Goal: Task Accomplishment & Management: Complete application form

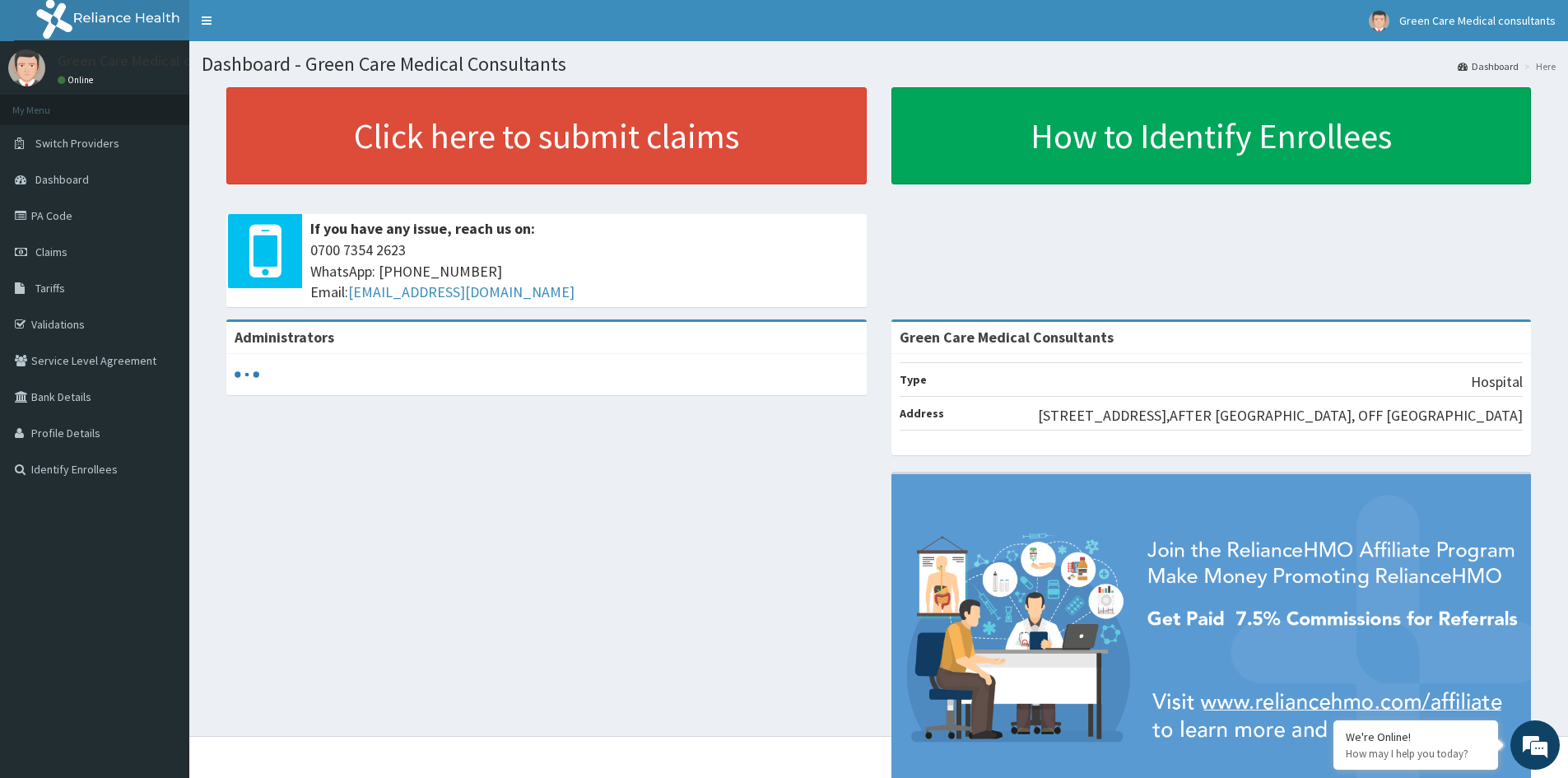
click at [44, 218] on link "PA Code" at bounding box center [95, 215] width 190 height 36
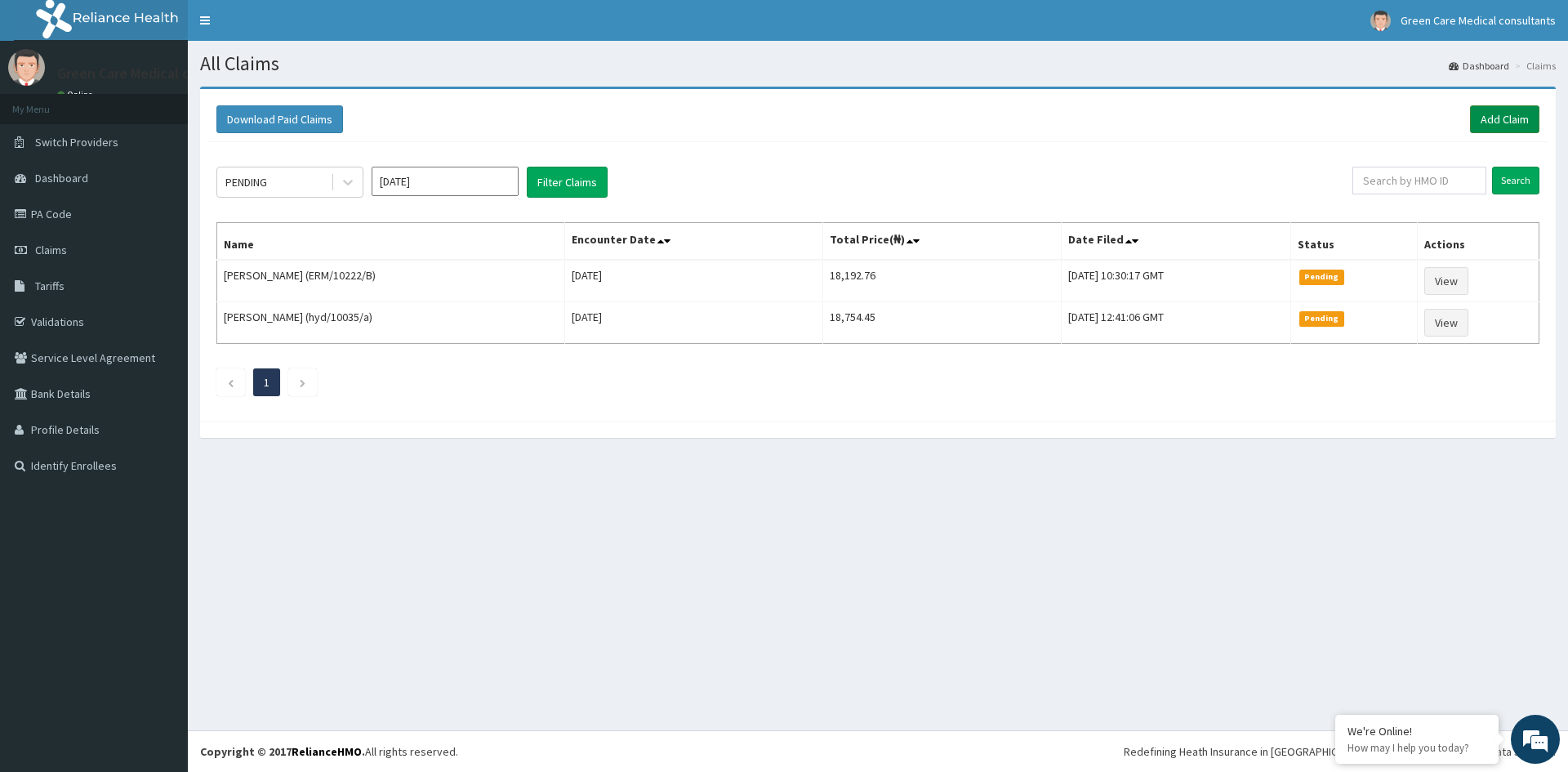
click at [1507, 120] on link "Add Claim" at bounding box center [1505, 119] width 70 height 28
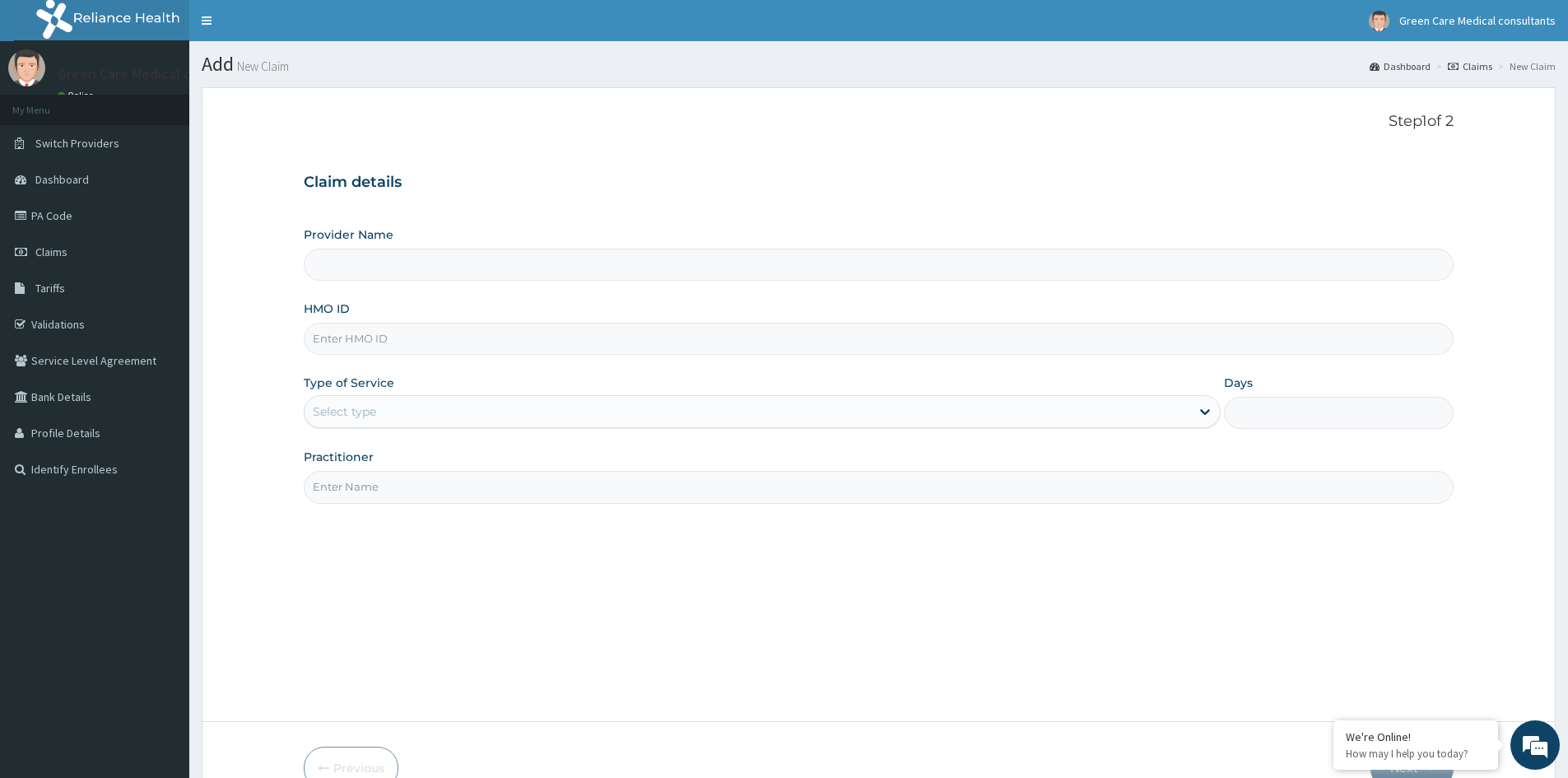
click at [390, 341] on input "HMO ID" at bounding box center [879, 338] width 1150 height 32
type input "Green Care Medical Consultants"
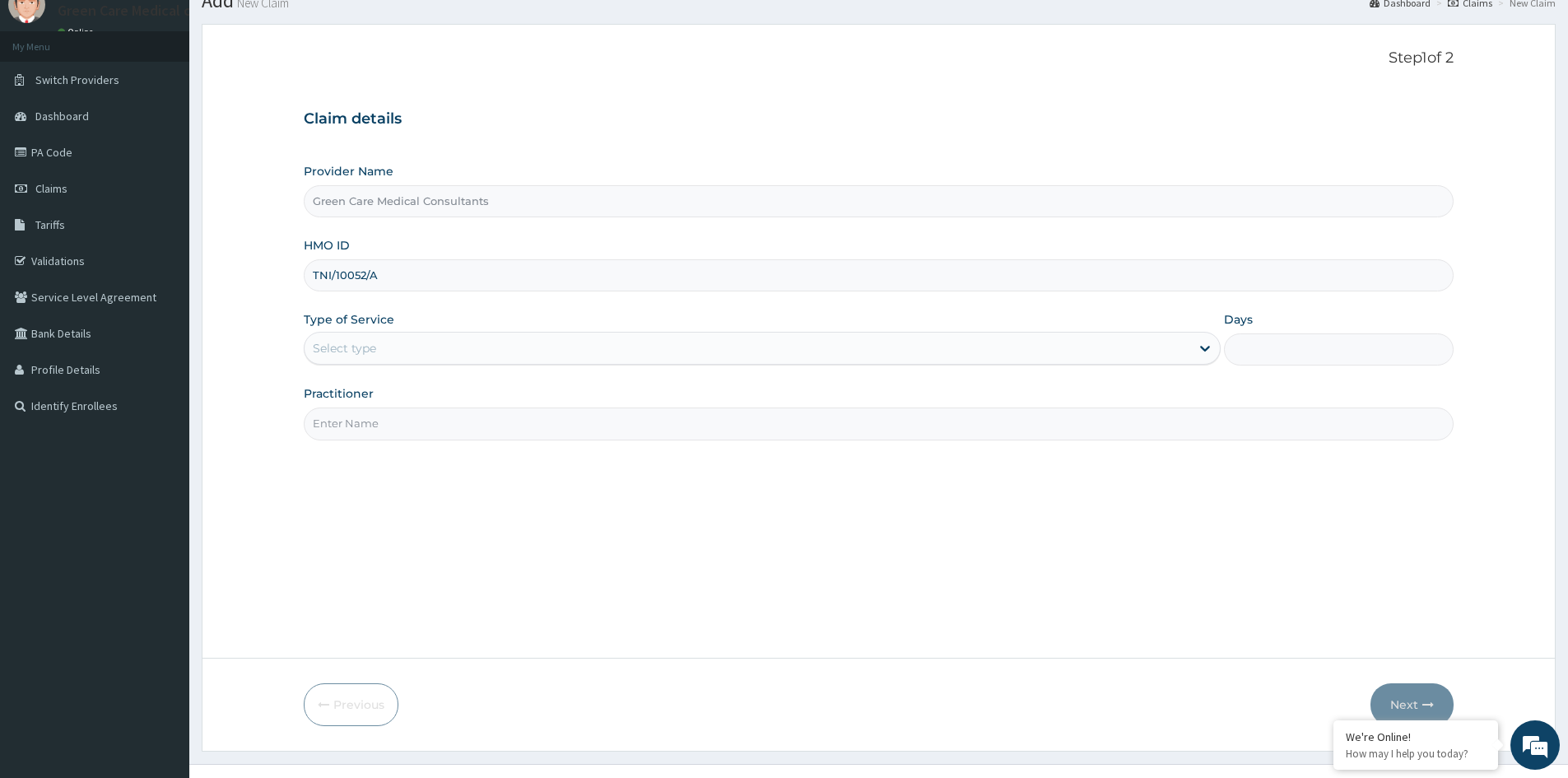
scroll to position [82, 0]
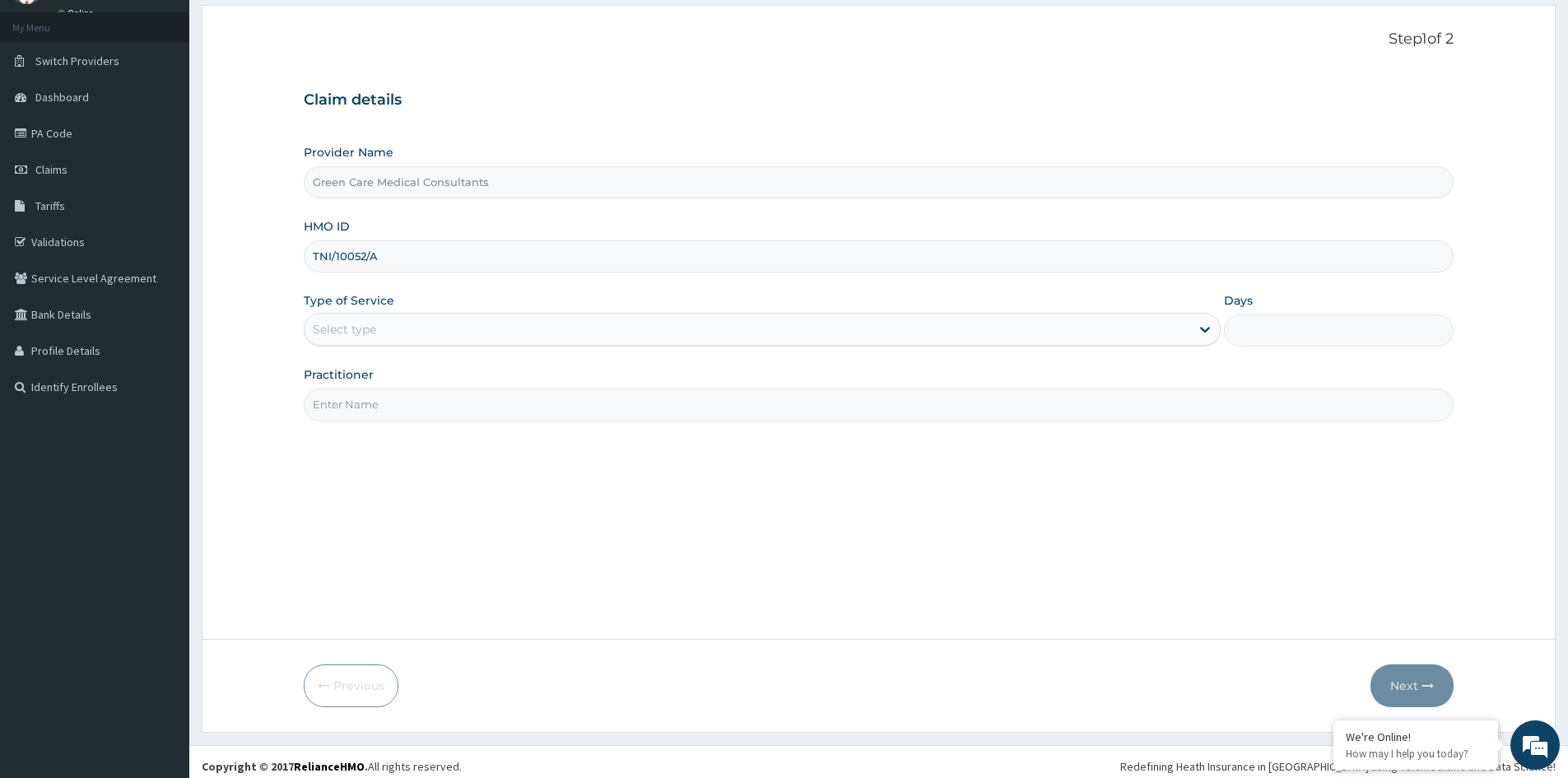
type input "TNI/10052/A"
click at [494, 332] on div "Select type" at bounding box center [748, 328] width 886 height 26
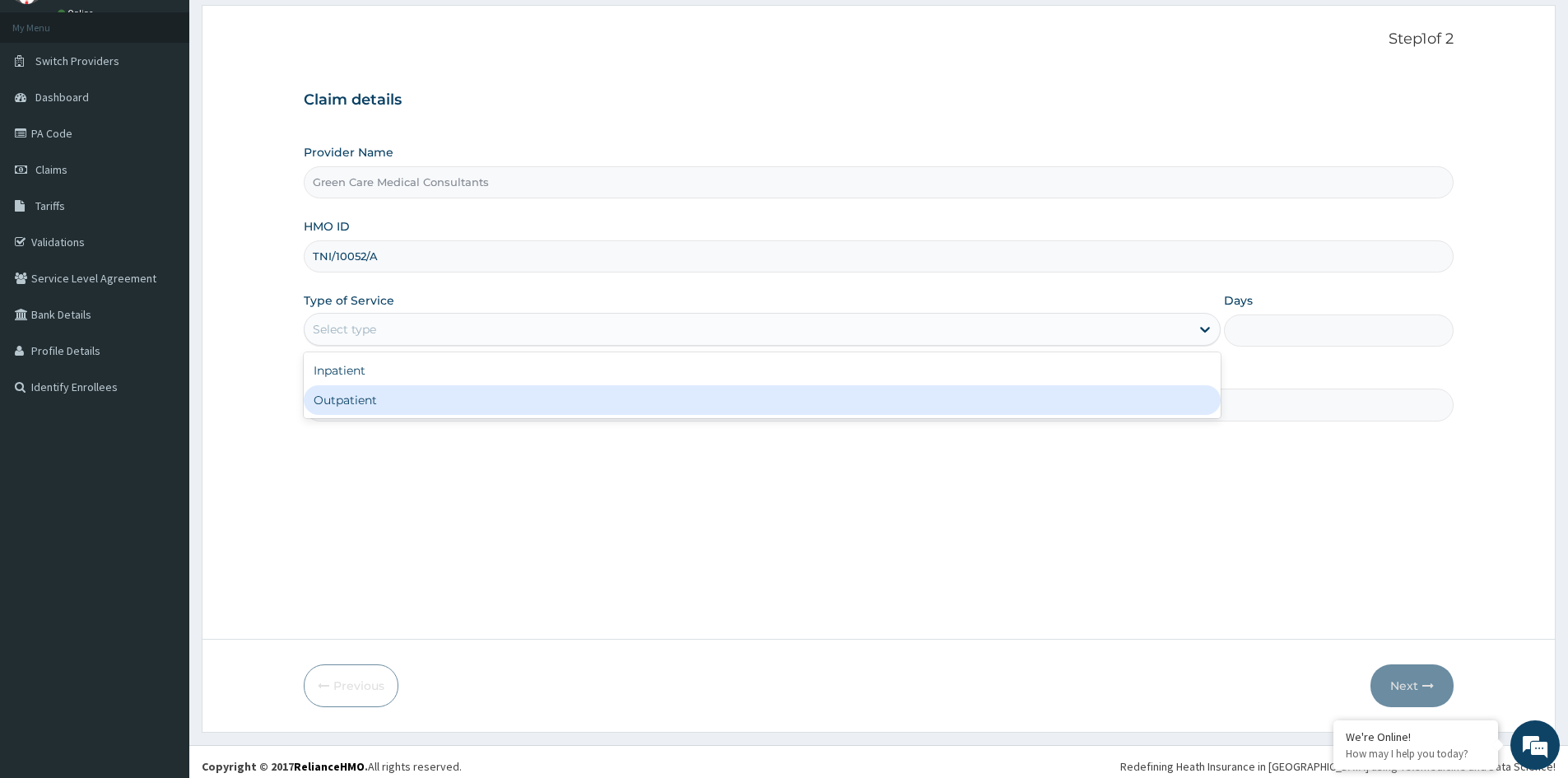
click at [415, 394] on div "Outpatient" at bounding box center [762, 400] width 917 height 29
type input "1"
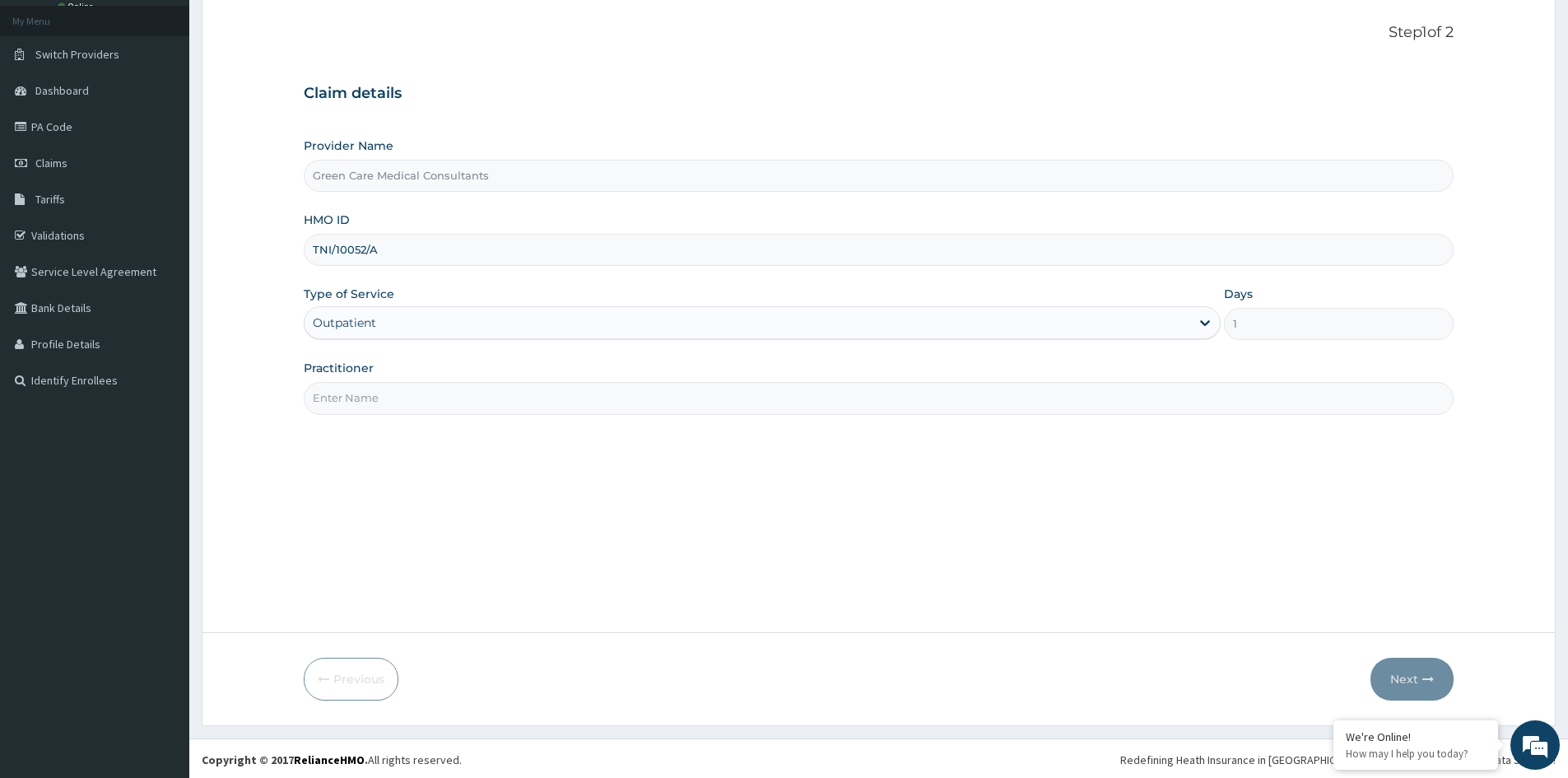
scroll to position [91, 0]
click at [631, 404] on input "Practitioner" at bounding box center [879, 395] width 1150 height 32
type input "DR EMEKA"
click at [1404, 678] on button "Next" at bounding box center [1412, 676] width 83 height 43
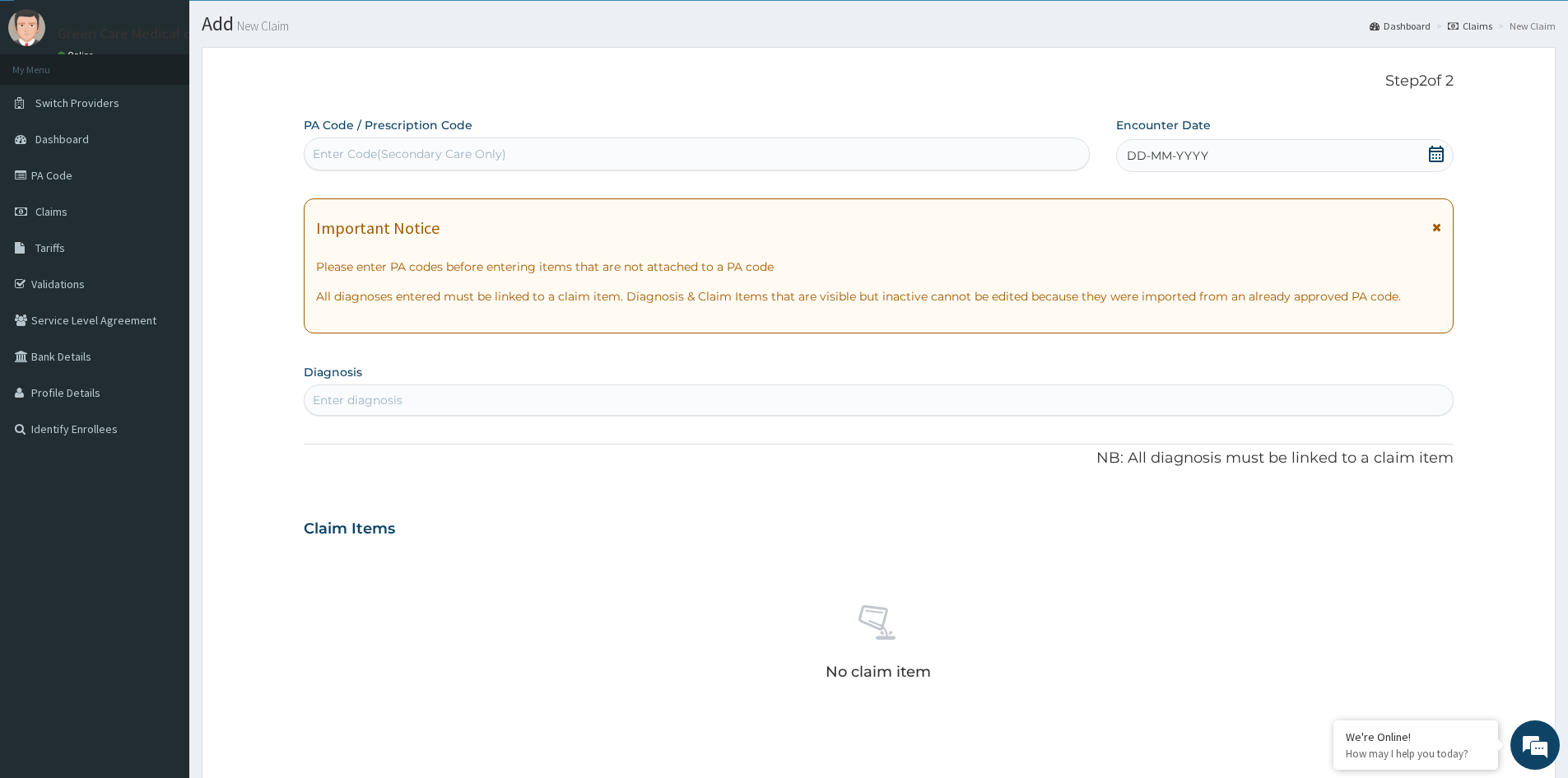
scroll to position [0, 0]
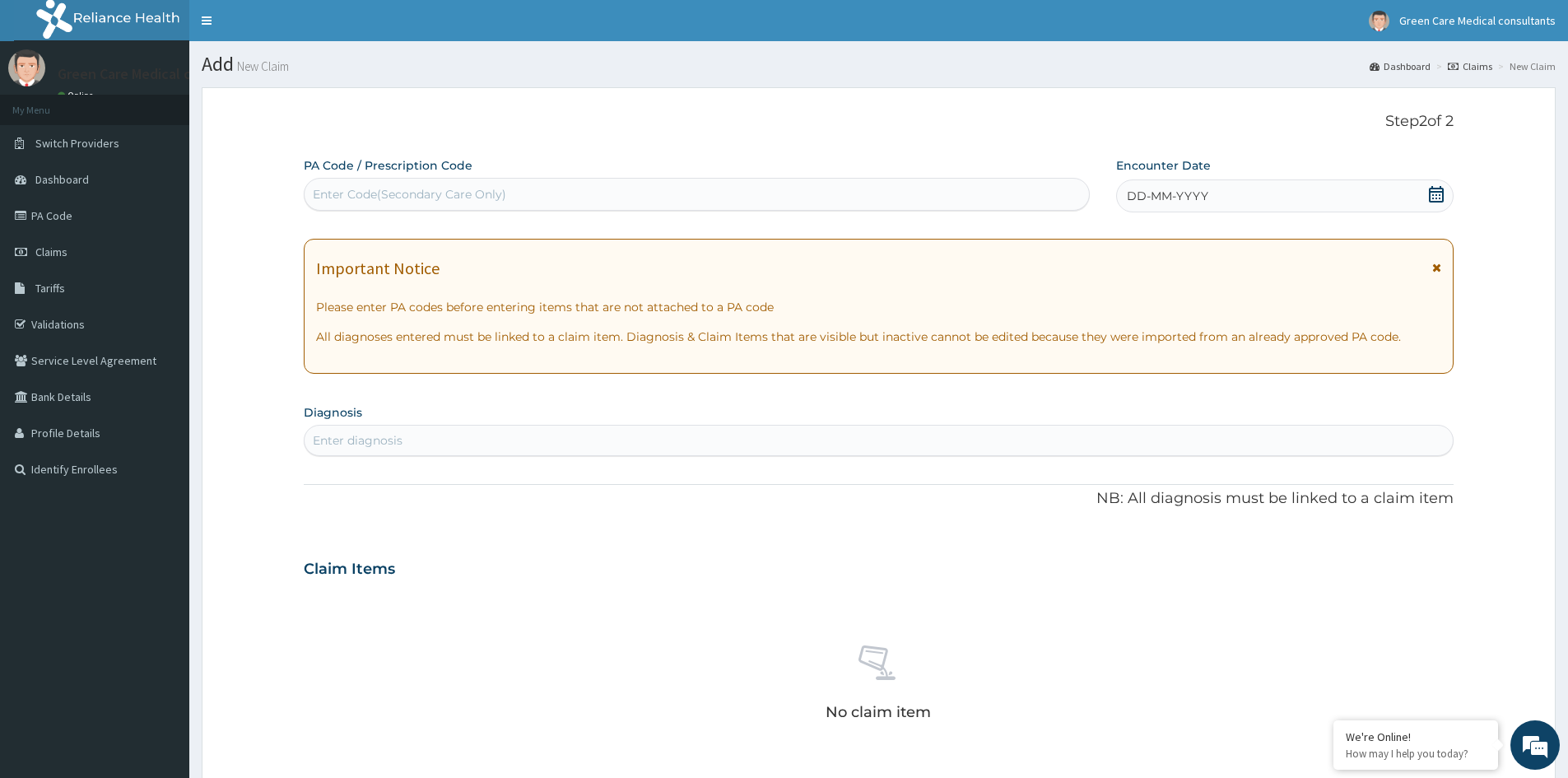
click at [686, 201] on div "Enter Code(Secondary Care Only)" at bounding box center [697, 194] width 785 height 26
paste input "PA/5E2CE2"
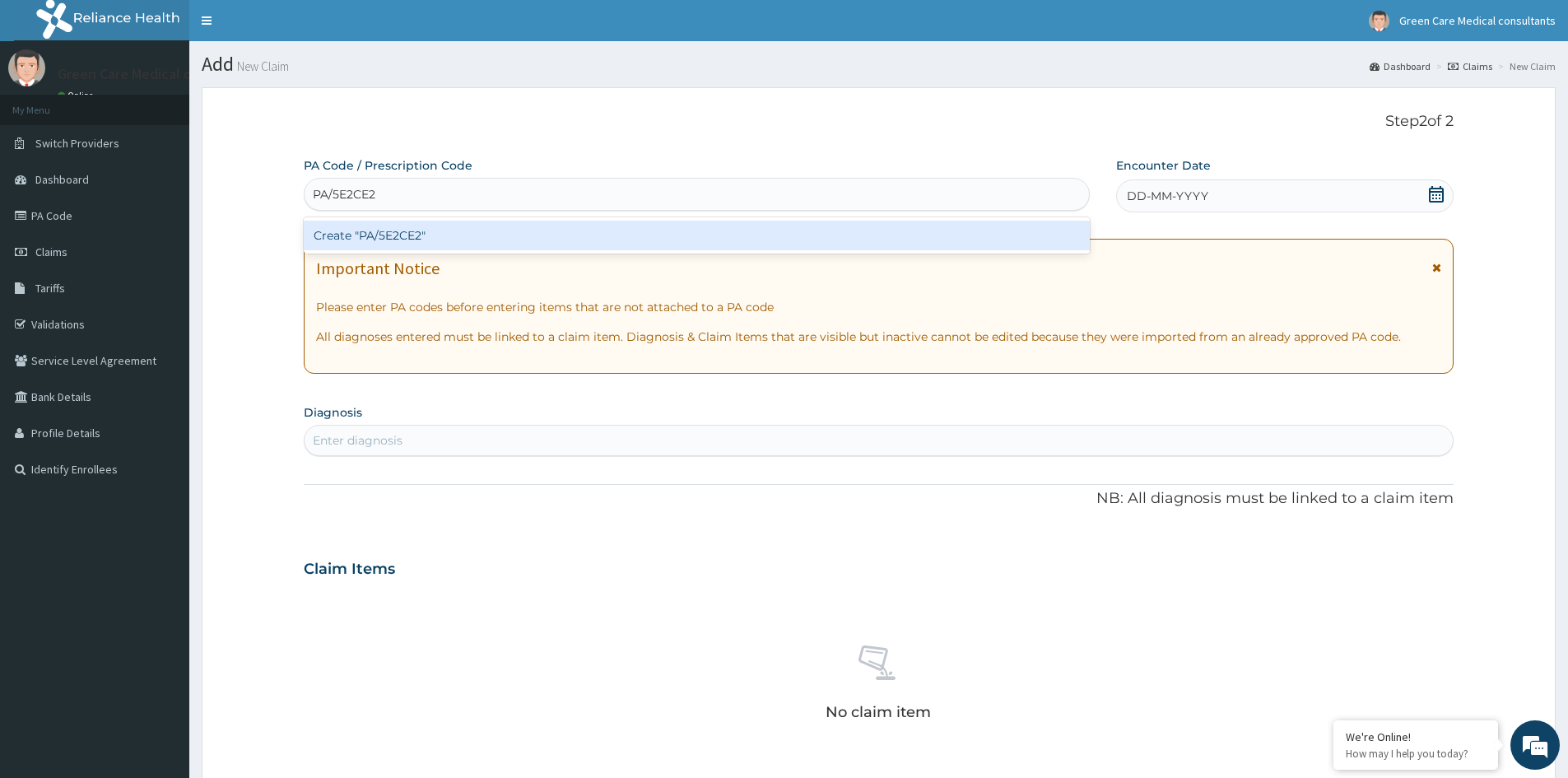
type input "PA/5E2CE2"
click at [749, 630] on div "PA Code / Prescription Code option Create "PA/5E2CE2" focused, 1 of 1. 1 result…" at bounding box center [879, 575] width 1150 height 836
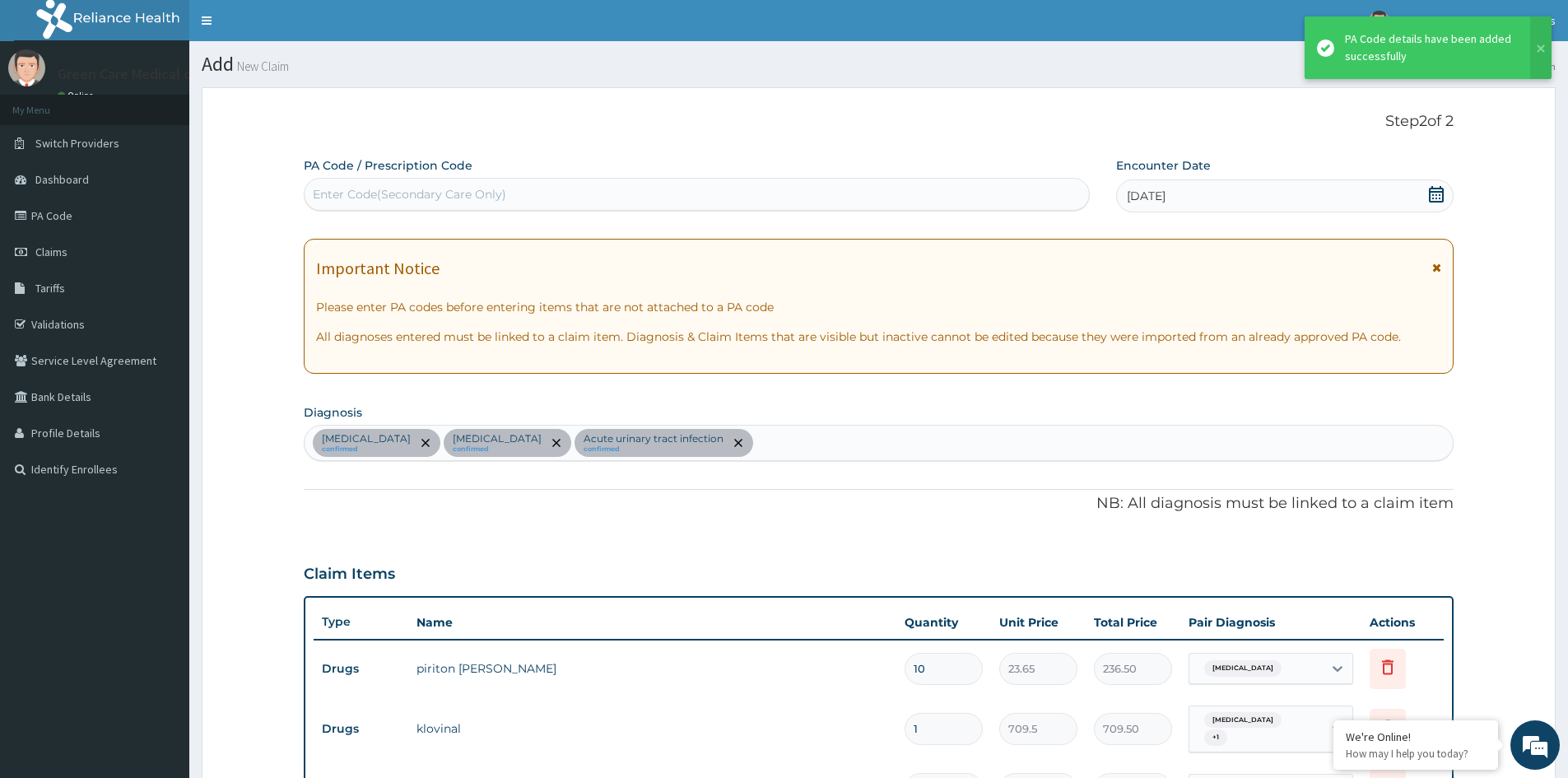
scroll to position [564, 0]
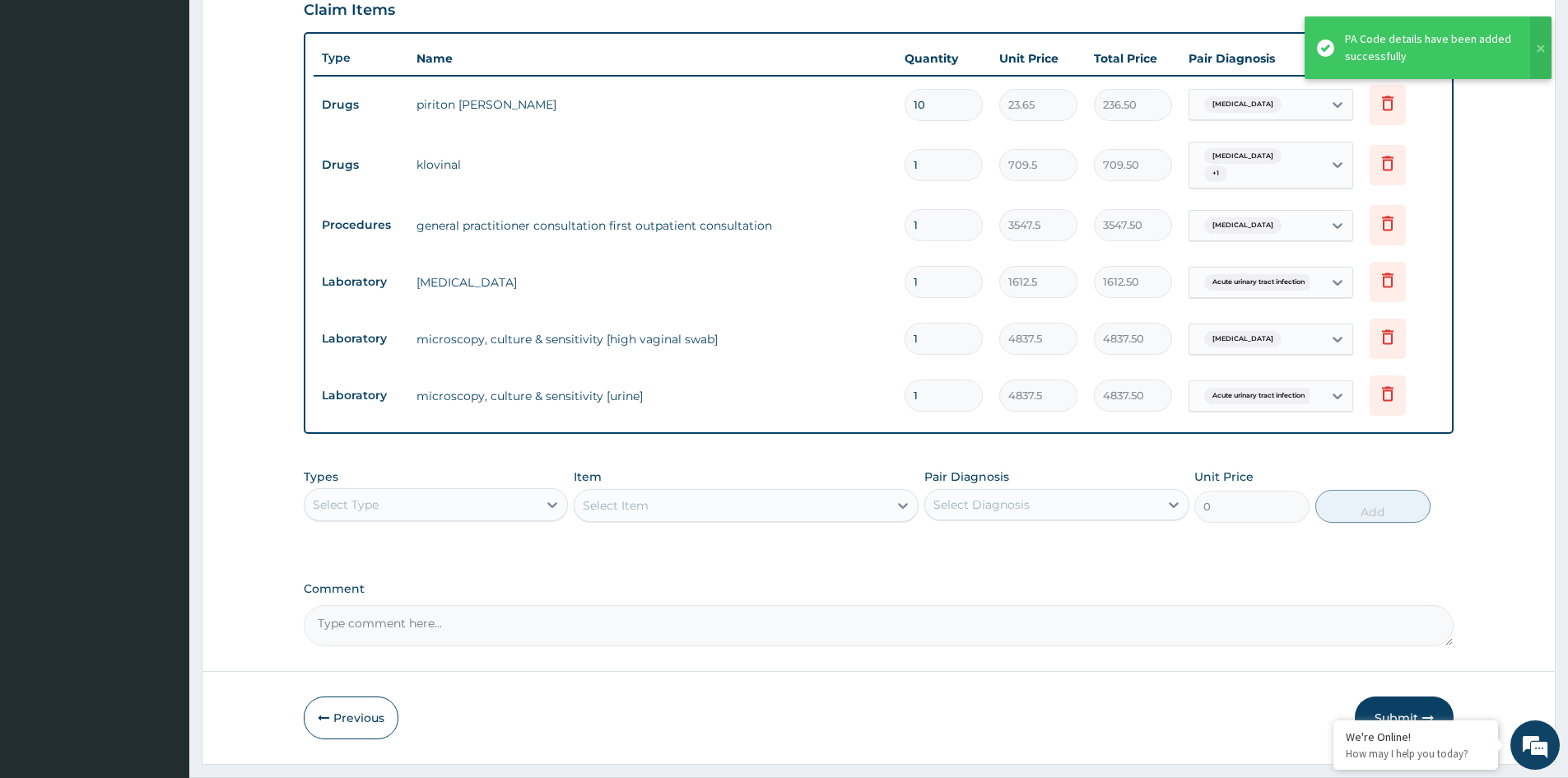
click at [883, 562] on div "PA Code / Prescription Code Enter Code(Secondary Care Only) Encounter Date 12-0…" at bounding box center [879, 119] width 1150 height 1053
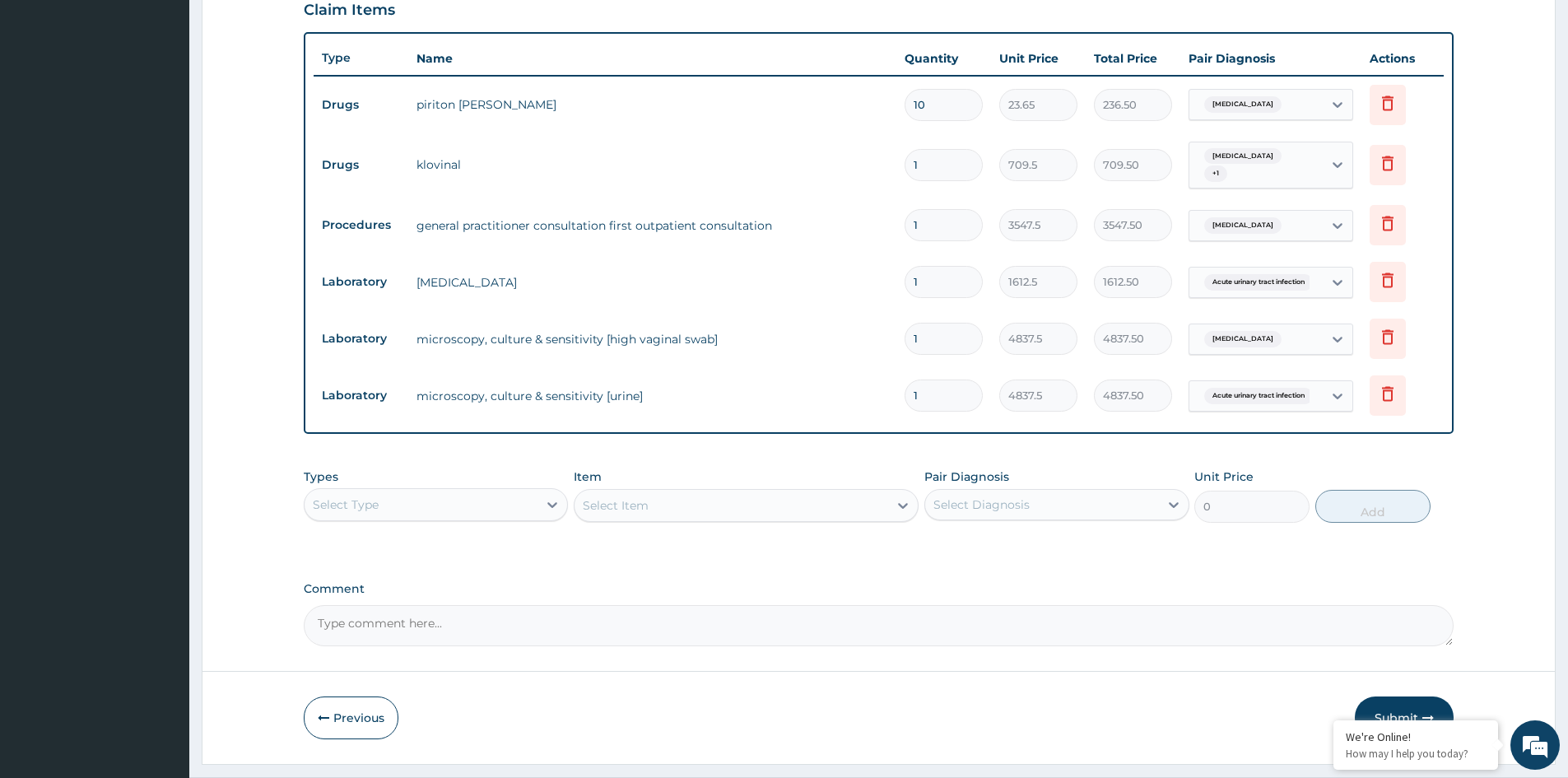
click at [936, 161] on input "1" at bounding box center [944, 164] width 78 height 32
type input "0.00"
type input "6"
type input "4257.00"
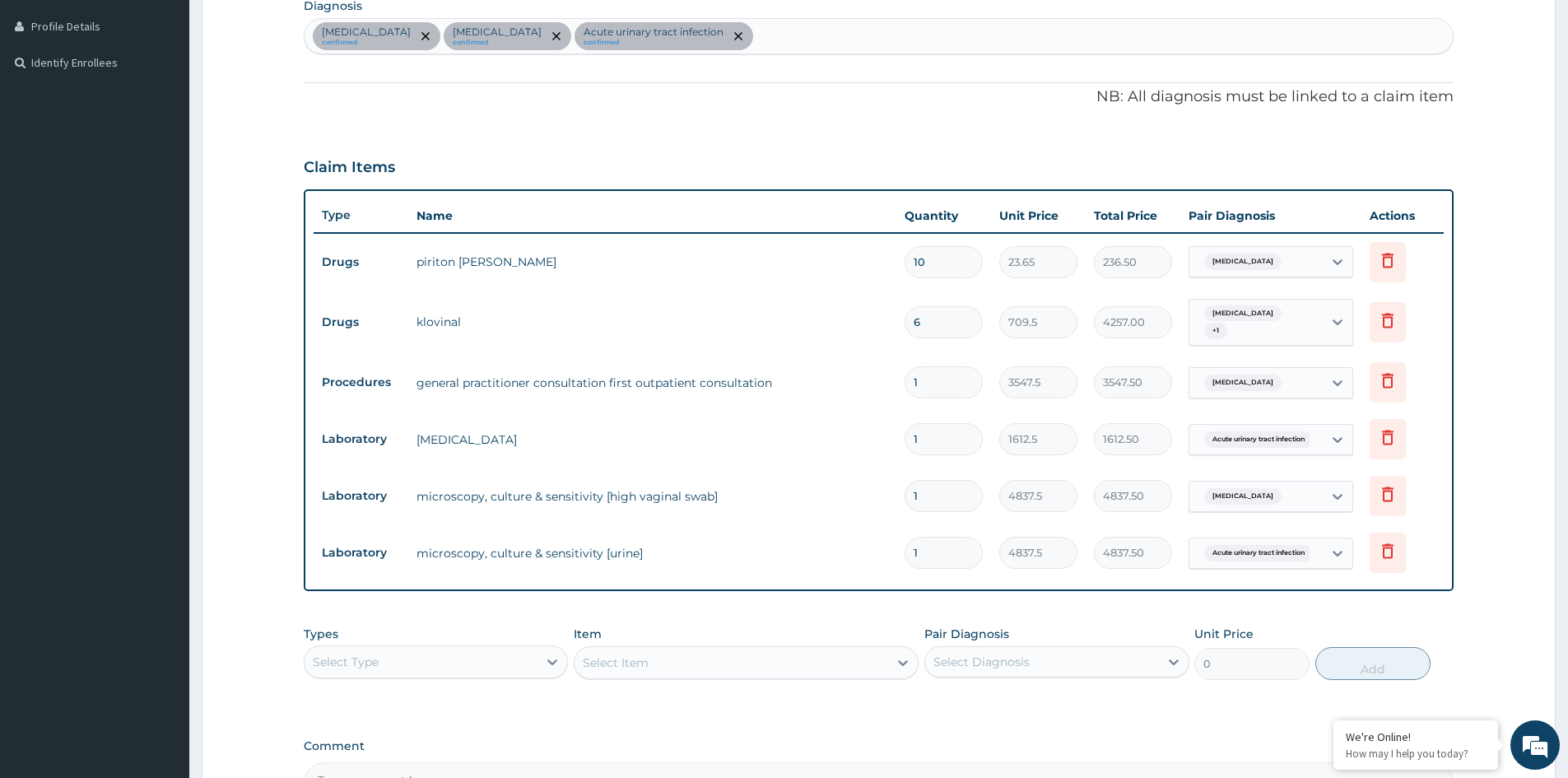
scroll to position [598, 0]
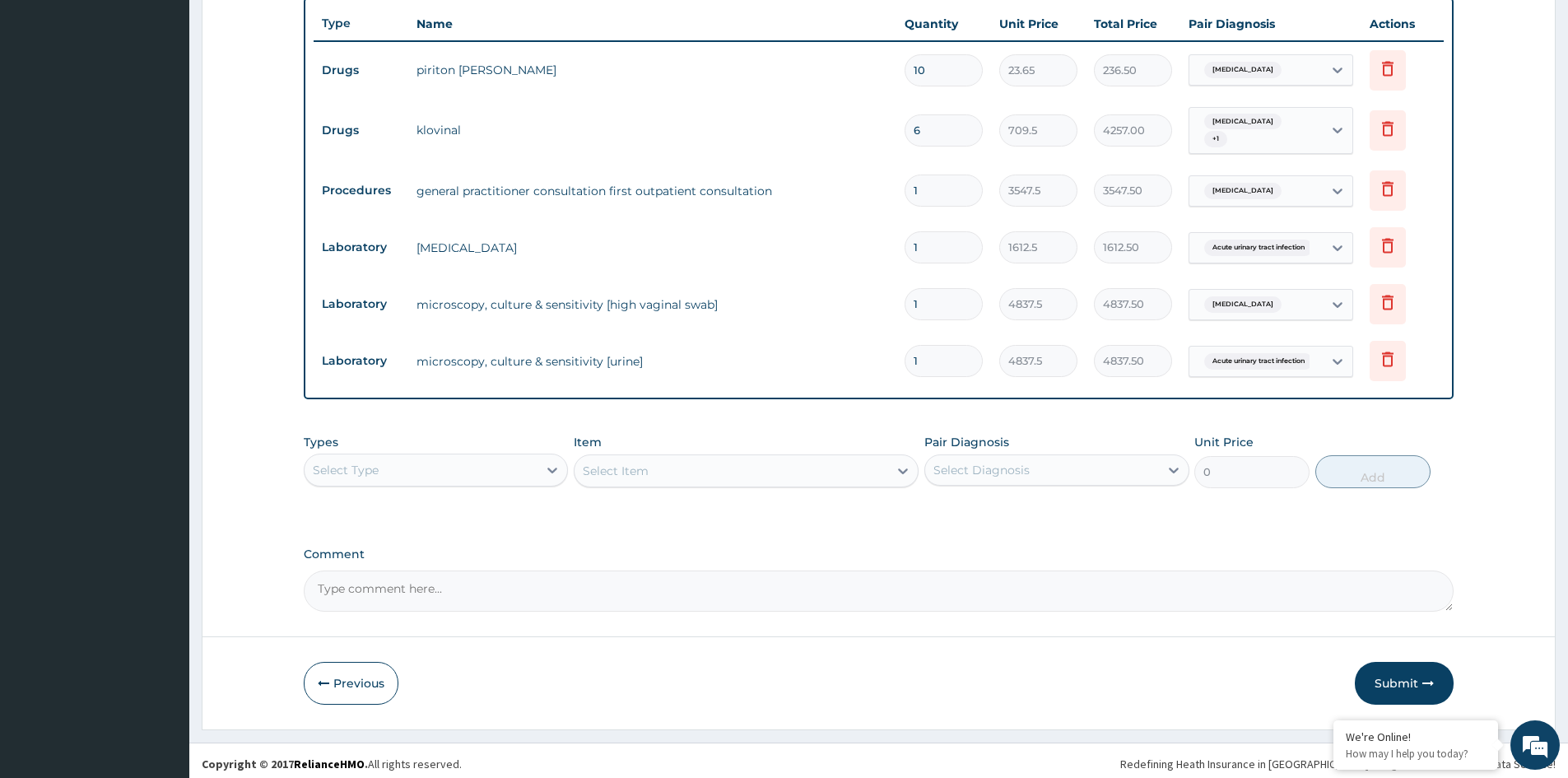
type input "6"
drag, startPoint x: 520, startPoint y: 456, endPoint x: 477, endPoint y: 477, distance: 47.9
click at [520, 456] on div "Select Type" at bounding box center [421, 469] width 233 height 26
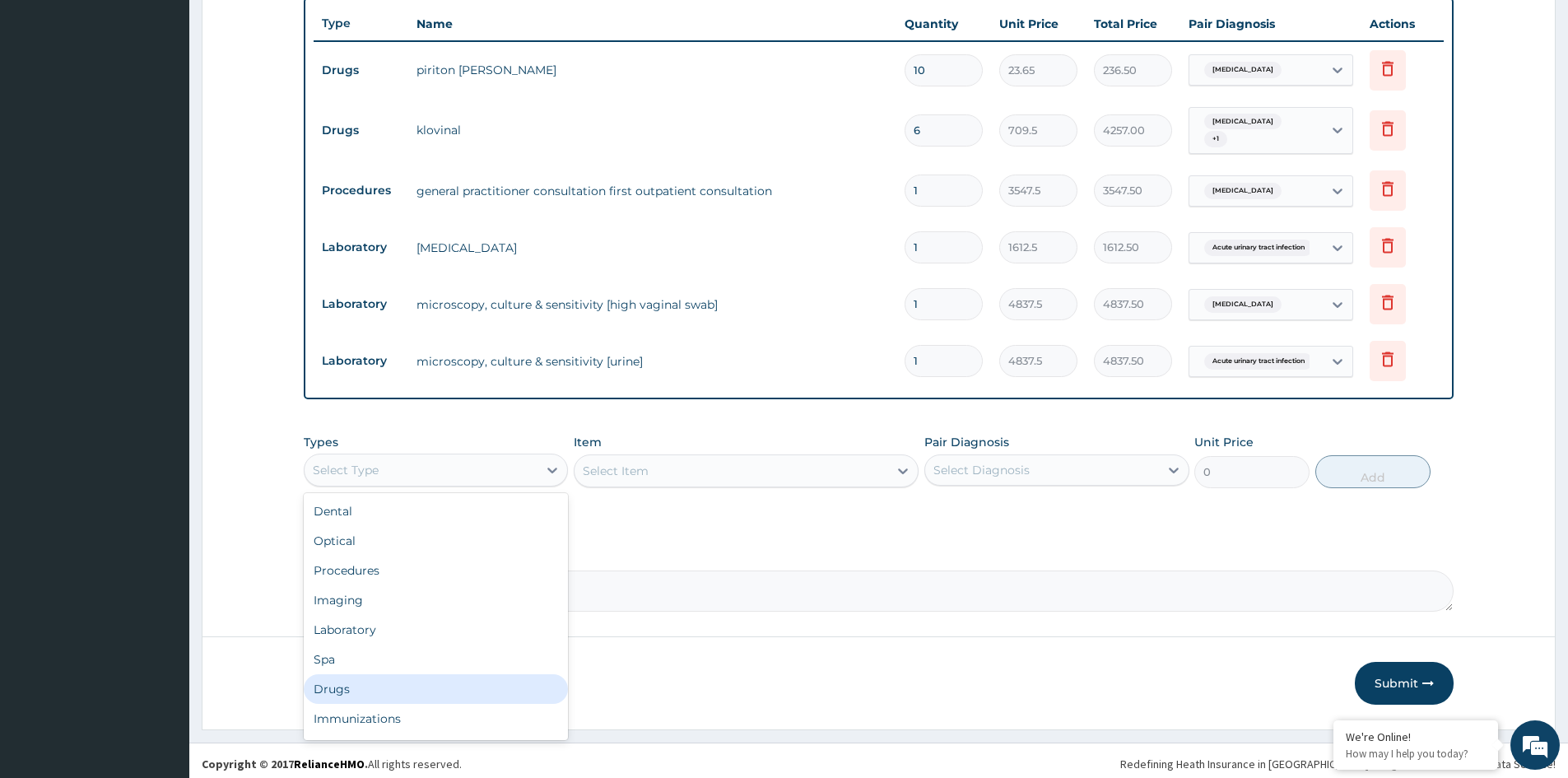
click at [349, 676] on div "Drugs" at bounding box center [436, 689] width 264 height 29
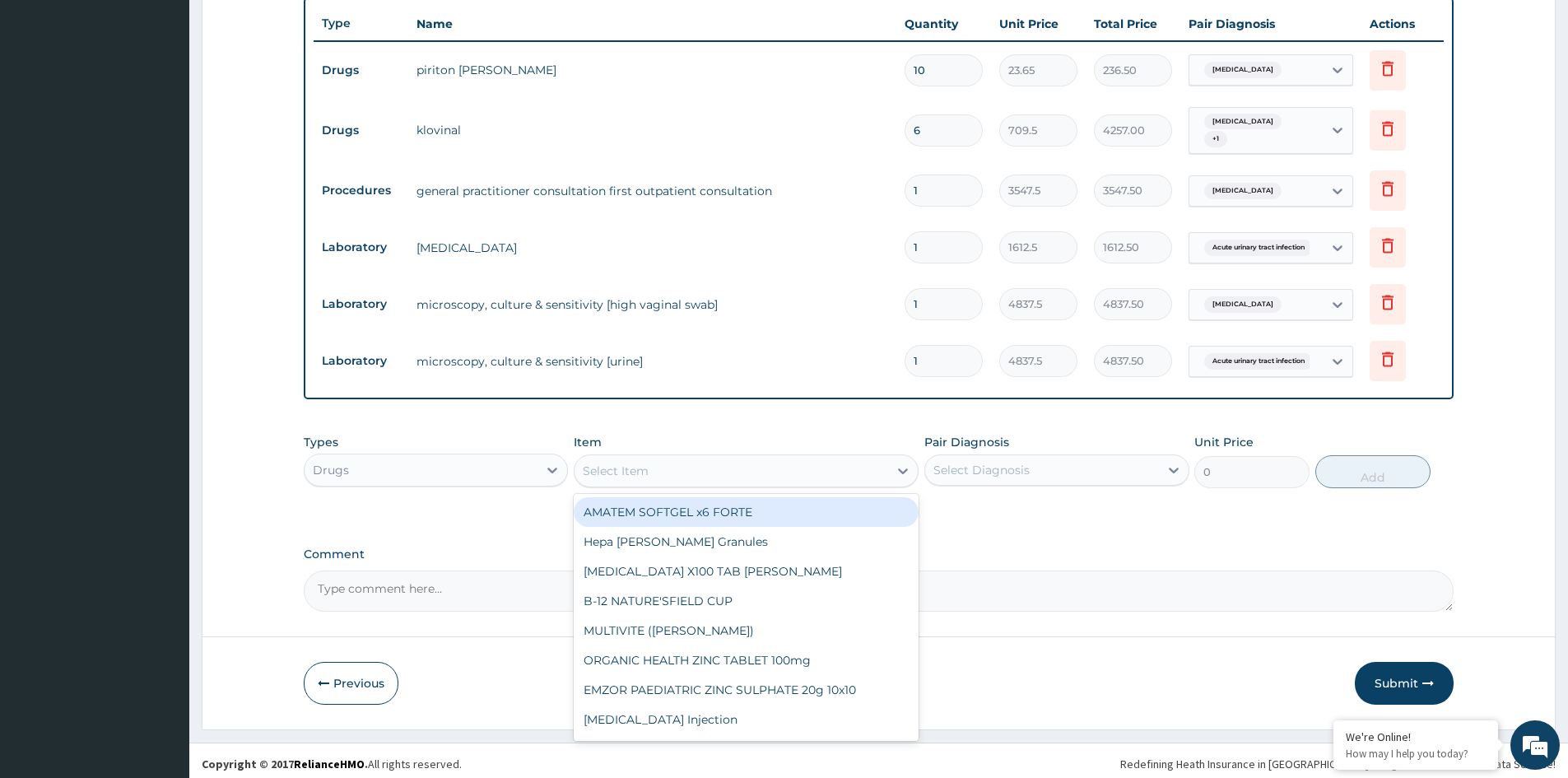
click at [847, 467] on div "Select Item" at bounding box center [731, 470] width 314 height 26
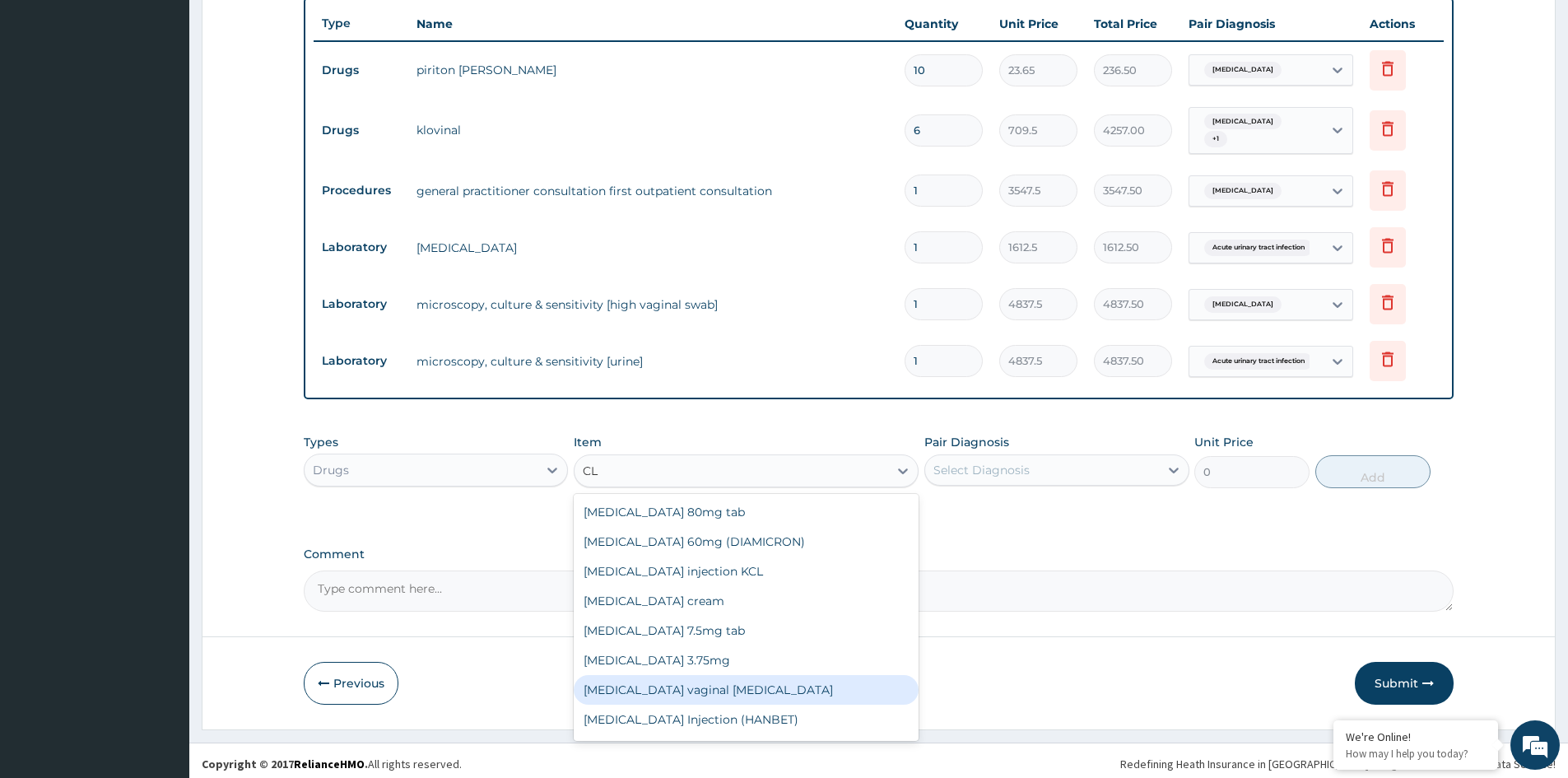
type input "C"
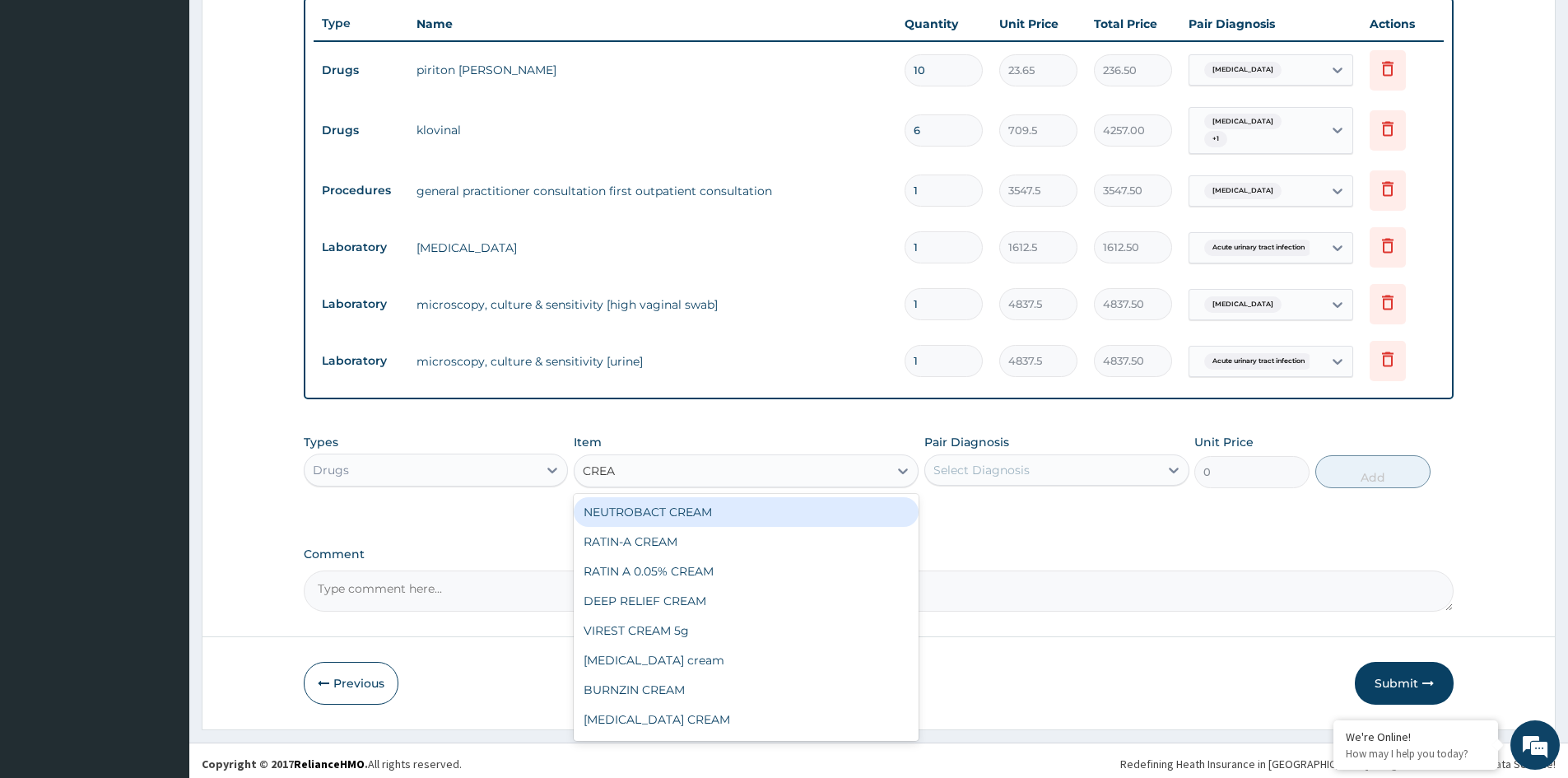
type input "CREAM"
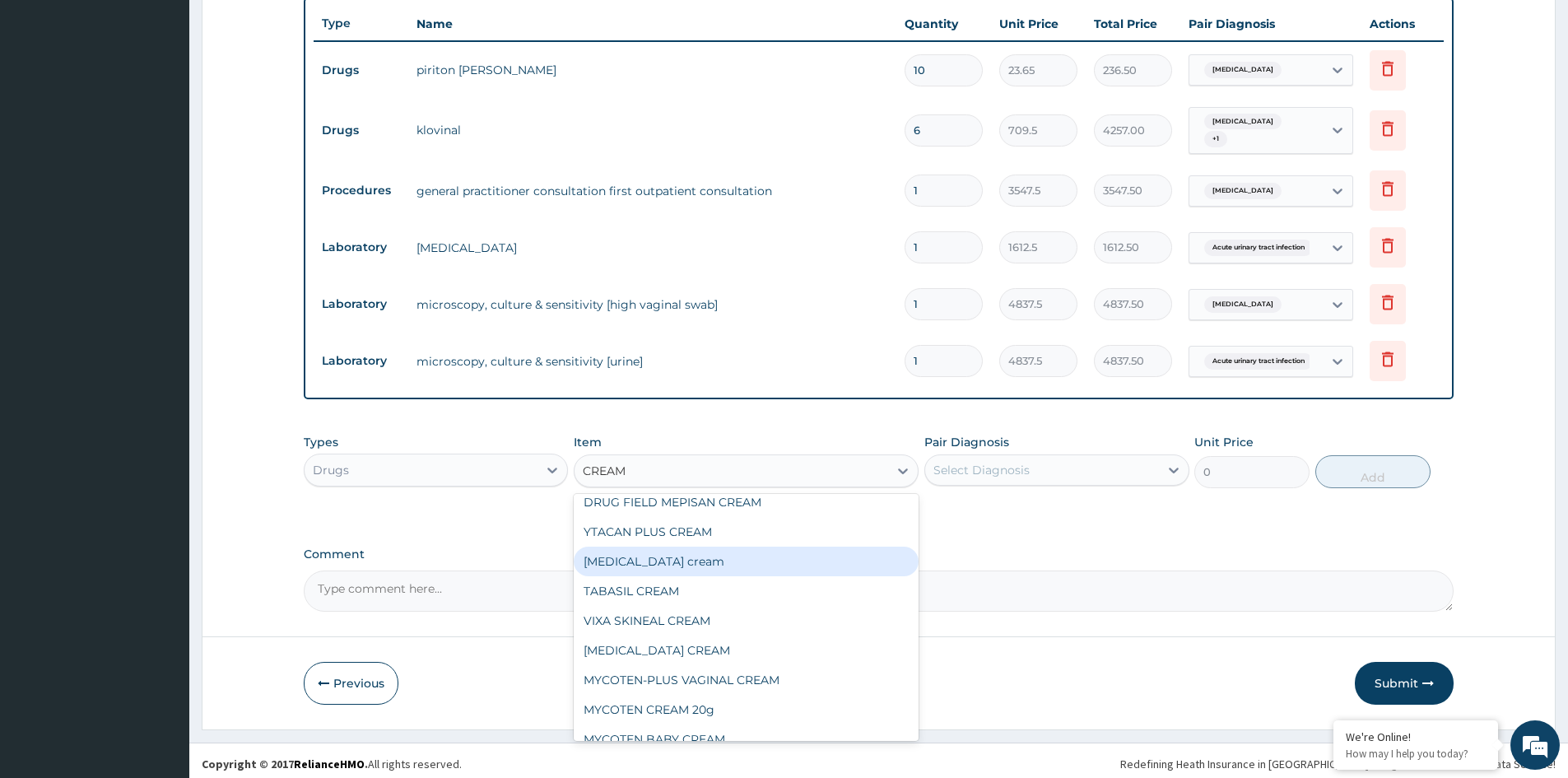
scroll to position [329, 0]
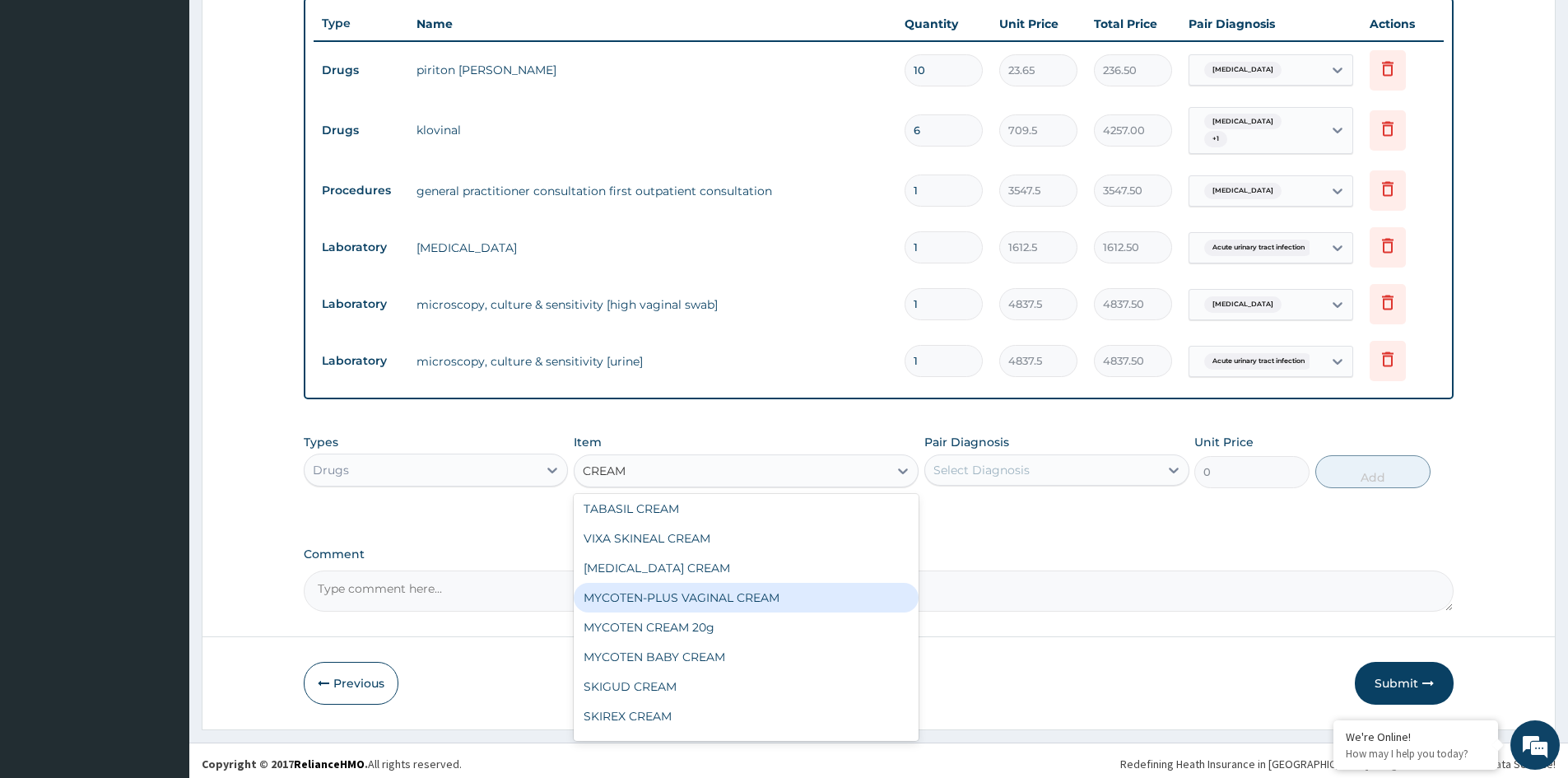
click at [712, 590] on div "MYCOTEN-PLUS VAGINAL CREAM" at bounding box center [746, 597] width 345 height 29
type input "2365"
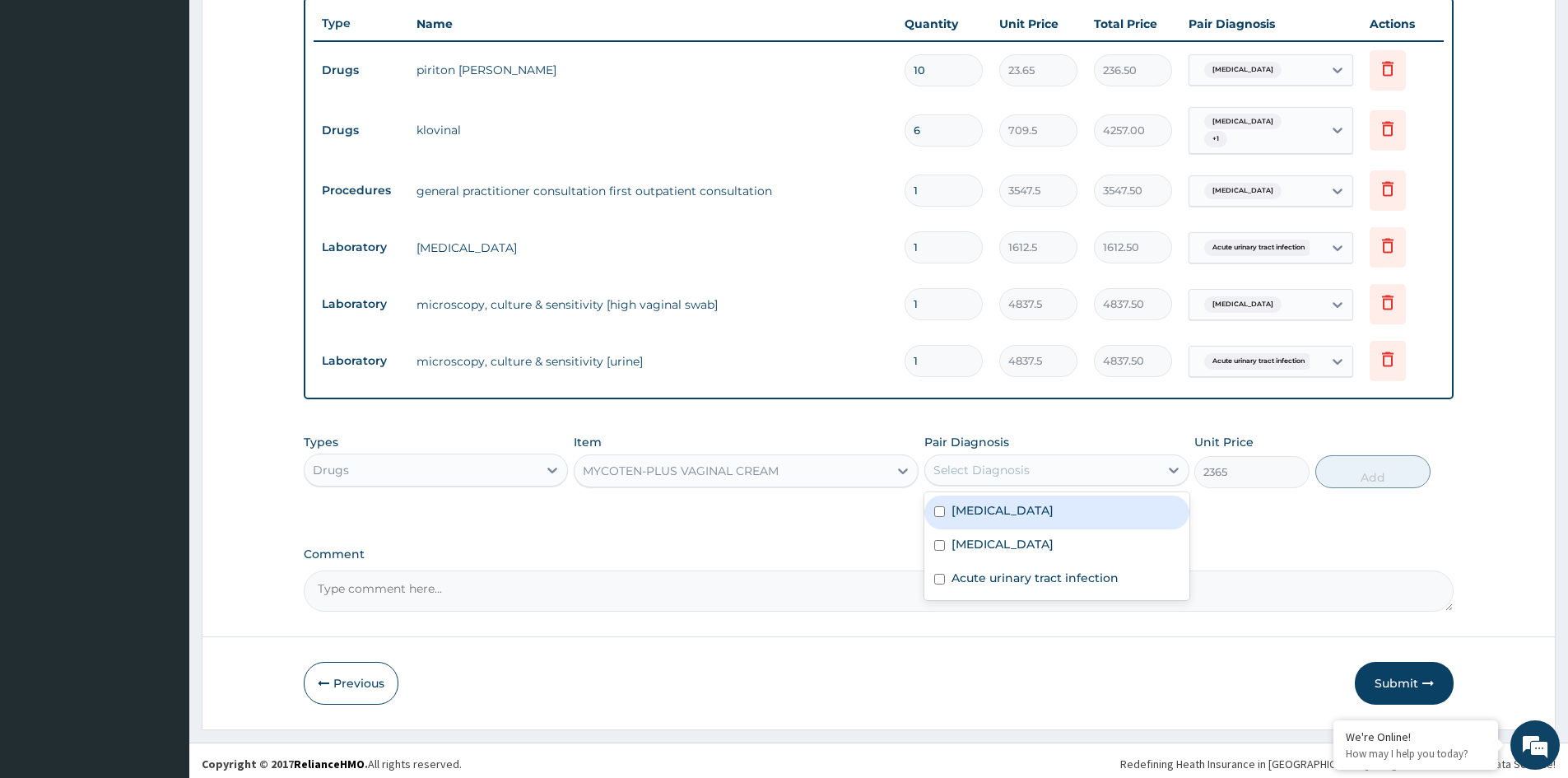
click at [1006, 471] on div "Select Diagnosis" at bounding box center [981, 469] width 97 height 17
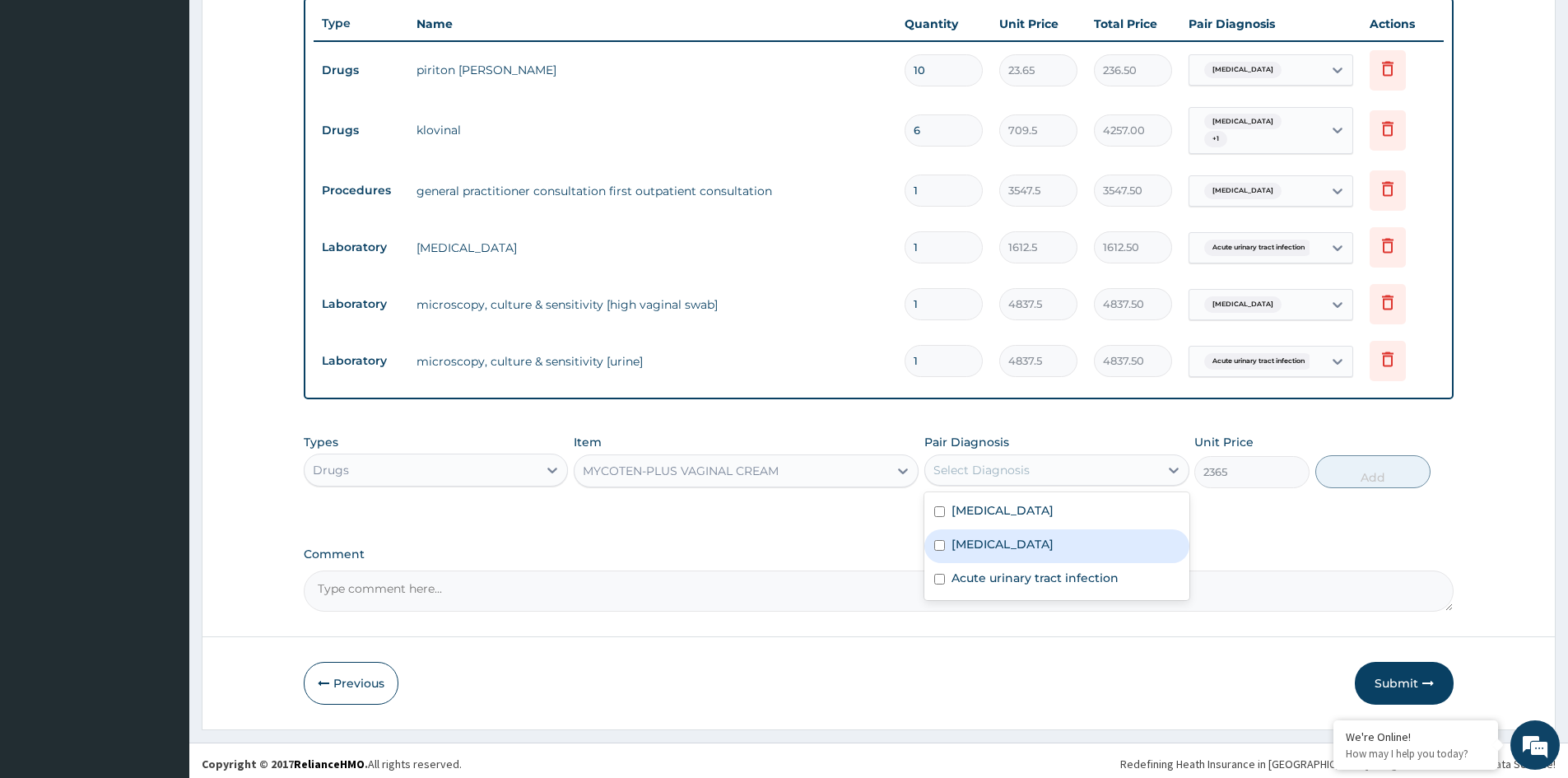
click at [991, 537] on label "Acute vaginitis" at bounding box center [1003, 543] width 102 height 17
checkbox input "true"
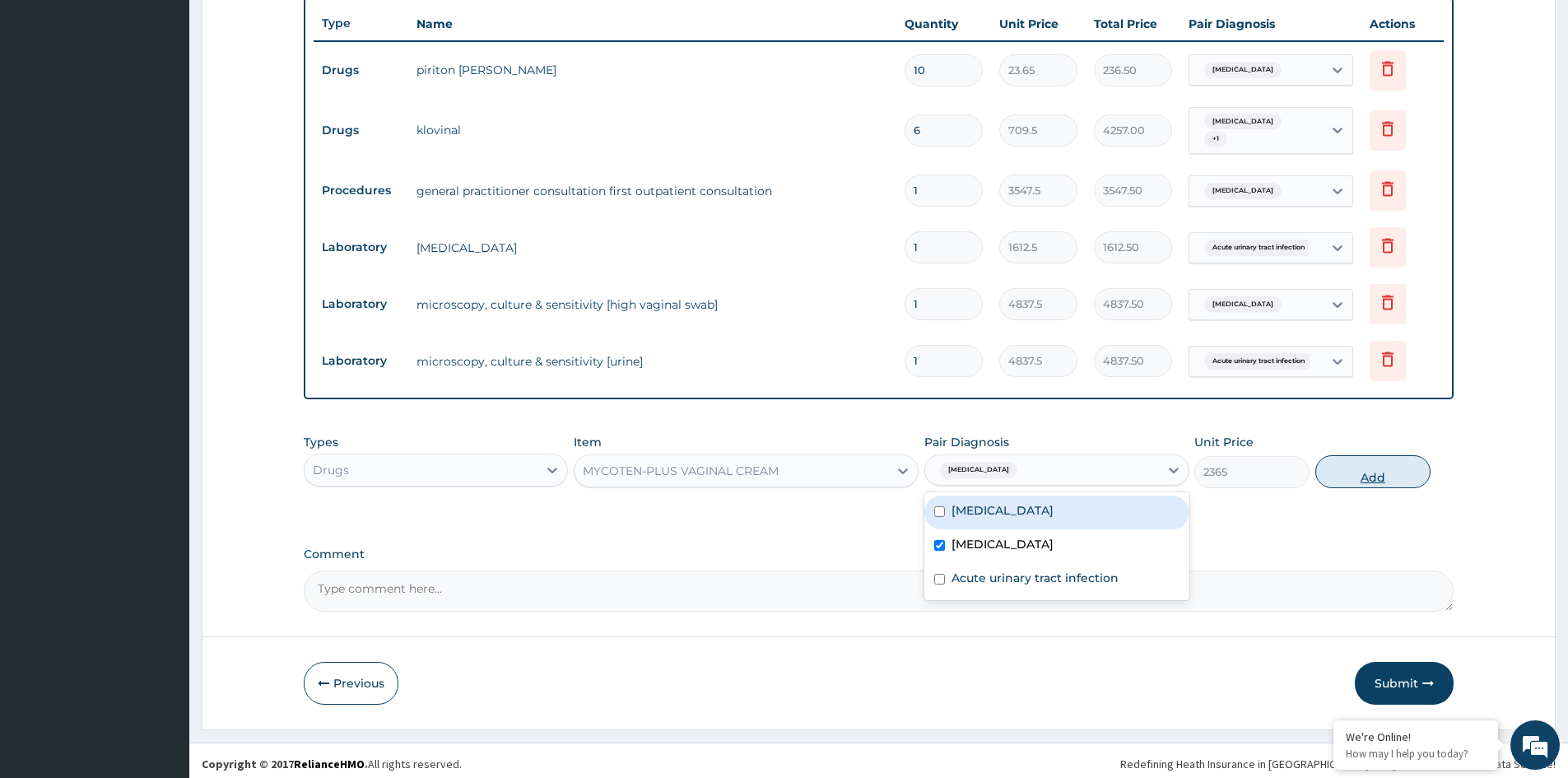
click at [1376, 465] on button "Add" at bounding box center [1373, 472] width 115 height 33
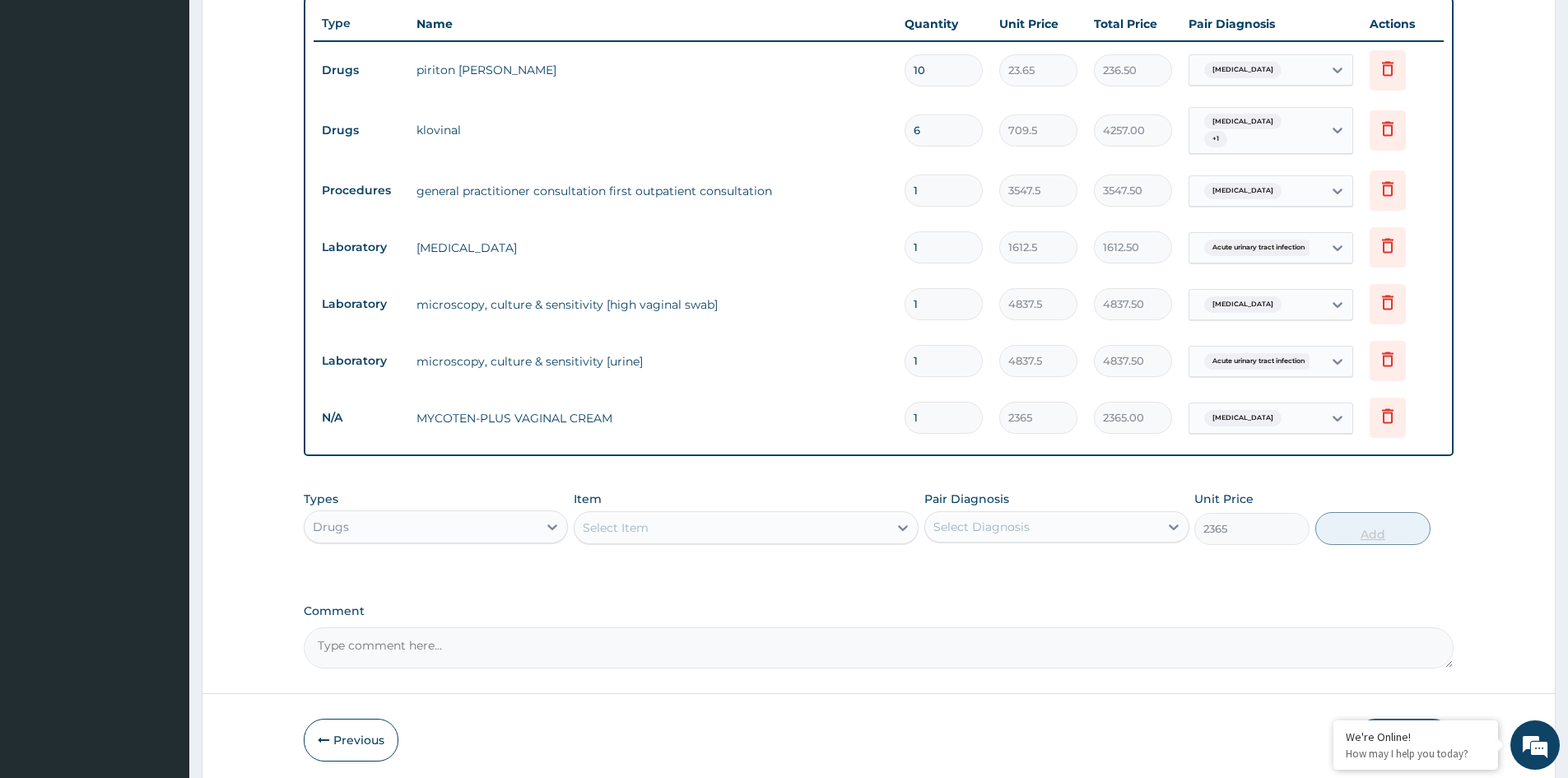
type input "0"
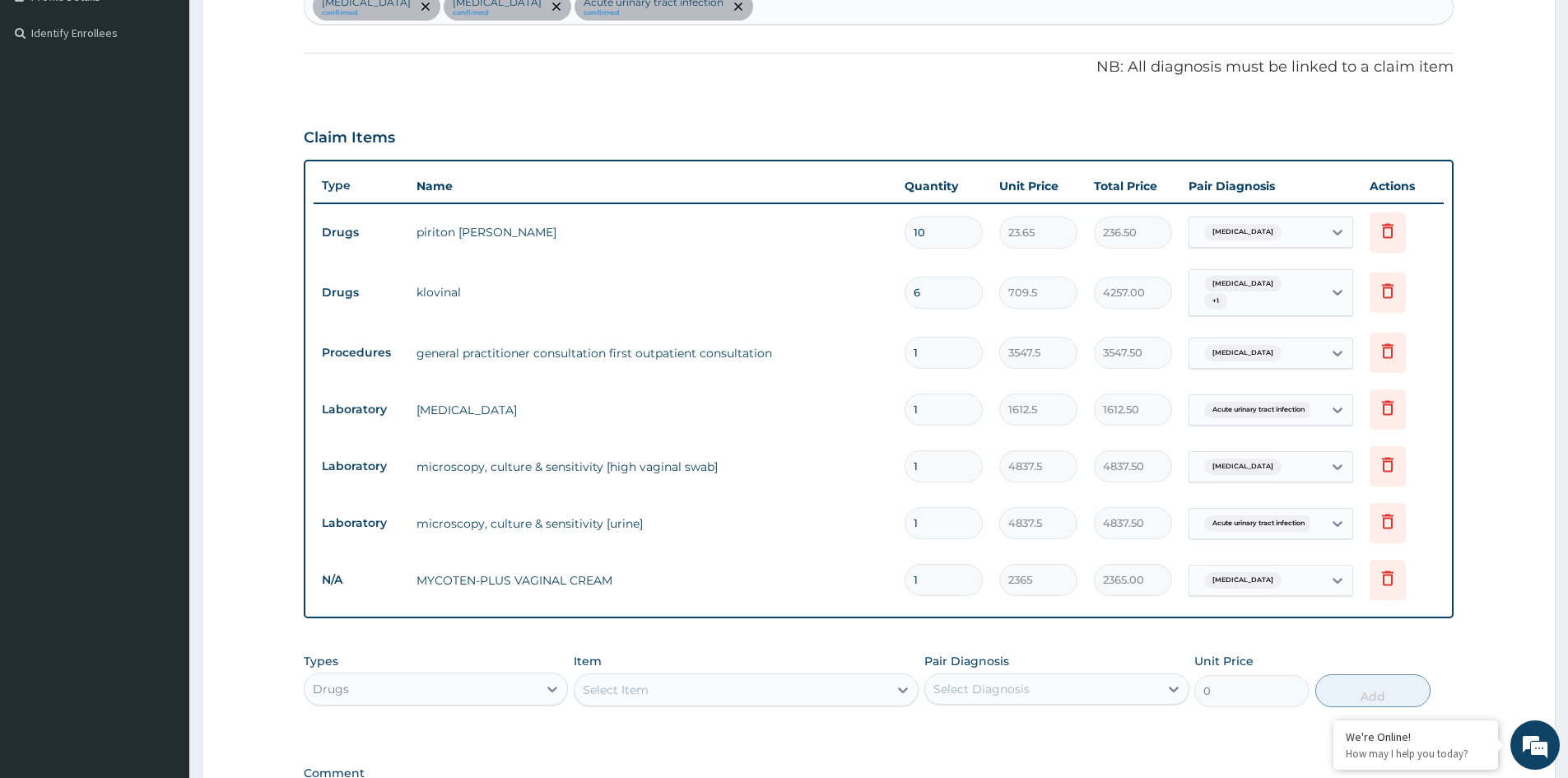
scroll to position [434, 0]
click at [935, 300] on input "6" at bounding box center [944, 294] width 78 height 32
type input "0.00"
type input "1"
type input "709.50"
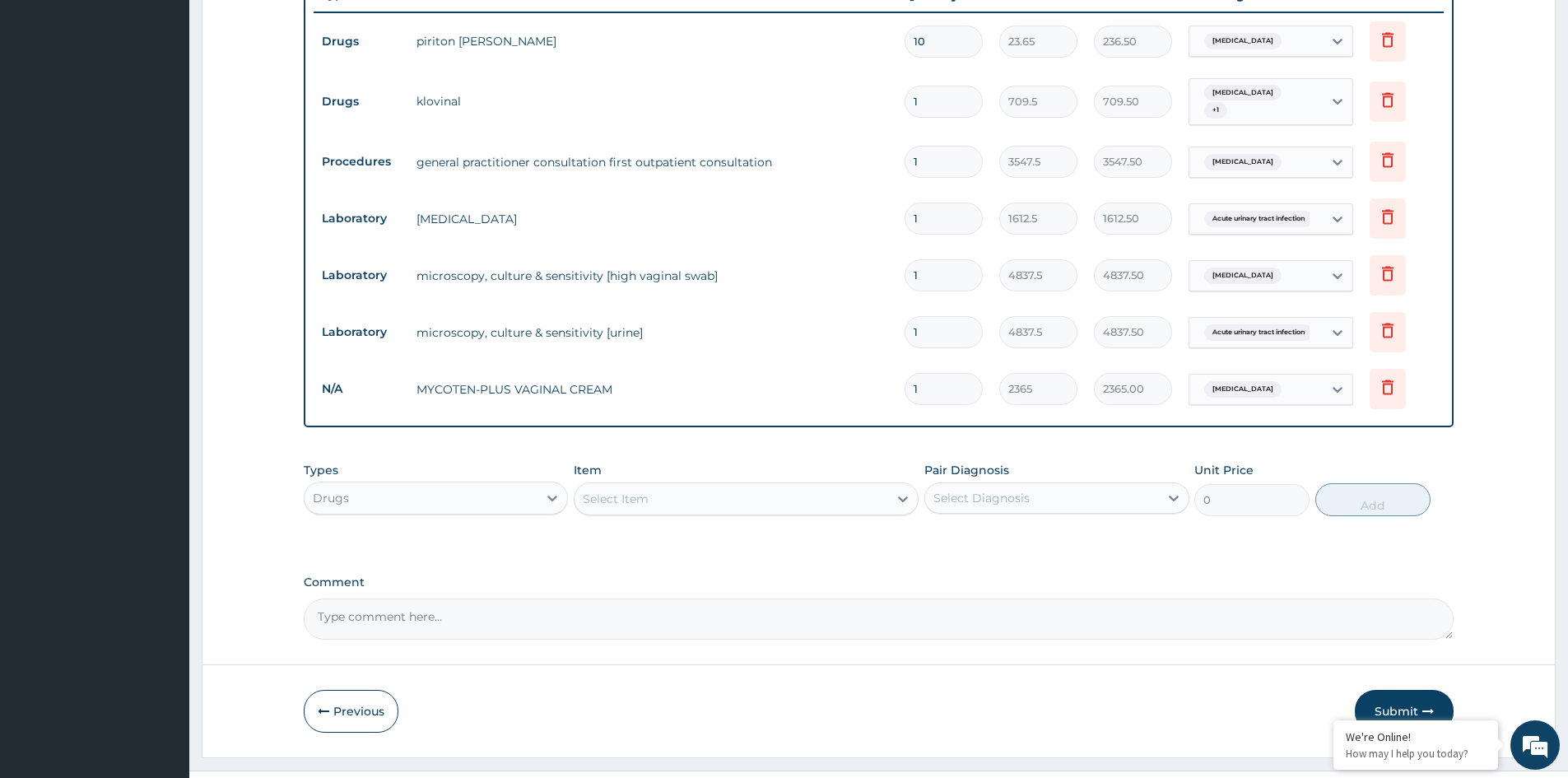
scroll to position [655, 0]
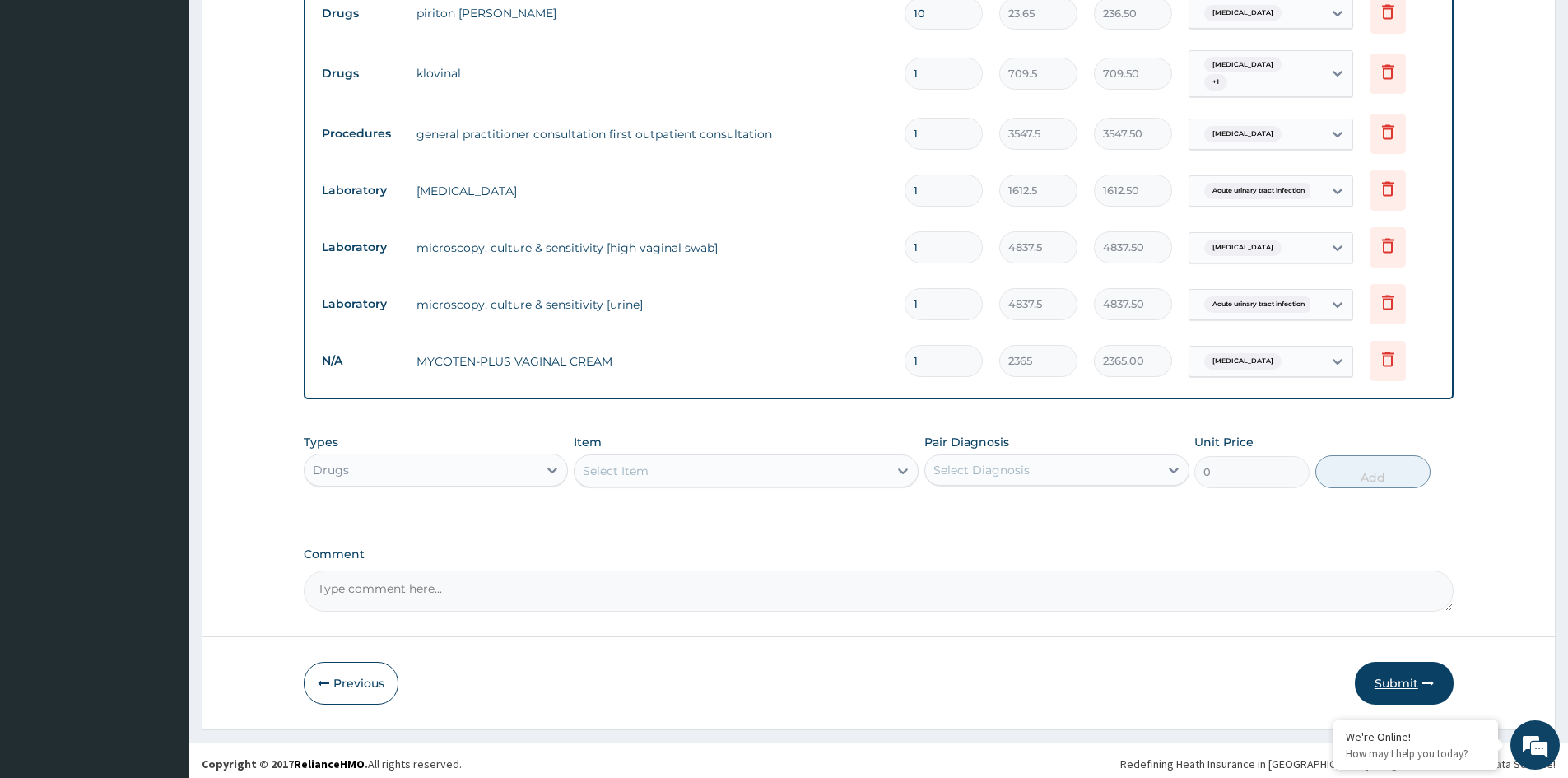
type input "1"
drag, startPoint x: 1397, startPoint y: 671, endPoint x: 1387, endPoint y: 667, distance: 10.8
click at [1395, 670] on button "Submit" at bounding box center [1404, 683] width 99 height 43
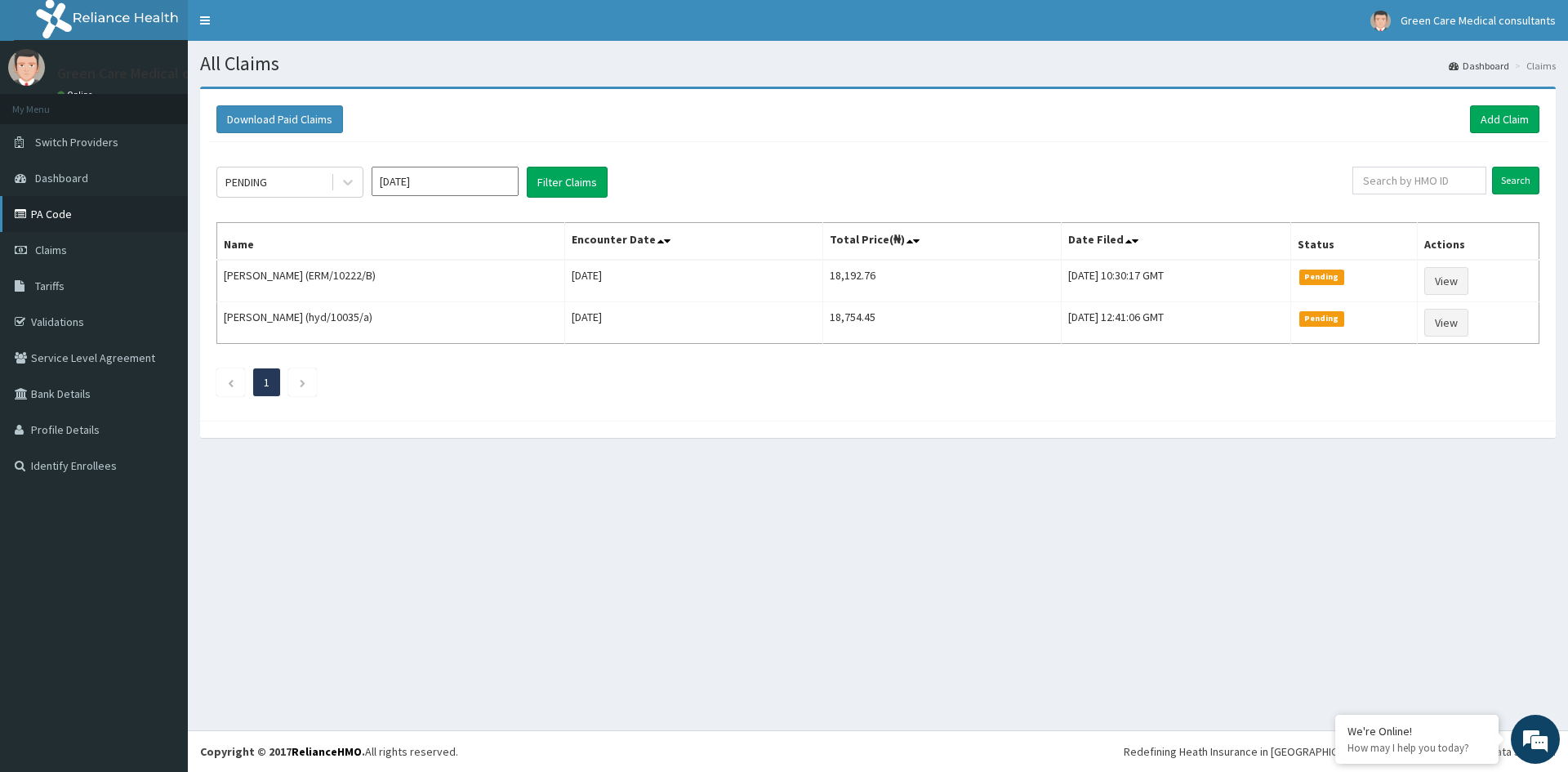
click at [56, 218] on link "PA Code" at bounding box center [94, 213] width 188 height 36
click at [1497, 116] on link "Add Claim" at bounding box center [1505, 119] width 70 height 28
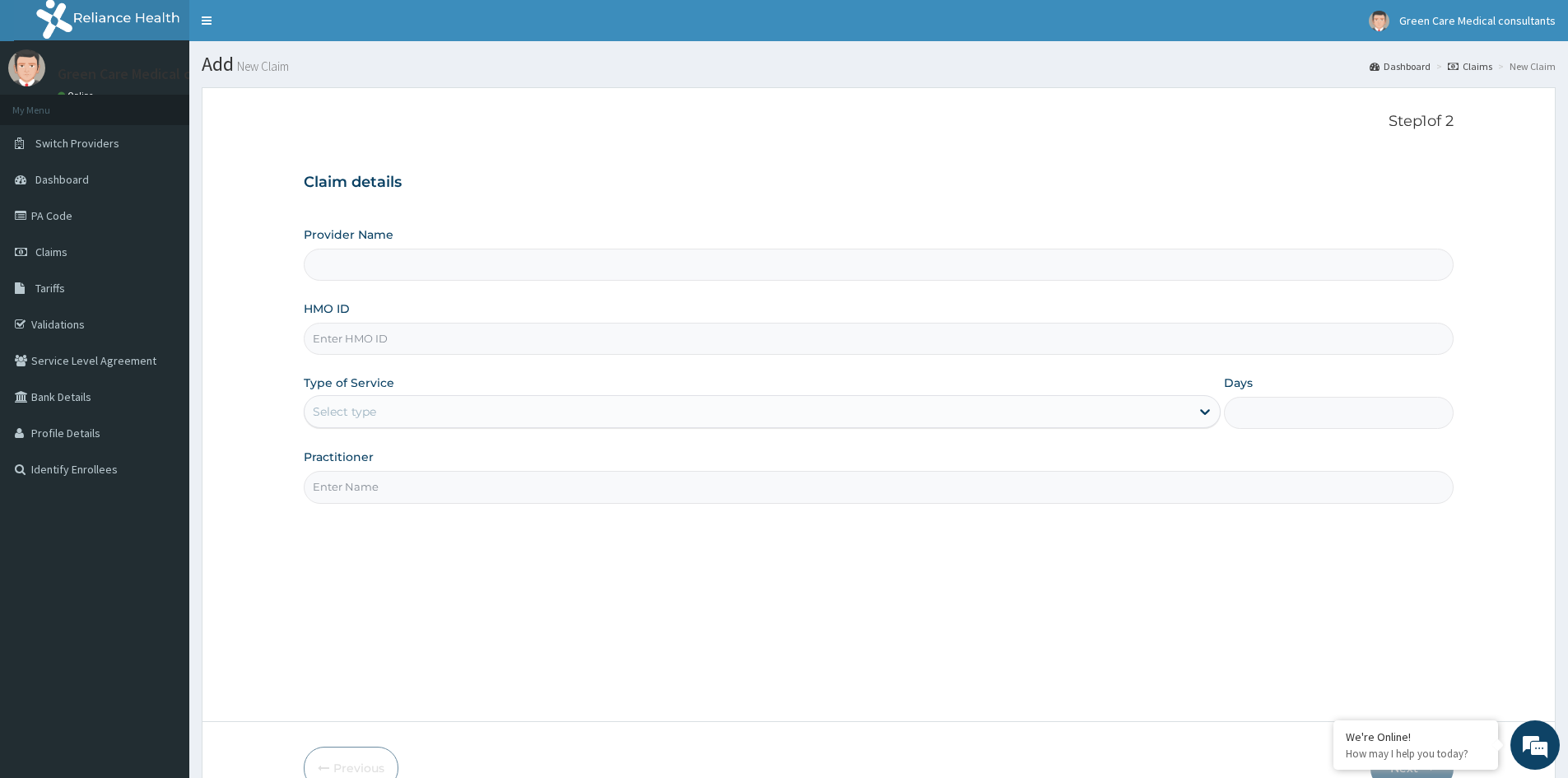
type input "Green Care Medical Consultants"
click at [475, 343] on input "HMO ID" at bounding box center [879, 338] width 1150 height 32
paste input "PA/9DC3F1"
type input "P"
click at [441, 336] on input "TBE/10010" at bounding box center [879, 338] width 1150 height 32
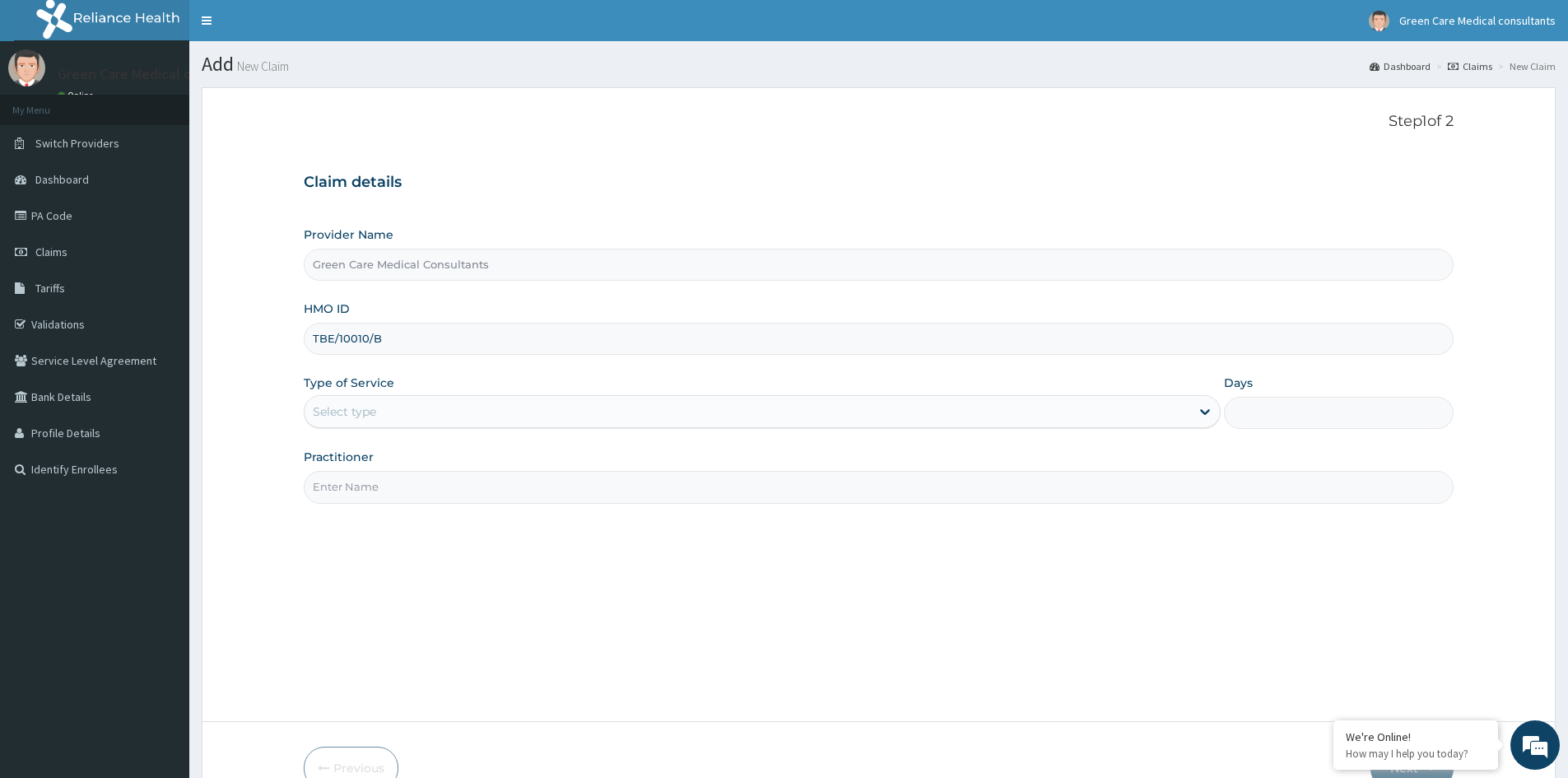
type input "TBE/10010/B"
drag, startPoint x: 496, startPoint y: 416, endPoint x: 469, endPoint y: 430, distance: 30.4
click at [488, 420] on div "Select type" at bounding box center [748, 411] width 886 height 26
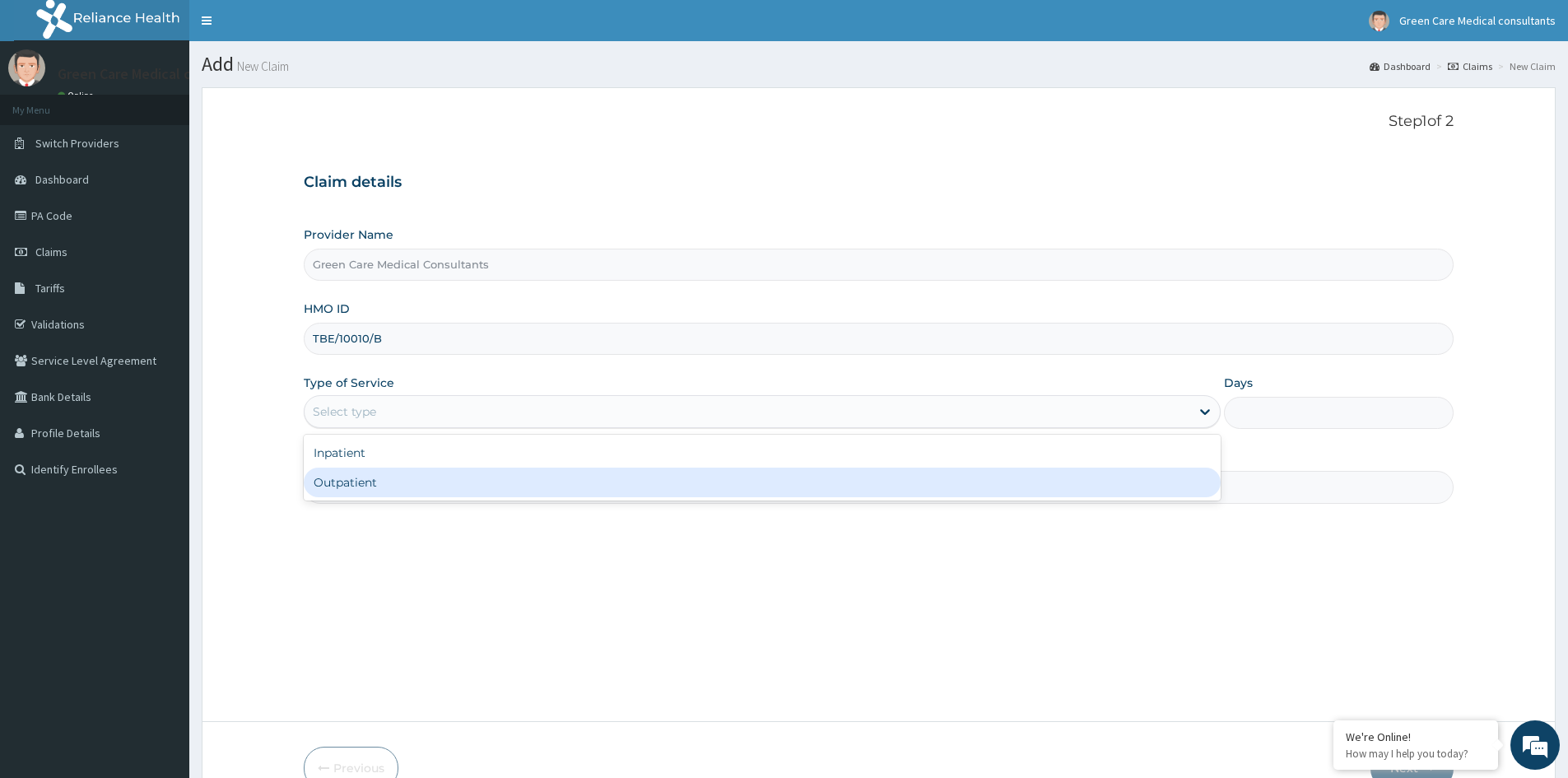
click at [366, 486] on div "Outpatient" at bounding box center [762, 482] width 917 height 29
type input "1"
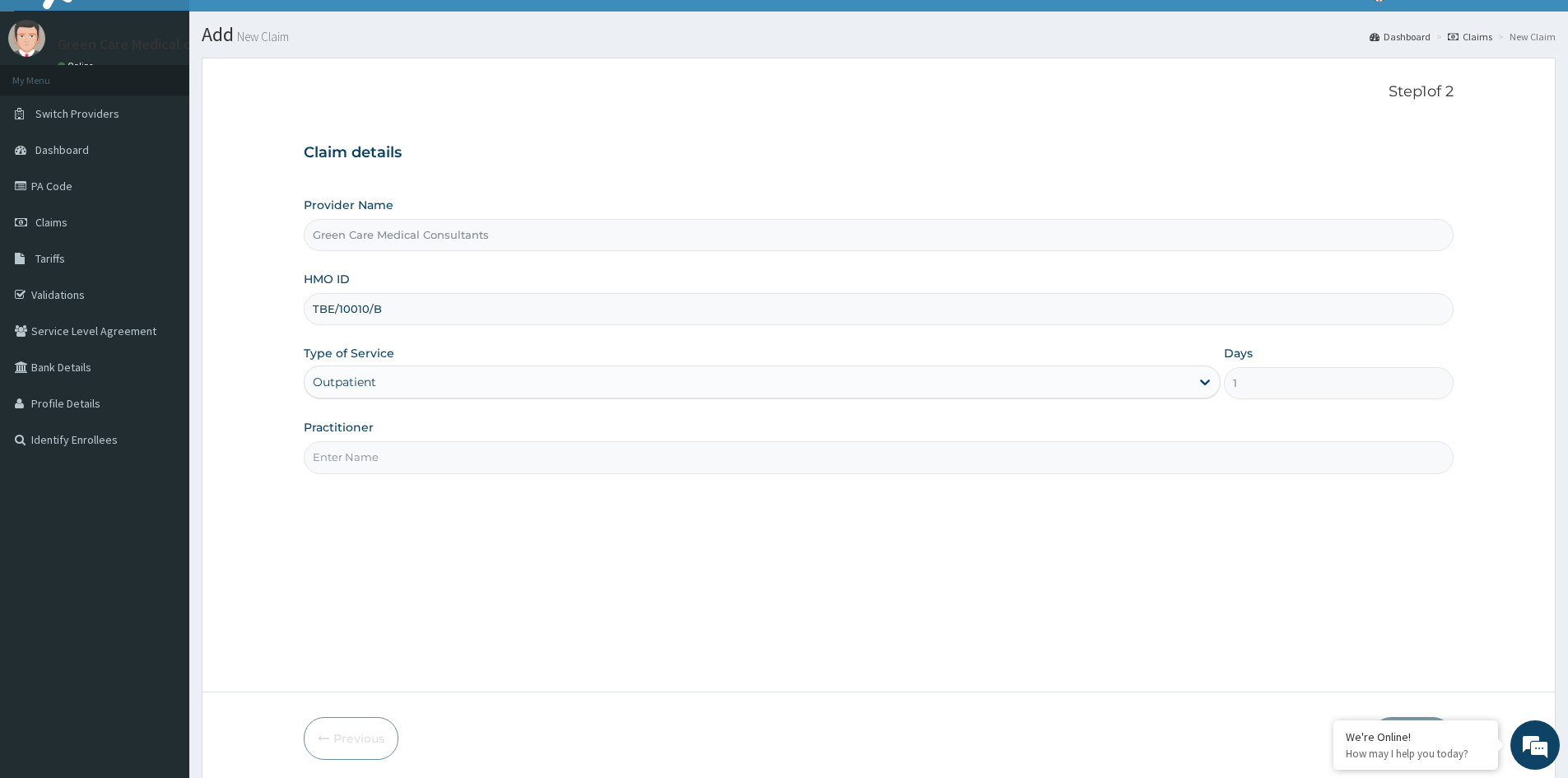
scroll to position [82, 0]
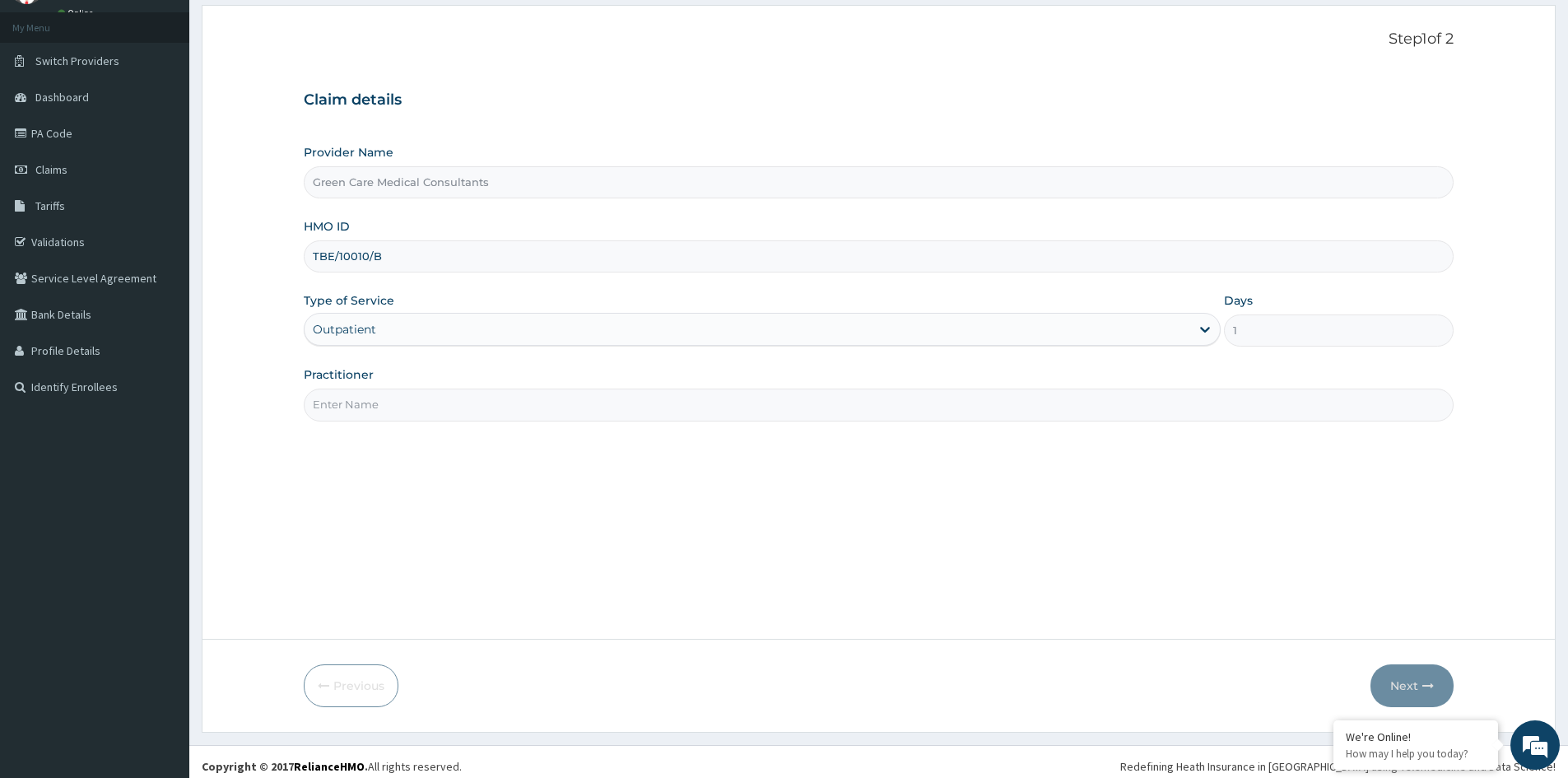
click at [545, 409] on input "Practitioner" at bounding box center [879, 404] width 1150 height 32
click at [545, 405] on input "Practitioner" at bounding box center [879, 404] width 1150 height 32
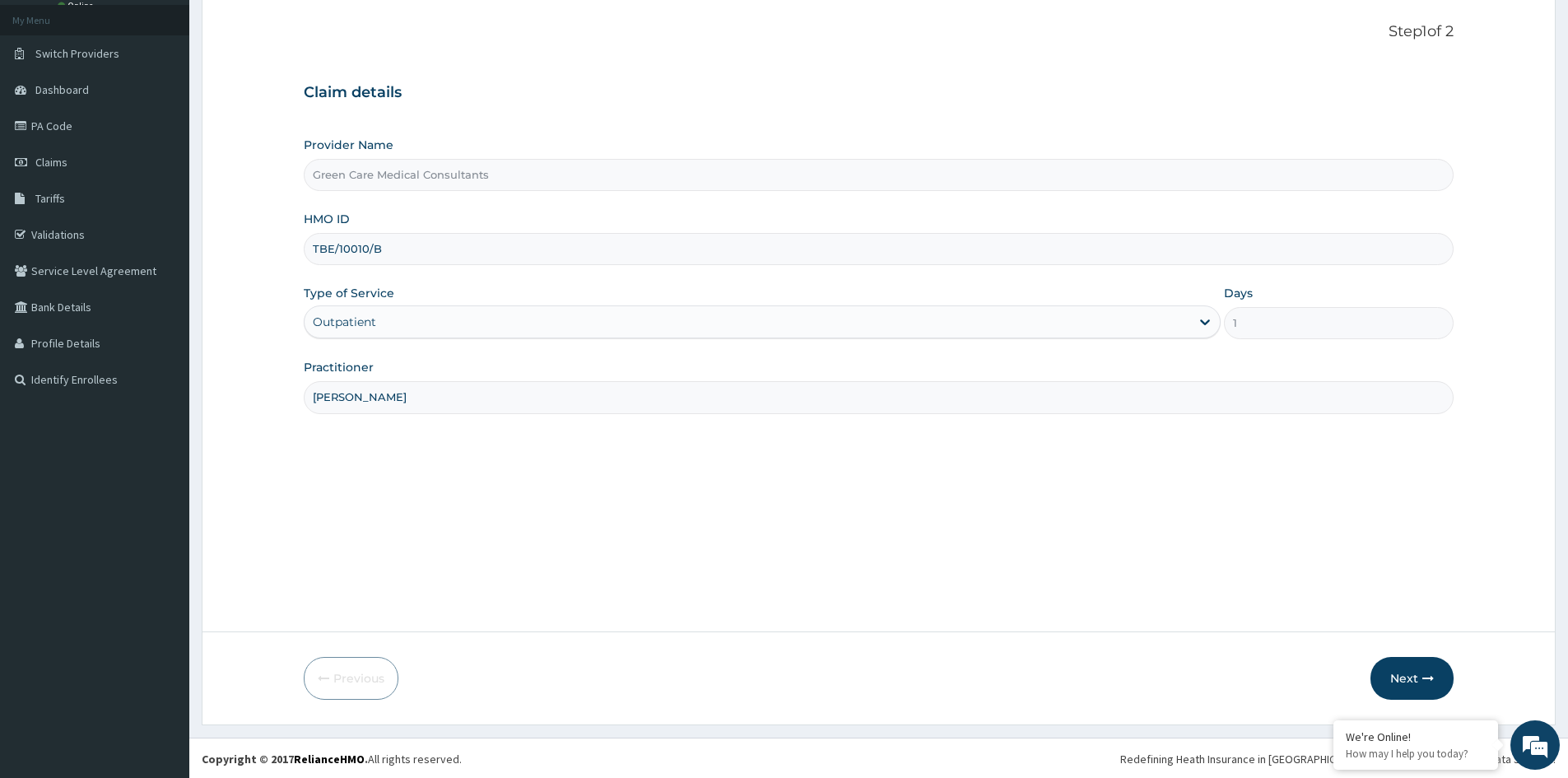
scroll to position [91, 0]
type input "DR COOKEY"
click at [1414, 675] on button "Next" at bounding box center [1412, 676] width 83 height 43
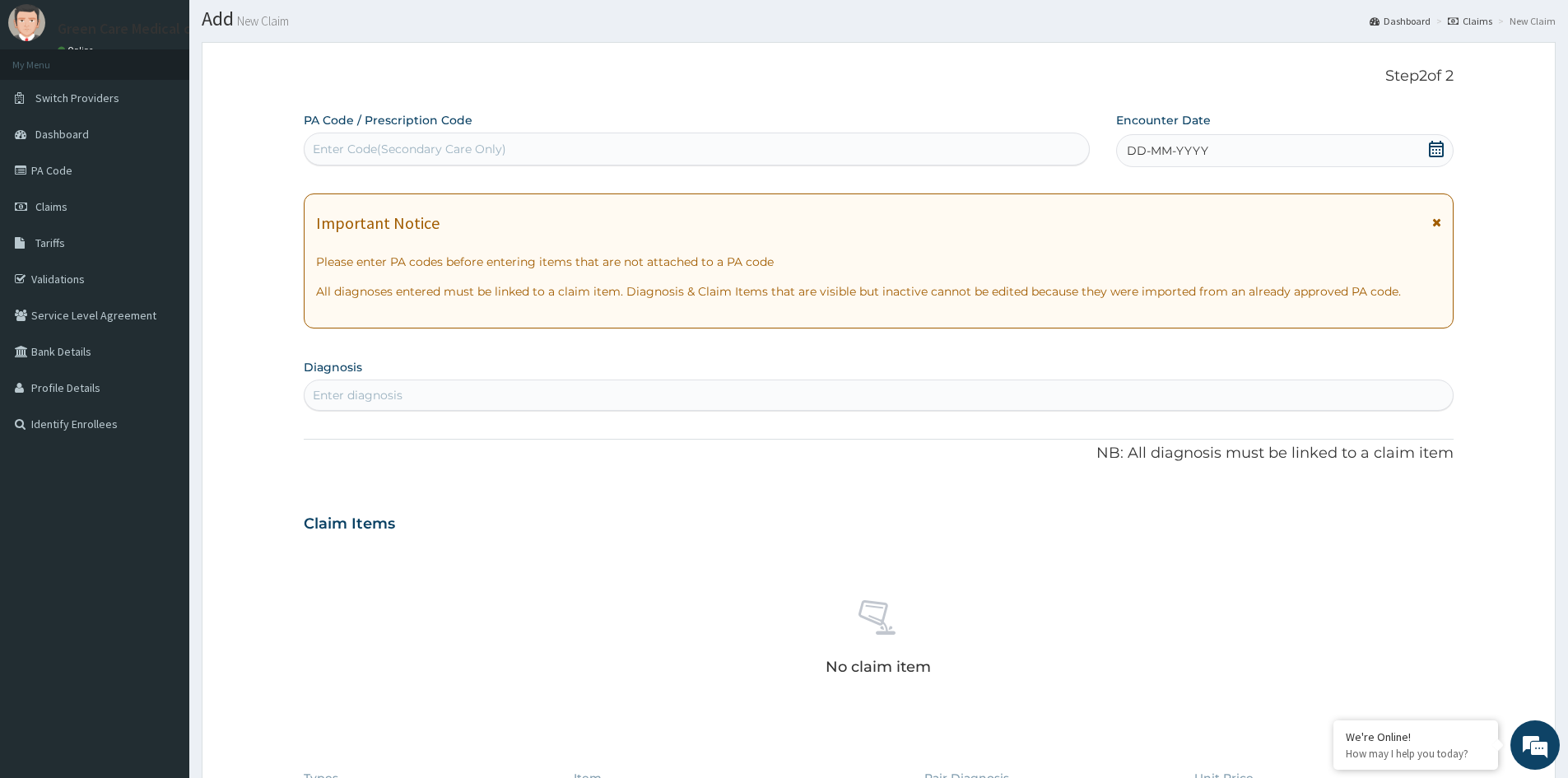
scroll to position [0, 0]
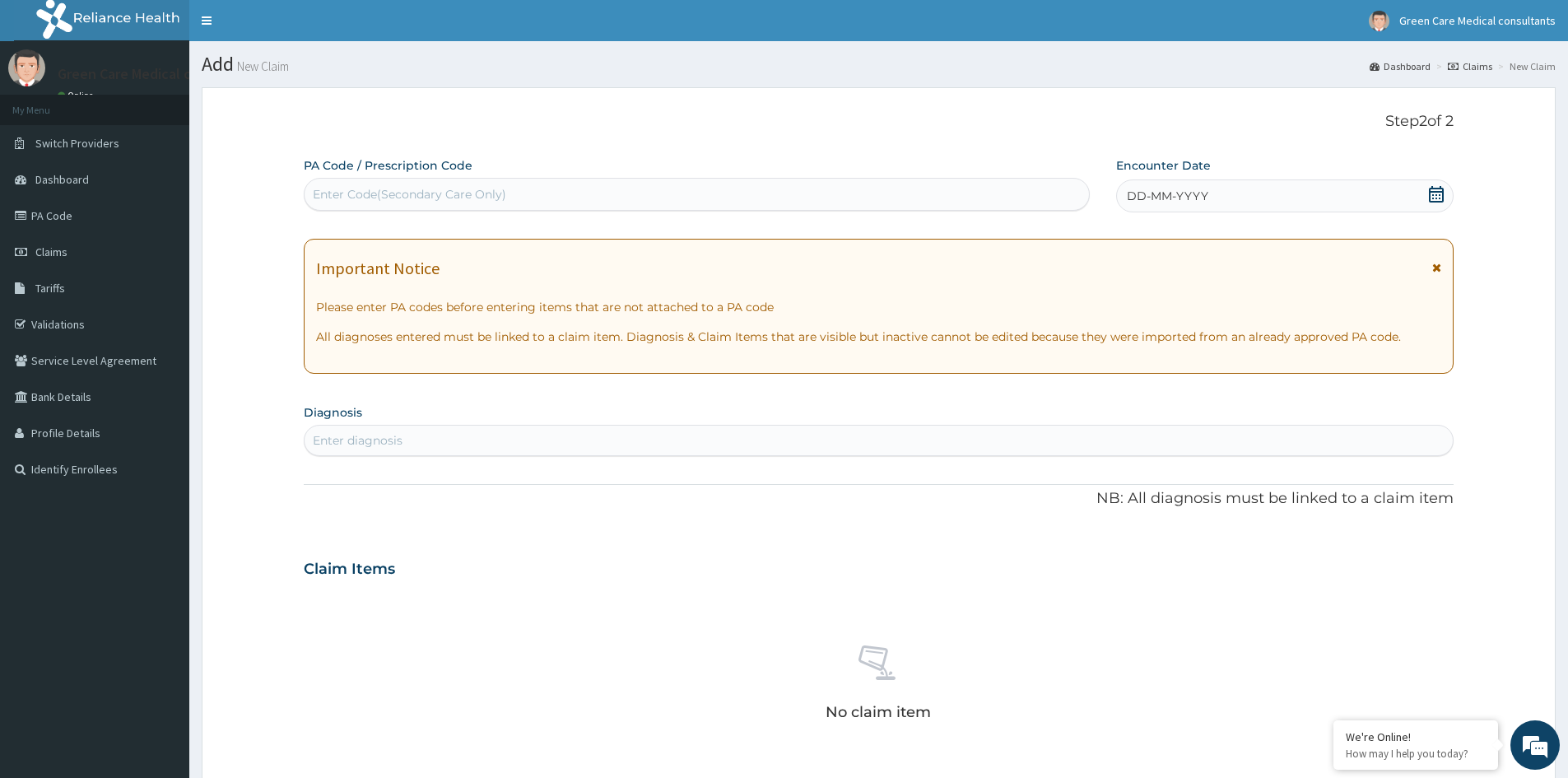
click at [1303, 206] on div "DD-MM-YYYY" at bounding box center [1285, 196] width 336 height 33
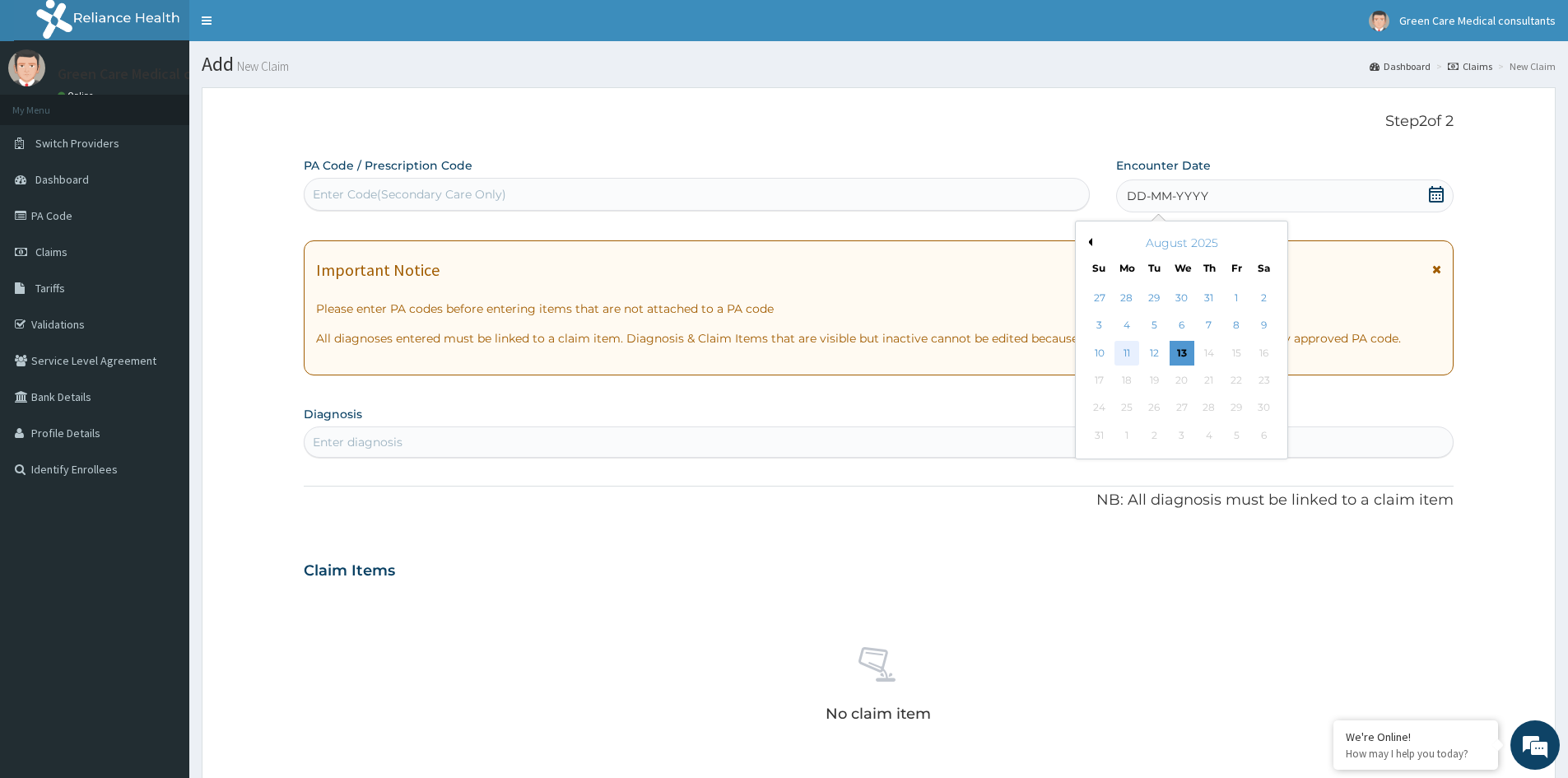
click at [1133, 355] on div "11" at bounding box center [1126, 353] width 24 height 24
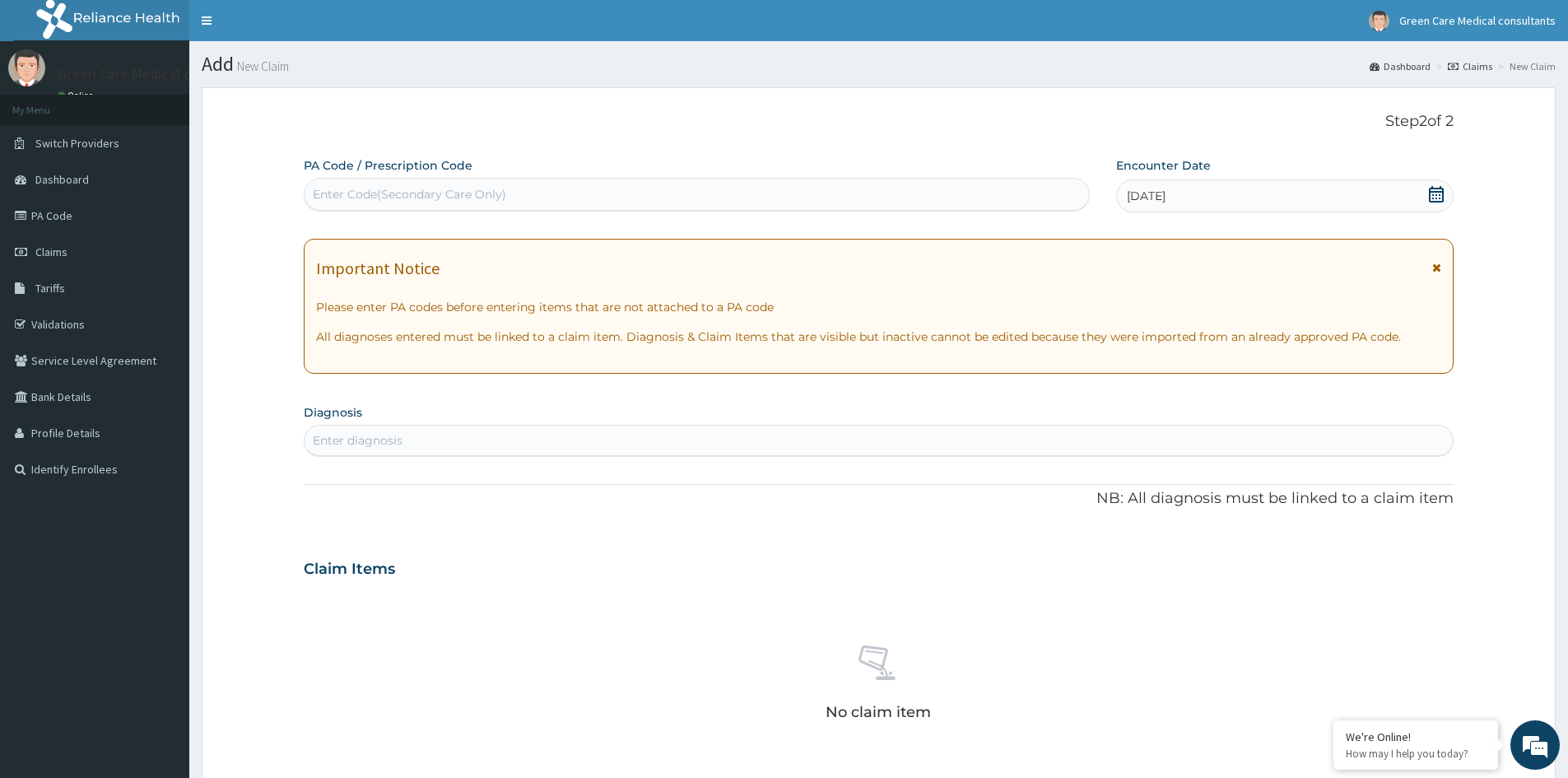
click at [1283, 203] on div "11-08-2025" at bounding box center [1285, 196] width 336 height 33
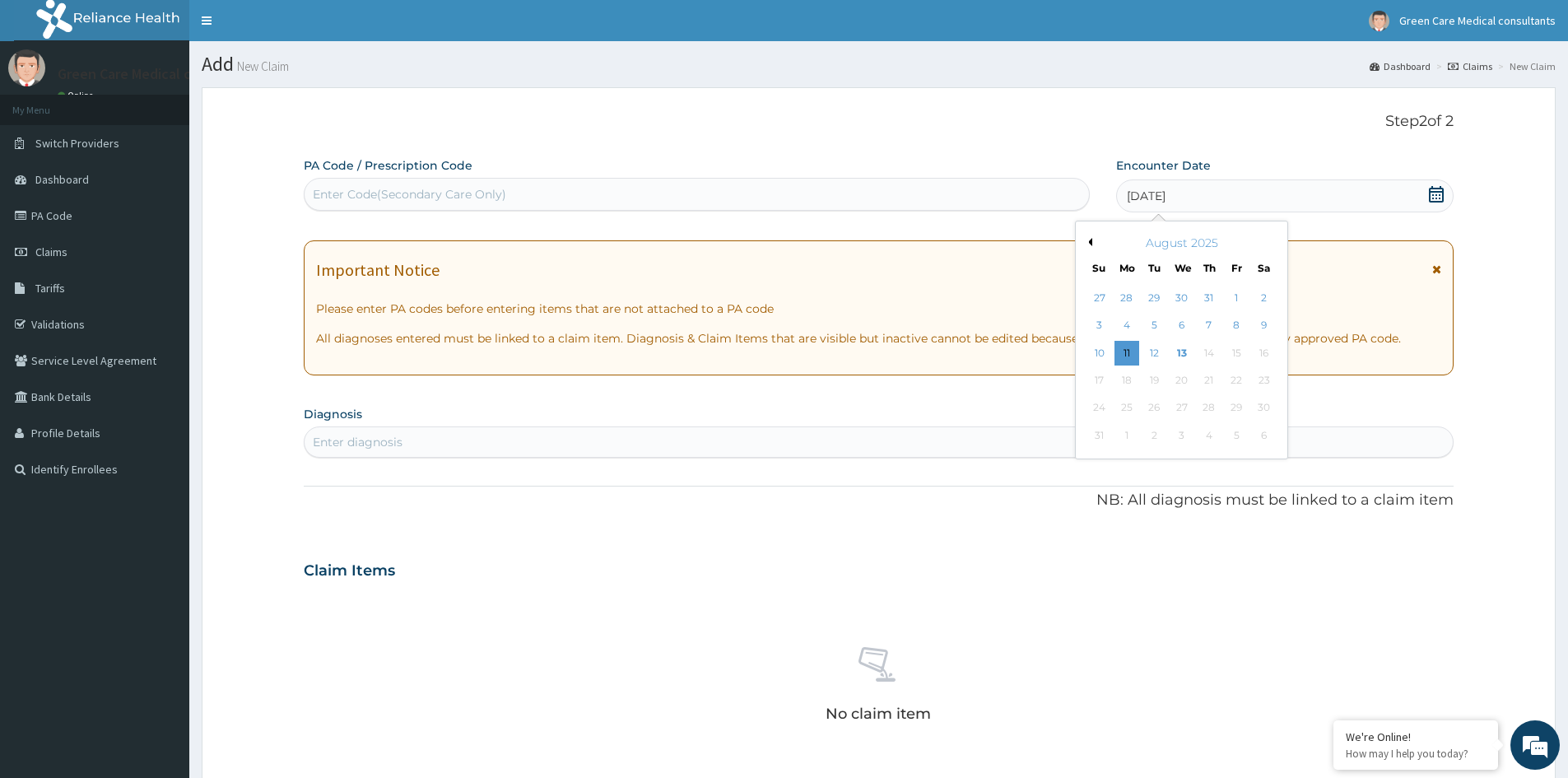
click at [1207, 195] on div "11-08-2025" at bounding box center [1285, 196] width 336 height 33
click at [1155, 349] on div "12" at bounding box center [1154, 353] width 24 height 24
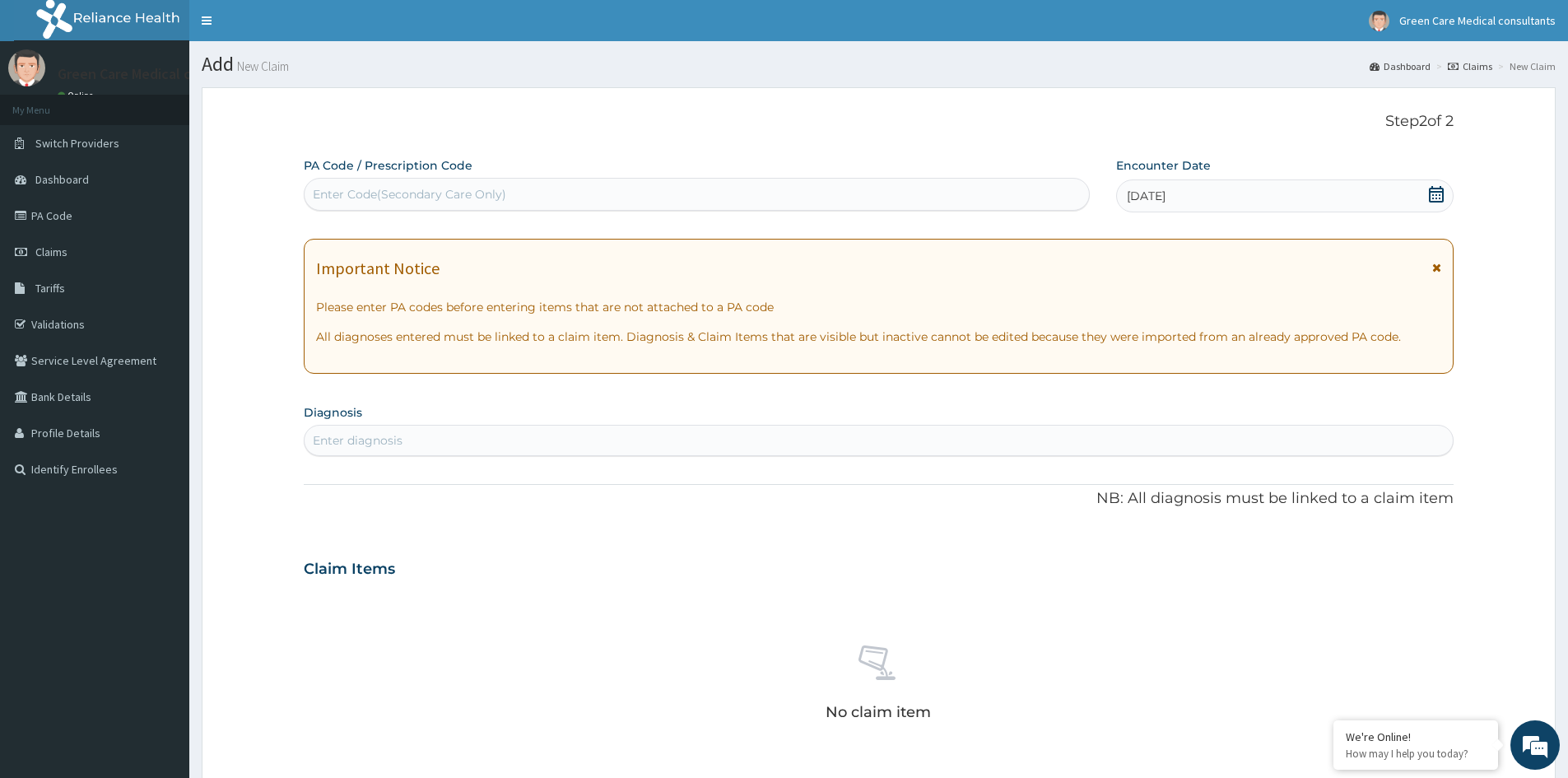
click at [688, 196] on div "Enter Code(Secondary Care Only)" at bounding box center [697, 194] width 785 height 26
paste input "PA/9DC3F1"
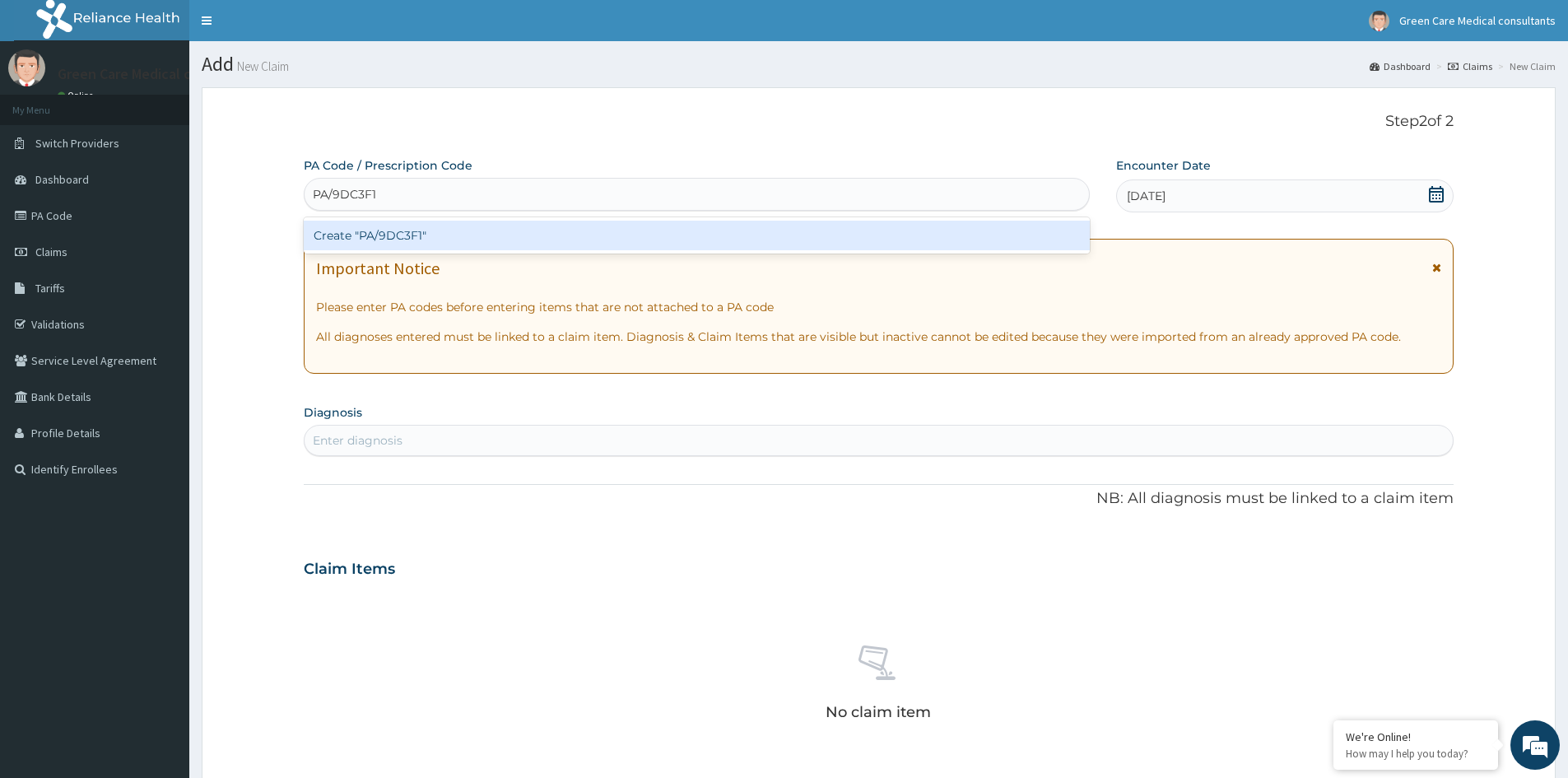
type input "PA/9DC3F1"
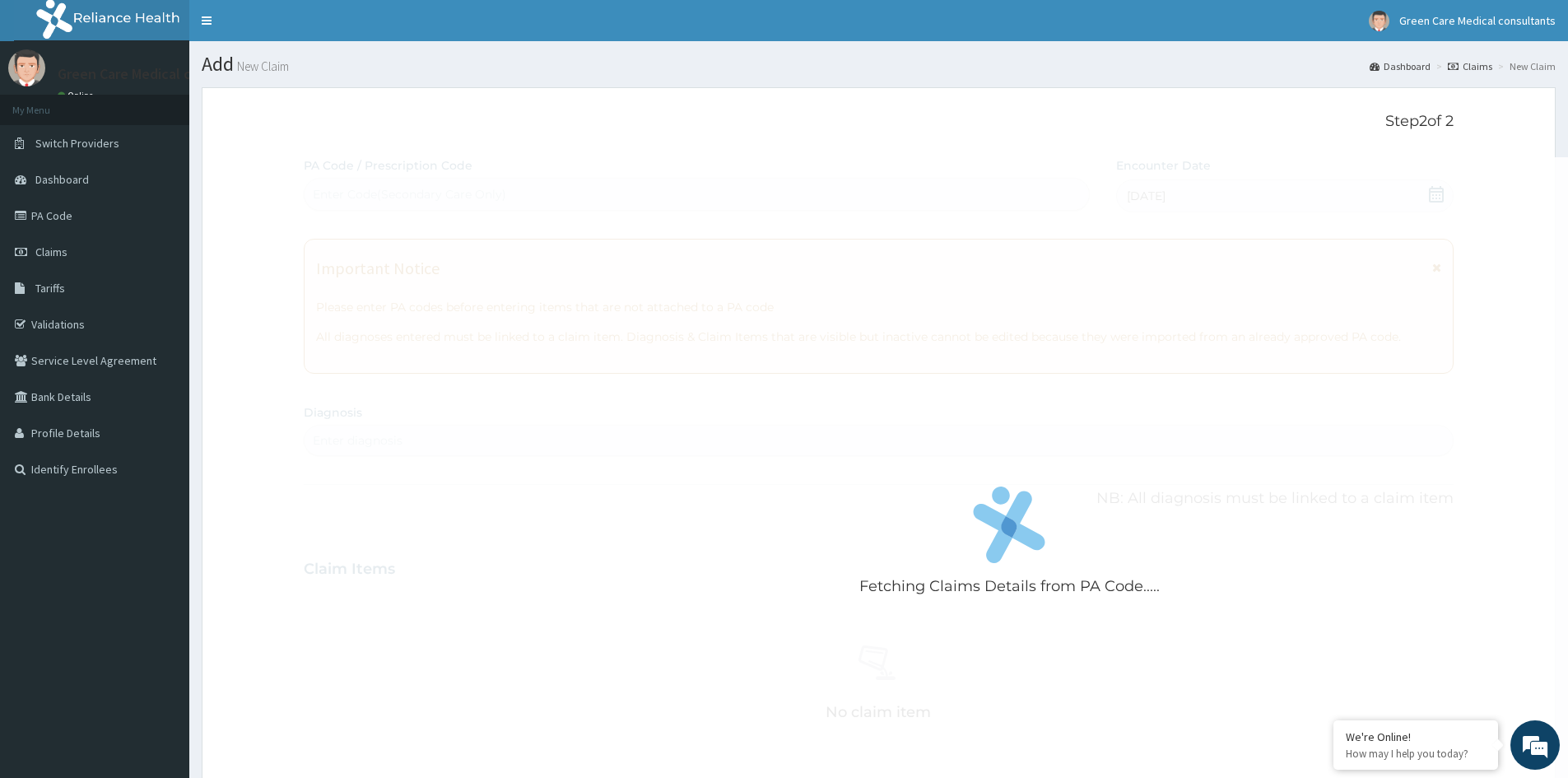
click at [807, 516] on div "Fetching Claims Details from PA Code..... PA Code / Prescription Code Enter Cod…" at bounding box center [879, 575] width 1150 height 836
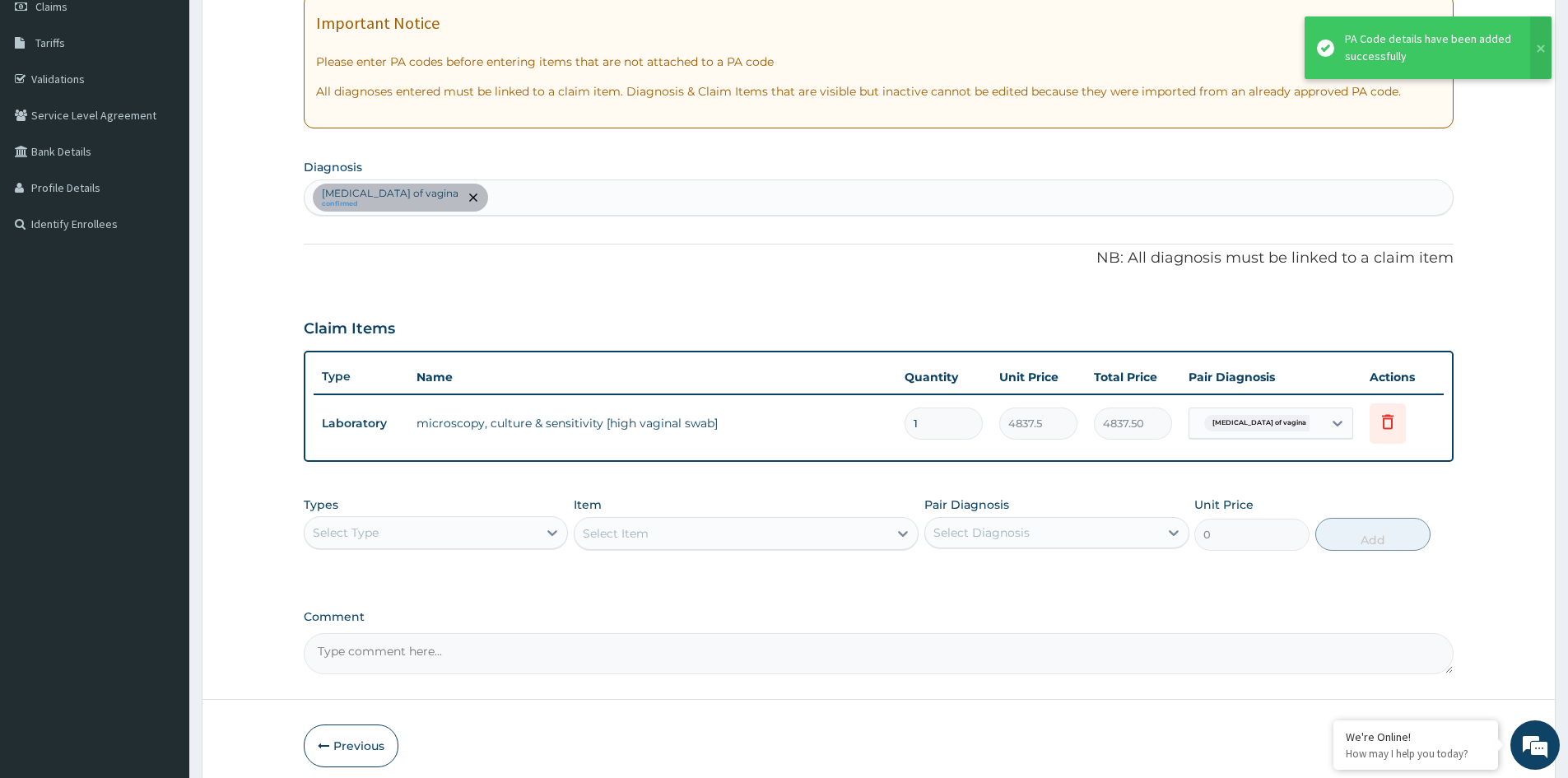
scroll to position [247, 0]
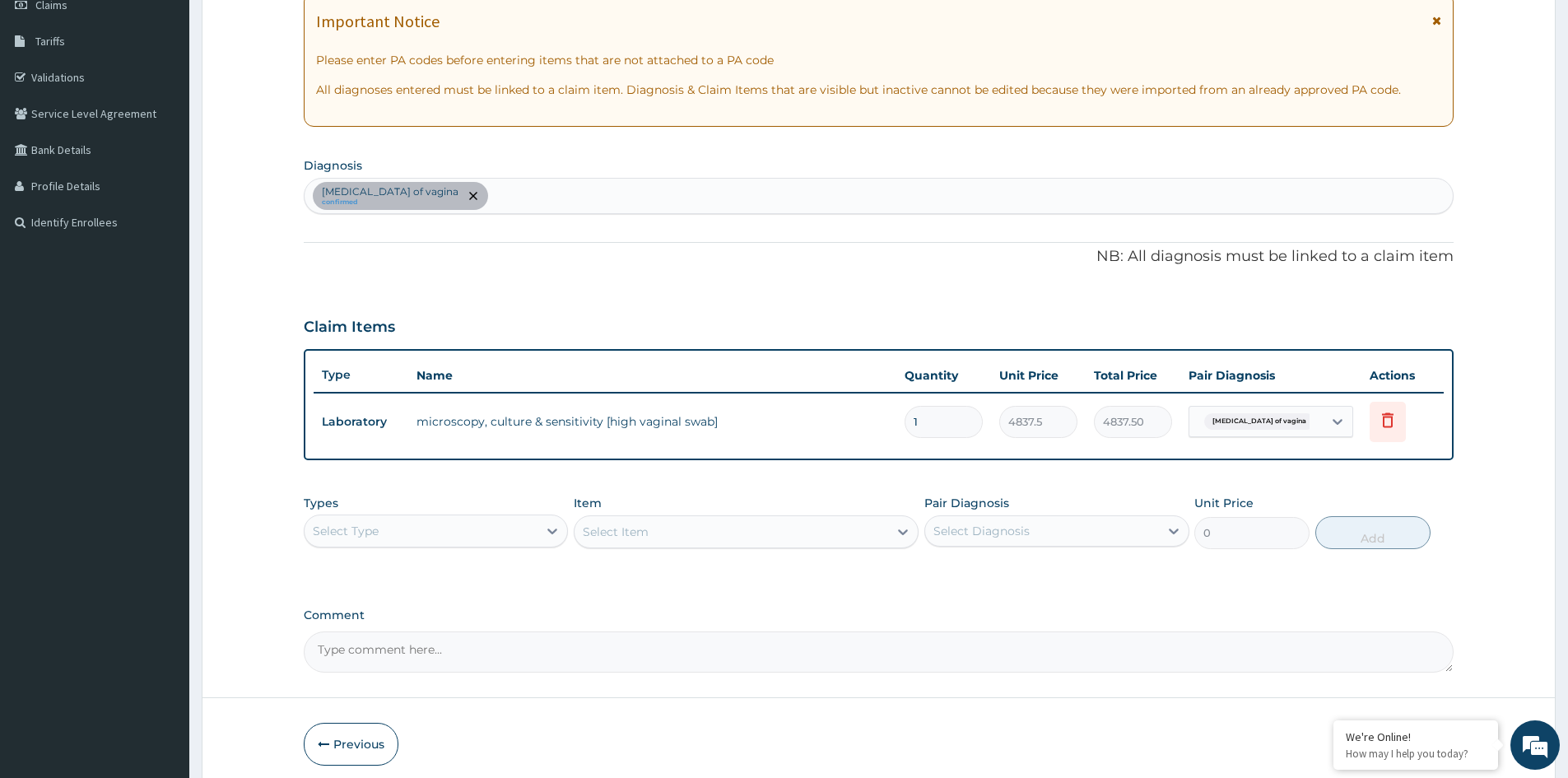
click at [715, 194] on div "Candidiasis of vagina confirmed" at bounding box center [879, 195] width 1149 height 34
type input "MALARIA"
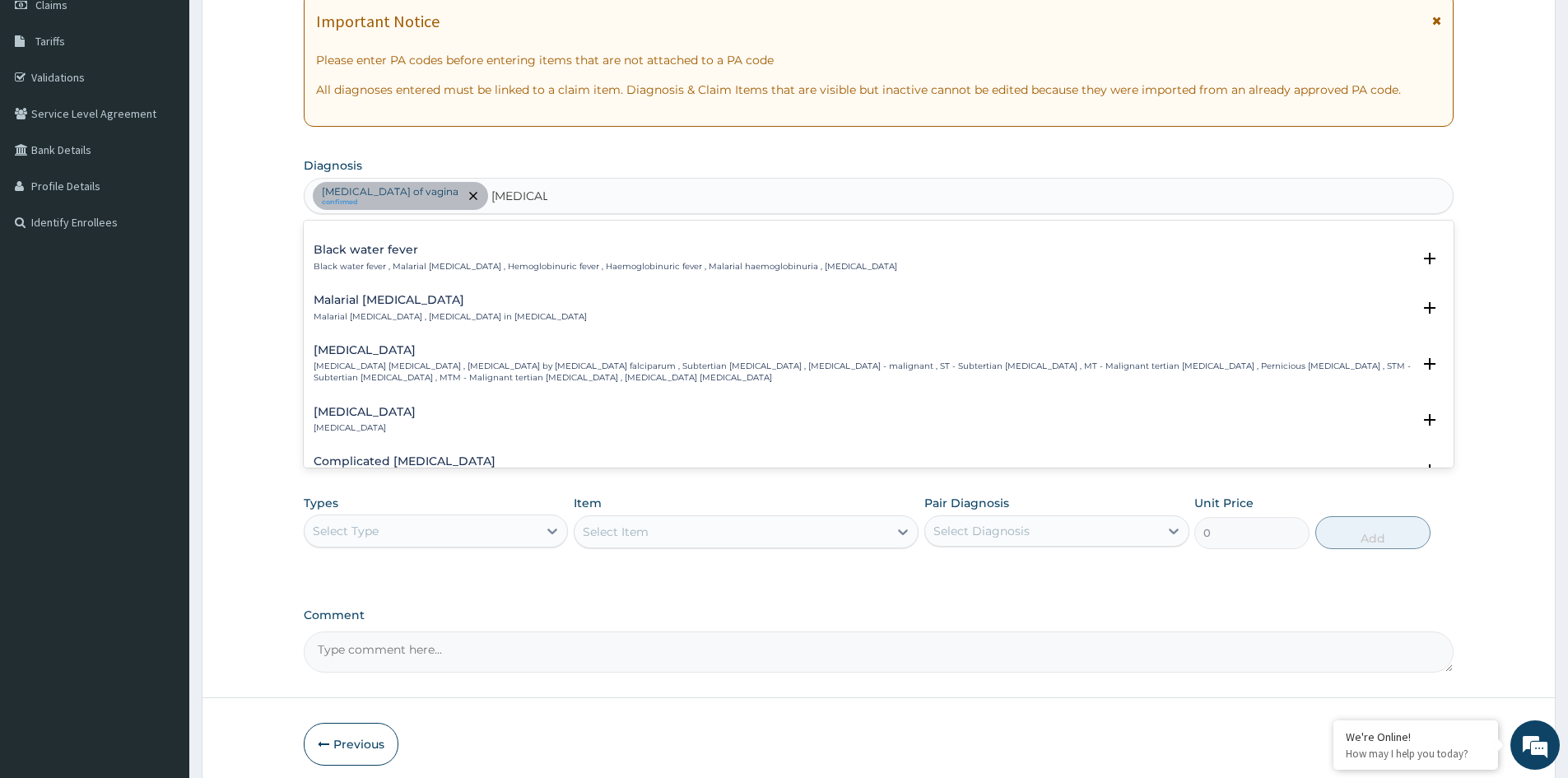
scroll to position [577, 0]
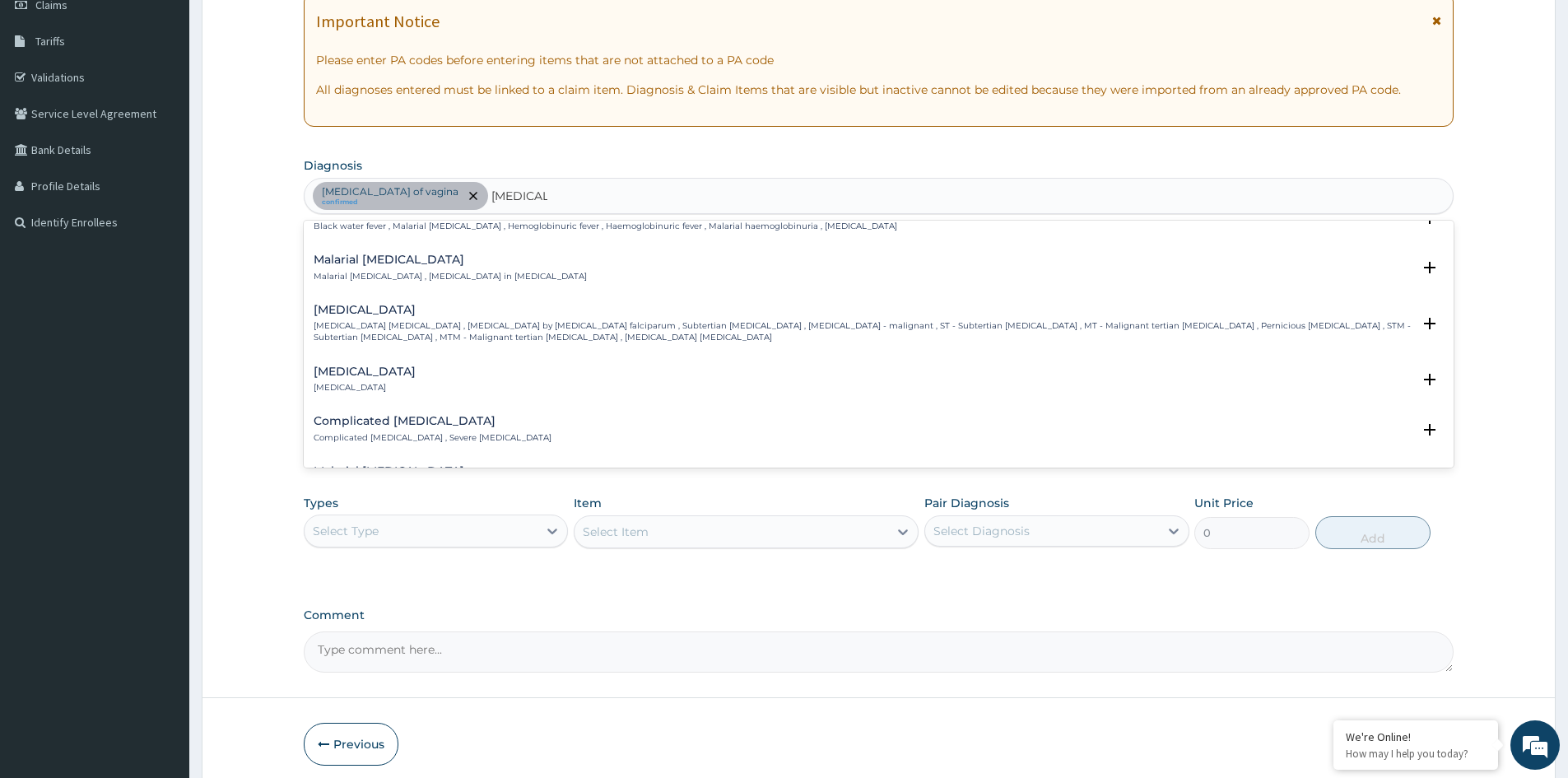
click at [472, 335] on p "Falciparum malaria , Malignant tertian malaria , Malaria by Plasmodium falcipar…" at bounding box center [862, 332] width 1098 height 23
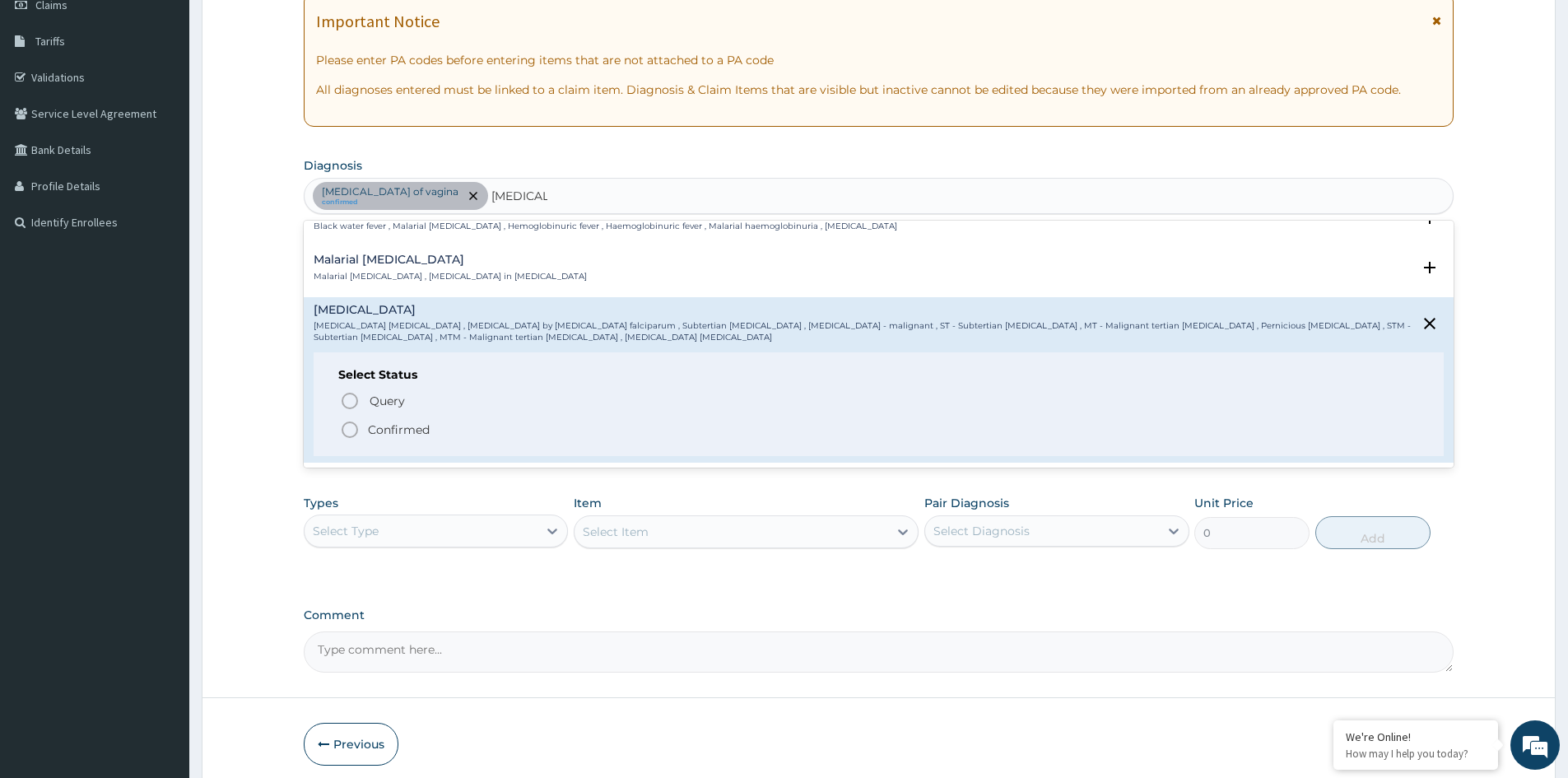
click at [408, 429] on p "Confirmed" at bounding box center [398, 429] width 62 height 17
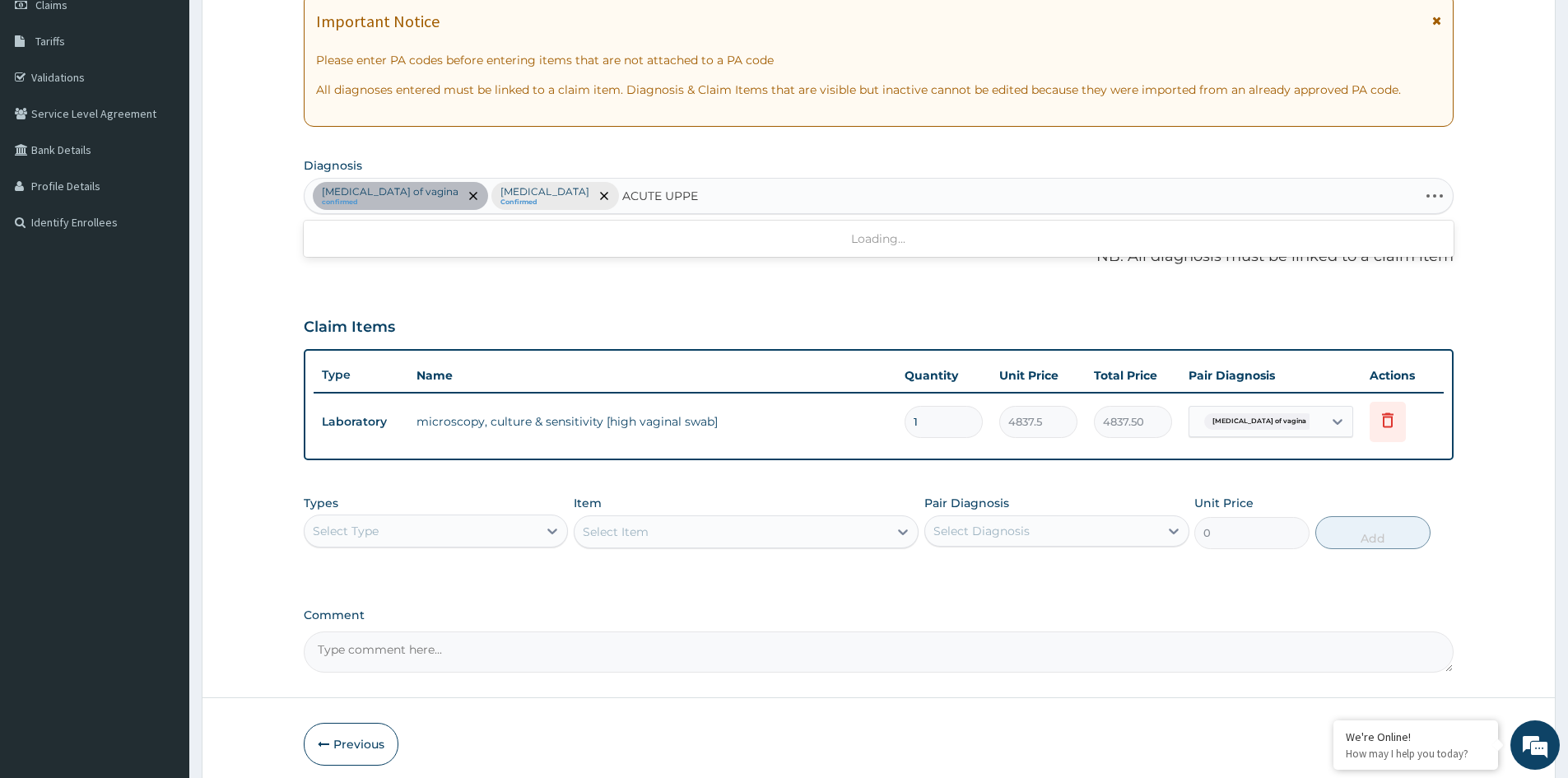
type input "ACUTE UPPER"
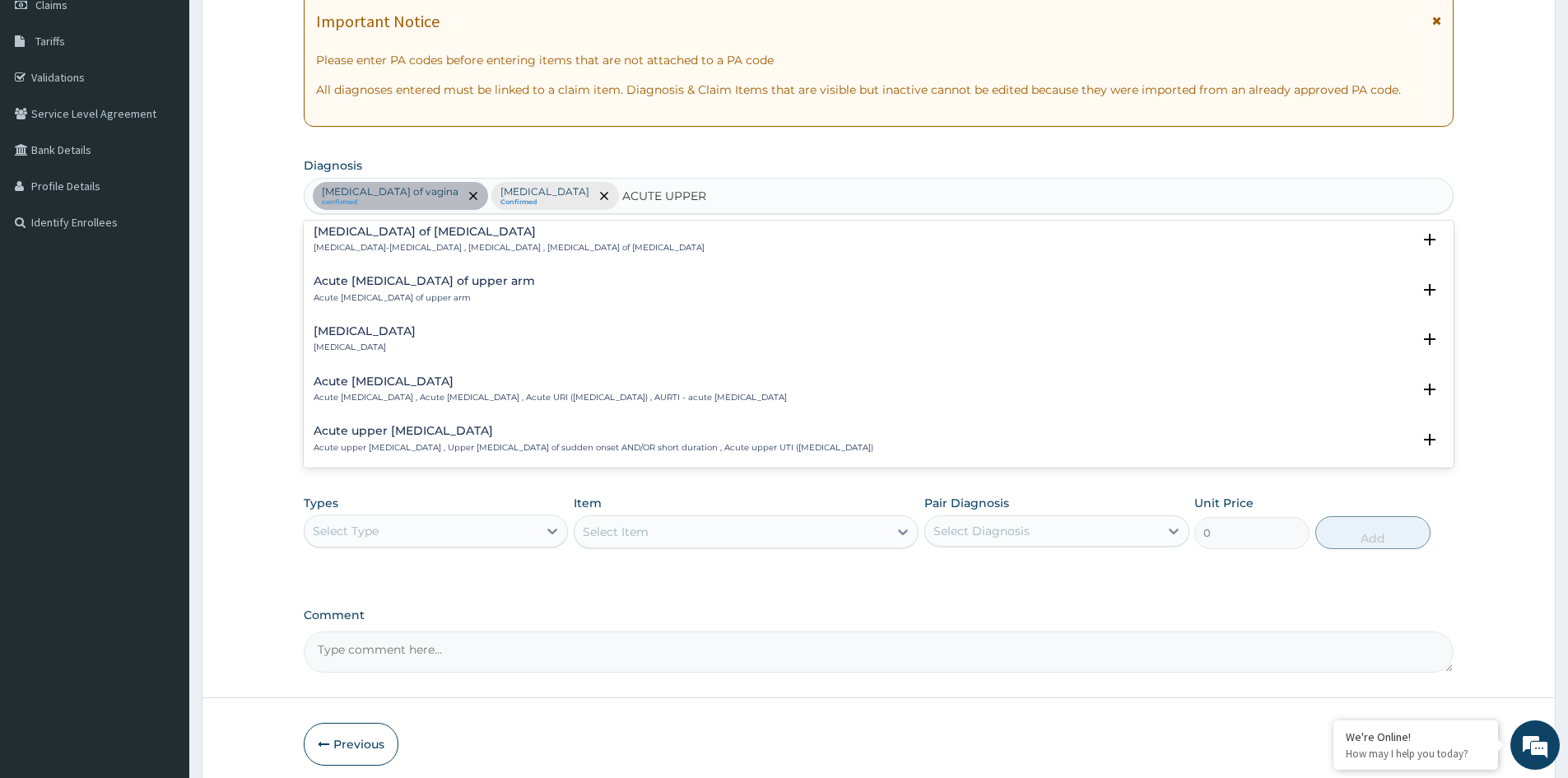
scroll to position [82, 0]
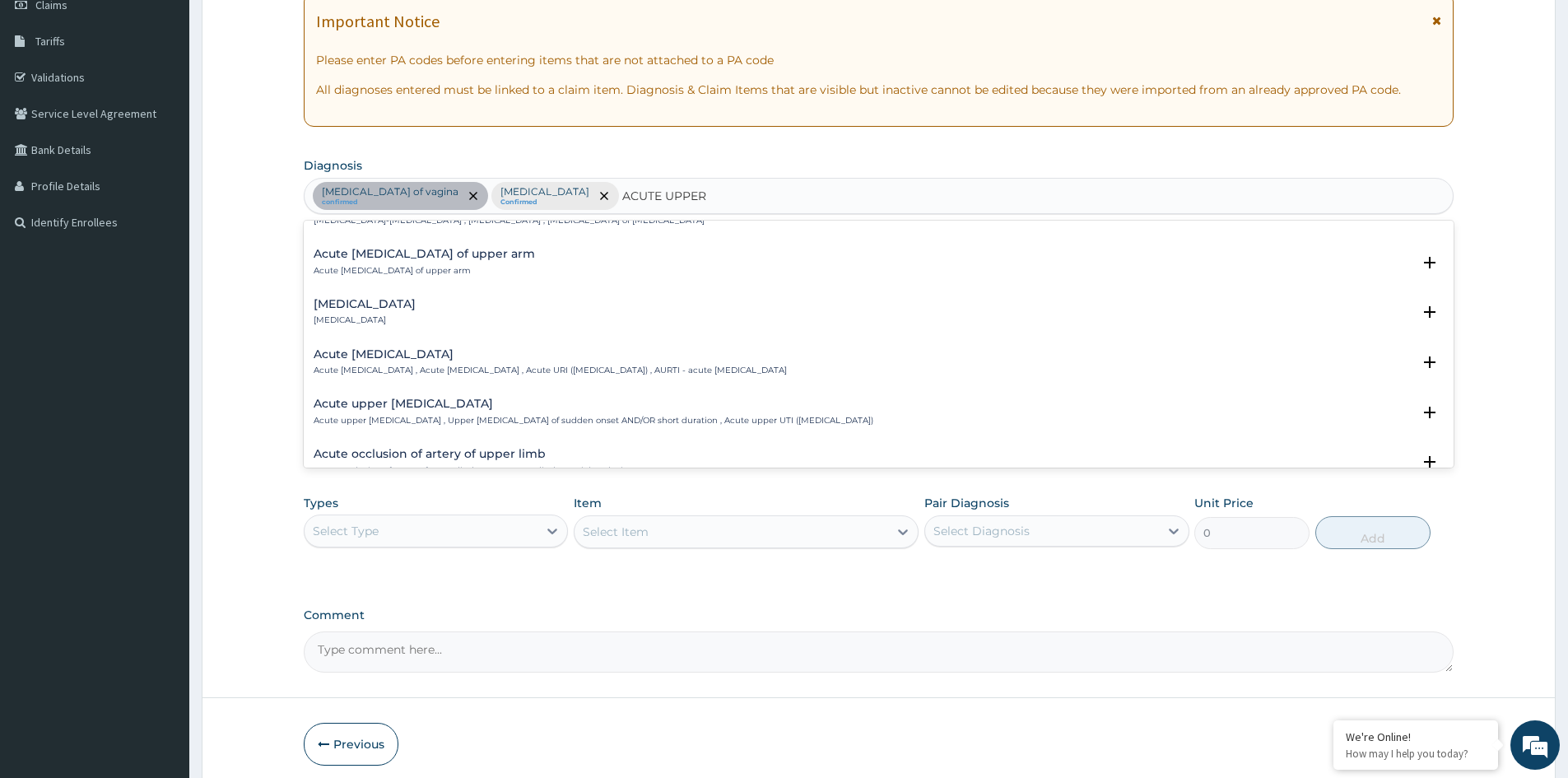
click at [414, 367] on p "Acute upper respiratory infection , Acute upper respiratory tract infection , A…" at bounding box center [550, 370] width 473 height 12
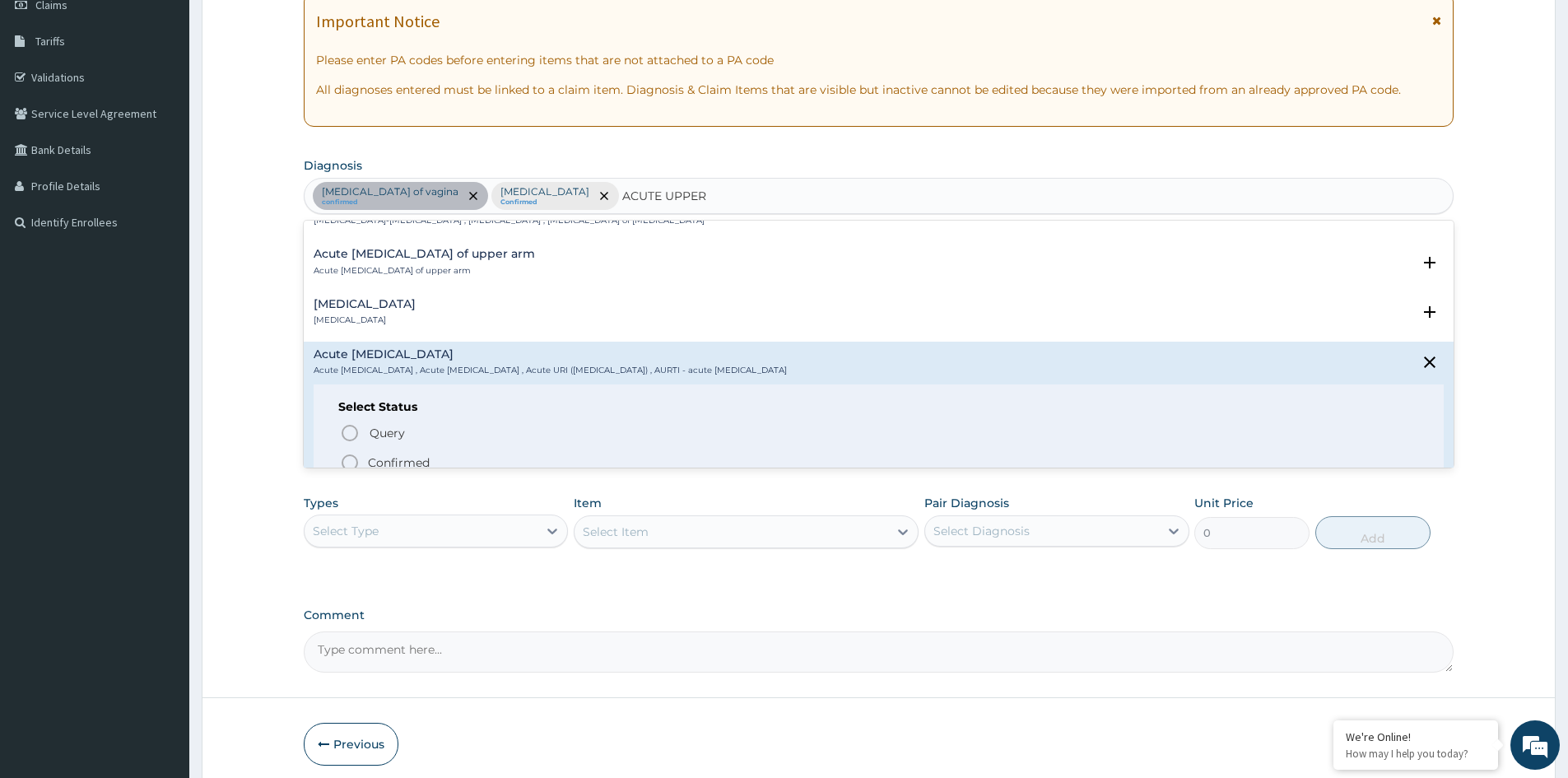
drag, startPoint x: 383, startPoint y: 455, endPoint x: 503, endPoint y: 404, distance: 130.4
click at [387, 454] on p "Confirmed" at bounding box center [398, 462] width 62 height 17
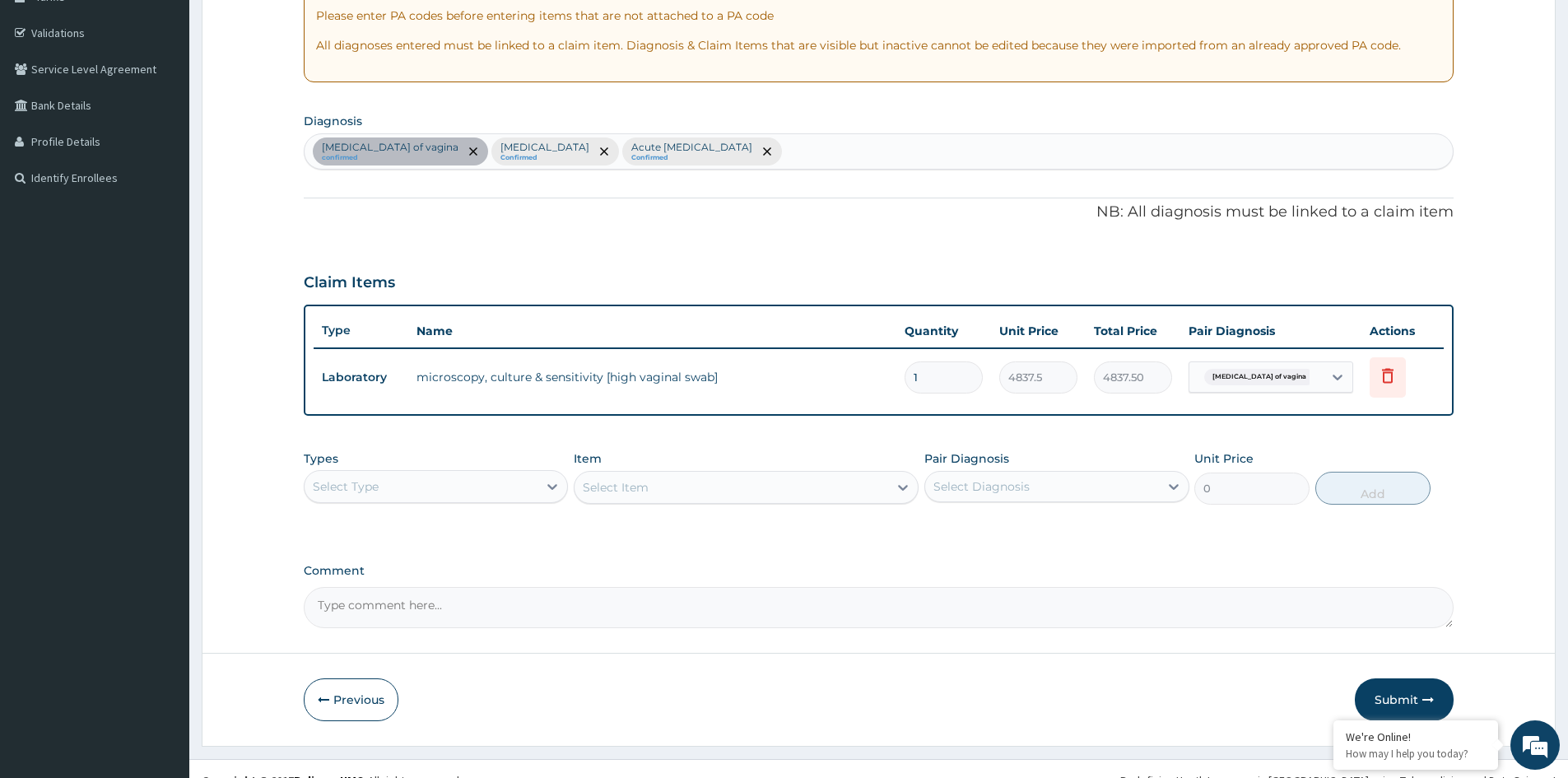
scroll to position [315, 0]
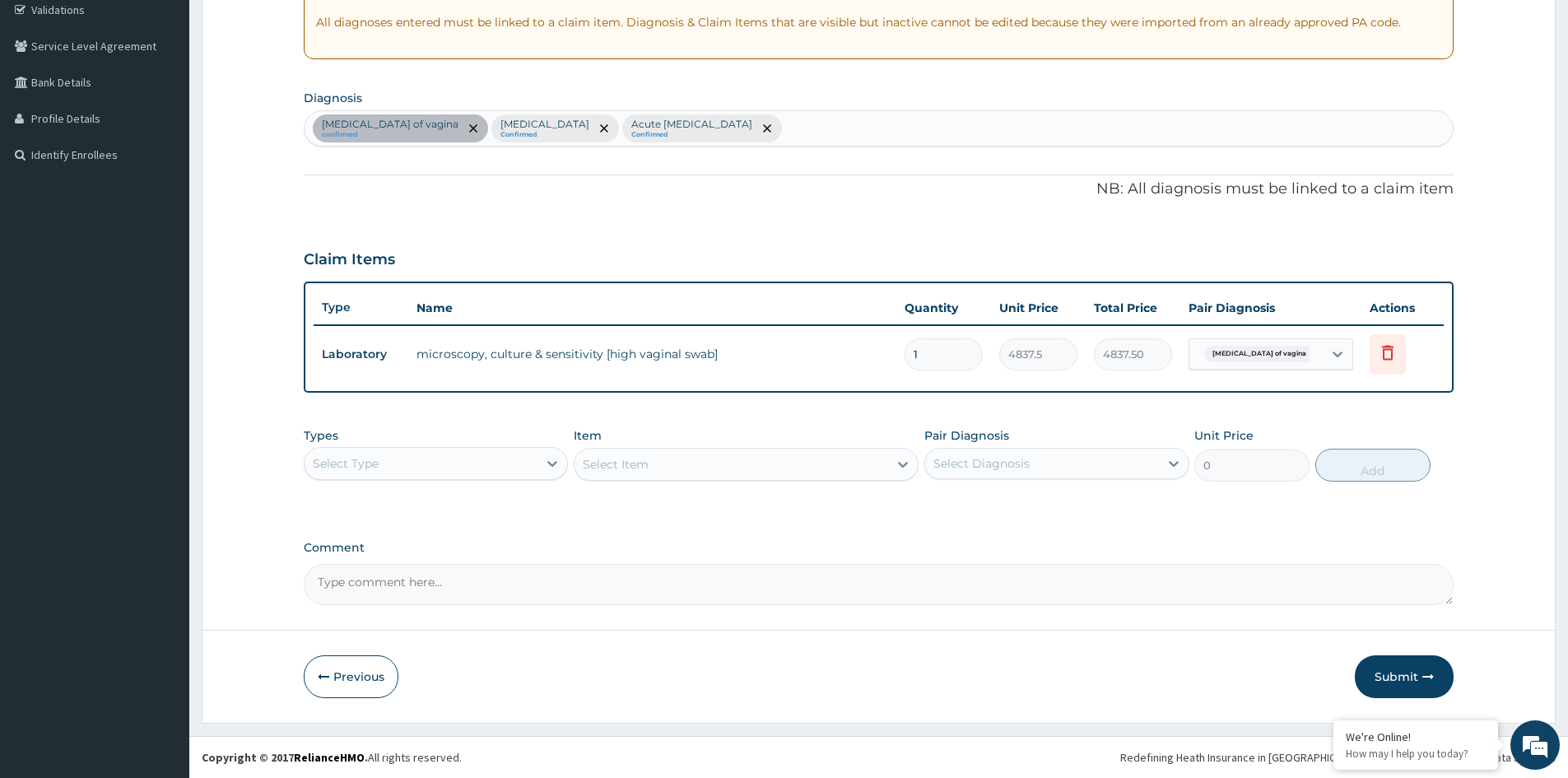
click at [503, 466] on div "Select Type" at bounding box center [421, 463] width 233 height 26
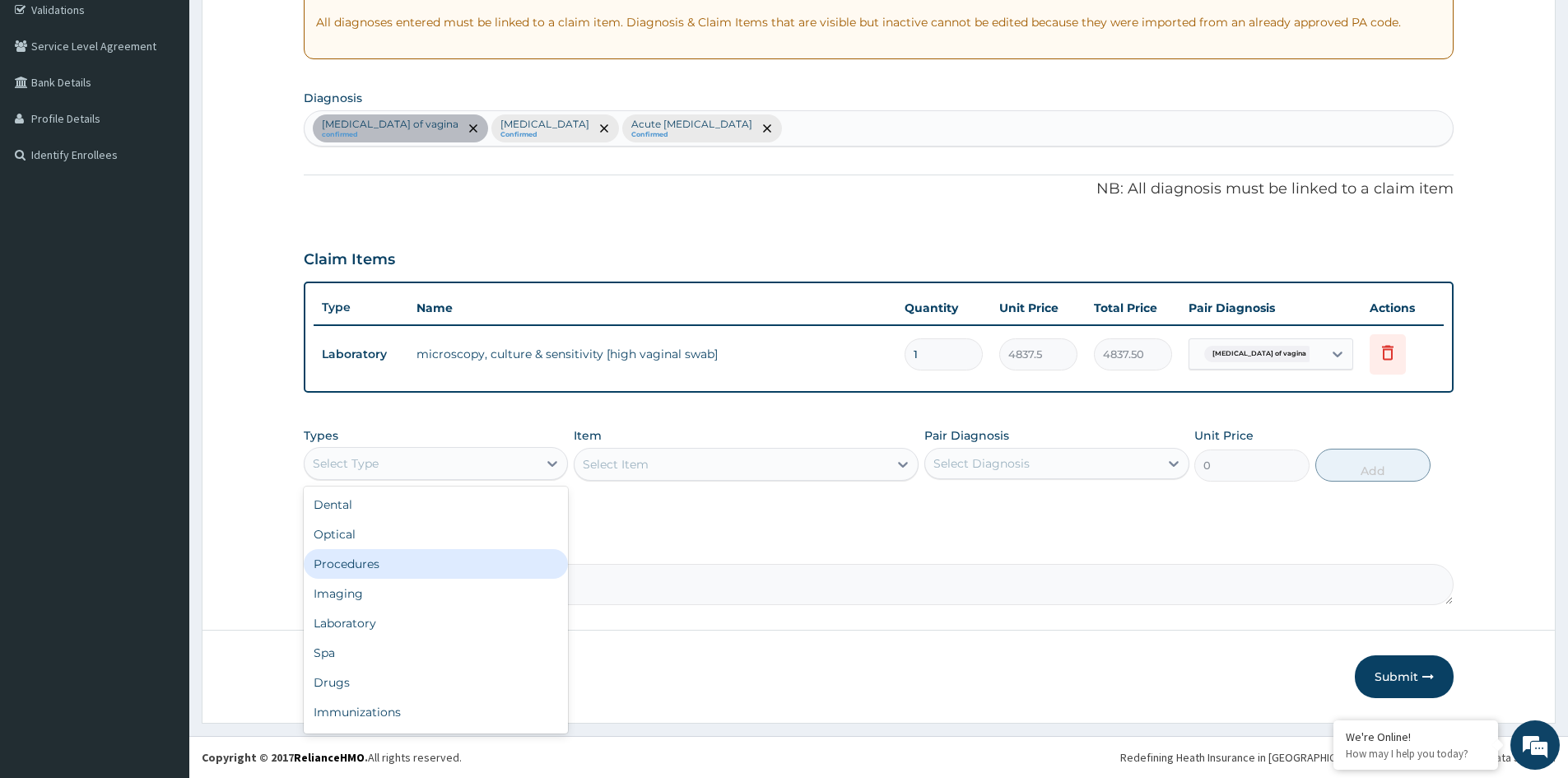
click at [423, 564] on div "Procedures" at bounding box center [436, 564] width 264 height 29
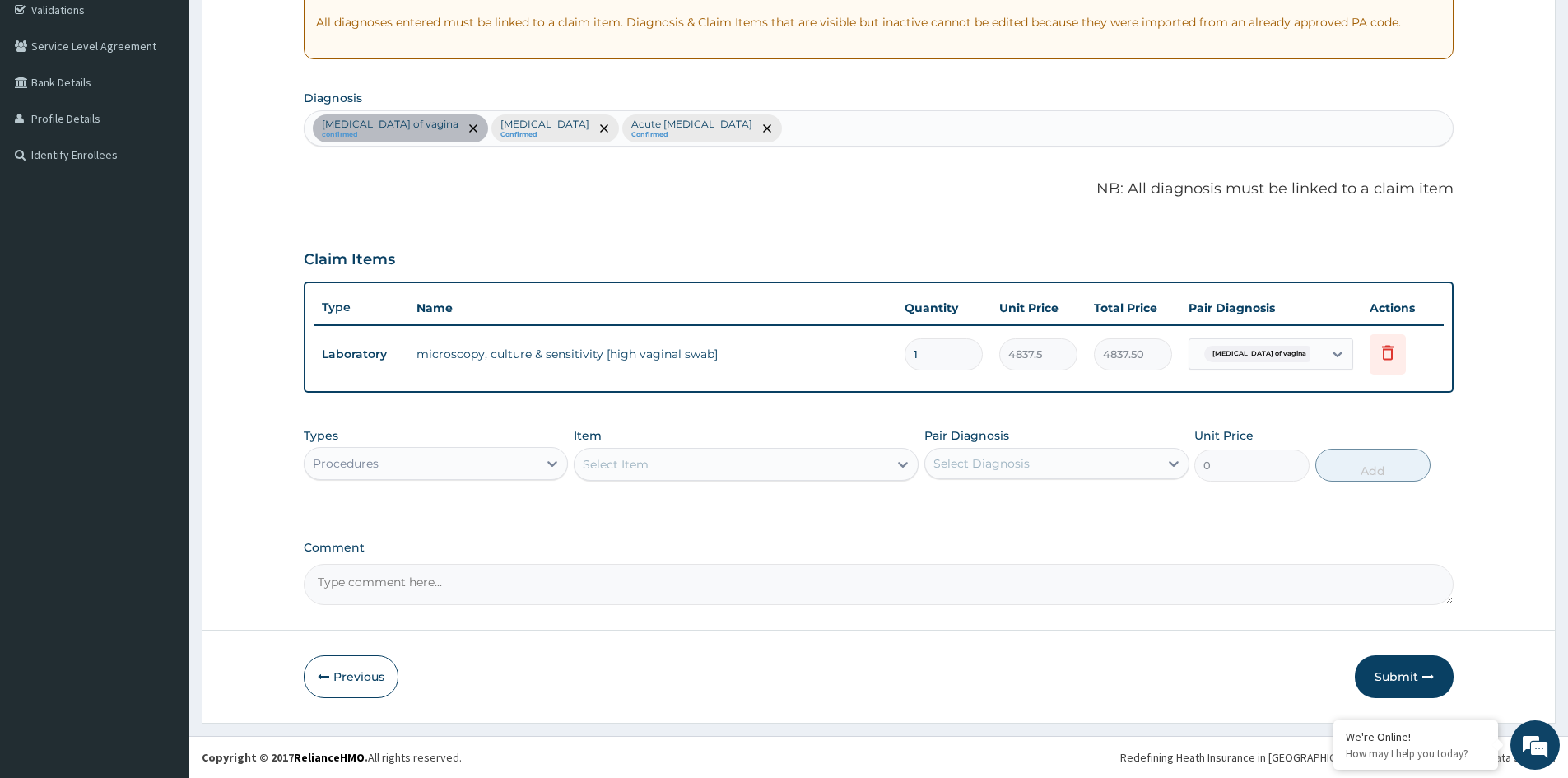
click at [845, 467] on div "Select Item" at bounding box center [731, 463] width 314 height 26
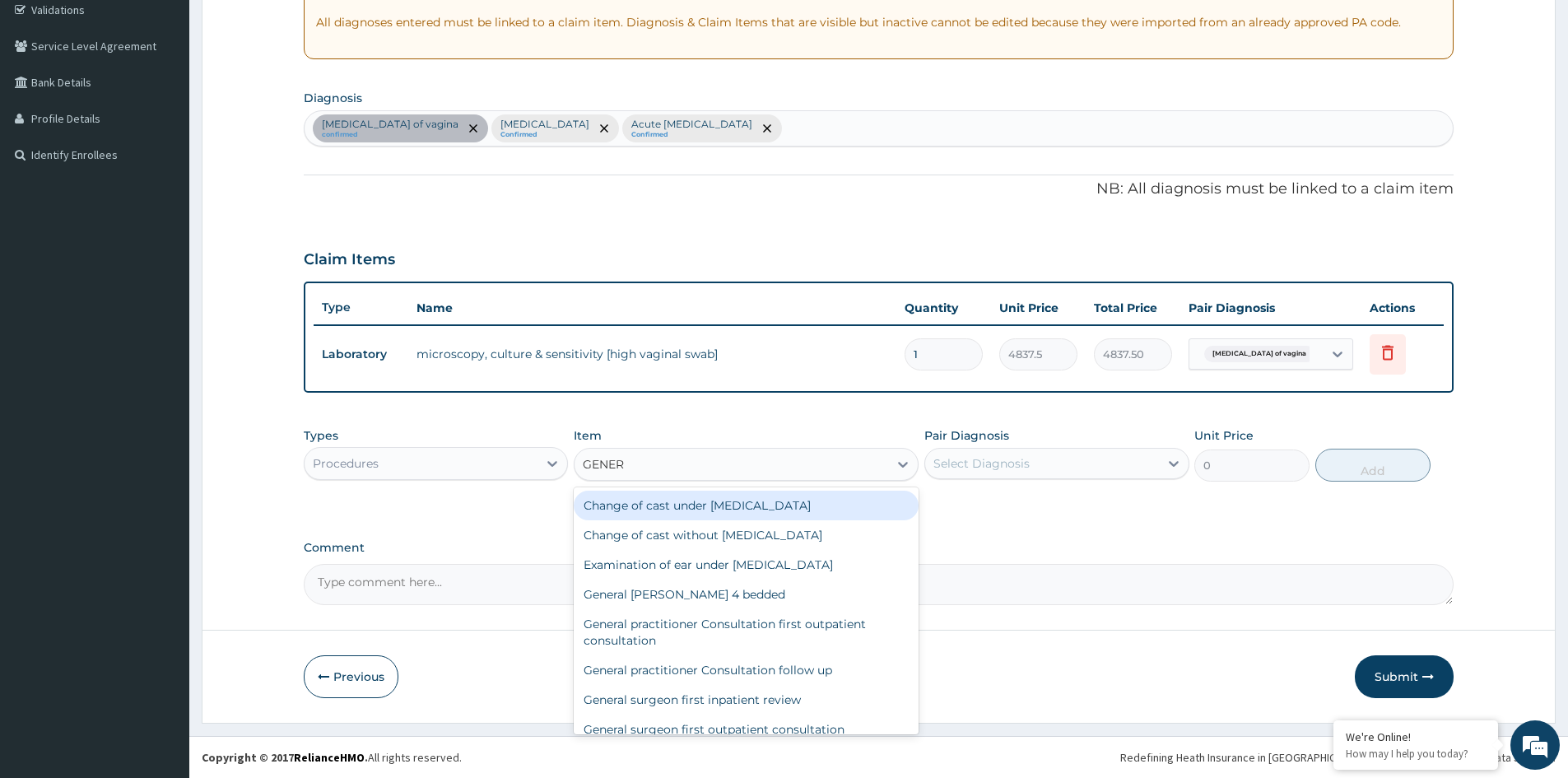
type input "GENERA"
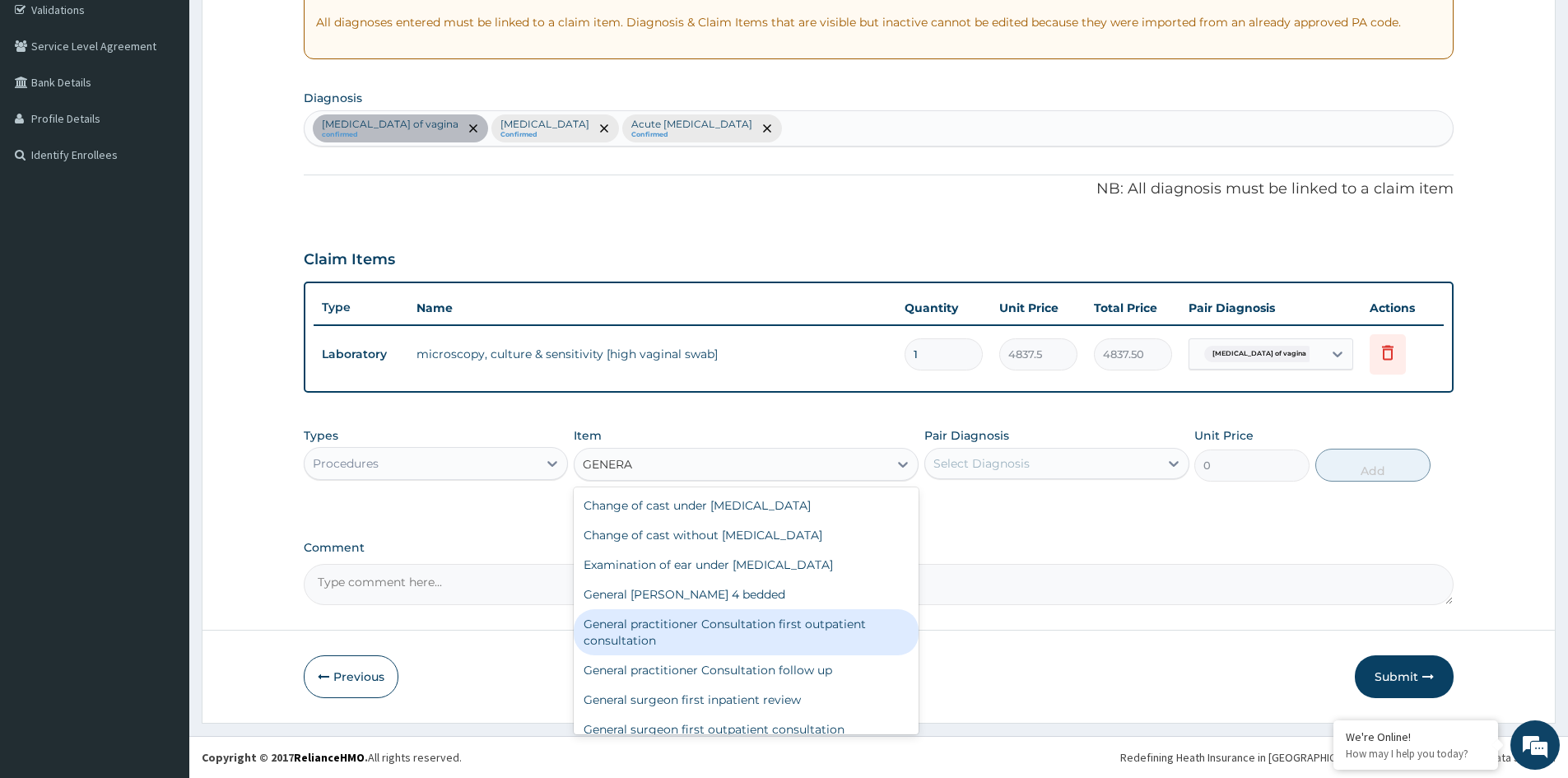
click at [688, 627] on div "General practitioner Consultation first outpatient consultation" at bounding box center [746, 631] width 345 height 46
type input "3547.5"
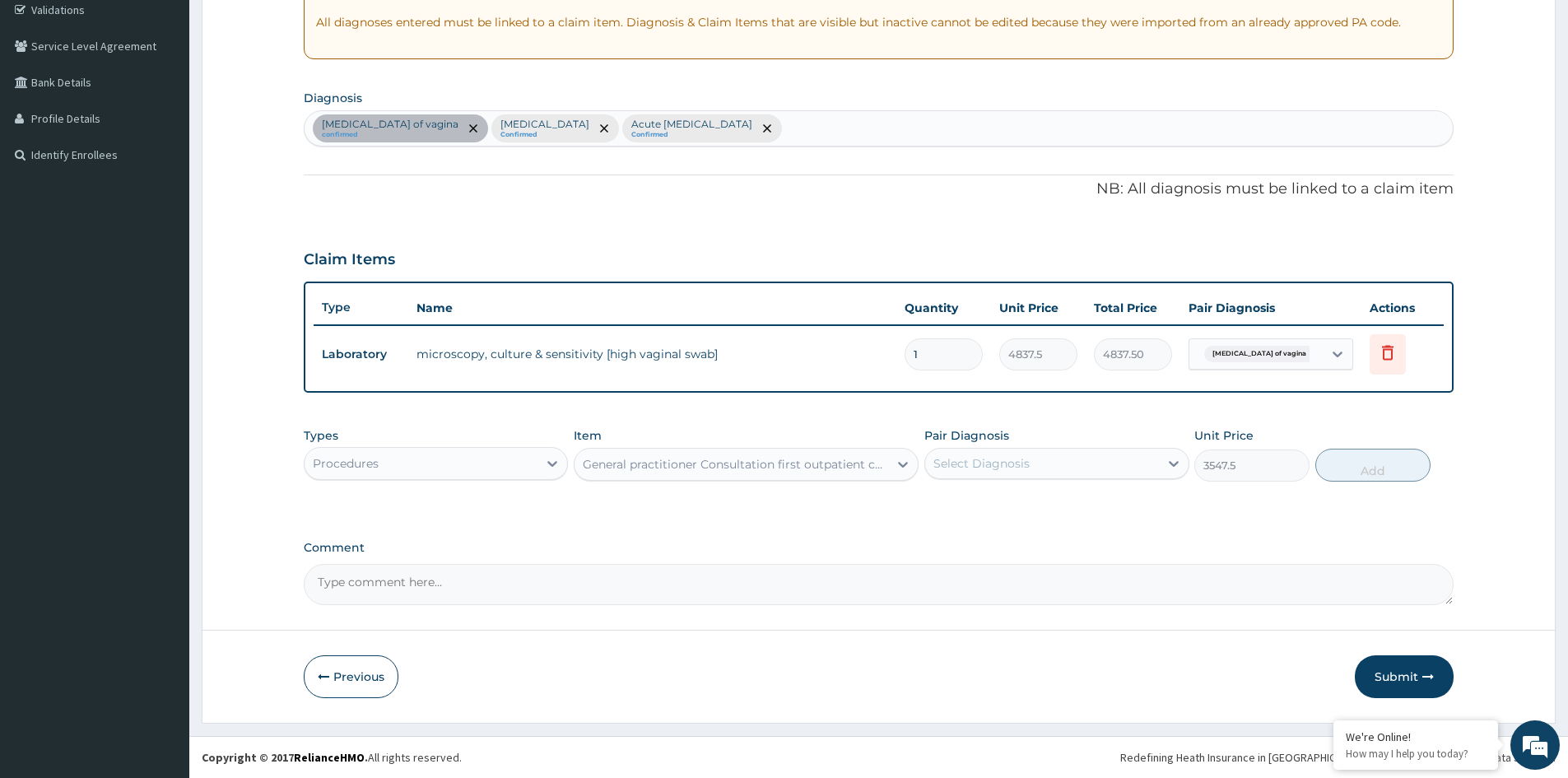
click at [1056, 461] on div "Select Diagnosis" at bounding box center [1042, 463] width 233 height 26
click at [999, 507] on label "Candidiasis of vagina" at bounding box center [1031, 503] width 159 height 17
checkbox input "true"
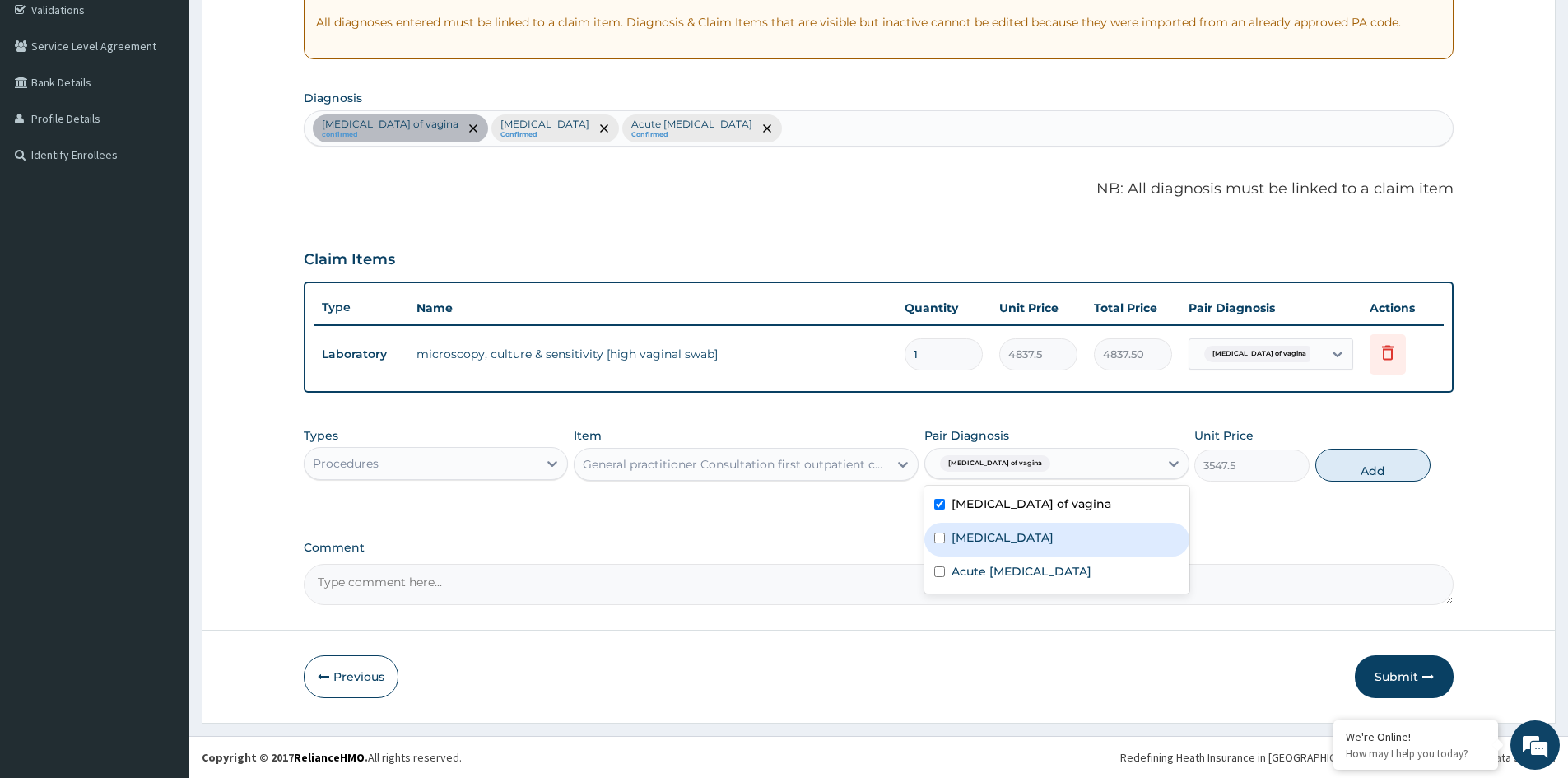
click at [999, 535] on label "Falciparum malaria" at bounding box center [1003, 537] width 102 height 17
checkbox input "true"
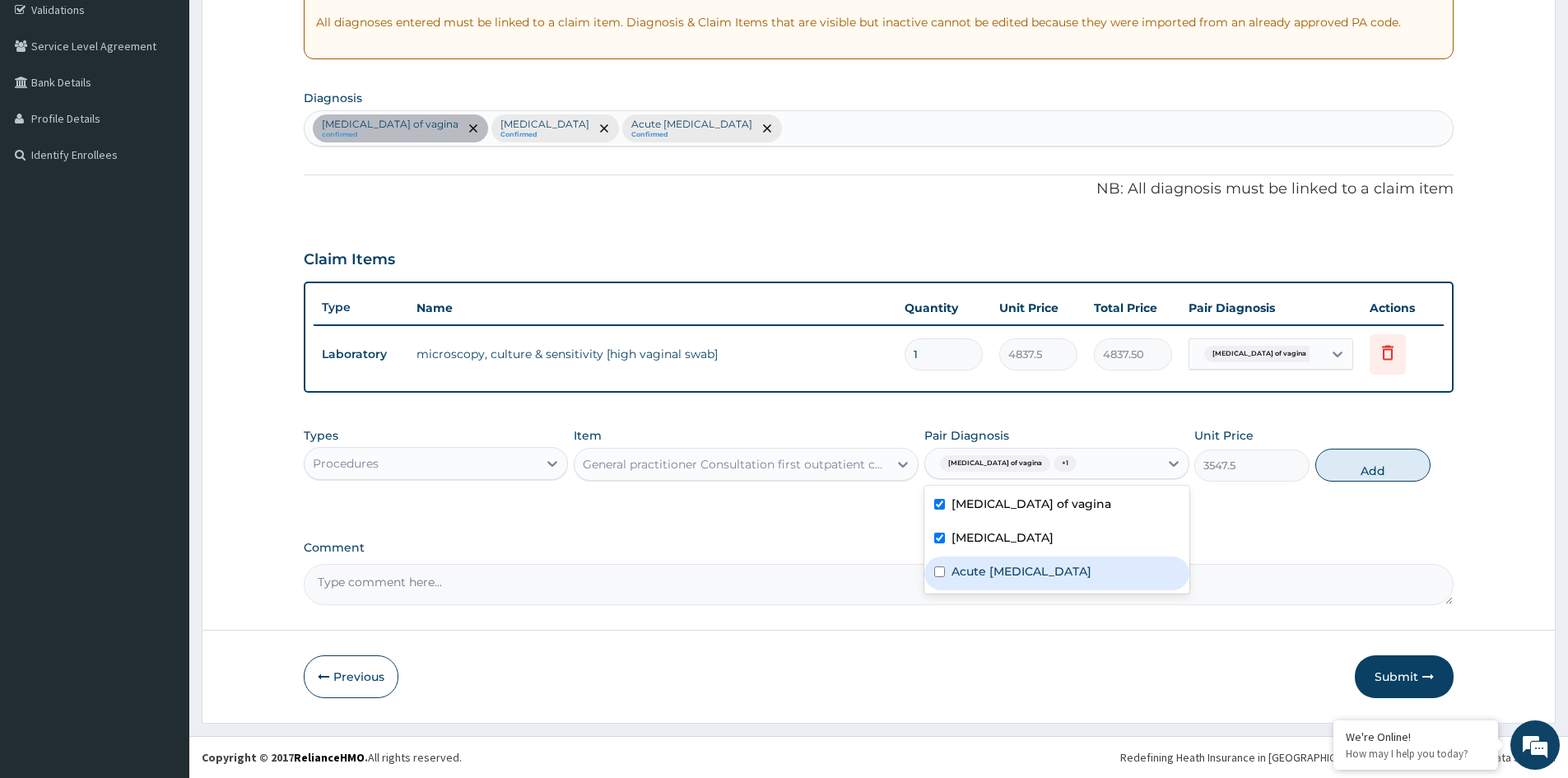
click at [1010, 575] on label "Acute upper respiratory infection" at bounding box center [1022, 571] width 140 height 17
checkbox input "true"
click at [1351, 470] on button "Add" at bounding box center [1373, 465] width 115 height 33
type input "0"
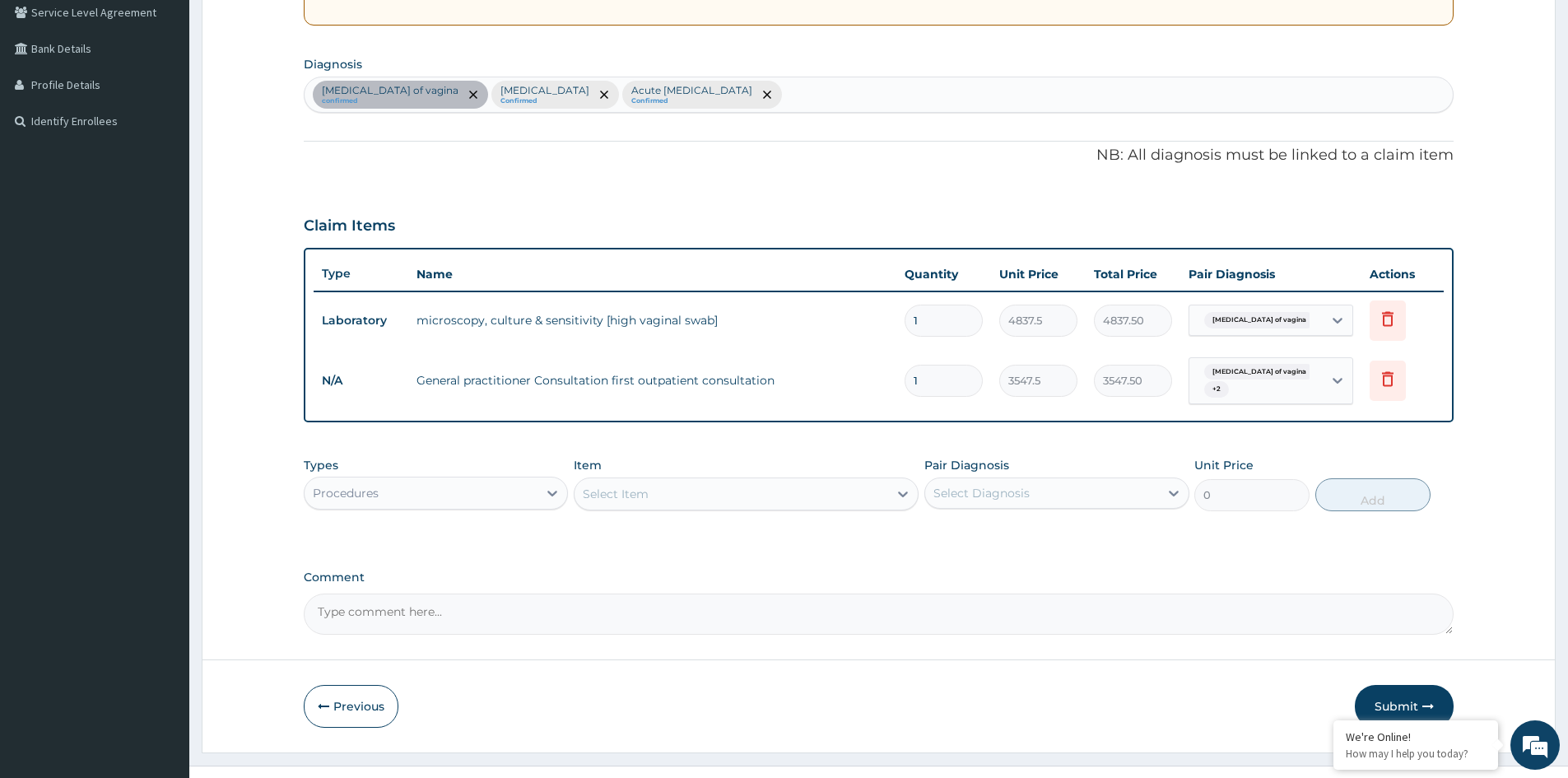
scroll to position [378, 0]
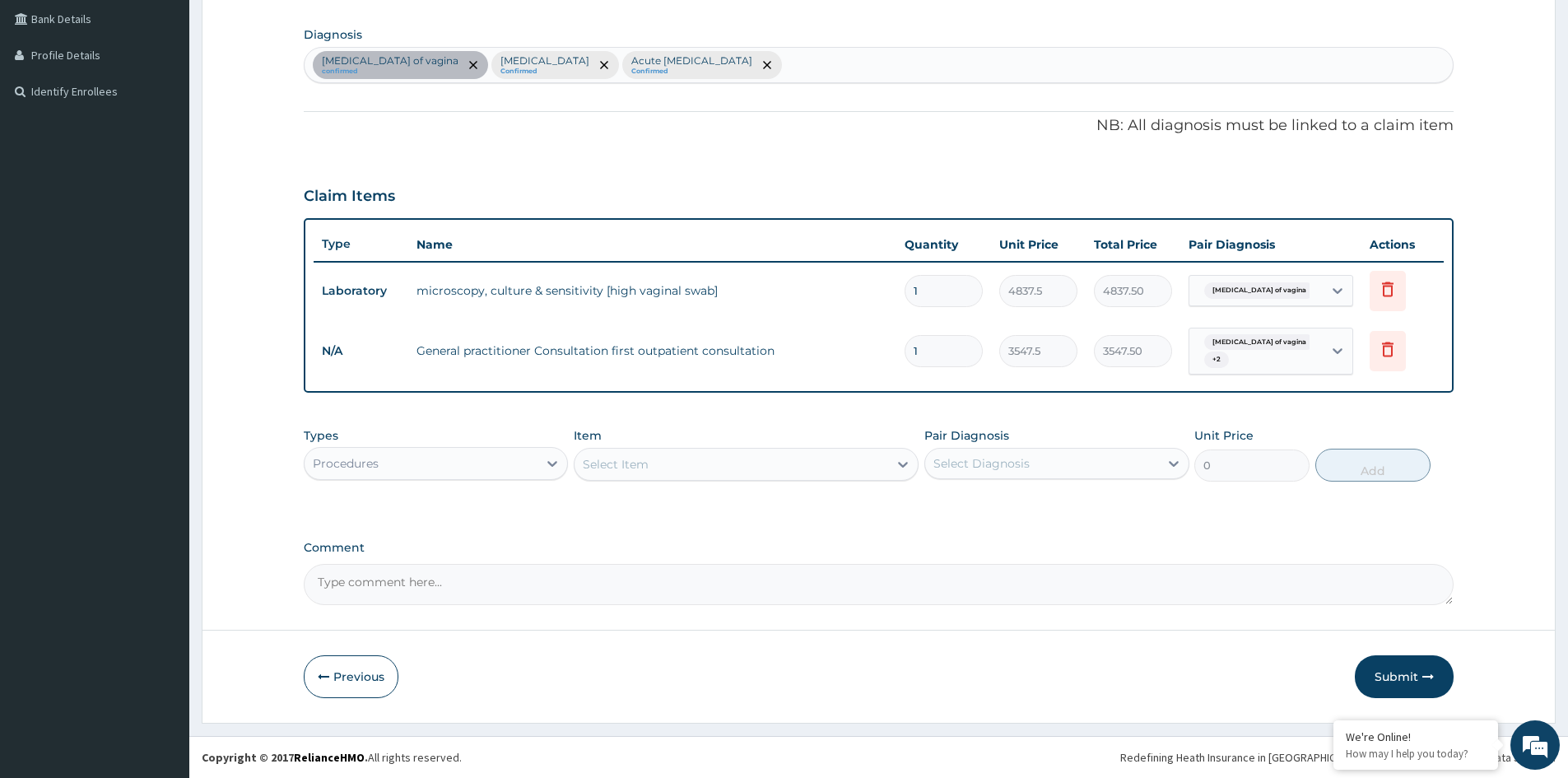
click at [523, 468] on div "Procedures" at bounding box center [421, 463] width 233 height 26
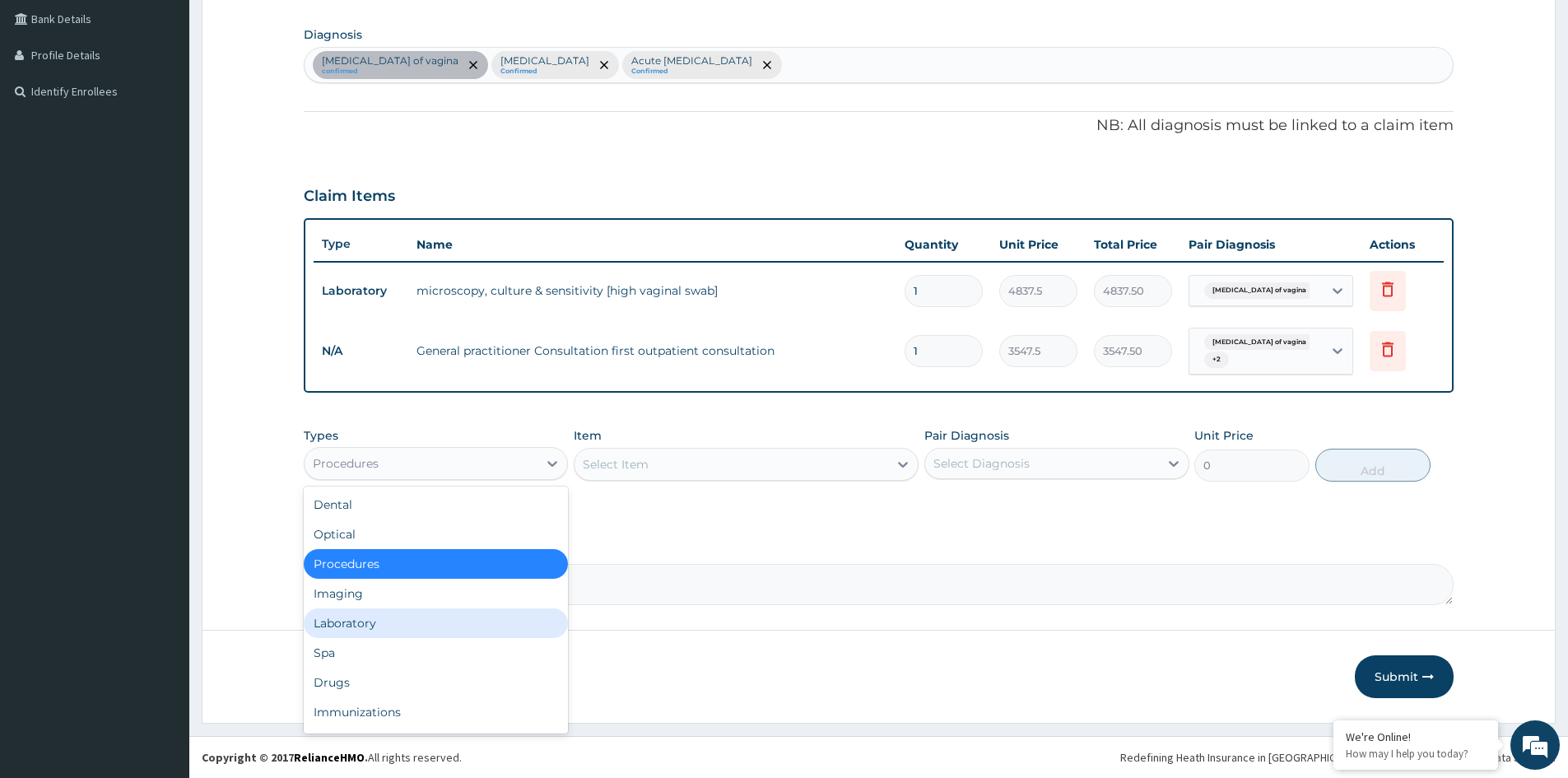
click at [368, 626] on div "Laboratory" at bounding box center [436, 623] width 264 height 29
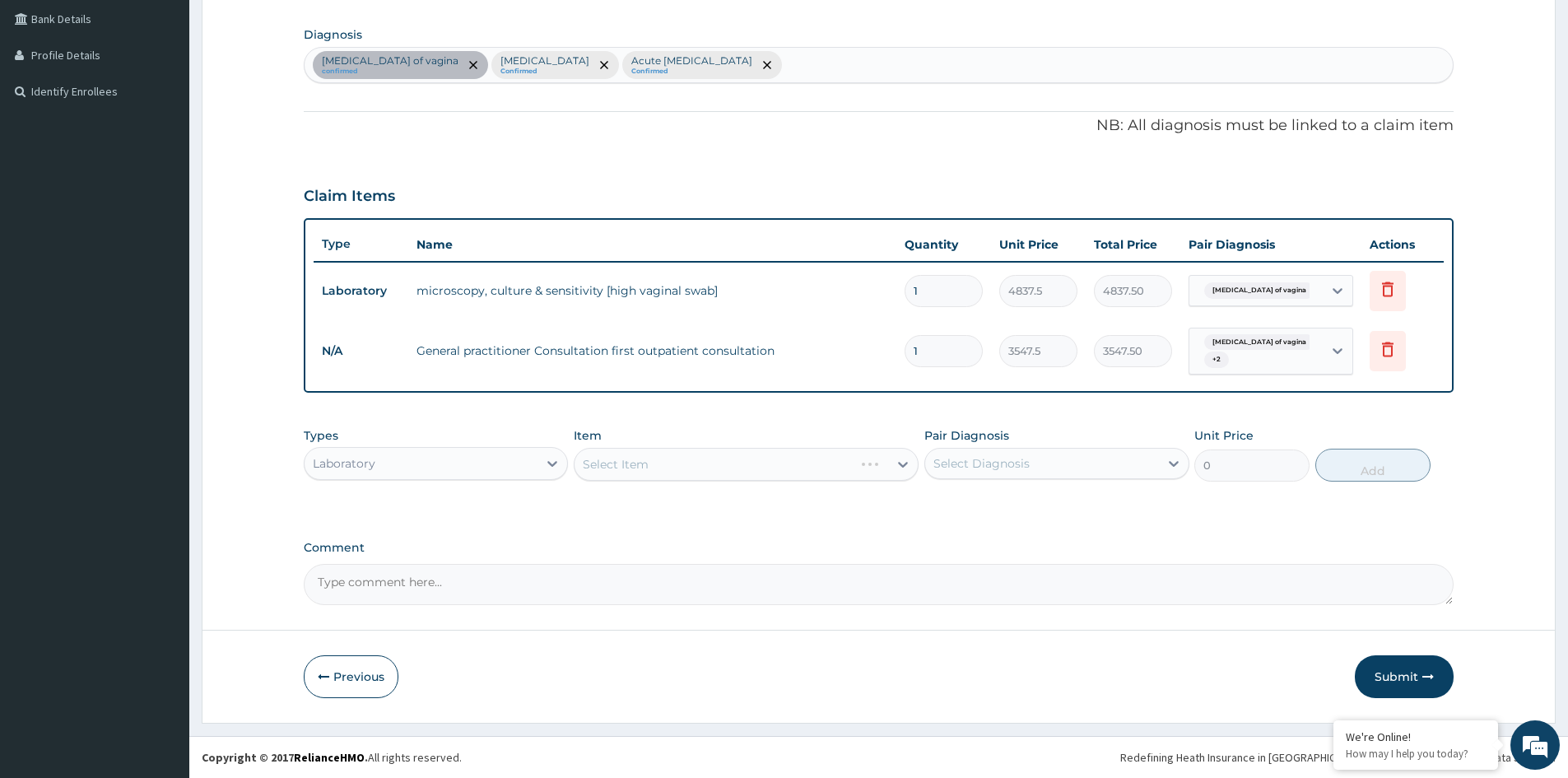
click at [718, 470] on div "Select Item" at bounding box center [746, 464] width 345 height 33
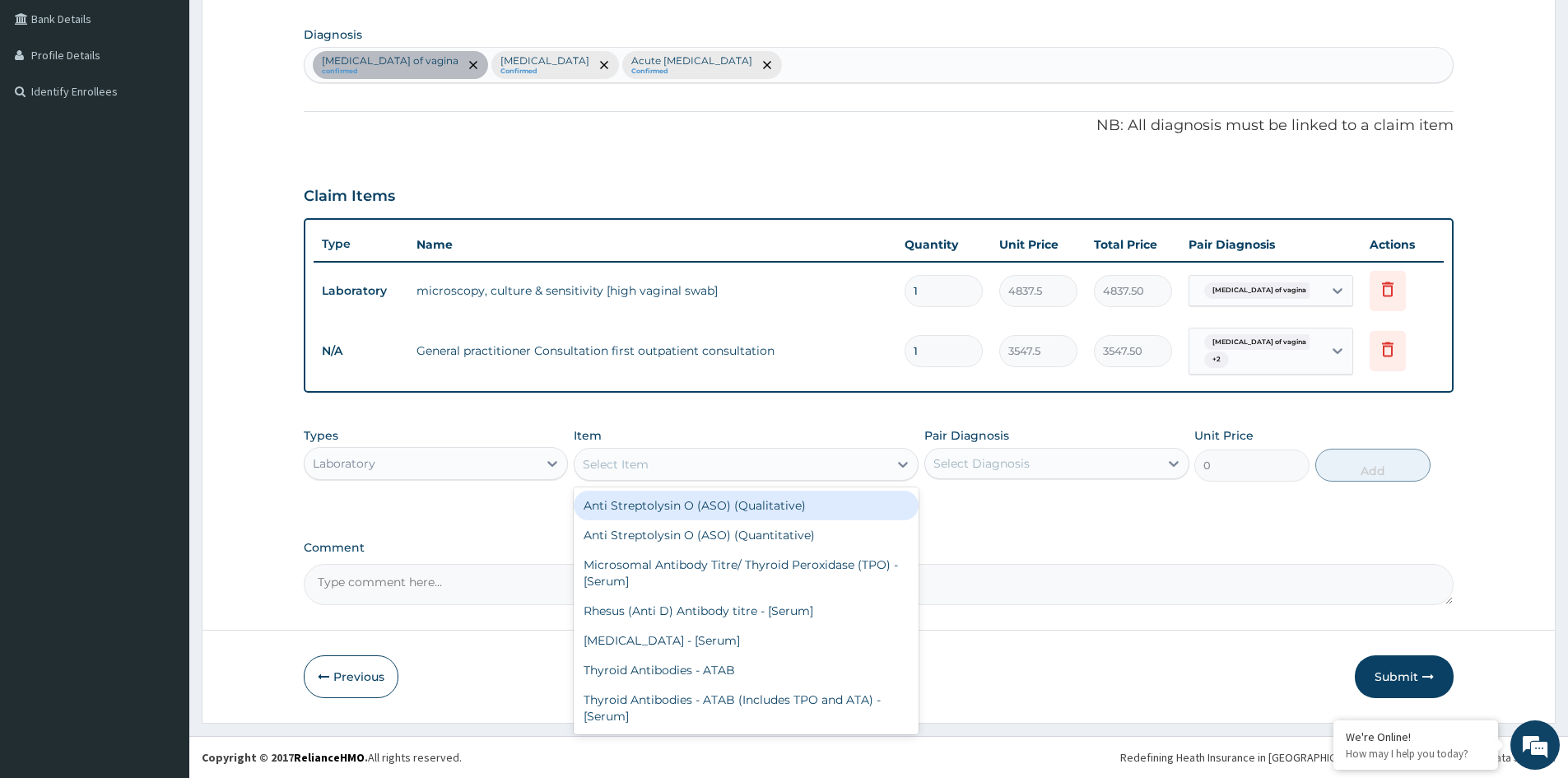
click at [838, 466] on div "Select Item" at bounding box center [731, 463] width 314 height 26
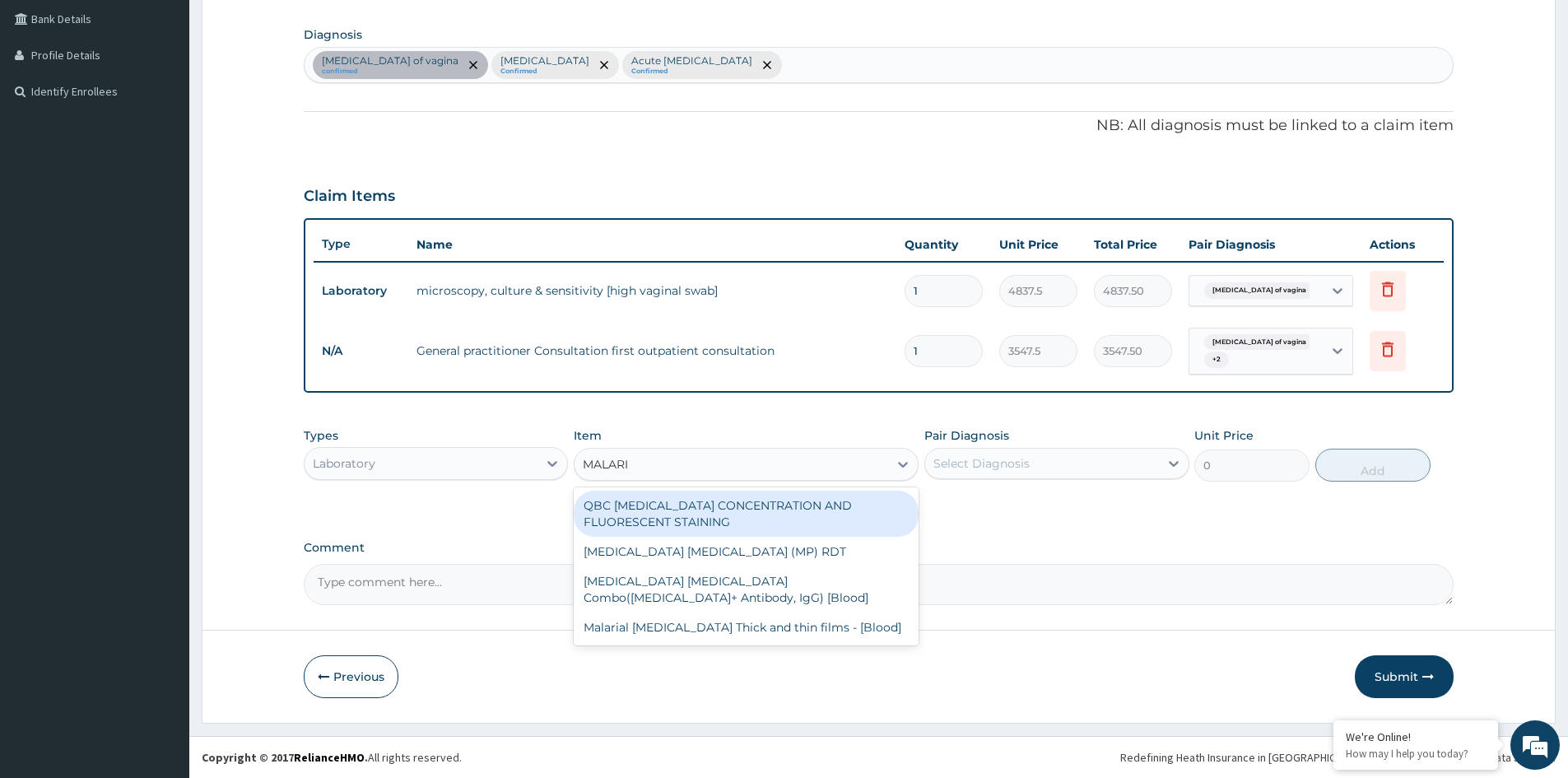
type input "MALARIA"
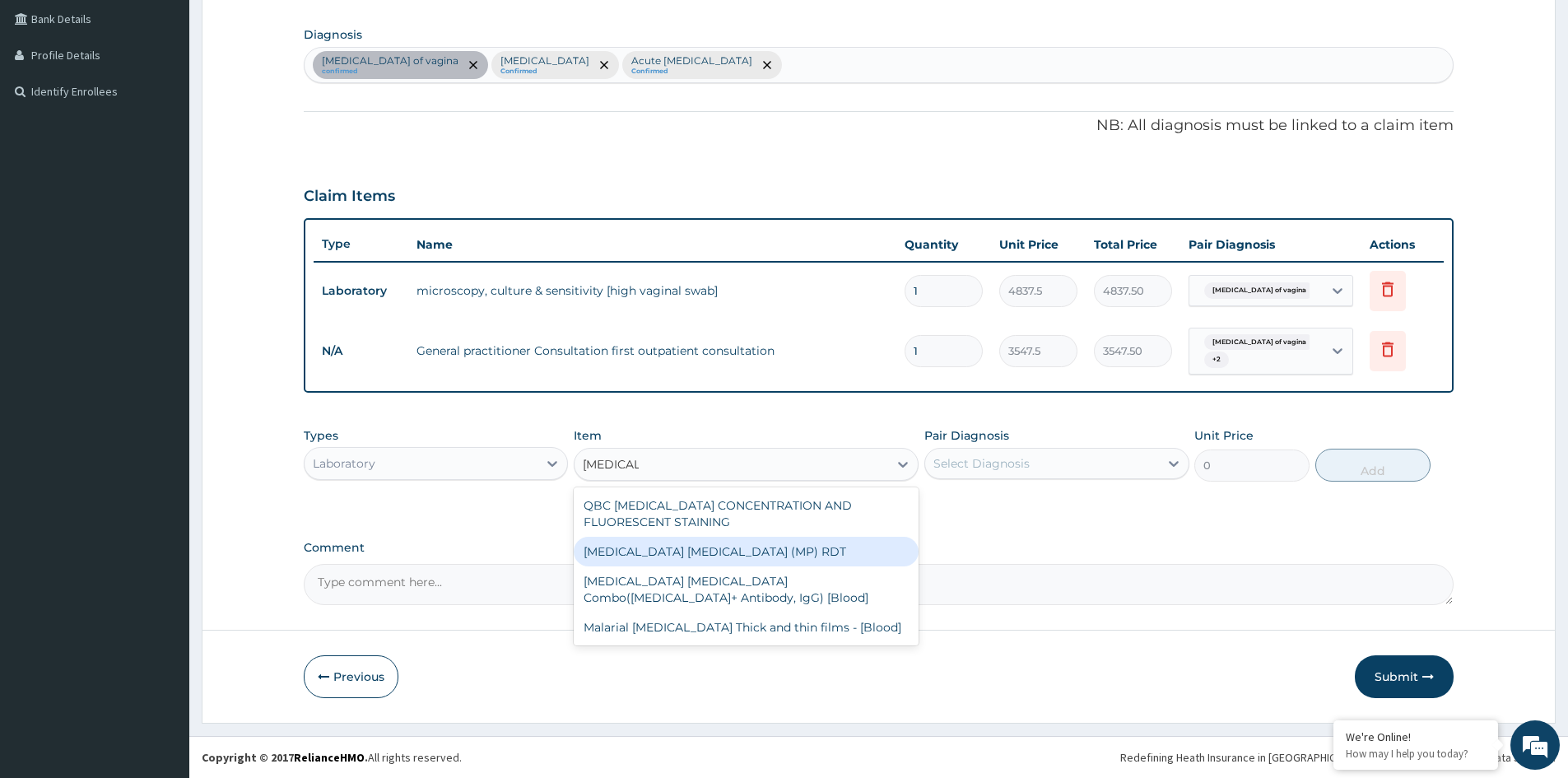
click at [736, 545] on div "MALARIA PARASITE (MP) RDT" at bounding box center [746, 551] width 345 height 29
type input "1612.5"
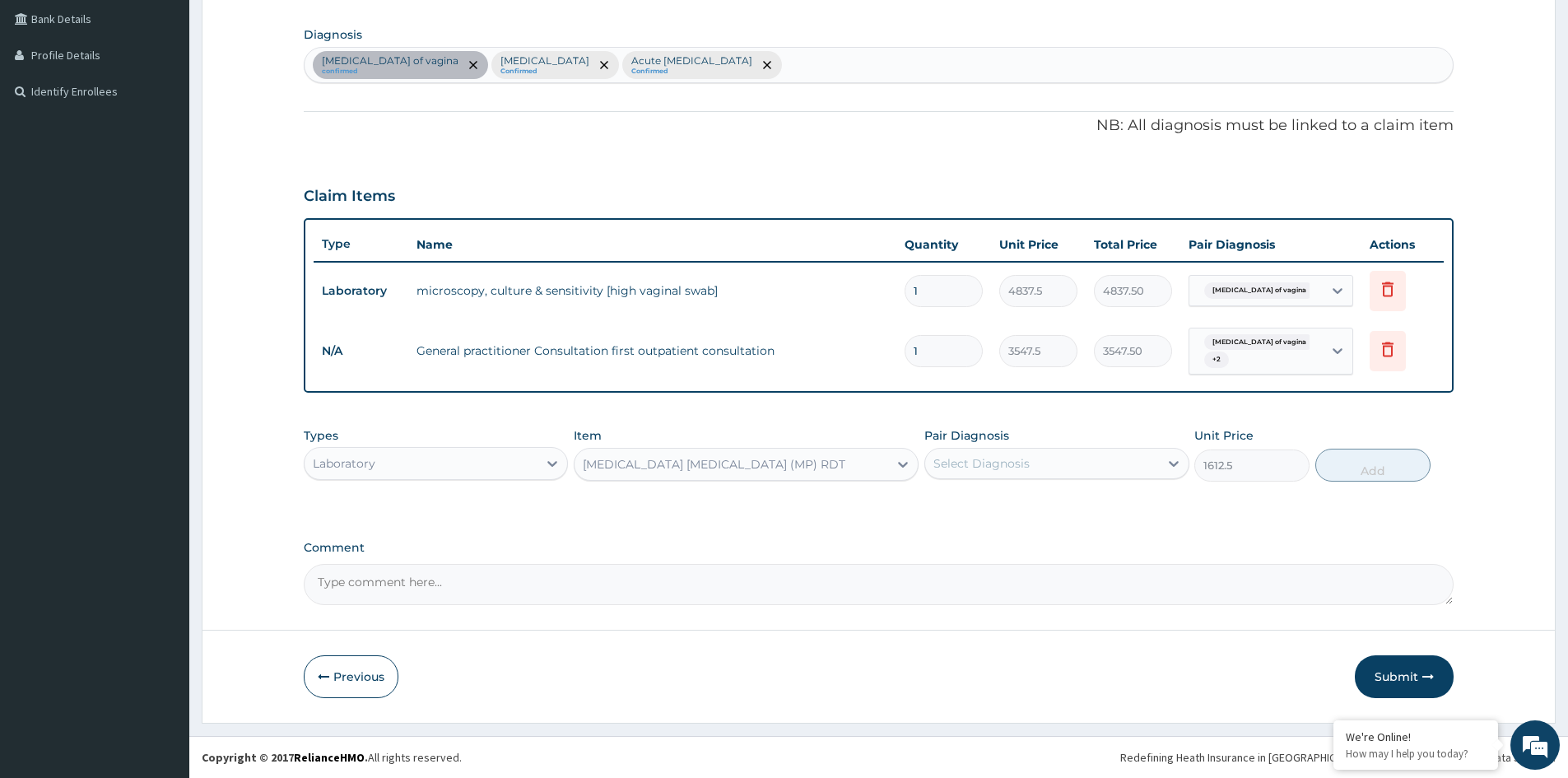
click at [999, 470] on div "Select Diagnosis" at bounding box center [981, 463] width 97 height 17
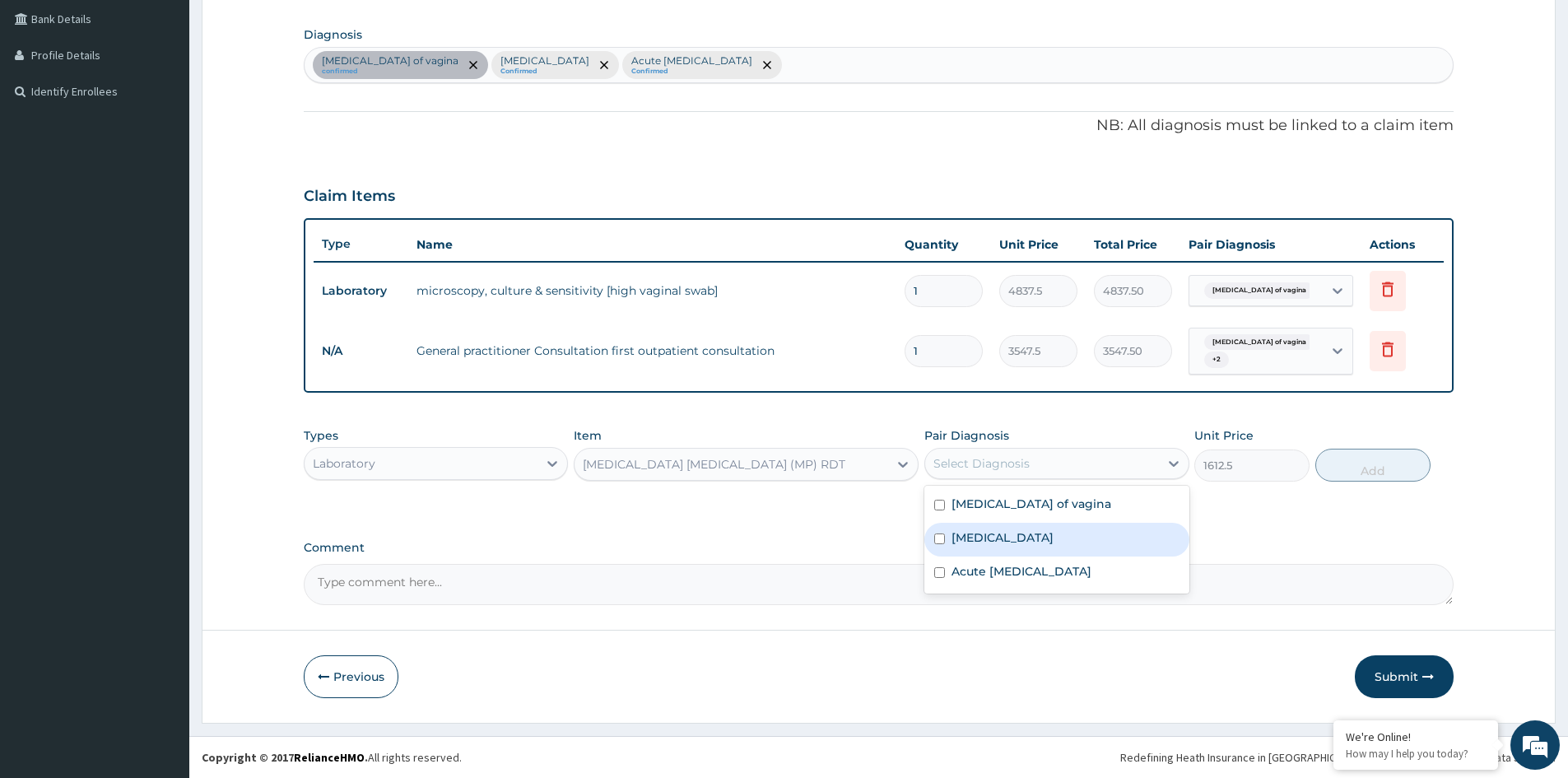
click at [988, 540] on label "Falciparum malaria" at bounding box center [1003, 537] width 102 height 17
checkbox input "true"
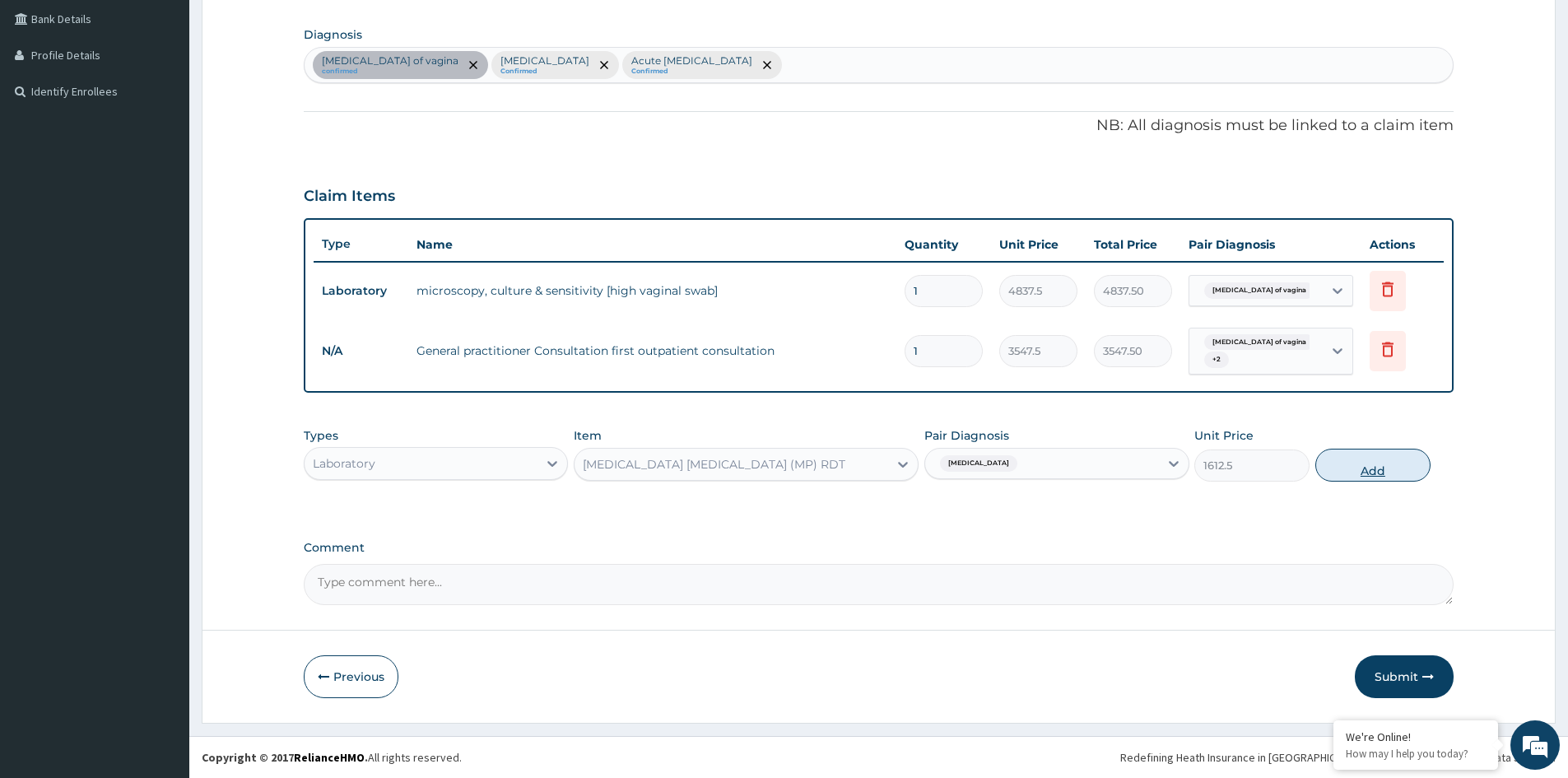
click at [1376, 470] on button "Add" at bounding box center [1373, 465] width 115 height 33
type input "0"
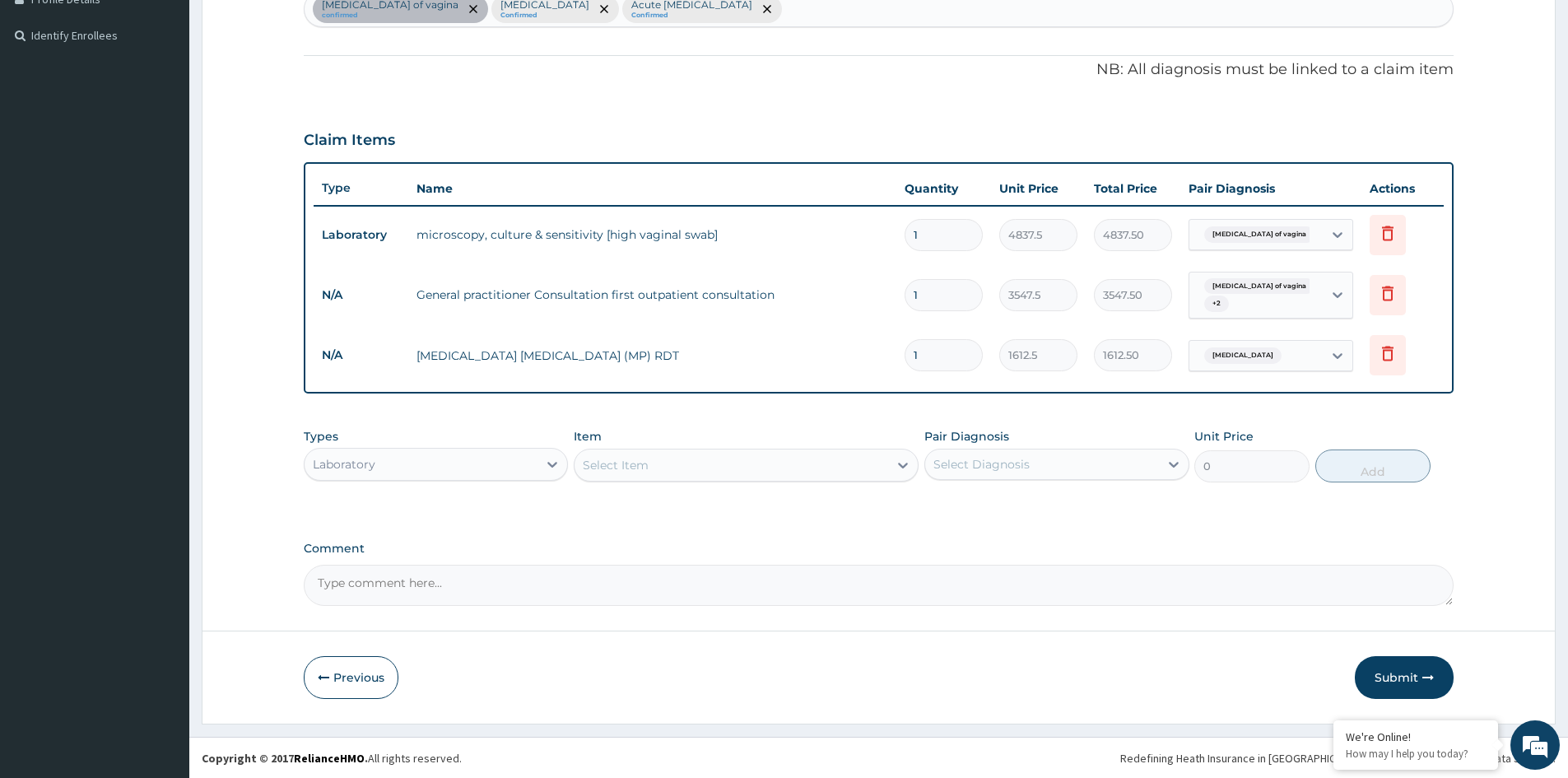
scroll to position [435, 0]
click at [749, 468] on div "Select Item" at bounding box center [731, 463] width 314 height 26
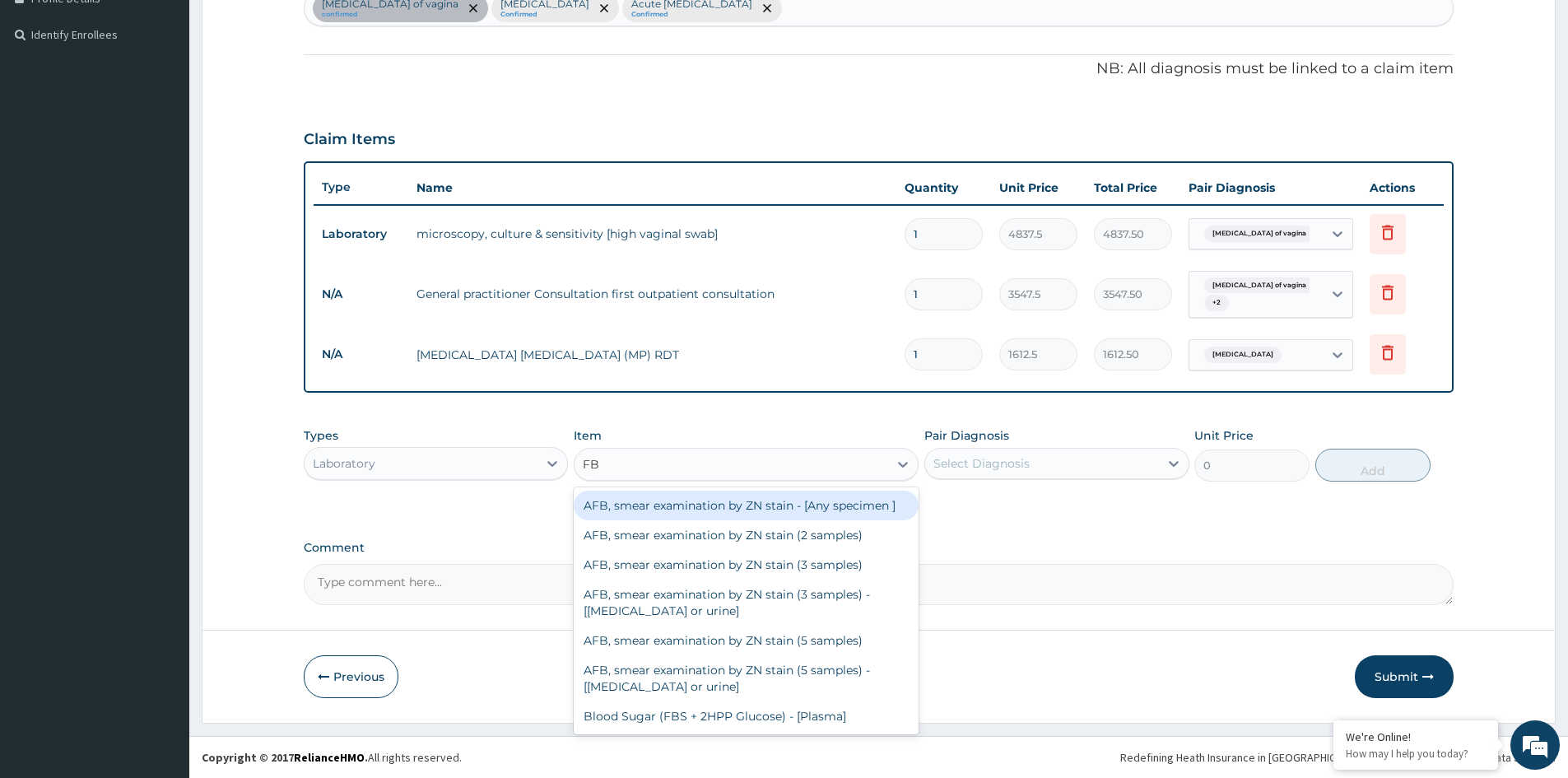
type input "FBC"
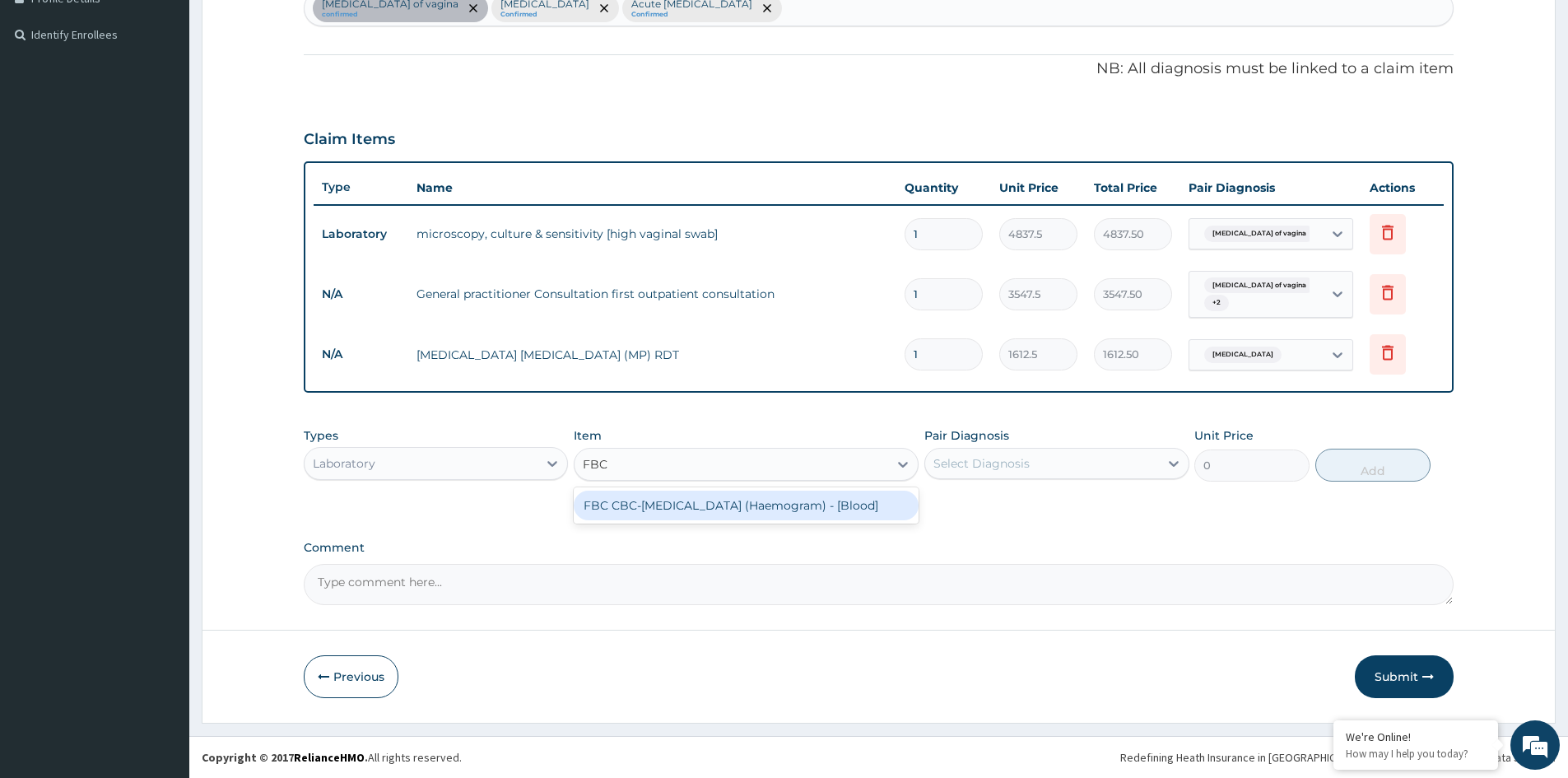
click at [796, 501] on div "FBC CBC-Complete Blood Count (Haemogram) - [Blood]" at bounding box center [746, 505] width 345 height 29
type input "4300"
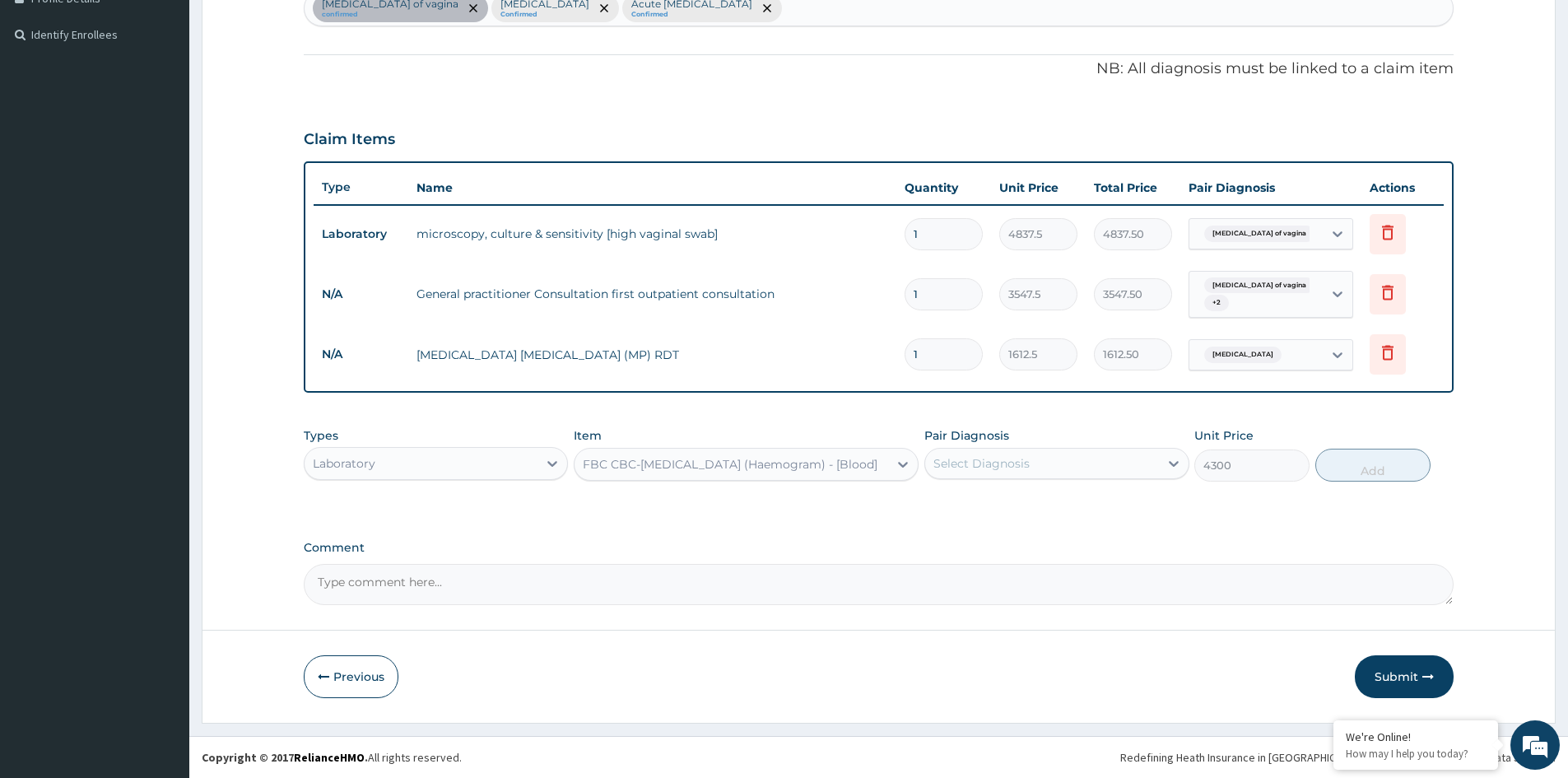
click at [1046, 467] on div "Select Diagnosis" at bounding box center [1042, 463] width 233 height 26
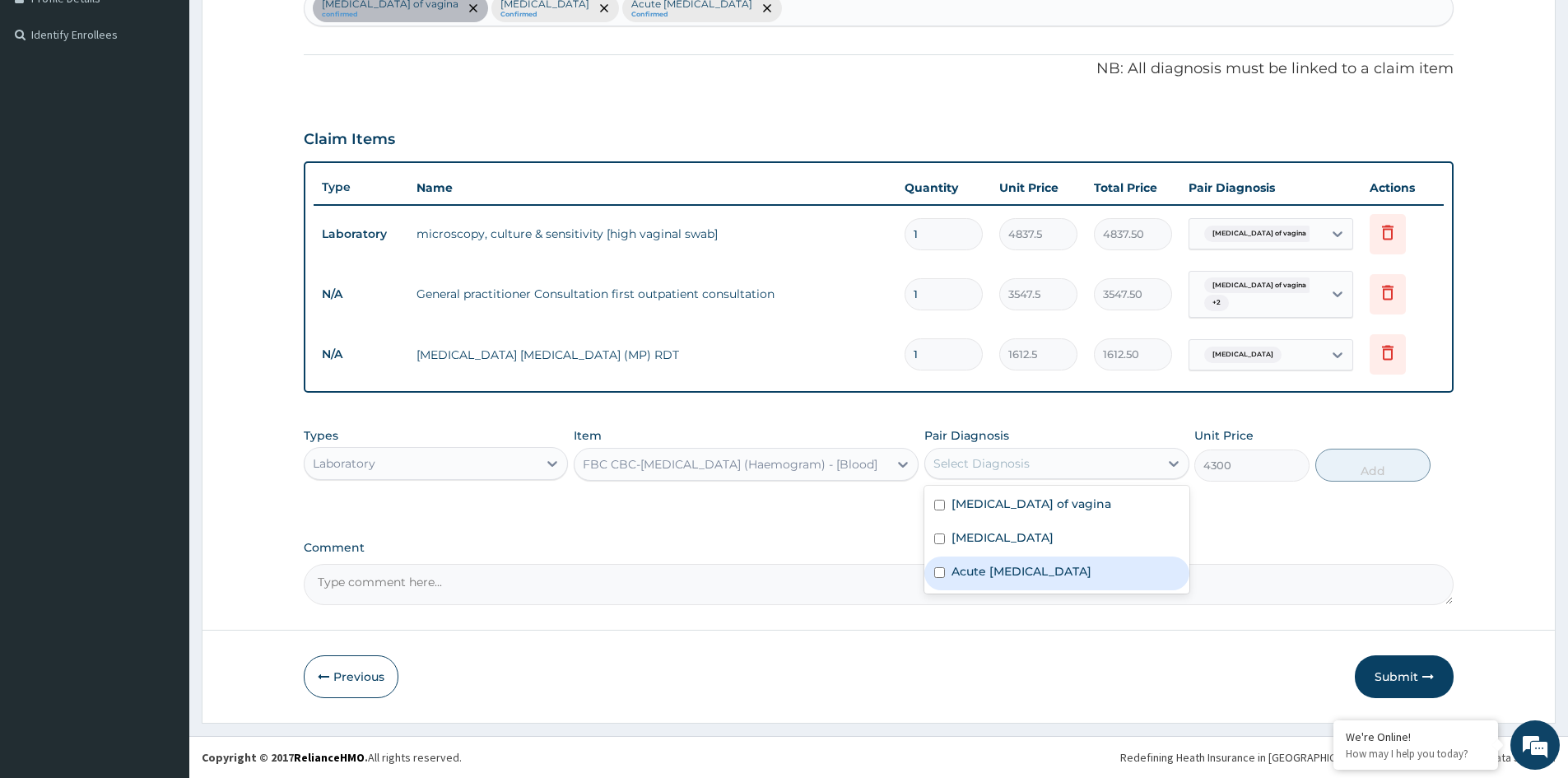
click at [995, 572] on label "Acute upper respiratory infection" at bounding box center [1022, 571] width 140 height 17
checkbox input "true"
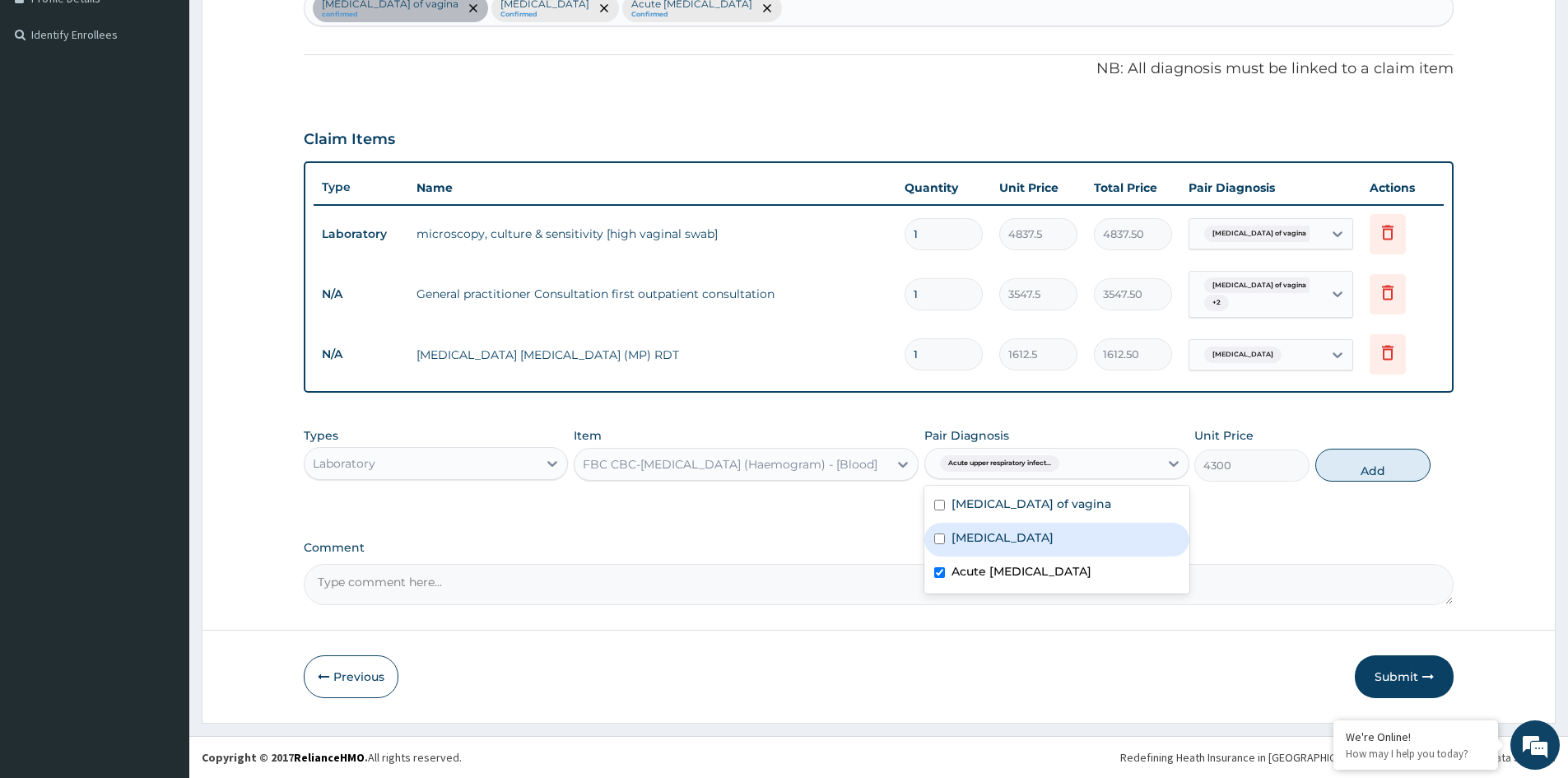
click at [1009, 536] on label "Falciparum malaria" at bounding box center [1003, 537] width 102 height 17
checkbox input "true"
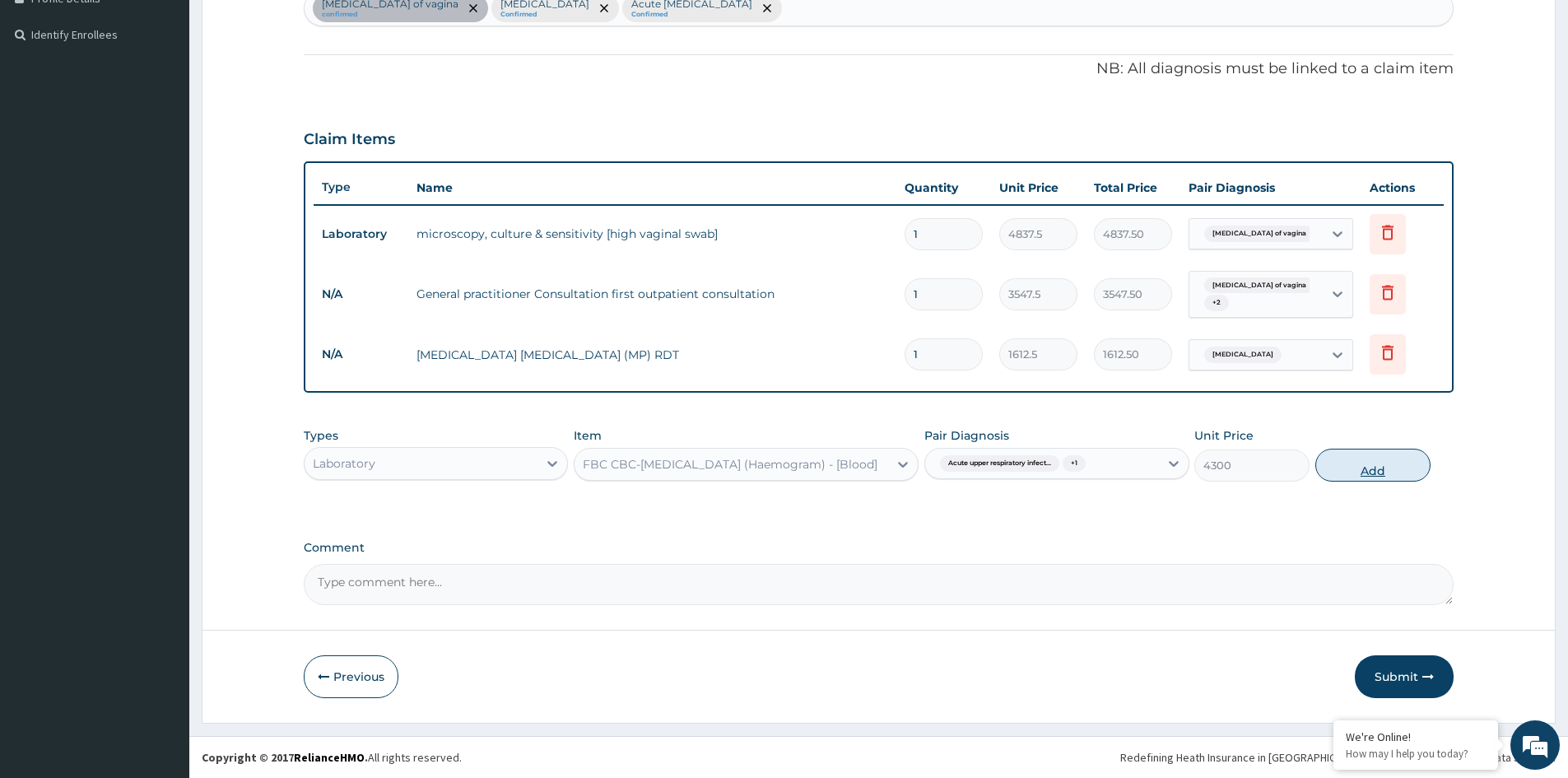
click at [1371, 469] on button "Add" at bounding box center [1373, 465] width 115 height 33
type input "0"
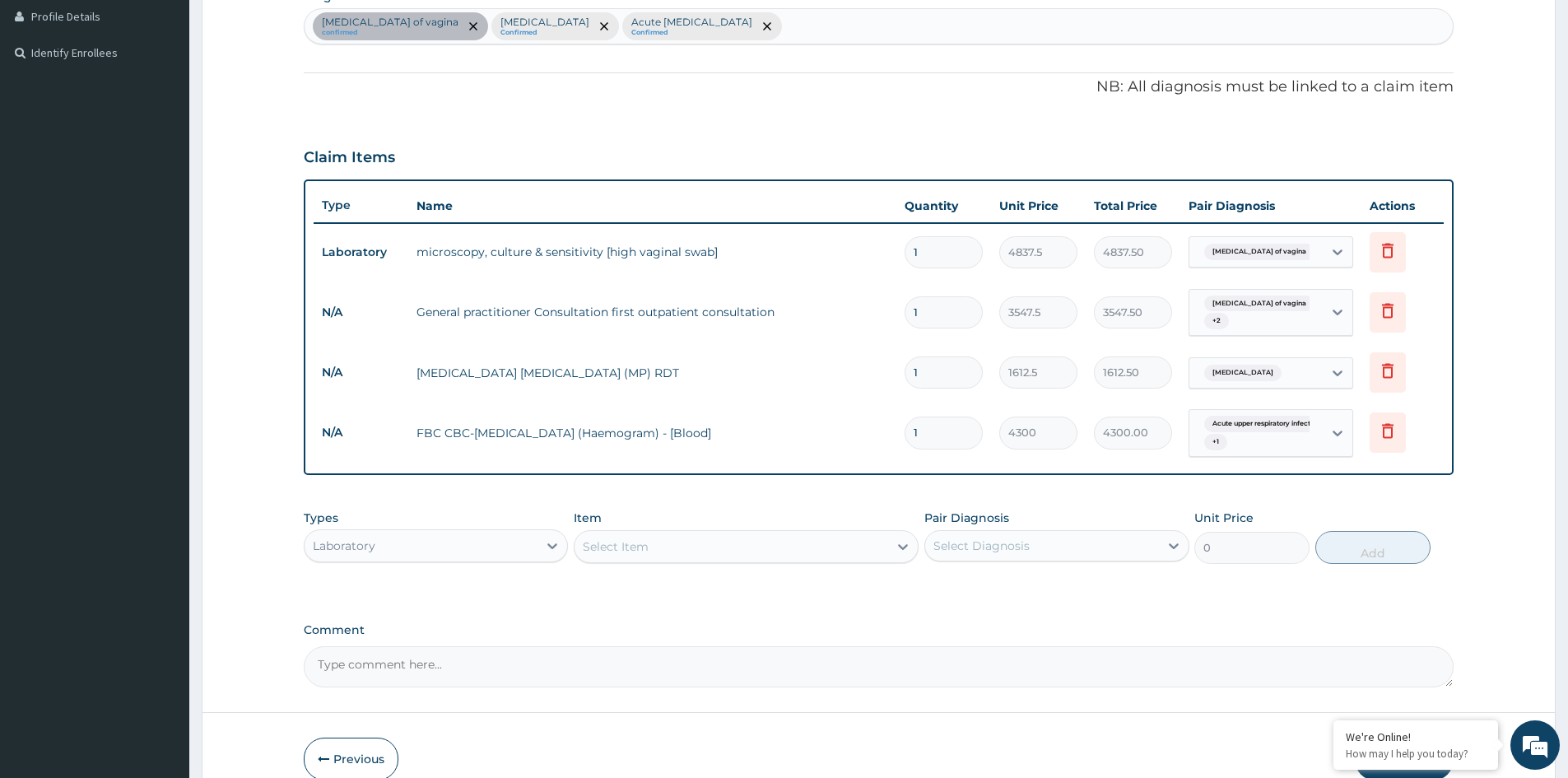
scroll to position [498, 0]
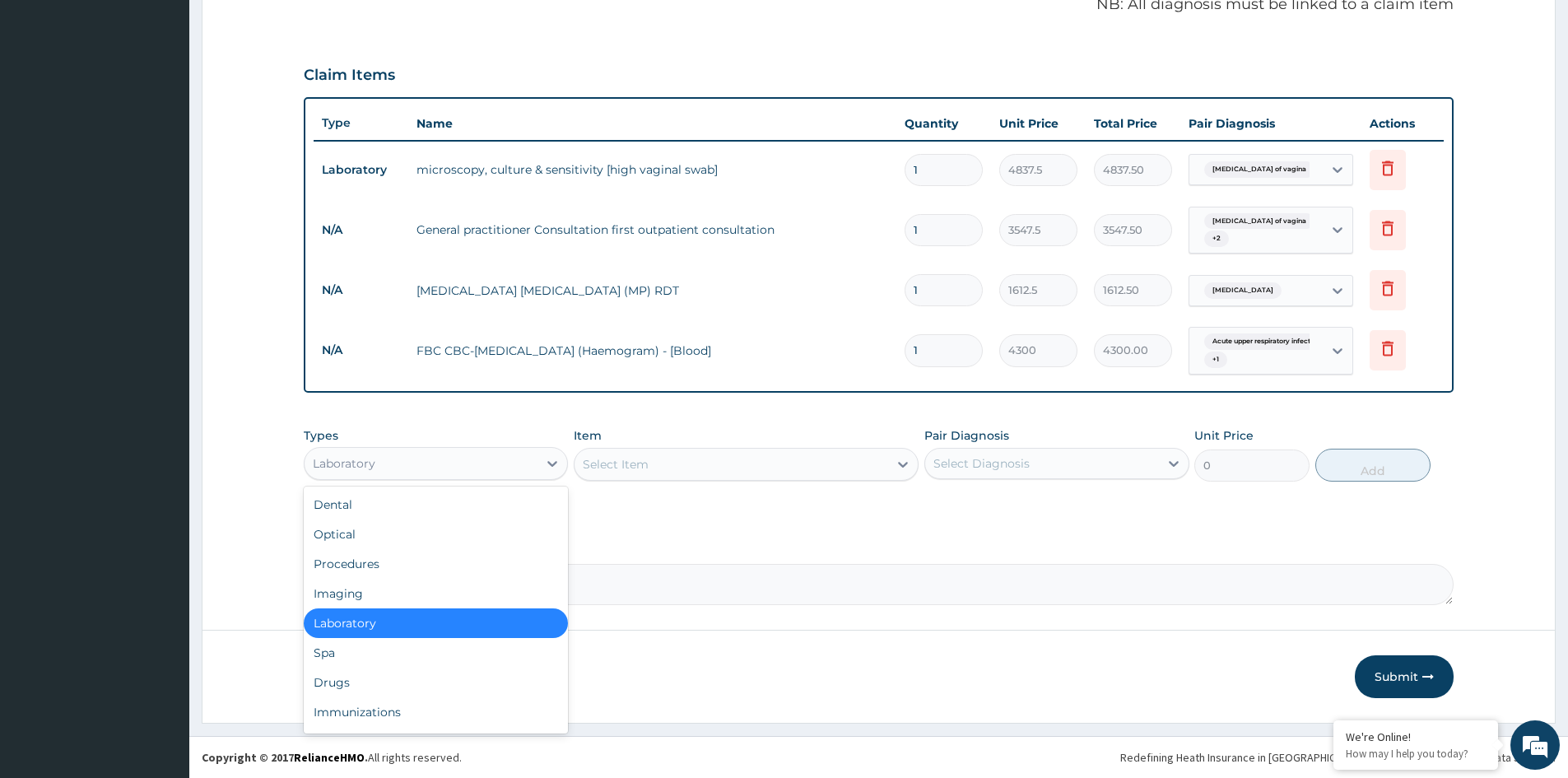
drag, startPoint x: 526, startPoint y: 468, endPoint x: 436, endPoint y: 505, distance: 97.3
click at [524, 468] on div "Laboratory" at bounding box center [421, 463] width 233 height 26
click at [382, 670] on div "Drugs" at bounding box center [436, 682] width 264 height 29
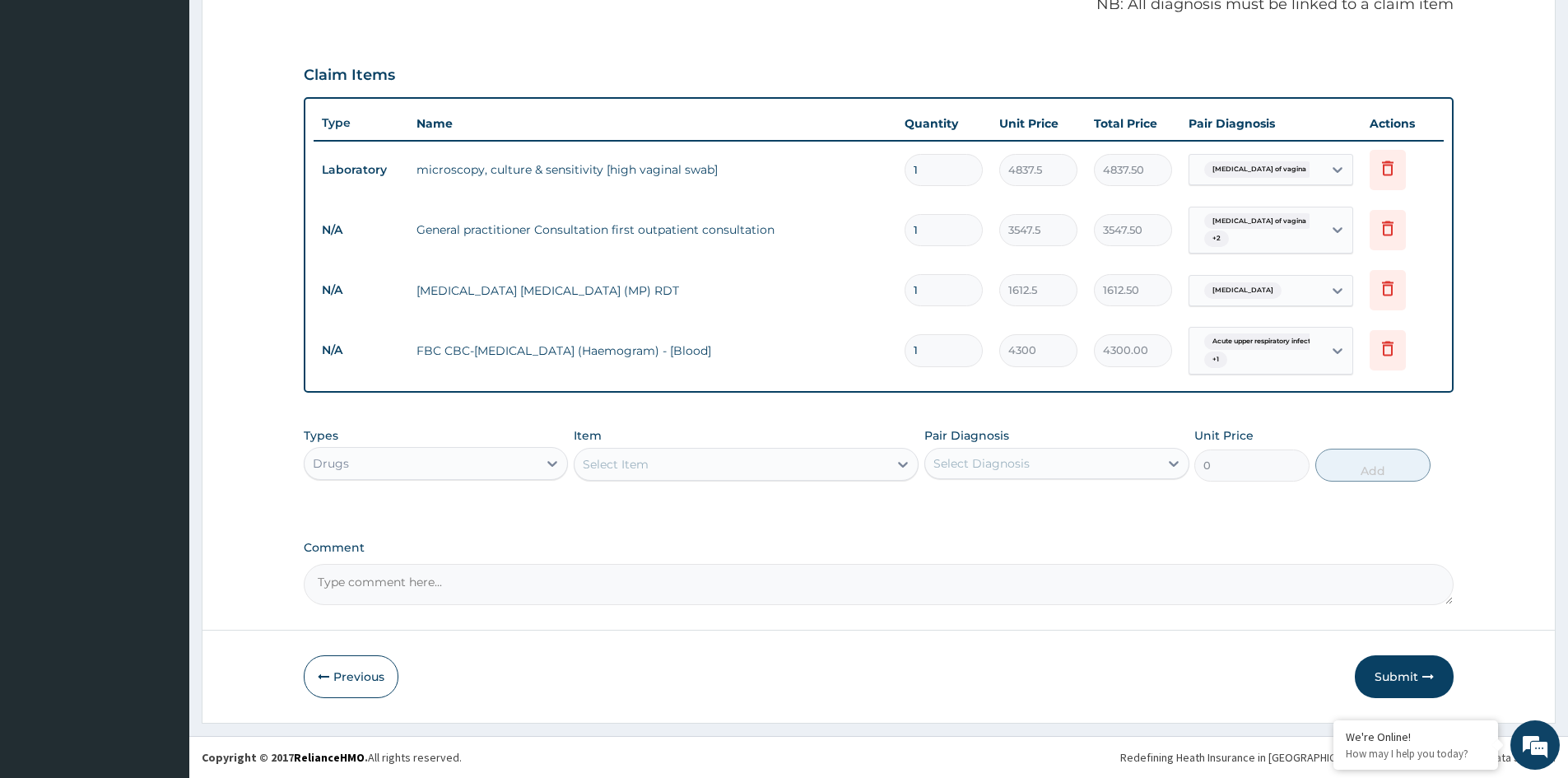
click at [856, 468] on div "Select Item" at bounding box center [731, 463] width 314 height 26
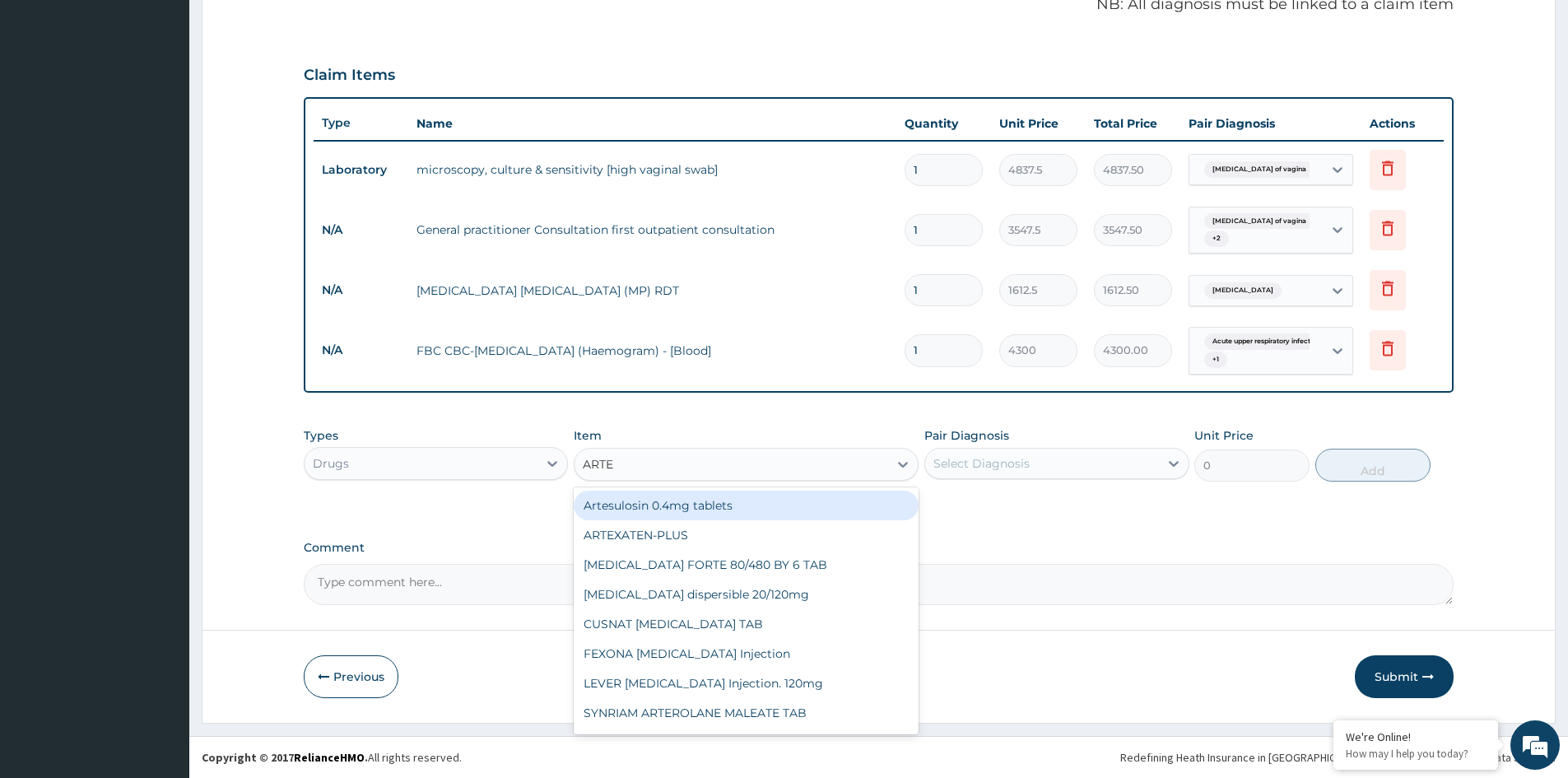
type input "ARTEM"
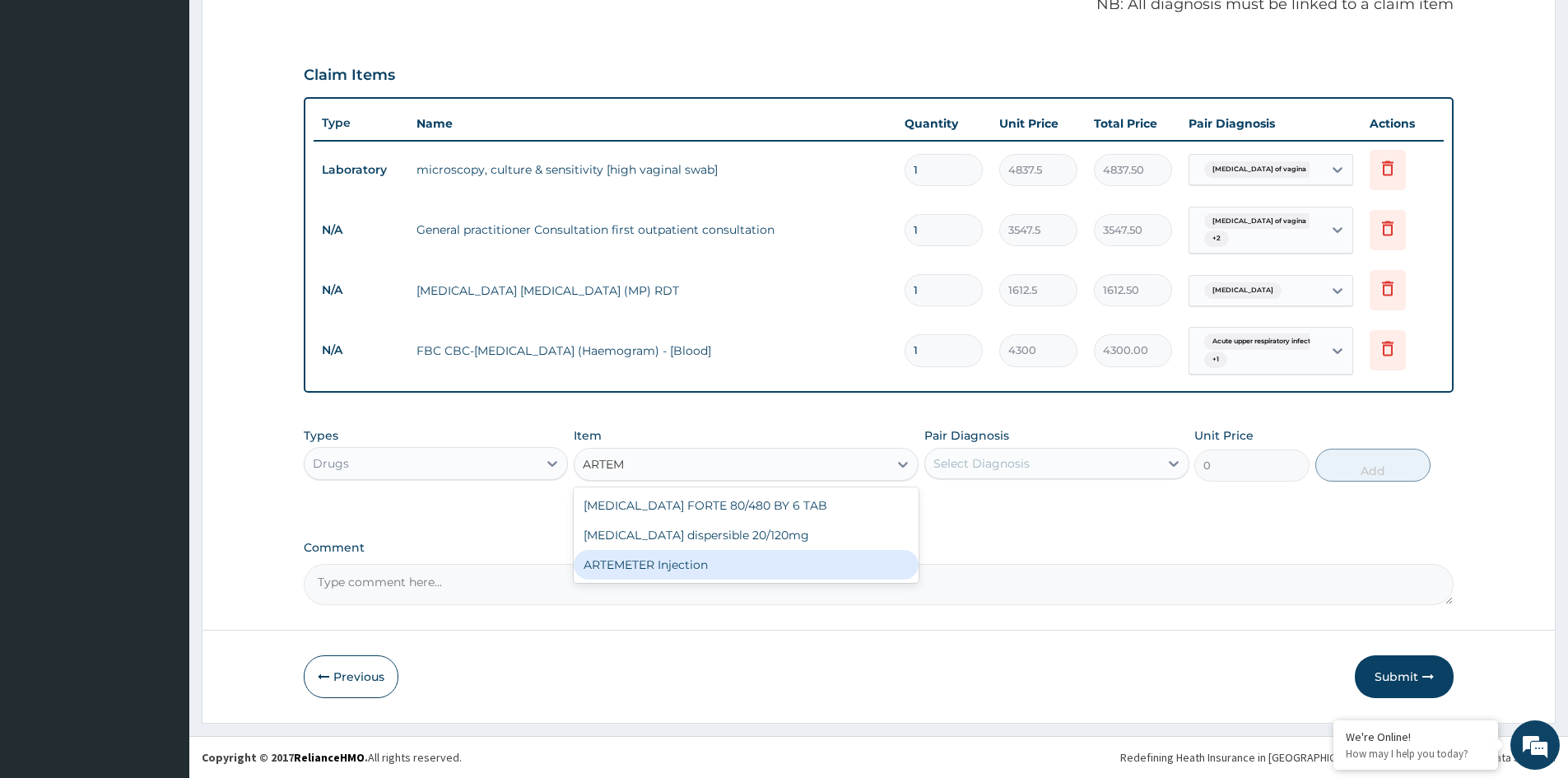
drag, startPoint x: 713, startPoint y: 561, endPoint x: 871, endPoint y: 535, distance: 160.1
click at [725, 560] on div "ARTEMETER Injection" at bounding box center [746, 565] width 345 height 29
type input "946"
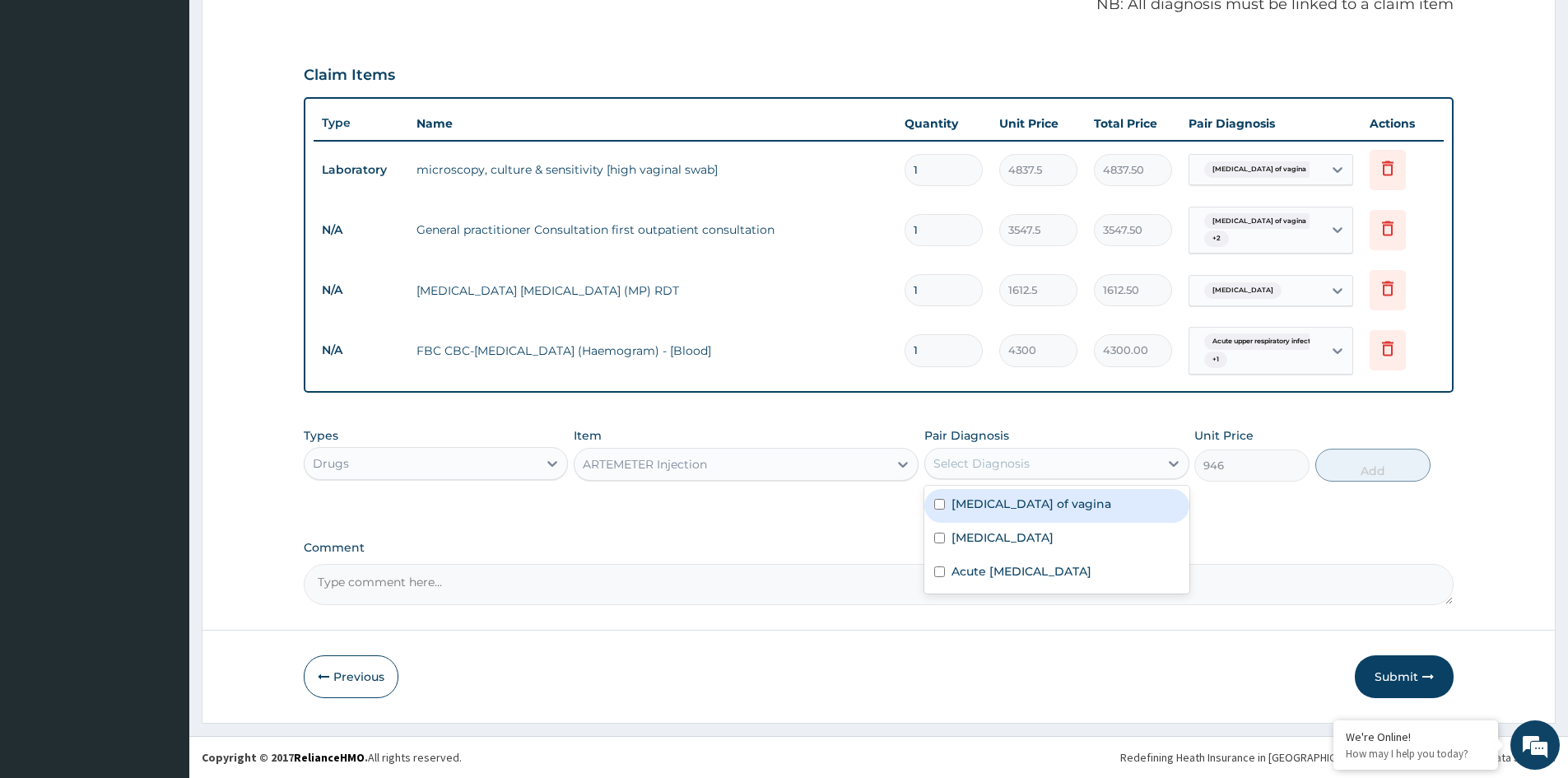
click at [988, 465] on div "Select Diagnosis" at bounding box center [981, 463] width 97 height 17
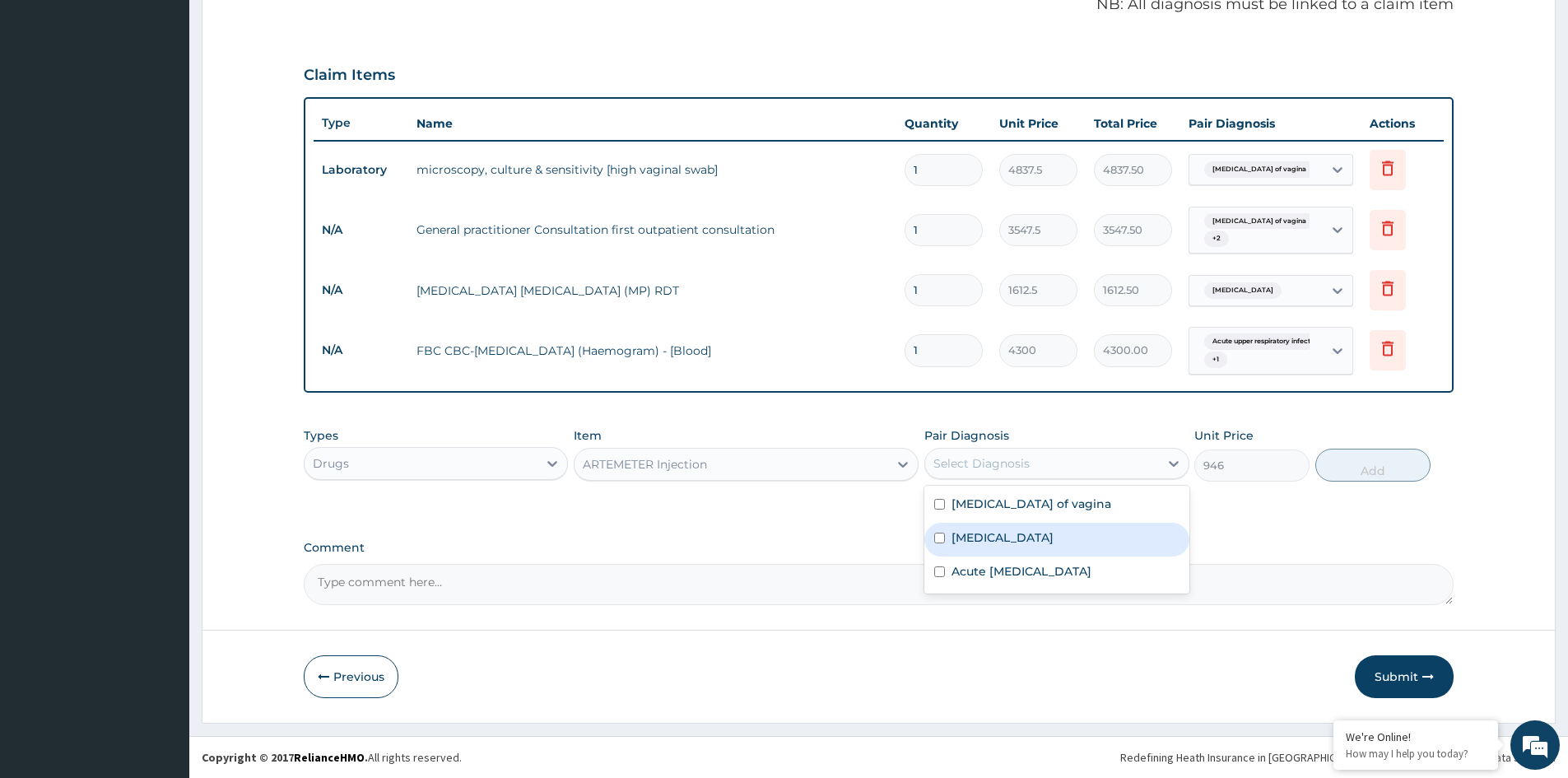
drag, startPoint x: 985, startPoint y: 540, endPoint x: 1207, endPoint y: 520, distance: 222.9
click at [1015, 540] on label "Falciparum malaria" at bounding box center [1003, 537] width 102 height 17
checkbox input "true"
click at [1359, 461] on button "Add" at bounding box center [1373, 465] width 115 height 33
type input "0"
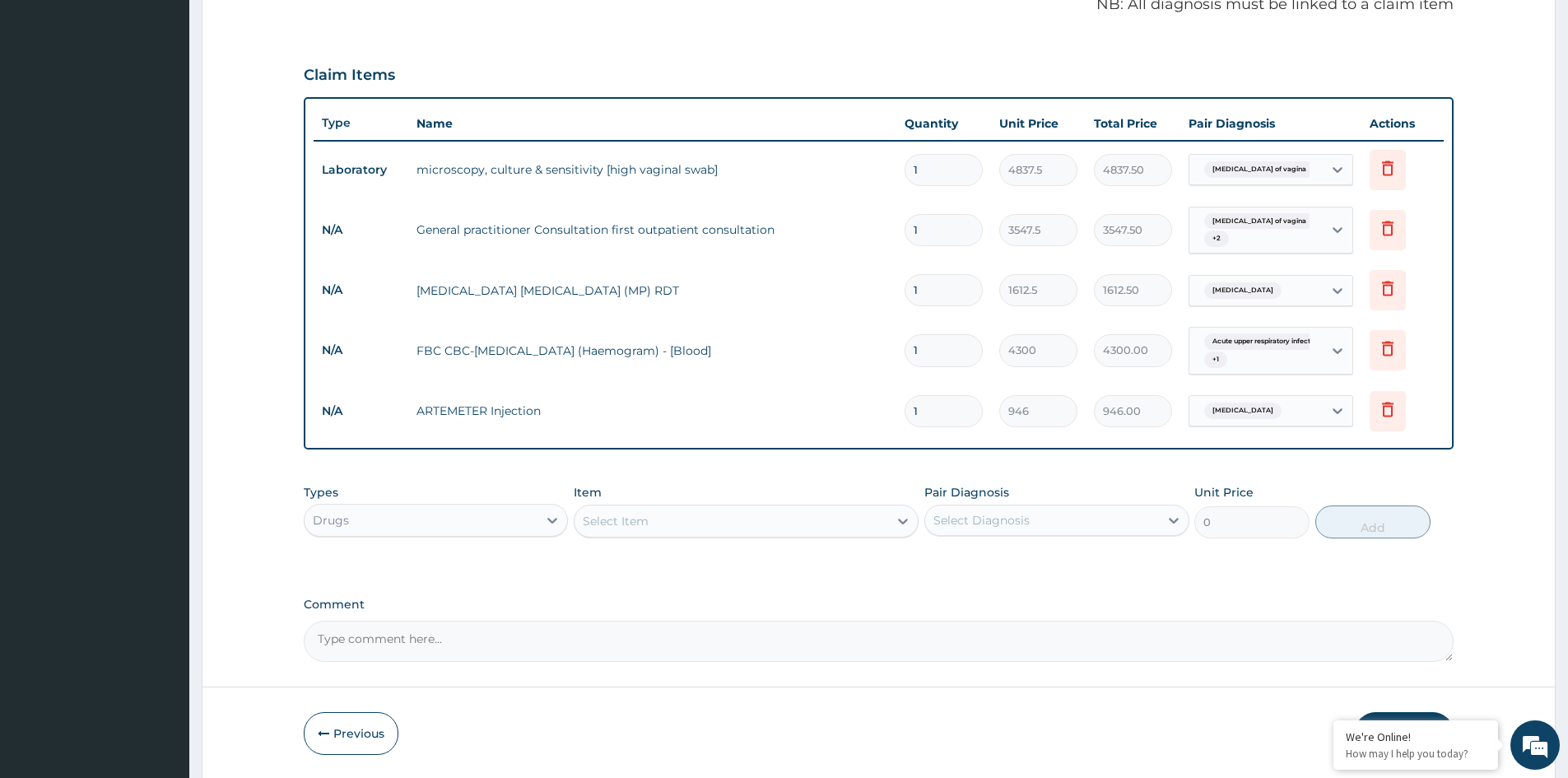
type input "0.00"
type input "6"
type input "5676.00"
type input "6"
click at [635, 526] on div "Select Item" at bounding box center [615, 521] width 65 height 17
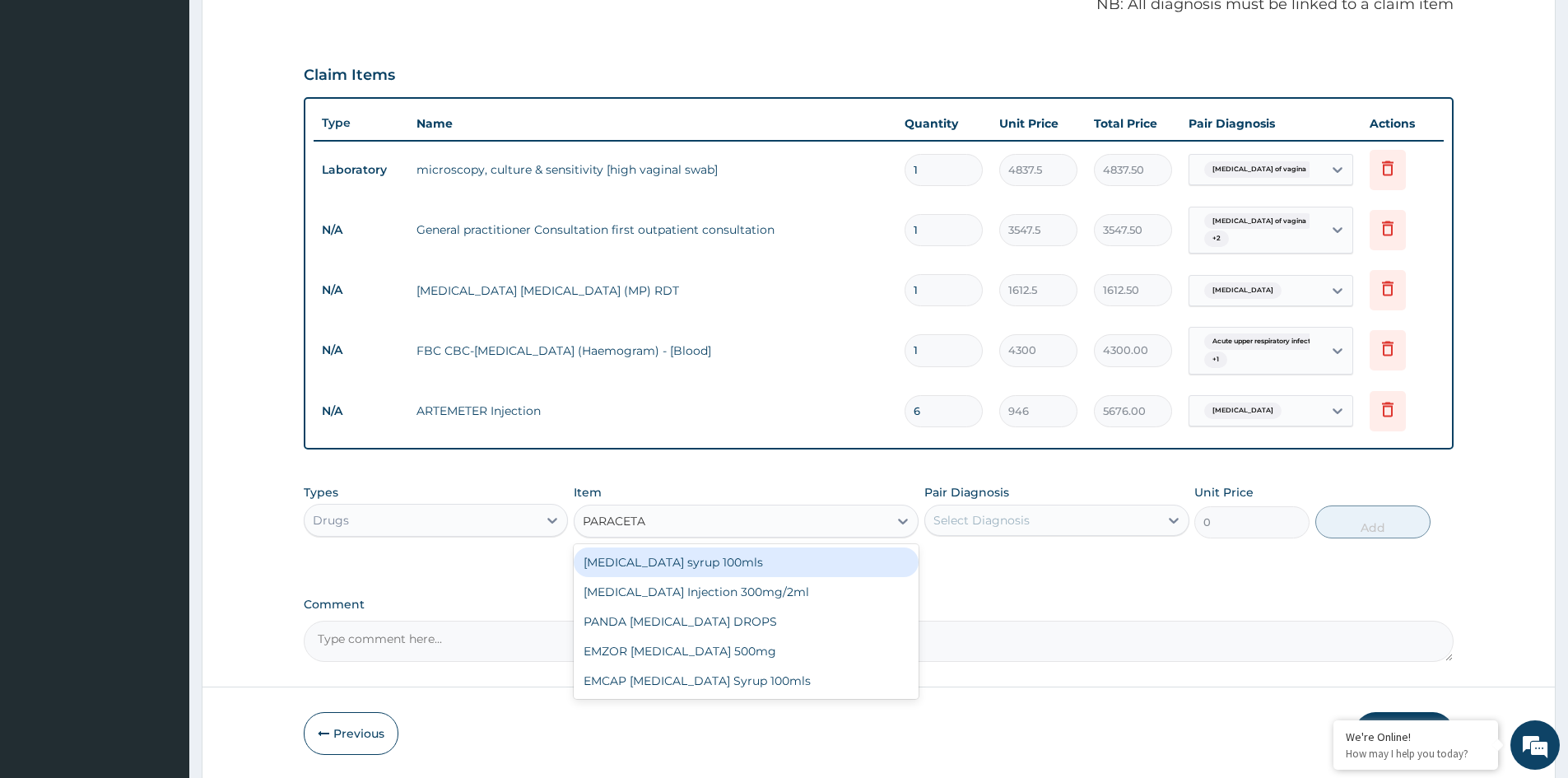
type input "PARACETAM"
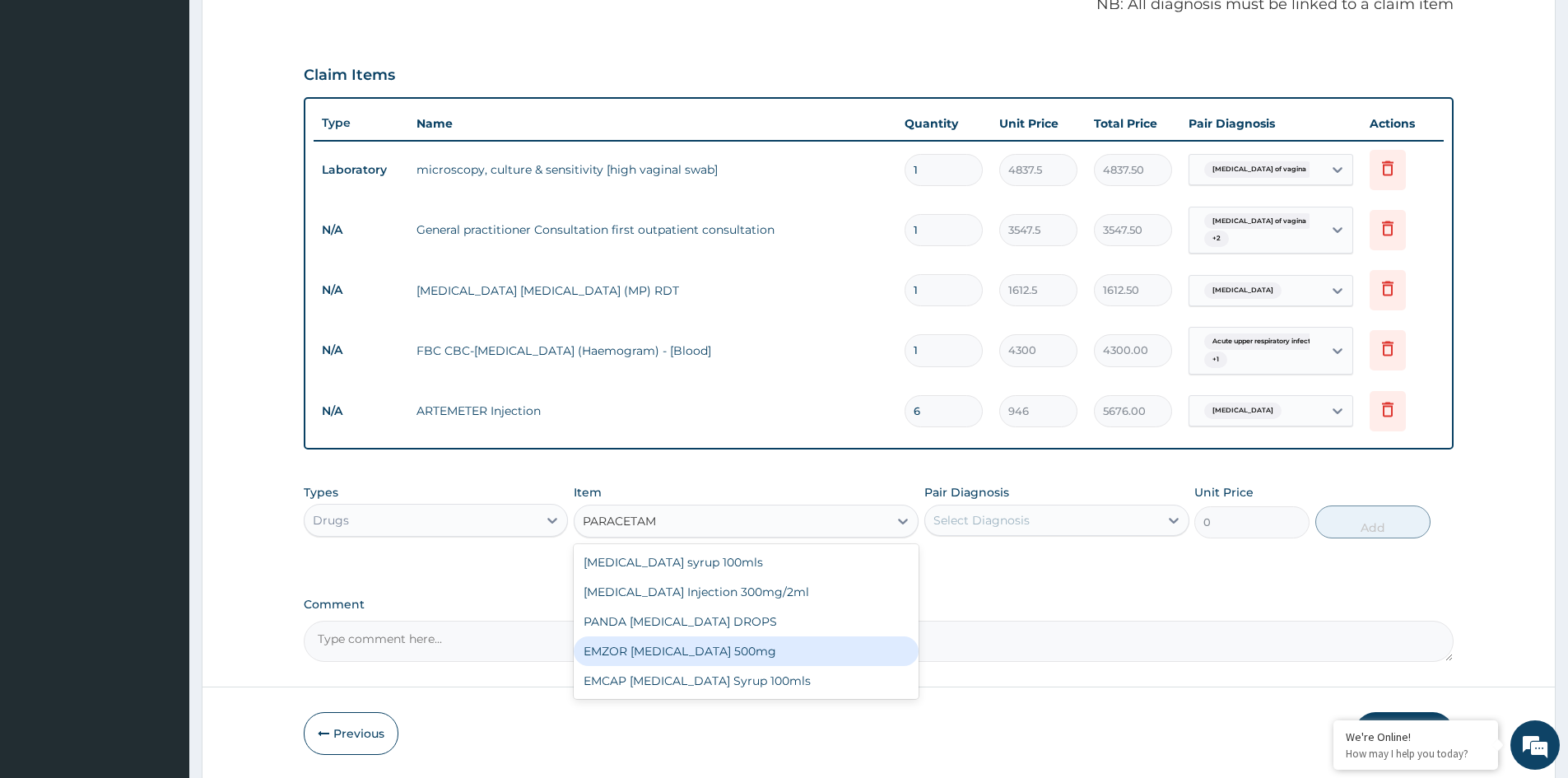
click at [674, 646] on div "EMZOR PARACETAMOL 500mg" at bounding box center [746, 651] width 345 height 29
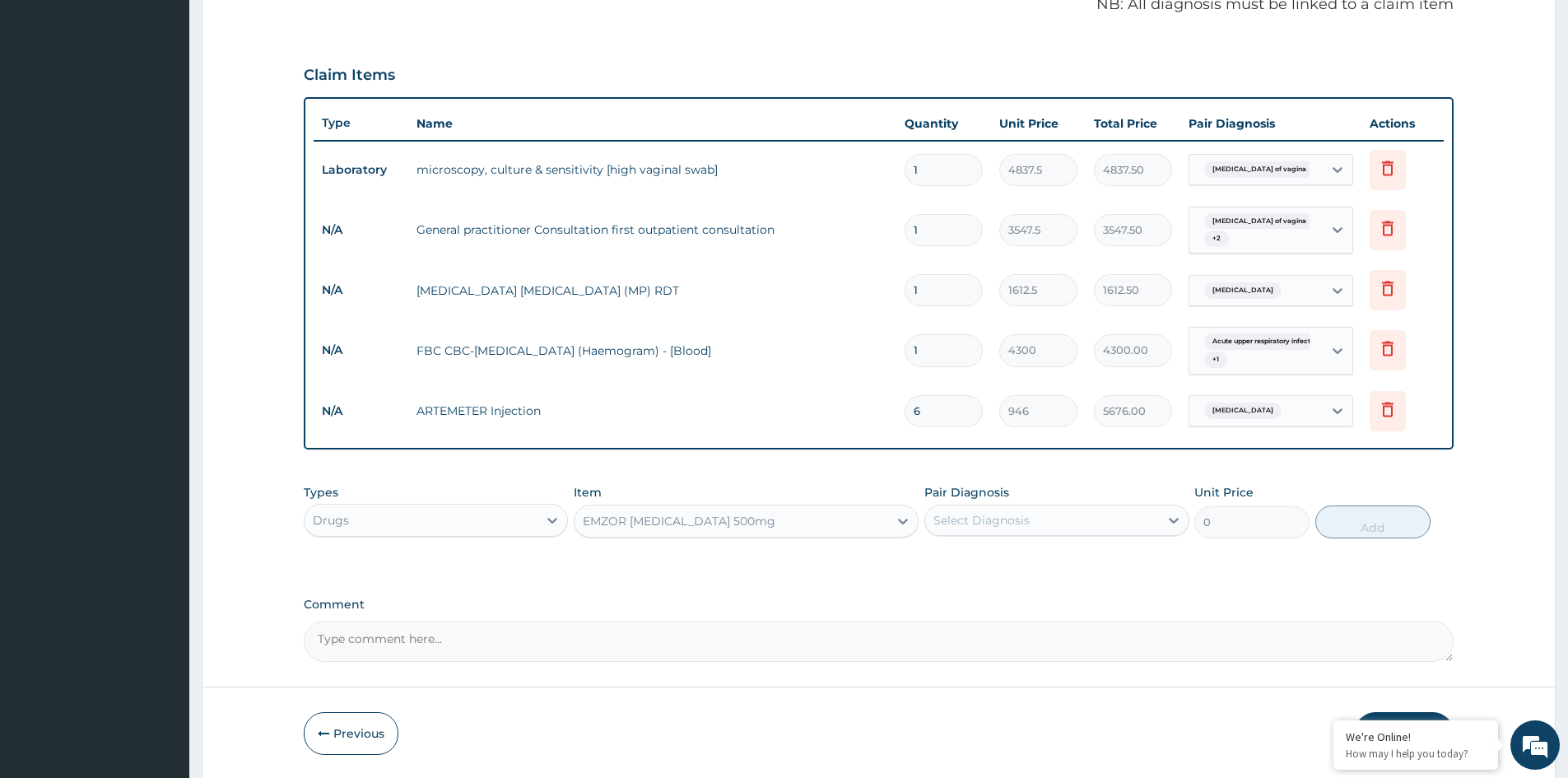
type input "23.65"
click at [995, 523] on div "Select Diagnosis" at bounding box center [981, 520] width 97 height 17
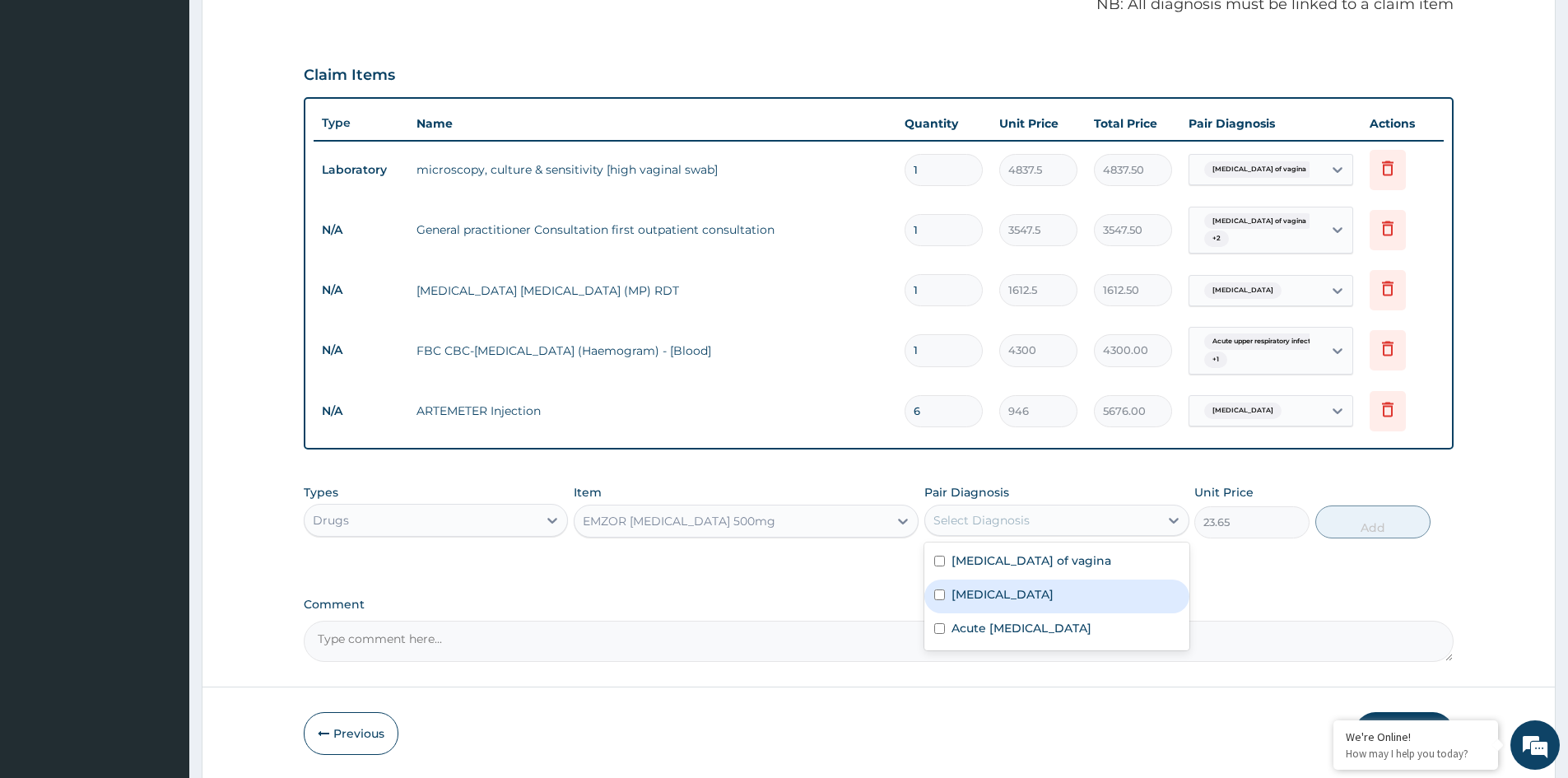
drag, startPoint x: 1005, startPoint y: 600, endPoint x: 1023, endPoint y: 599, distance: 18.0
click at [1019, 599] on label "Falciparum malaria" at bounding box center [1003, 594] width 102 height 17
checkbox input "true"
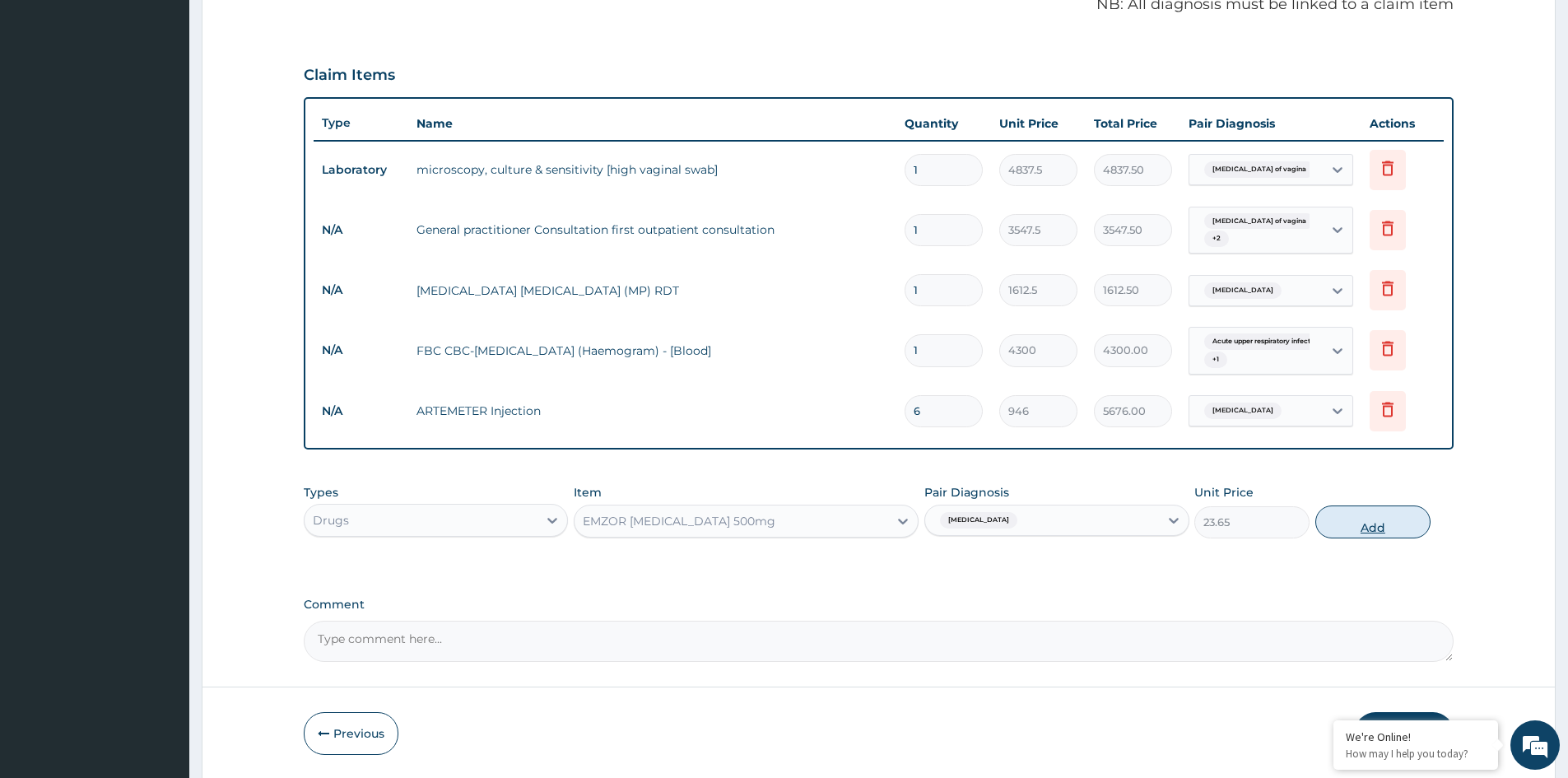
click at [1369, 524] on button "Add" at bounding box center [1373, 522] width 115 height 33
type input "0"
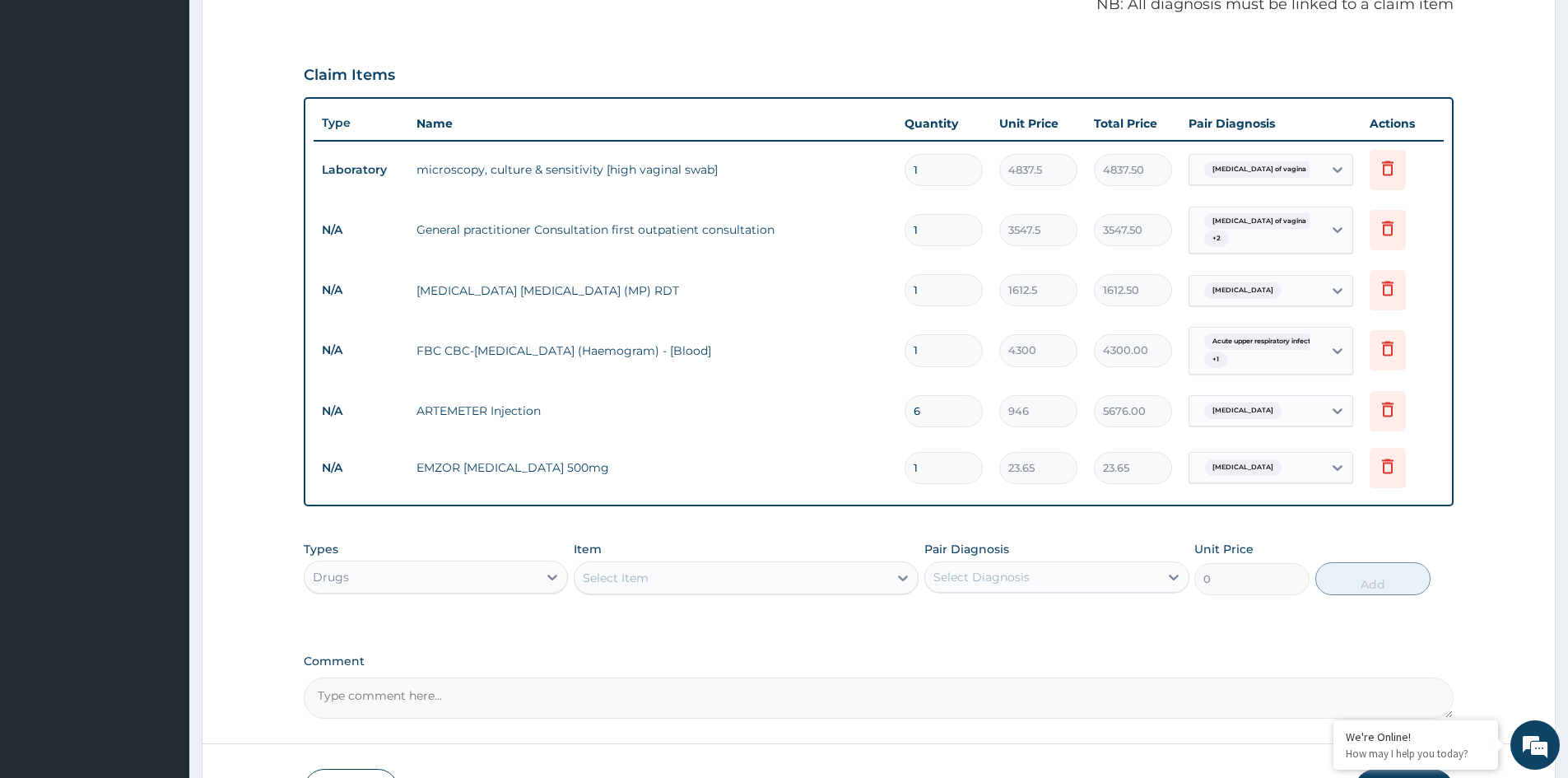
type input "18"
type input "425.70"
type input "18"
click at [664, 577] on div "Select Item" at bounding box center [731, 578] width 314 height 26
type input "CLOTR"
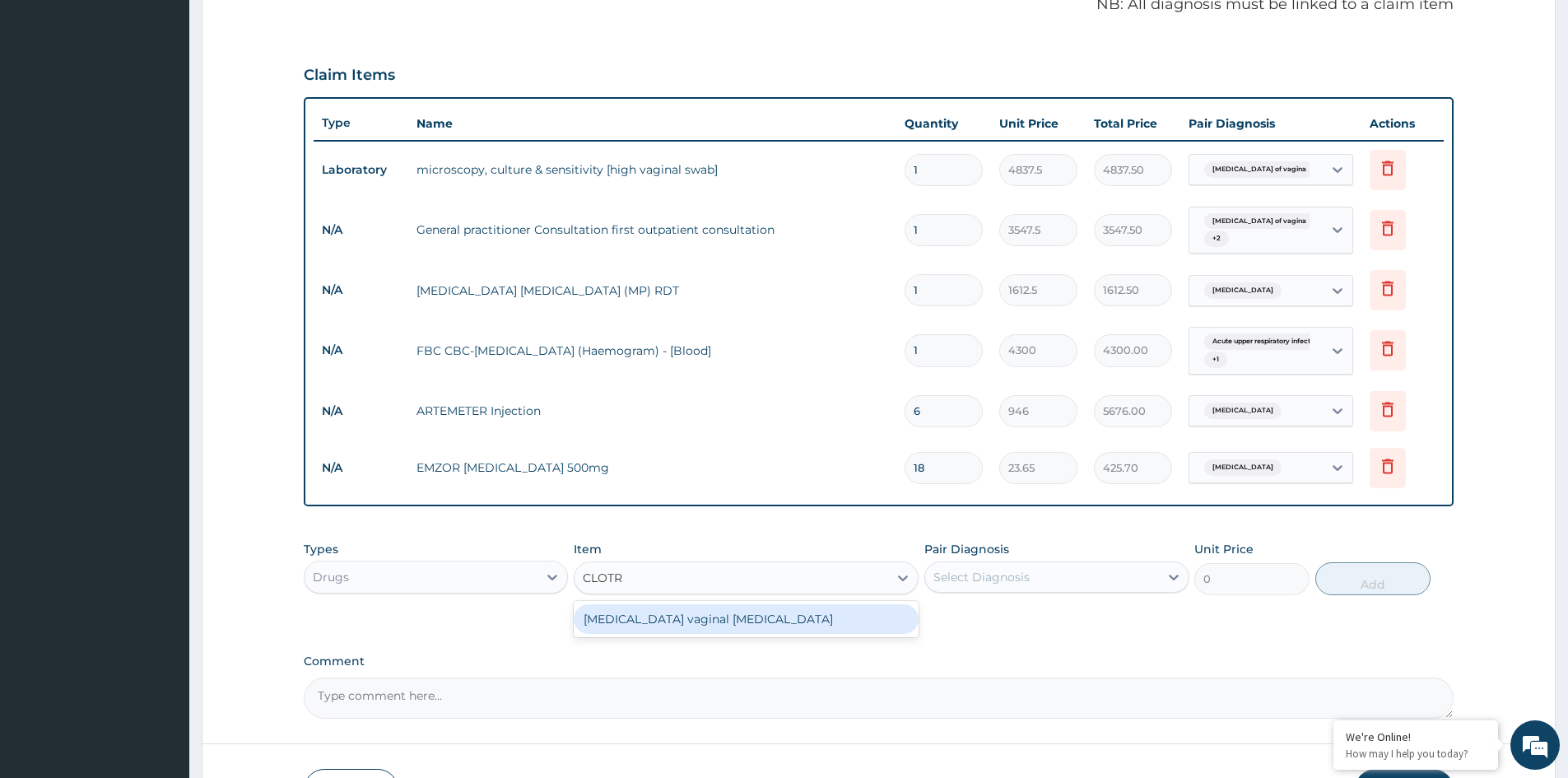
click at [719, 616] on div "Clotrimazole vaginal pessary" at bounding box center [746, 619] width 345 height 29
type input "591.25"
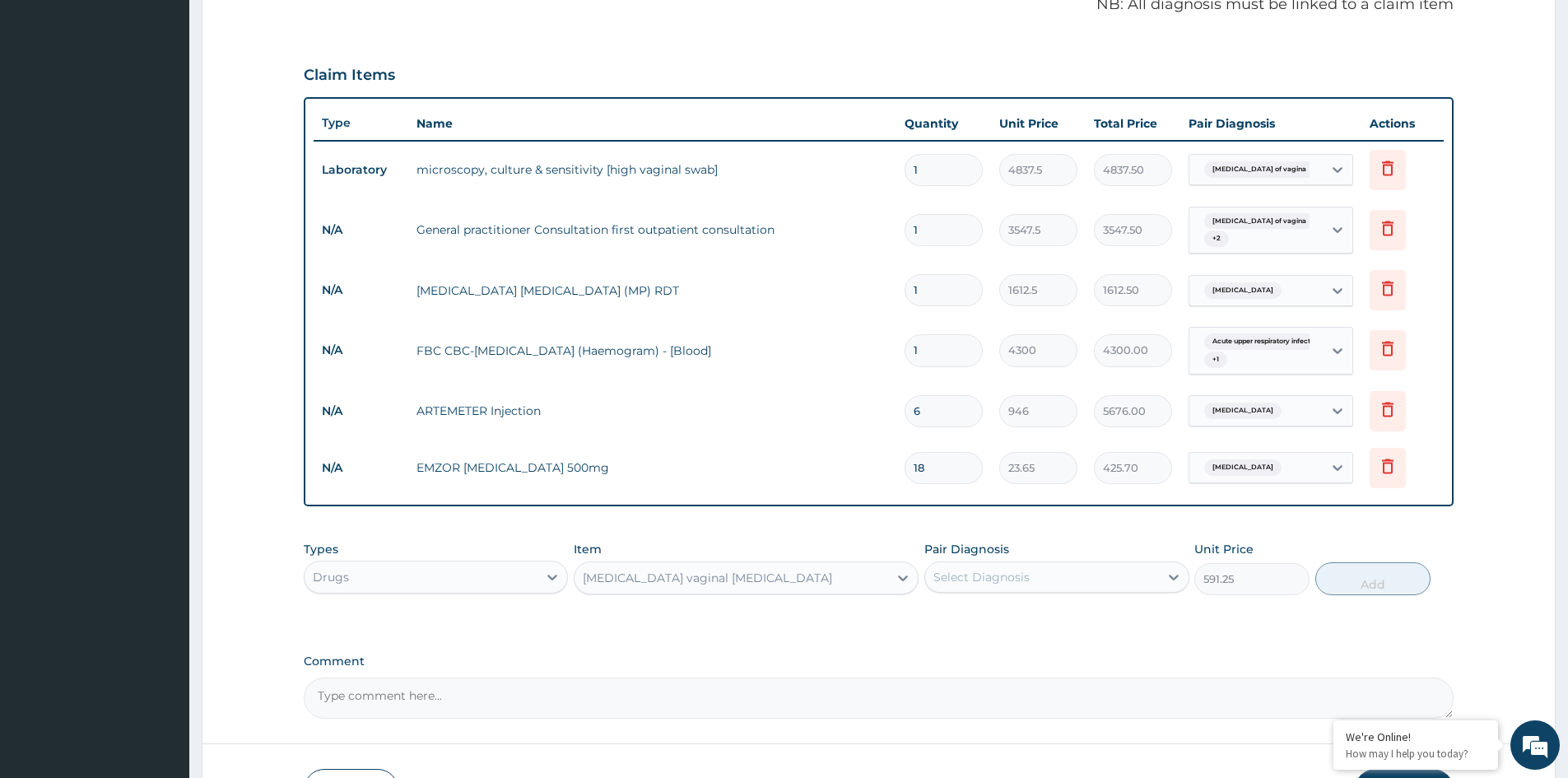
click at [1014, 576] on div "Select Diagnosis" at bounding box center [981, 577] width 97 height 17
click at [1006, 616] on label "Candidiasis of vagina" at bounding box center [1031, 617] width 159 height 17
checkbox input "true"
click at [1374, 582] on button "Add" at bounding box center [1373, 579] width 115 height 33
type input "0"
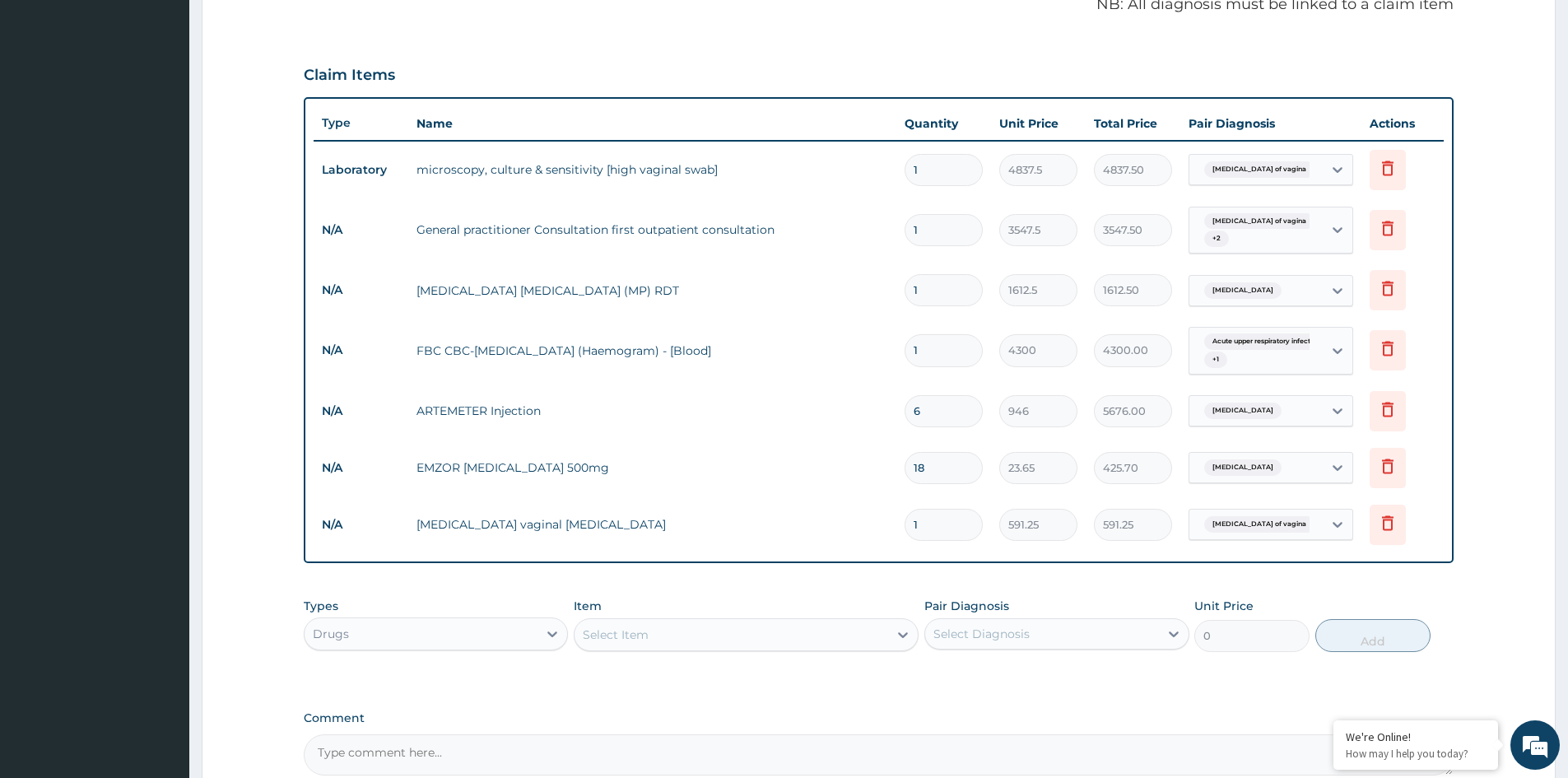
type input "0.00"
type input "6"
type input "3547.50"
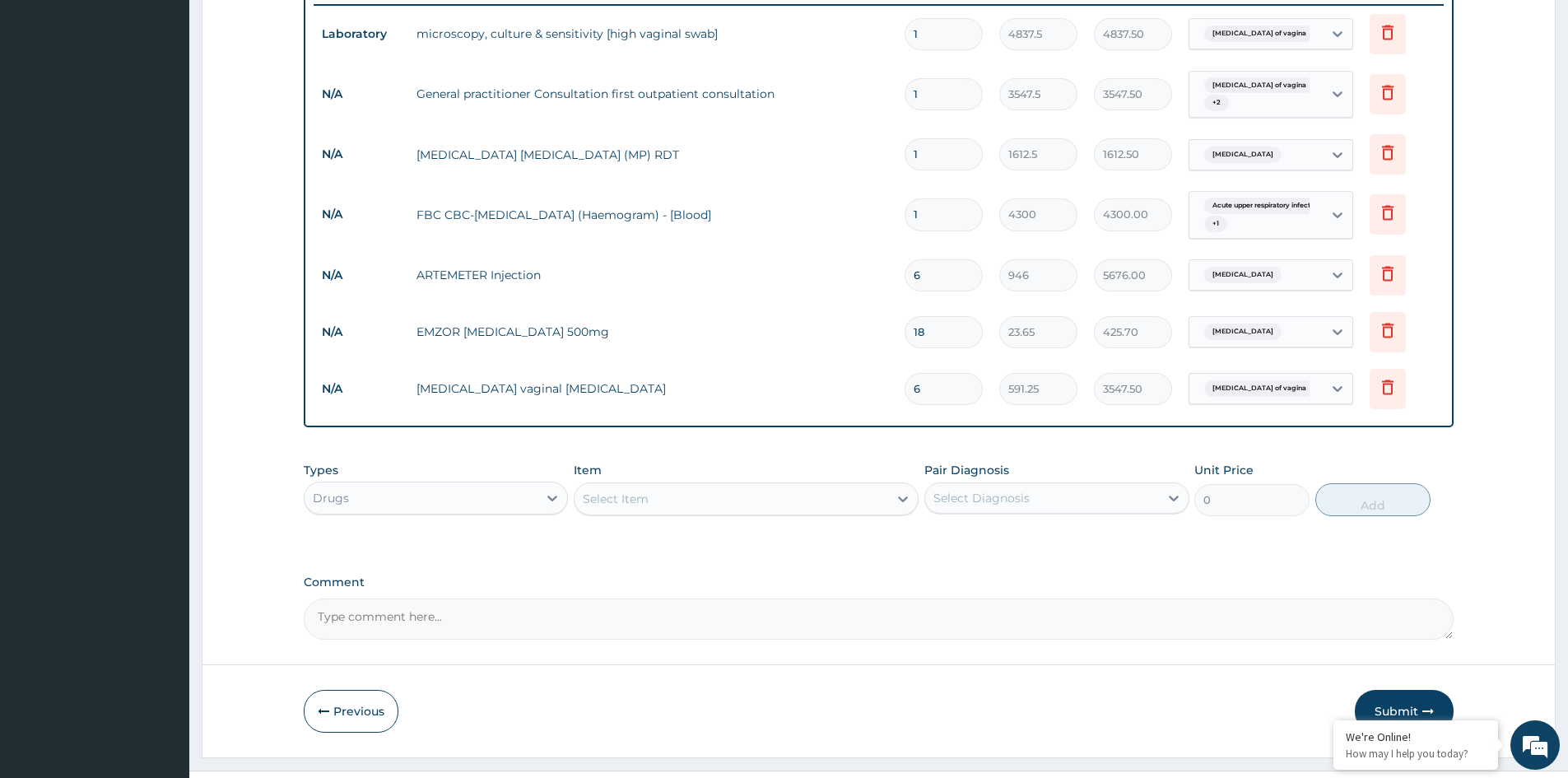
scroll to position [664, 0]
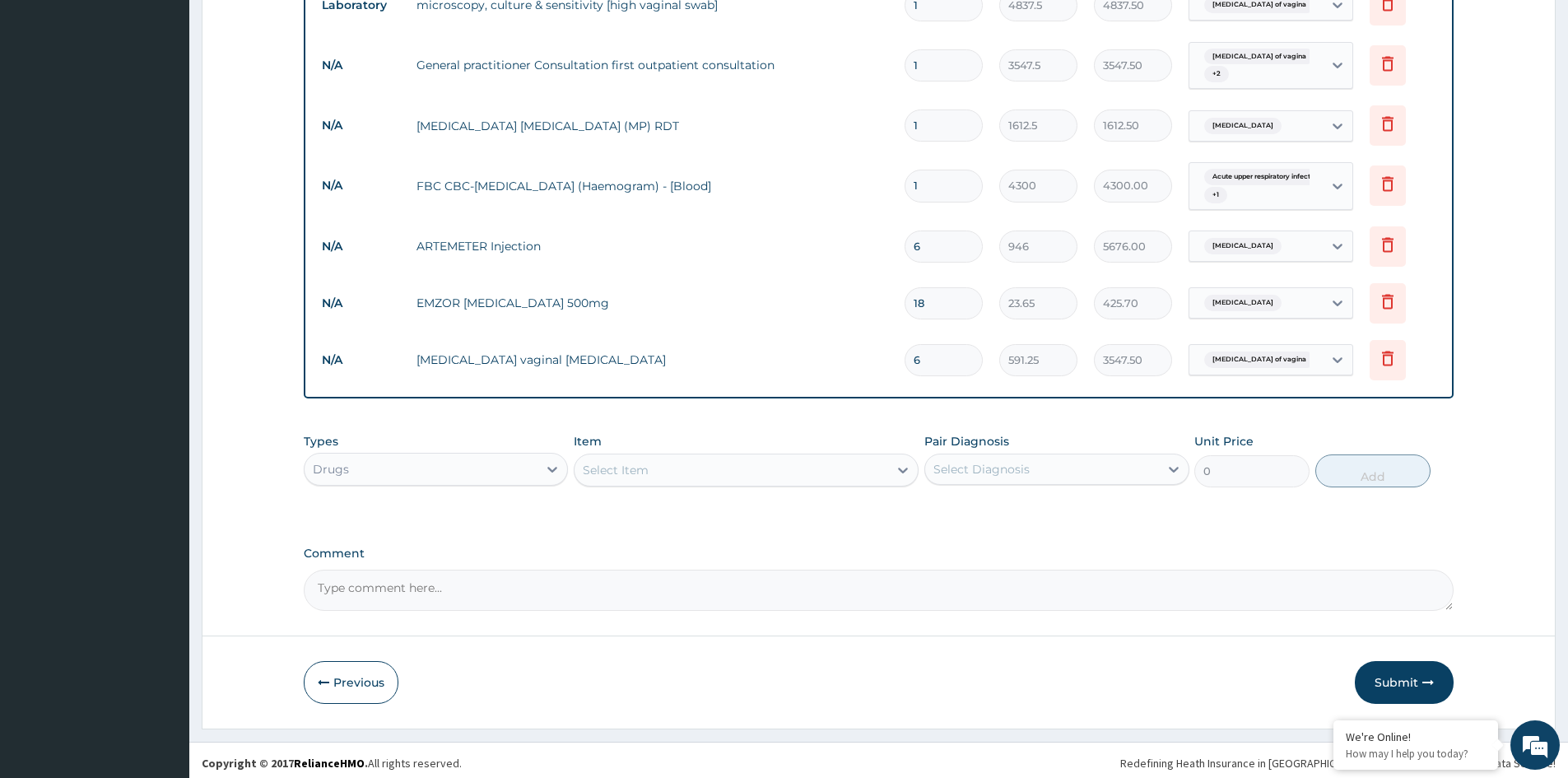
type input "6"
click at [668, 478] on div "Select Item" at bounding box center [731, 469] width 314 height 26
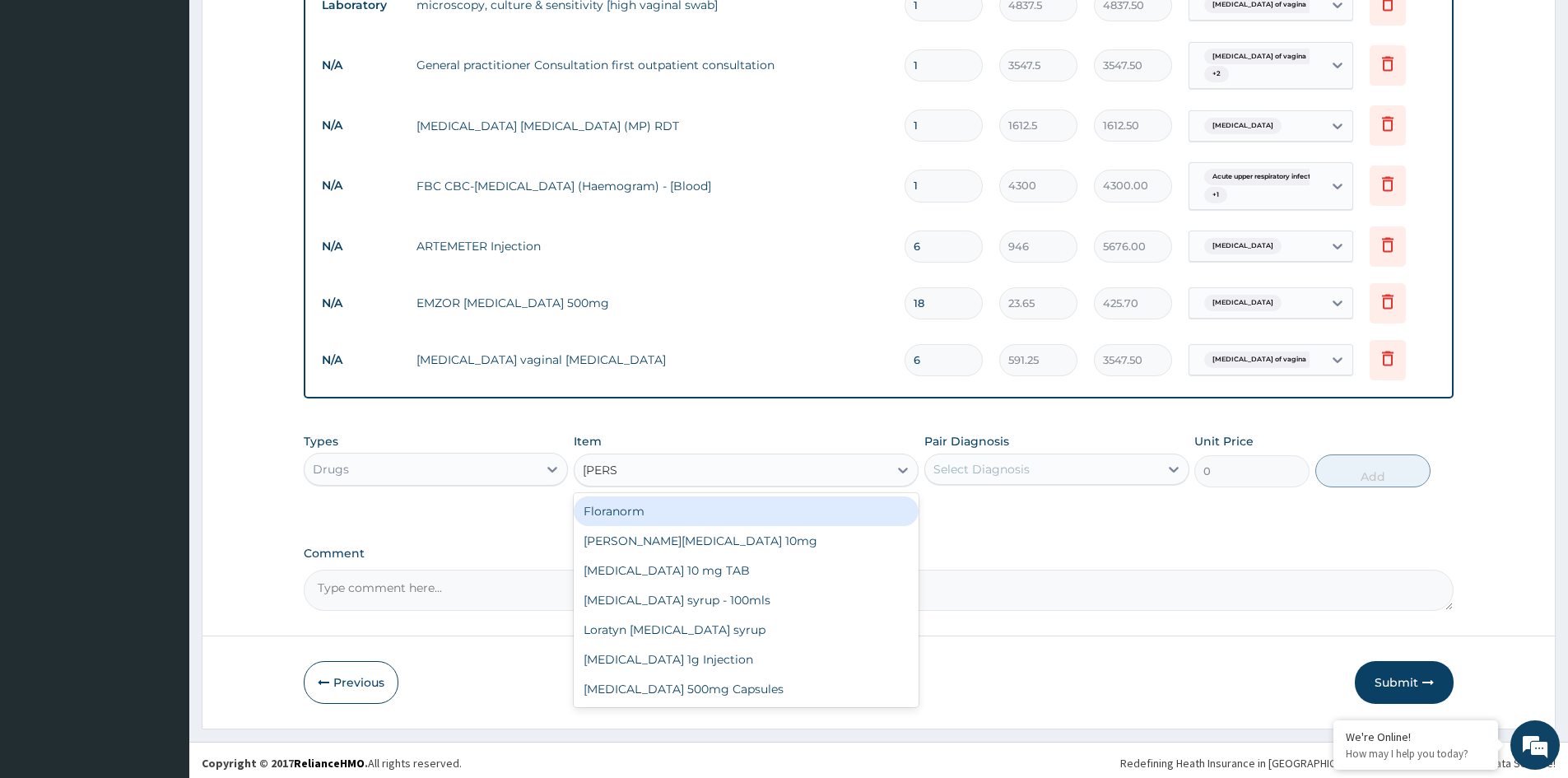
type input "LORAT"
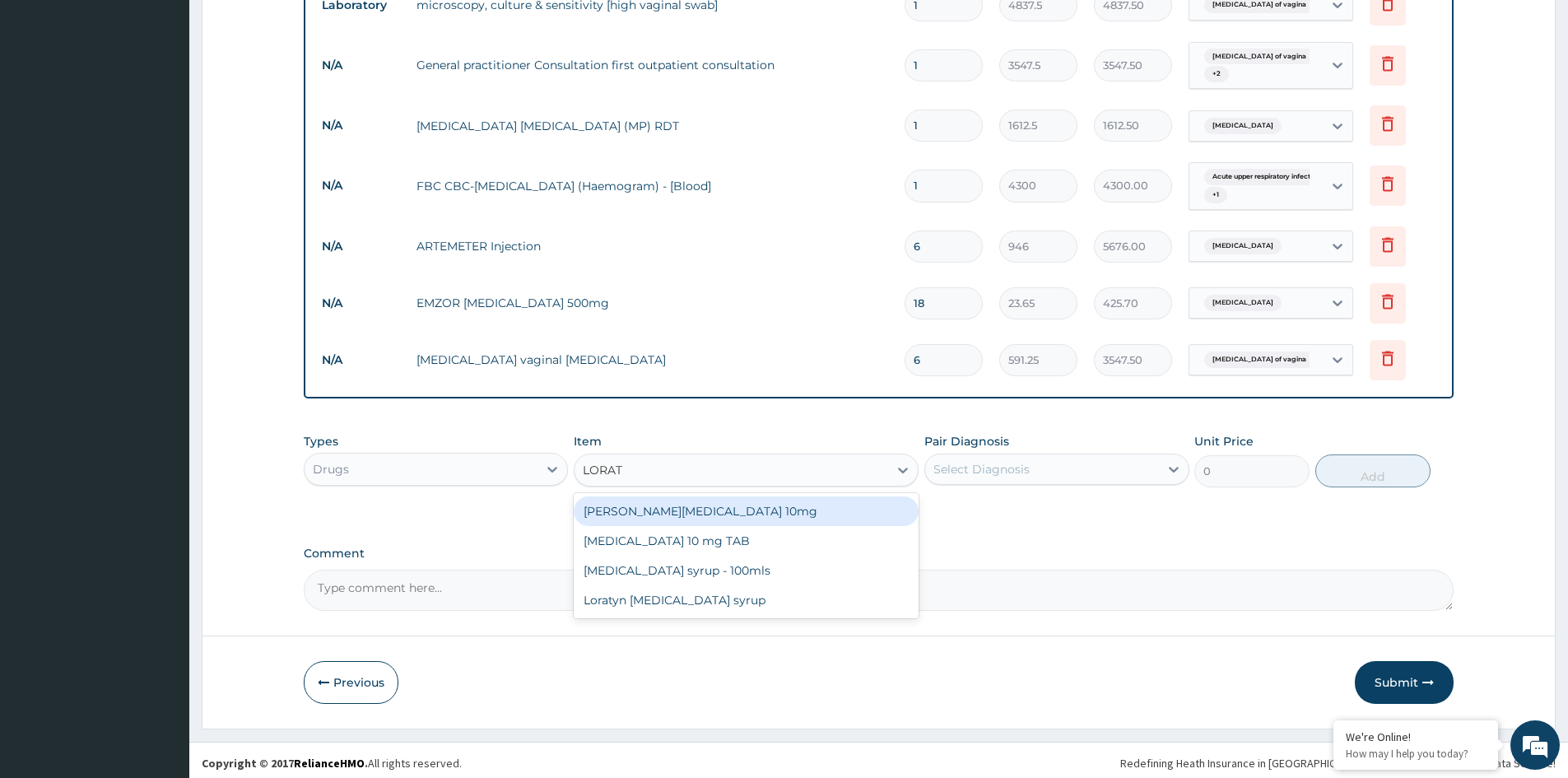
drag, startPoint x: 694, startPoint y: 508, endPoint x: 816, endPoint y: 503, distance: 122.1
click at [707, 508] on div "Loratyn Loratadine 10mg" at bounding box center [746, 511] width 345 height 29
type input "88.6875"
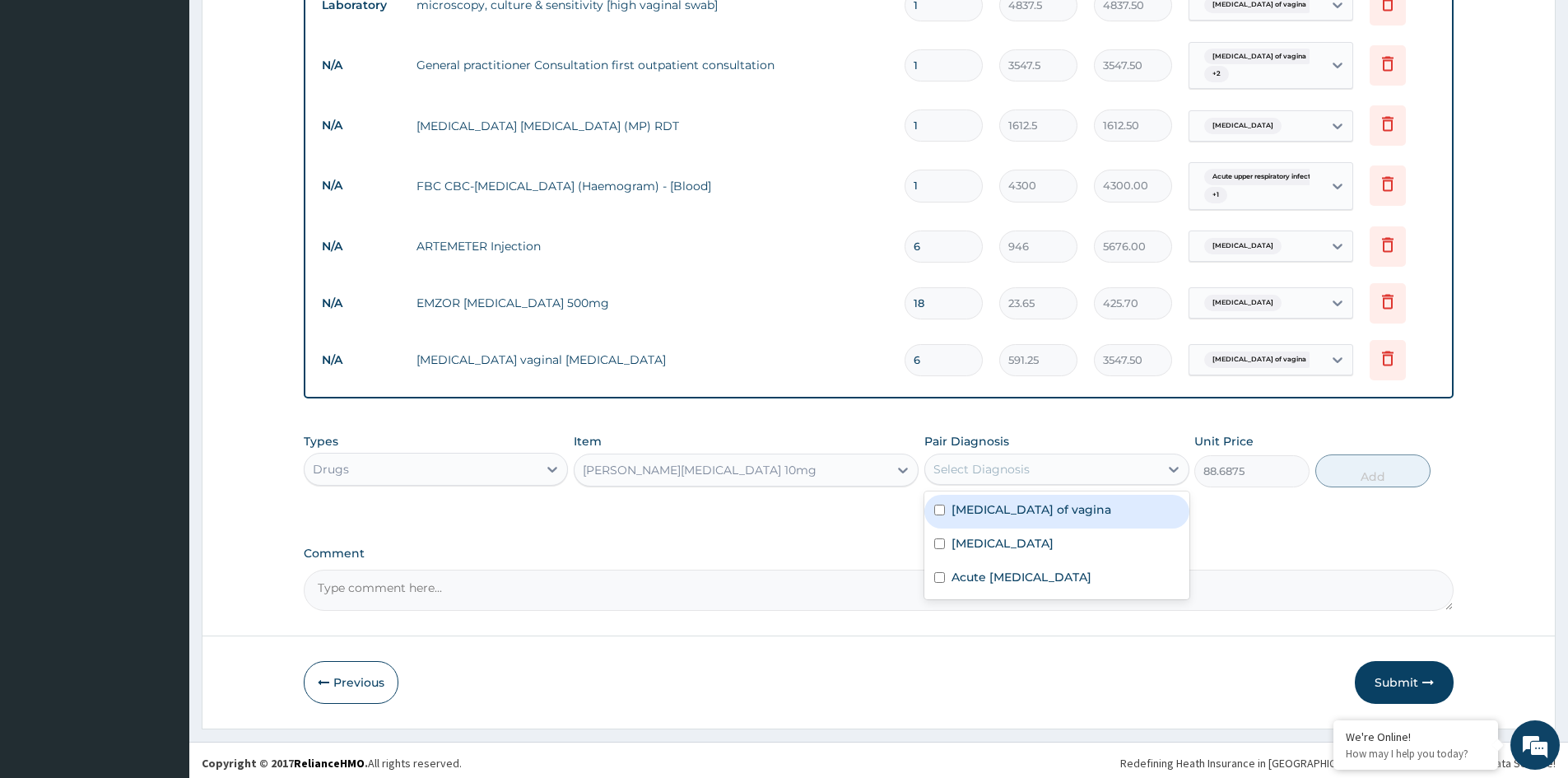
click at [1007, 475] on div "Select Diagnosis" at bounding box center [981, 469] width 97 height 17
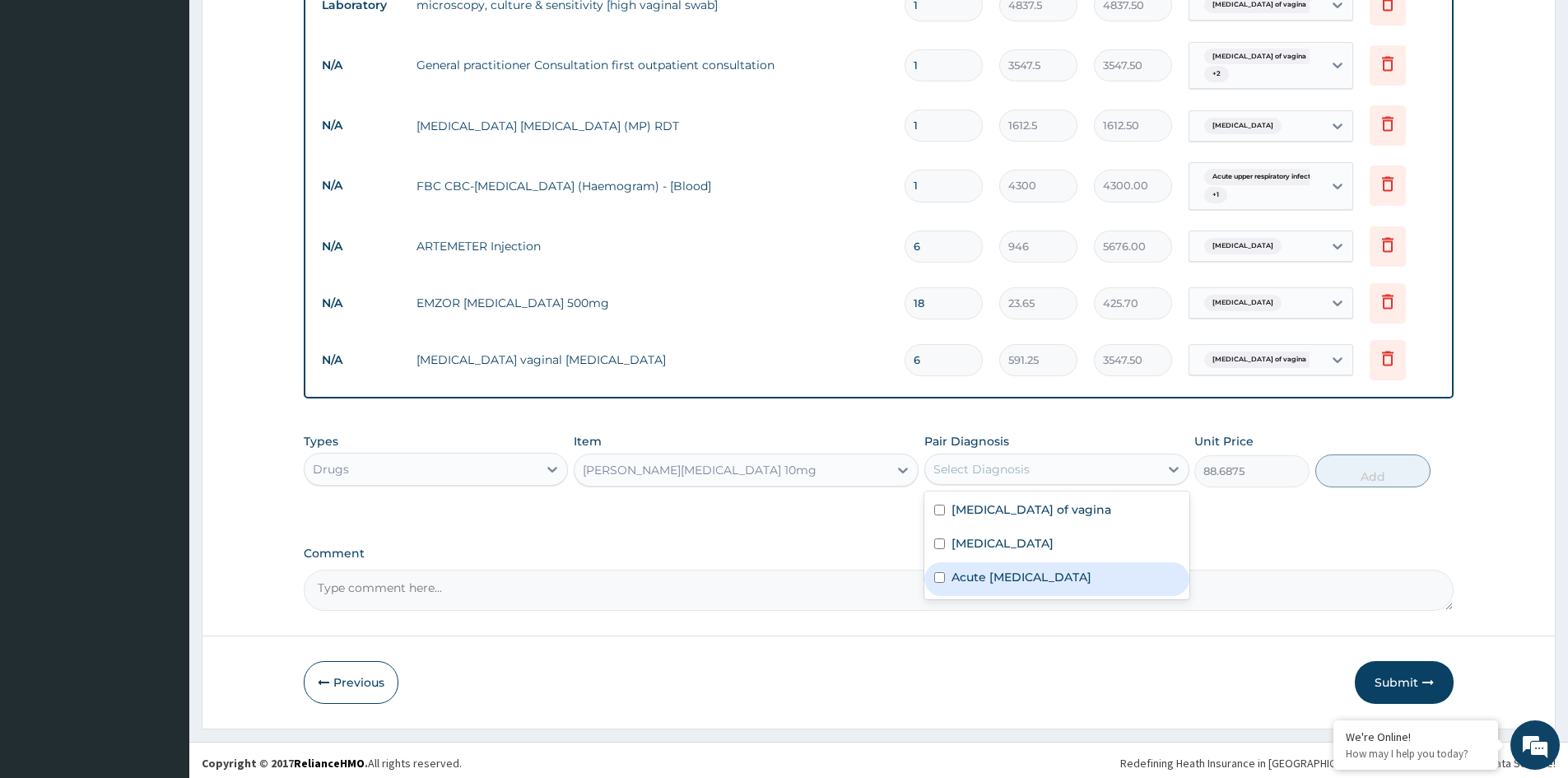
drag, startPoint x: 1030, startPoint y: 581, endPoint x: 1109, endPoint y: 555, distance: 83.2
click at [1032, 580] on label "Acute upper respiratory infection" at bounding box center [1022, 577] width 140 height 17
checkbox input "true"
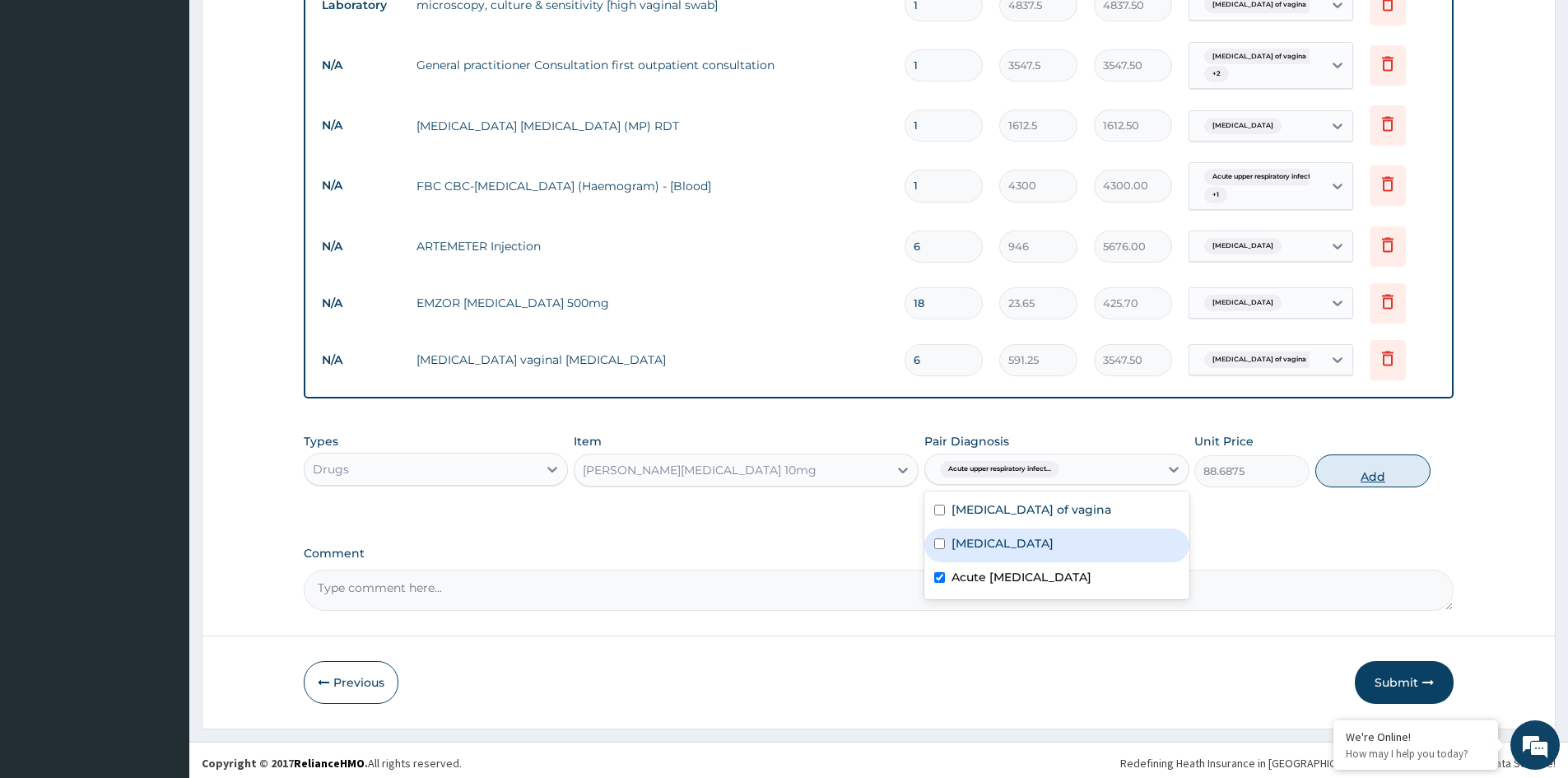
click at [1349, 480] on button "Add" at bounding box center [1373, 471] width 115 height 33
type input "0"
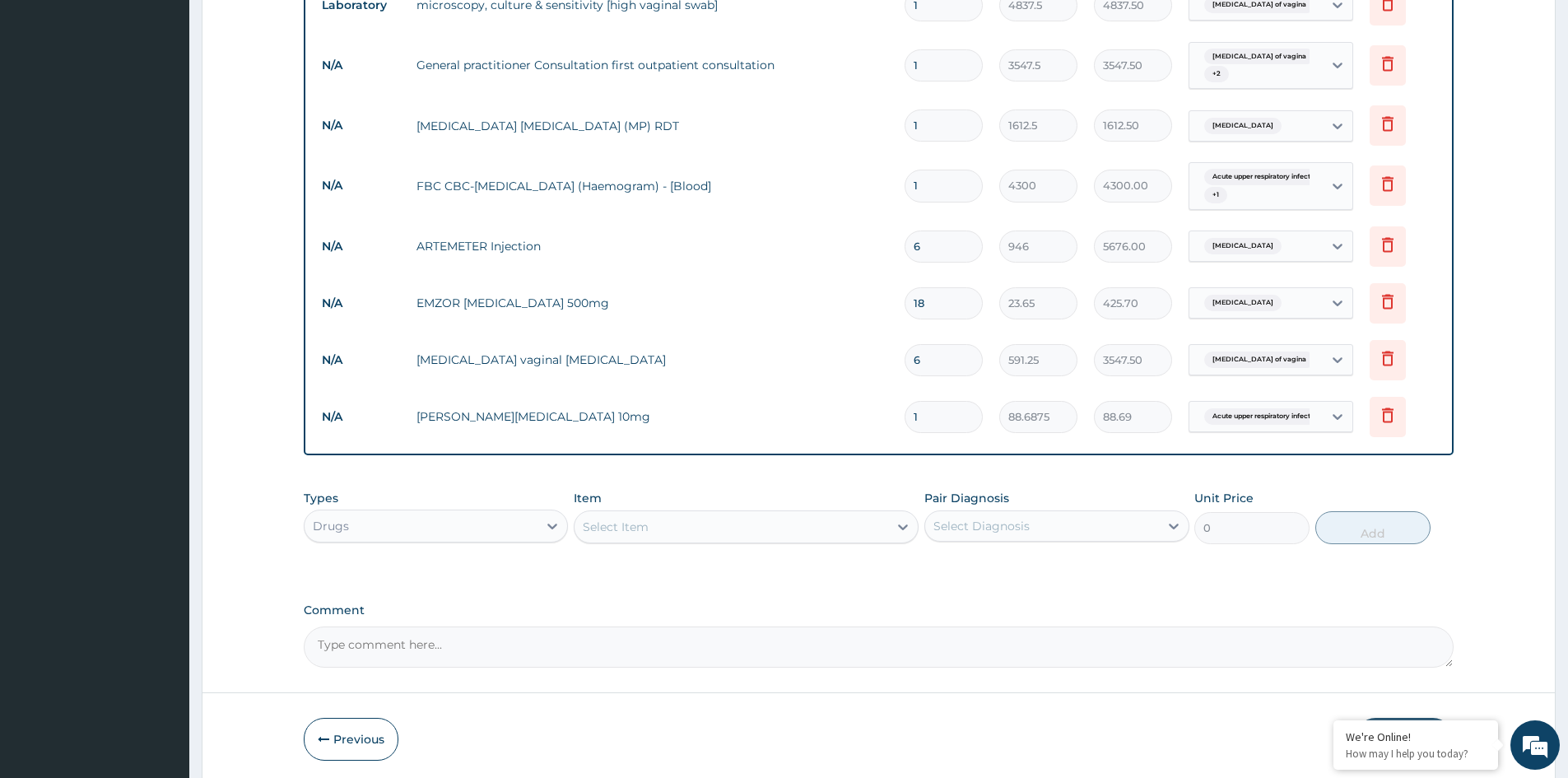
type input "0.00"
type input "5"
type input "443.44"
type input "5"
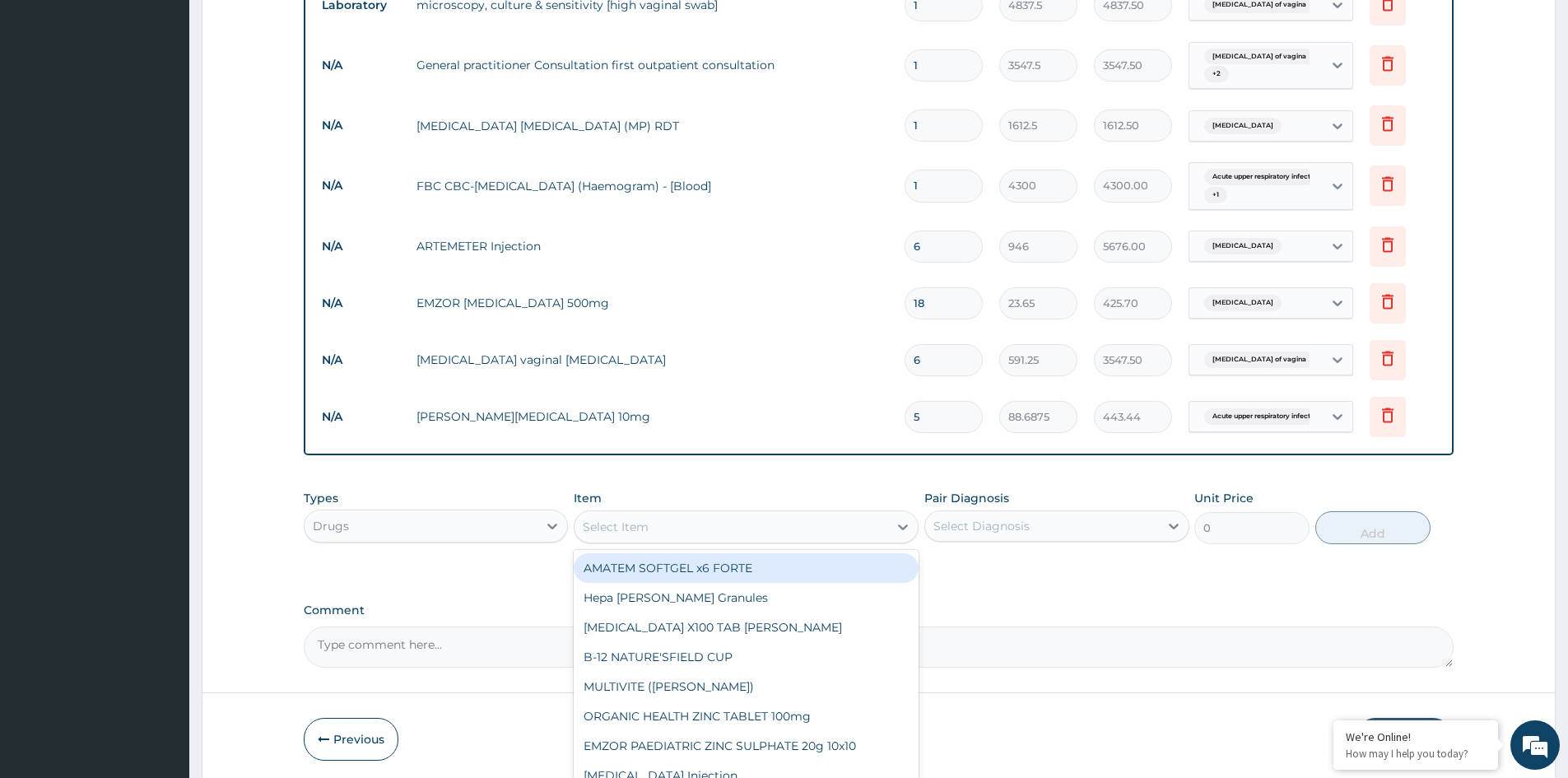
click at [670, 528] on div "Select Item" at bounding box center [731, 526] width 314 height 26
type input "COA"
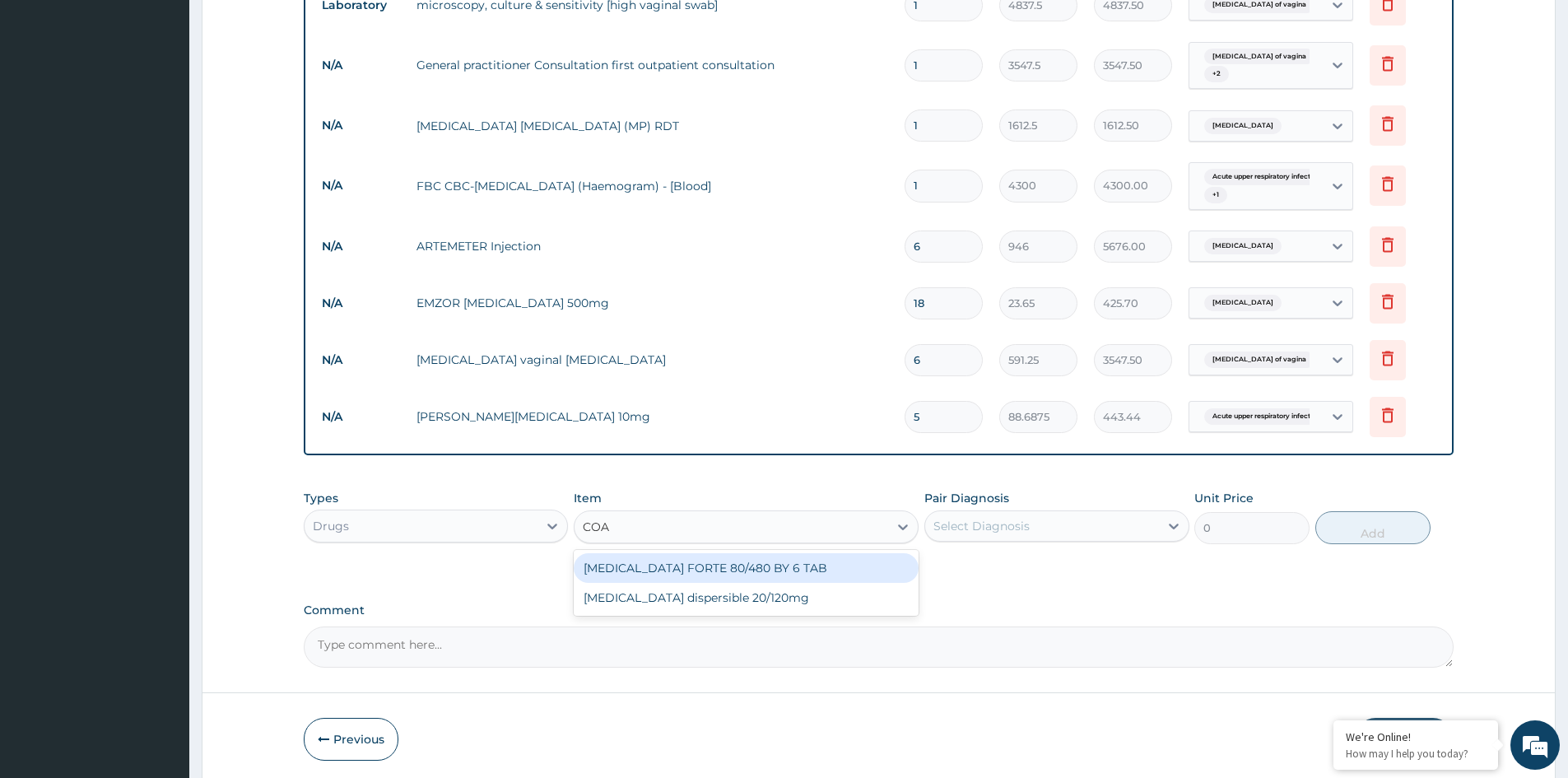
click at [722, 566] on div "COARTEM FORTE 80/480 BY 6 TAB" at bounding box center [746, 568] width 345 height 29
type input "449.35"
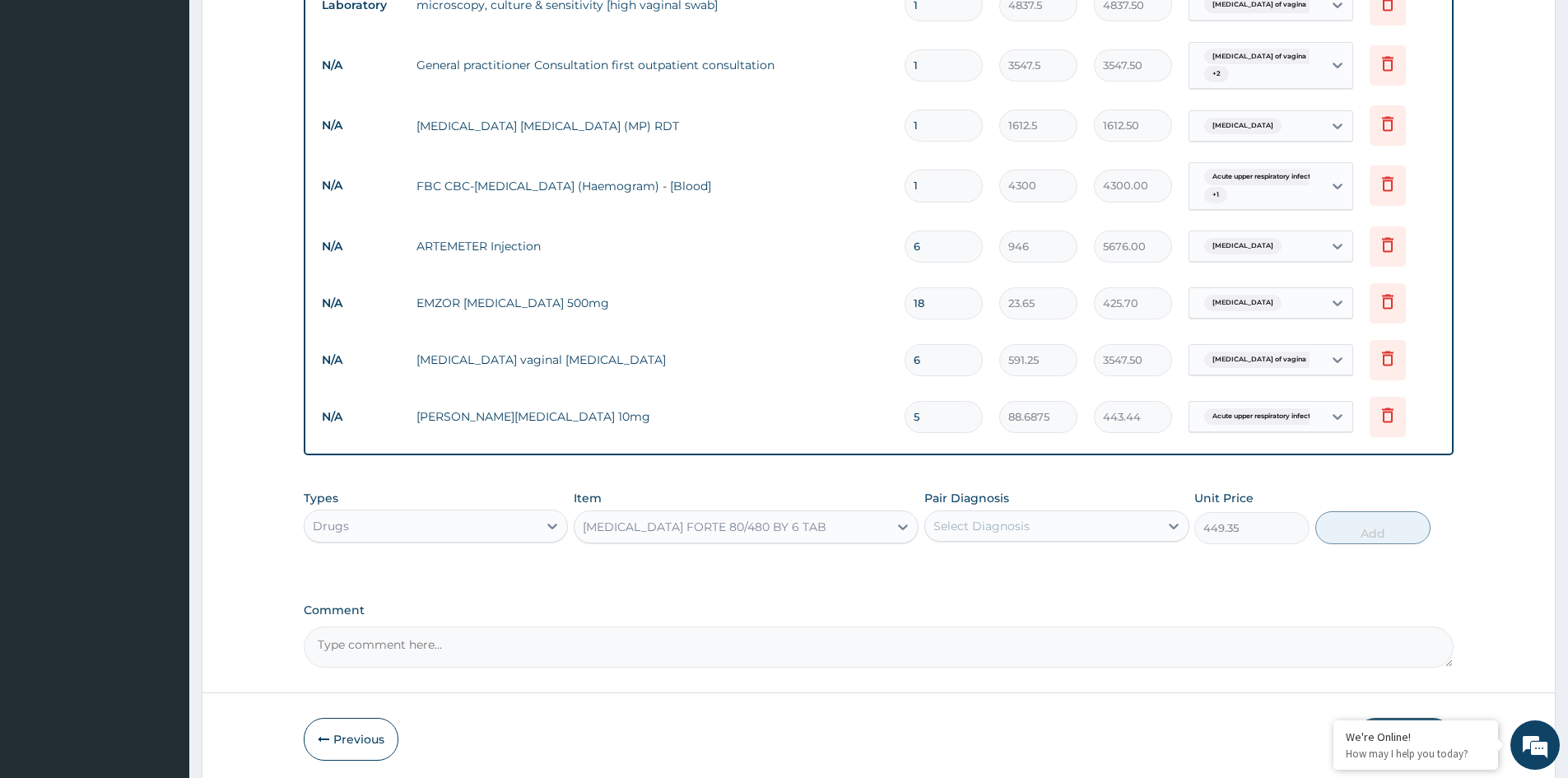
click at [1040, 532] on div "Select Diagnosis" at bounding box center [1042, 526] width 233 height 26
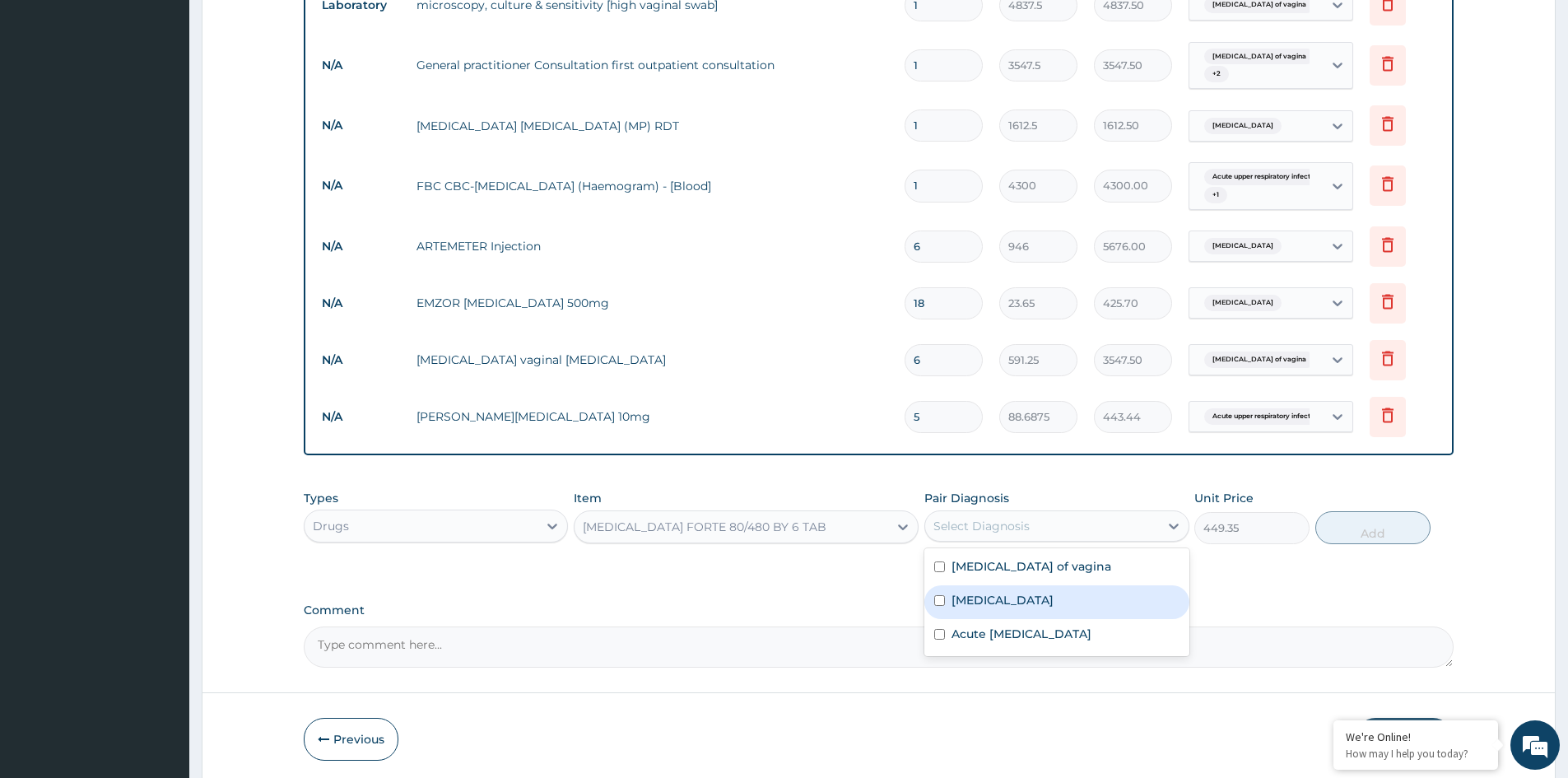
click at [1010, 599] on label "Falciparum malaria" at bounding box center [1003, 600] width 102 height 17
checkbox input "true"
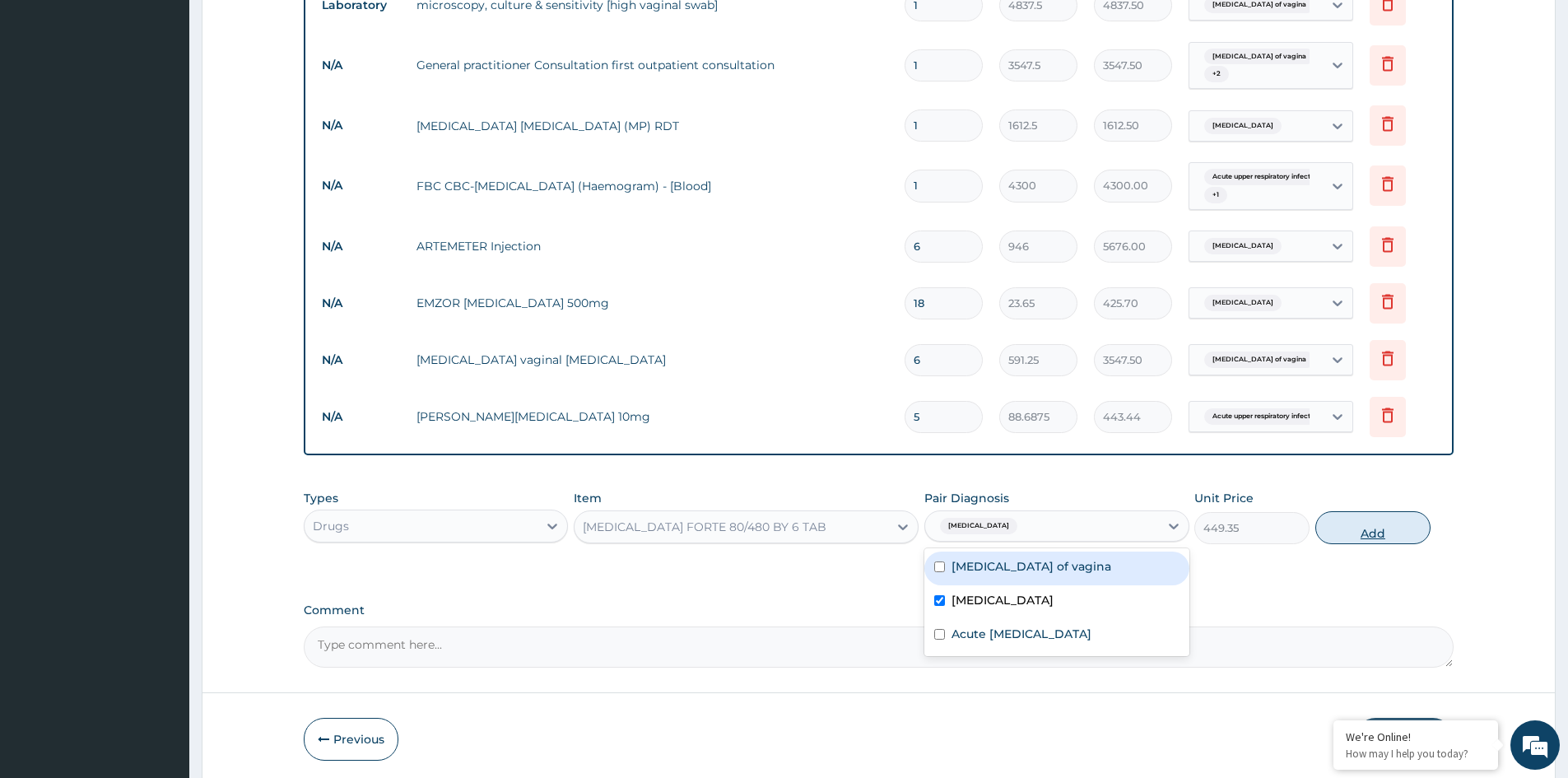
click at [1368, 540] on button "Add" at bounding box center [1373, 528] width 115 height 33
type input "0"
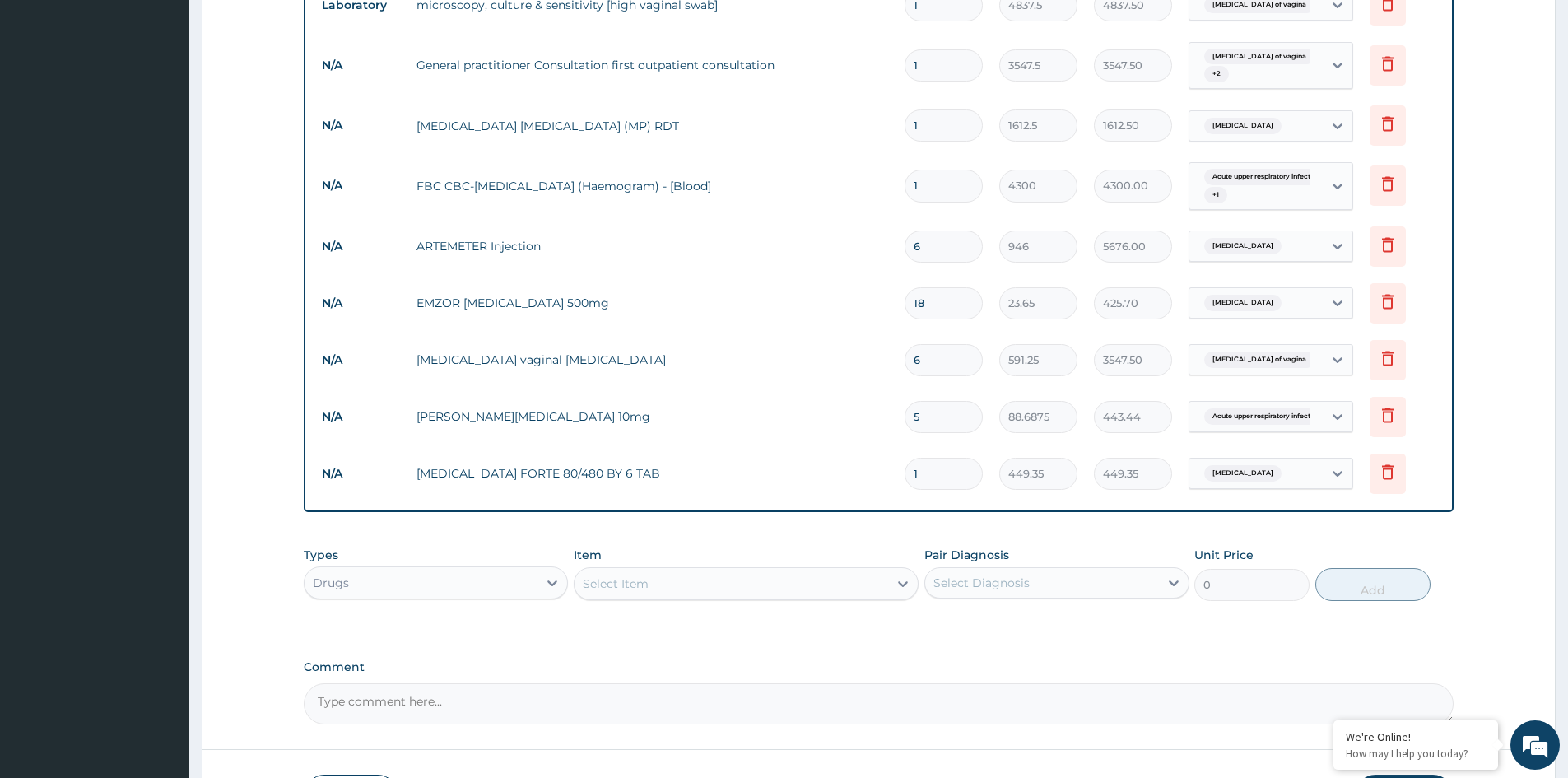
type input "0.00"
type input "6"
type input "2696.10"
type input "6"
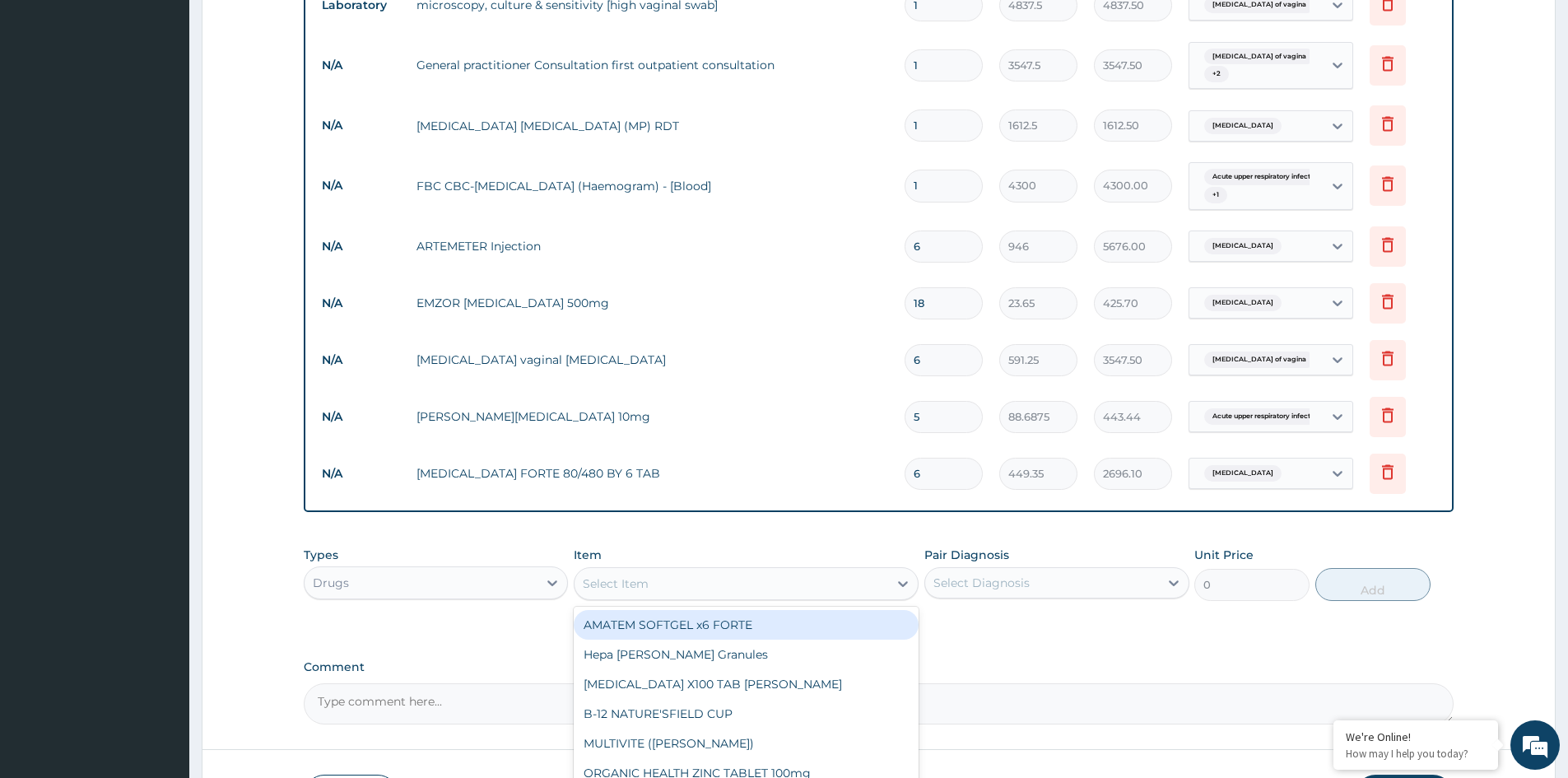
click at [756, 587] on div "Select Item" at bounding box center [731, 584] width 314 height 26
type input "625"
click at [722, 621] on div "FLEMING 625" at bounding box center [746, 625] width 345 height 29
type input "591.25"
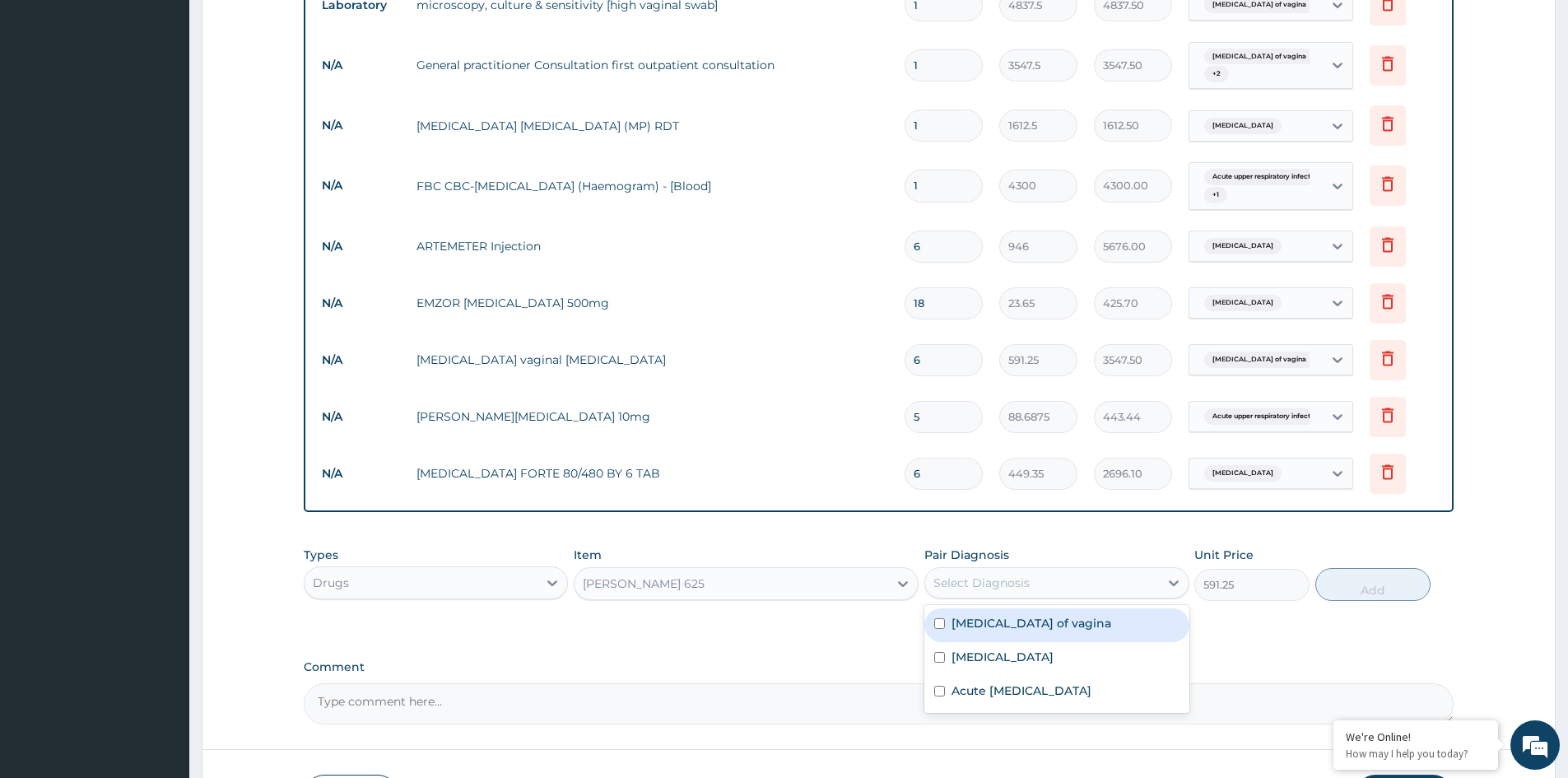
click at [1009, 568] on div "Select Diagnosis" at bounding box center [1057, 583] width 264 height 31
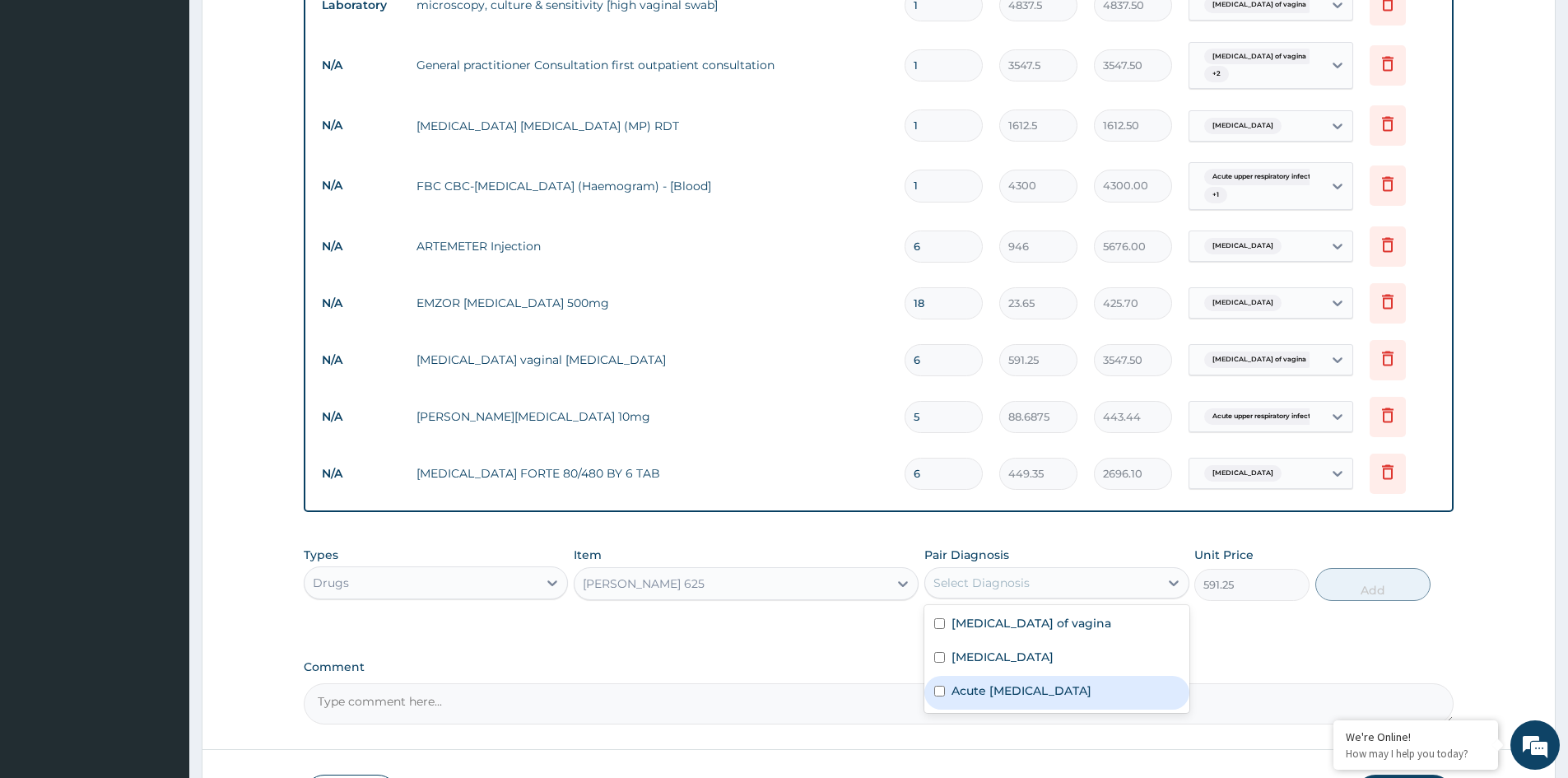
click at [1011, 695] on label "Acute upper respiratory infection" at bounding box center [1022, 690] width 140 height 17
checkbox input "true"
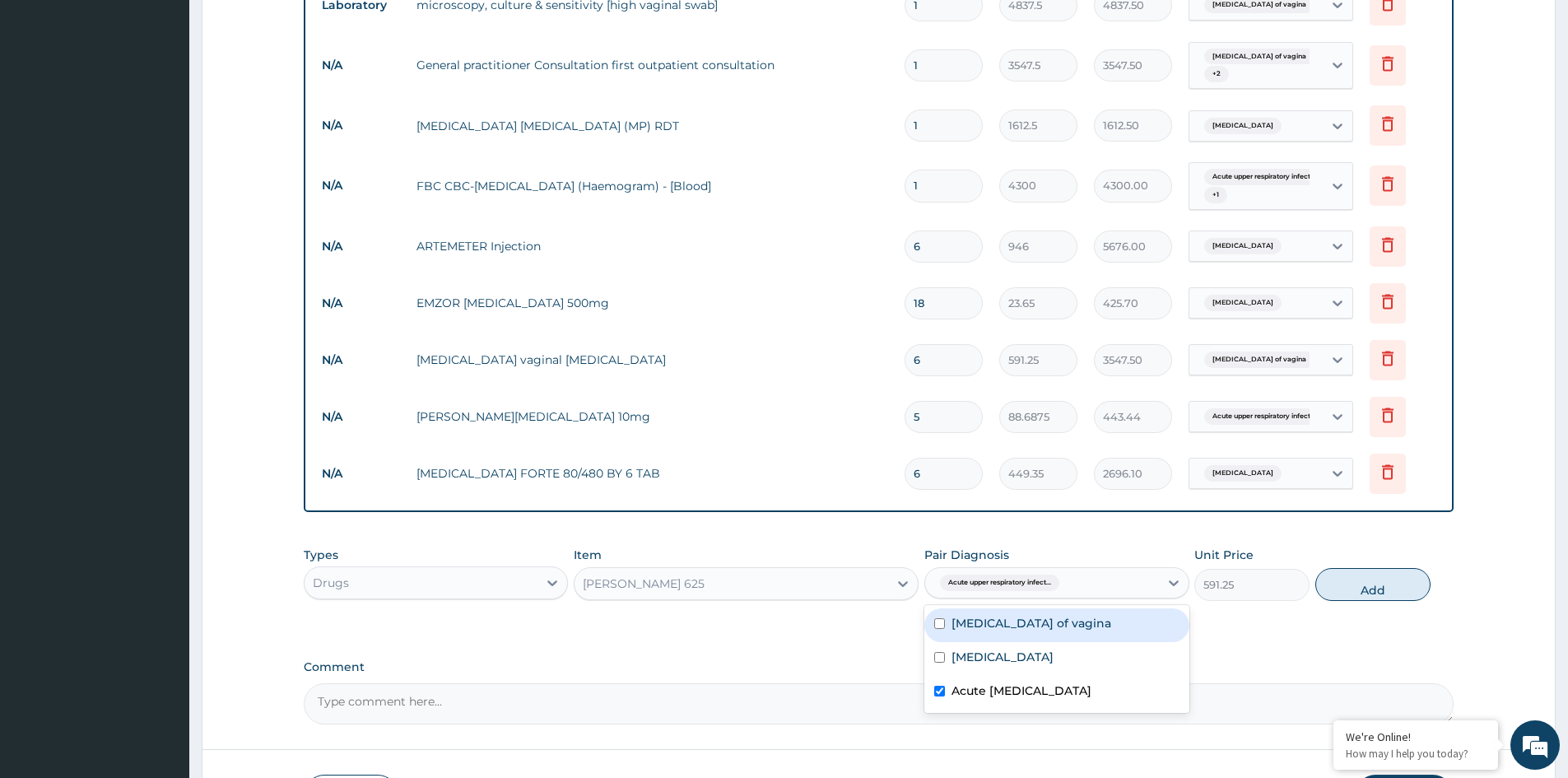
drag, startPoint x: 1017, startPoint y: 620, endPoint x: 1019, endPoint y: 644, distance: 24.1
click at [1017, 621] on label "Candidiasis of vagina" at bounding box center [1031, 623] width 159 height 17
checkbox input "true"
drag, startPoint x: 1020, startPoint y: 655, endPoint x: 1258, endPoint y: 645, distance: 238.2
click at [1041, 655] on label "Falciparum malaria" at bounding box center [1003, 657] width 102 height 17
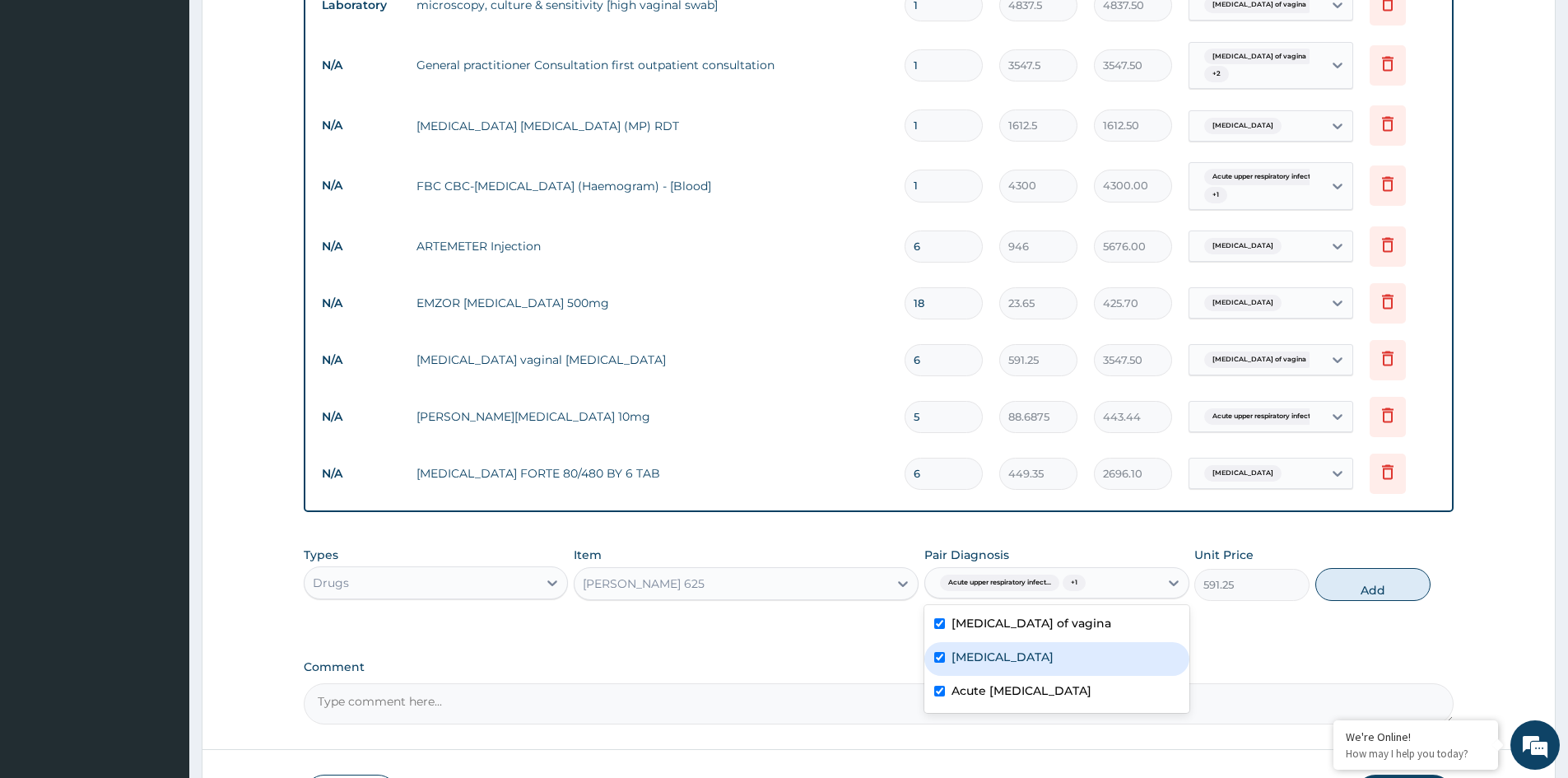
checkbox input "true"
click at [1374, 593] on button "Add" at bounding box center [1373, 584] width 115 height 33
type input "0"
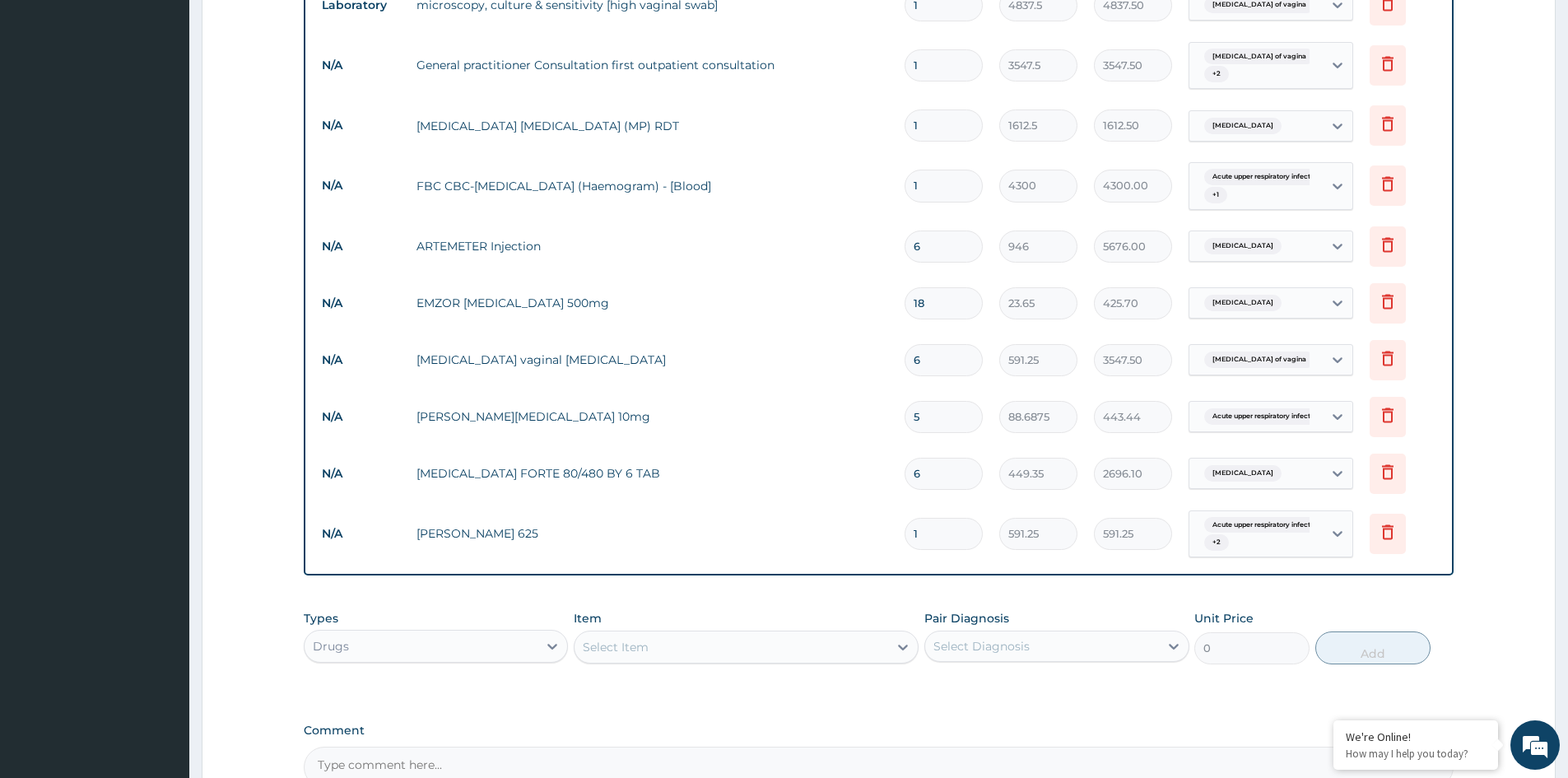
type input "14"
type input "8277.50"
type input "14"
click at [750, 692] on div "Types Drugs Item Select Item Pair Diagnosis Select Diagnosis Unit Price 0 Add" at bounding box center [879, 650] width 1150 height 96
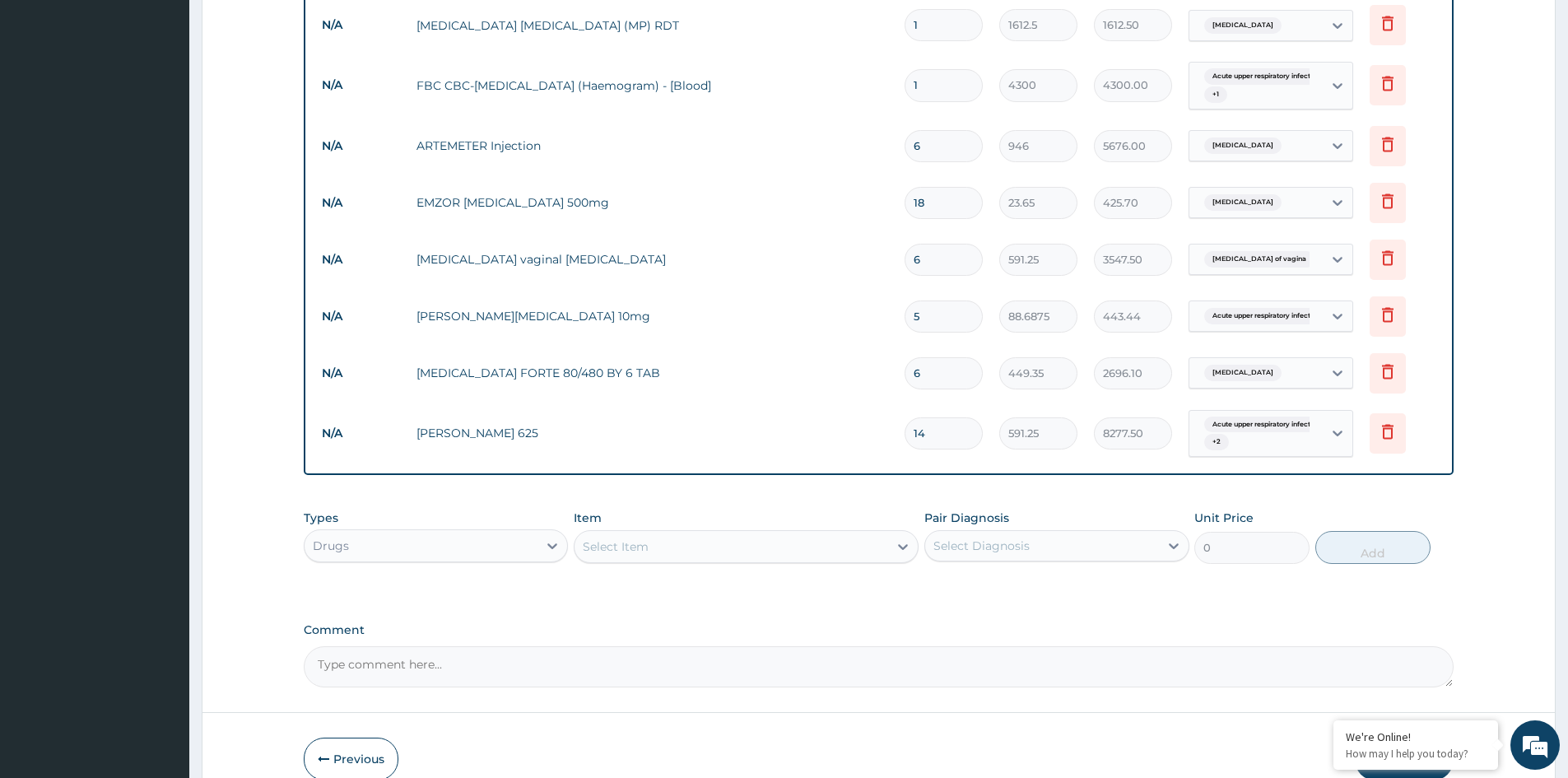
scroll to position [517, 0]
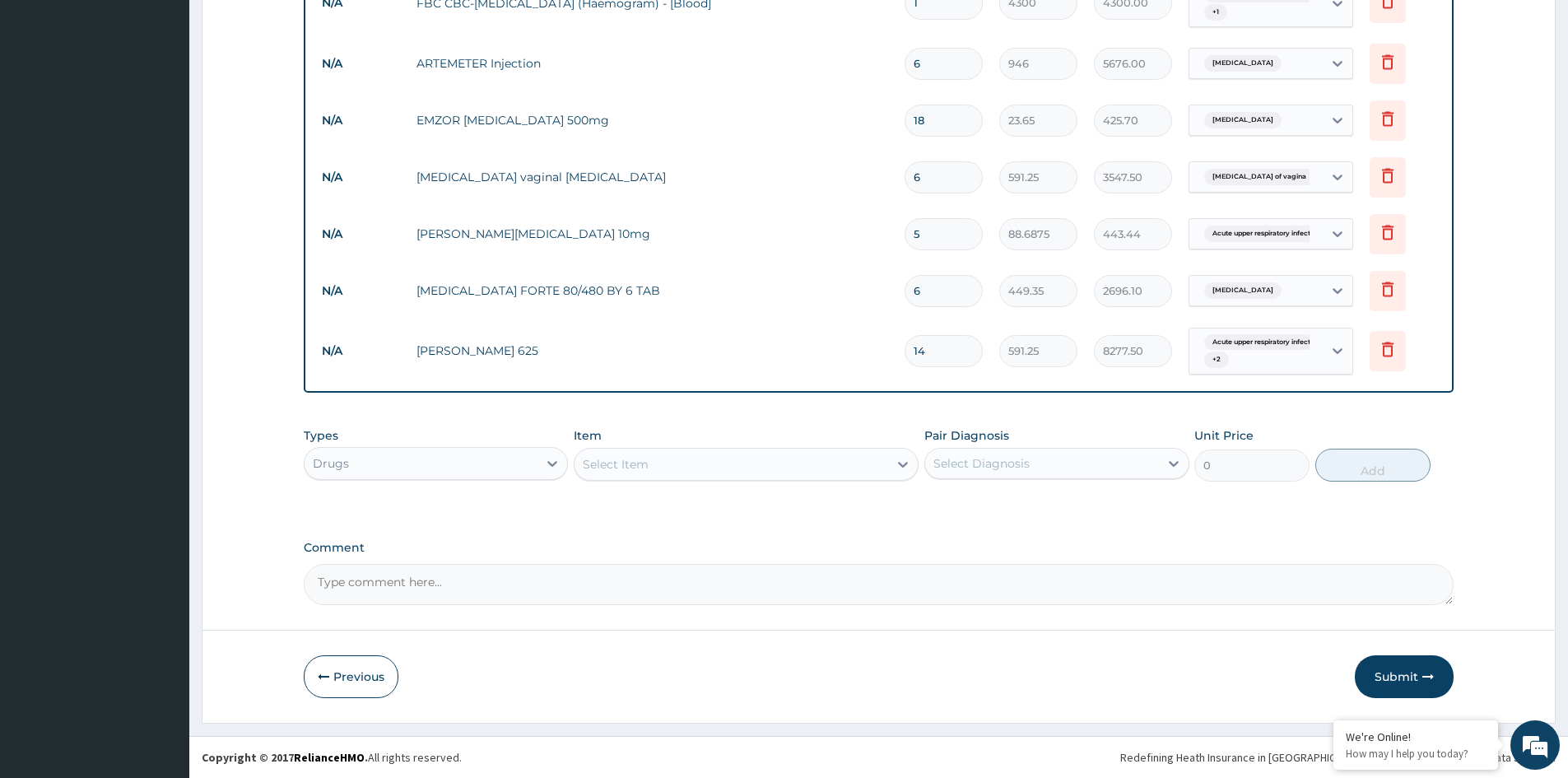
click at [1390, 677] on button "Submit" at bounding box center [1404, 676] width 99 height 43
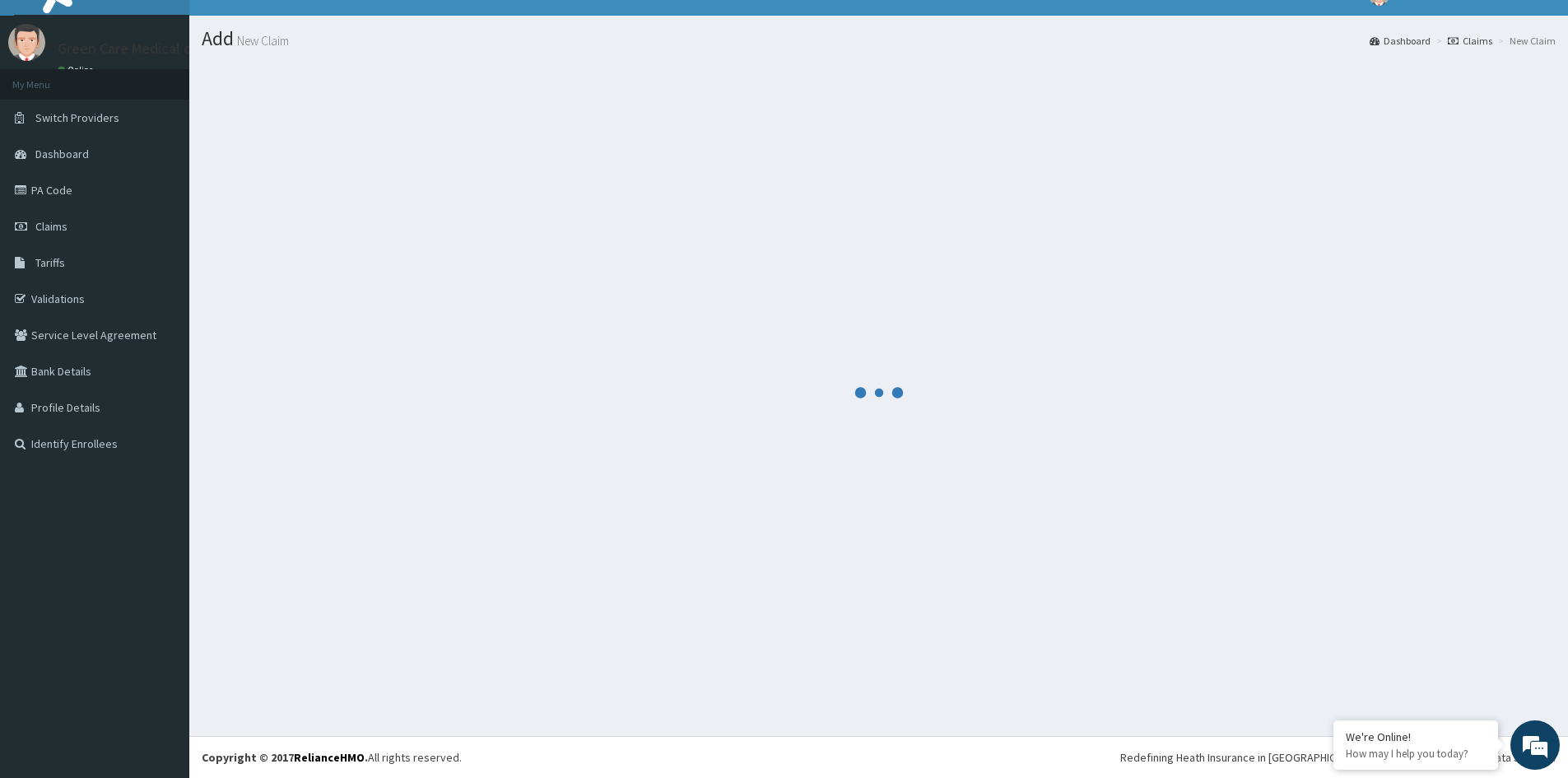
scroll to position [846, 0]
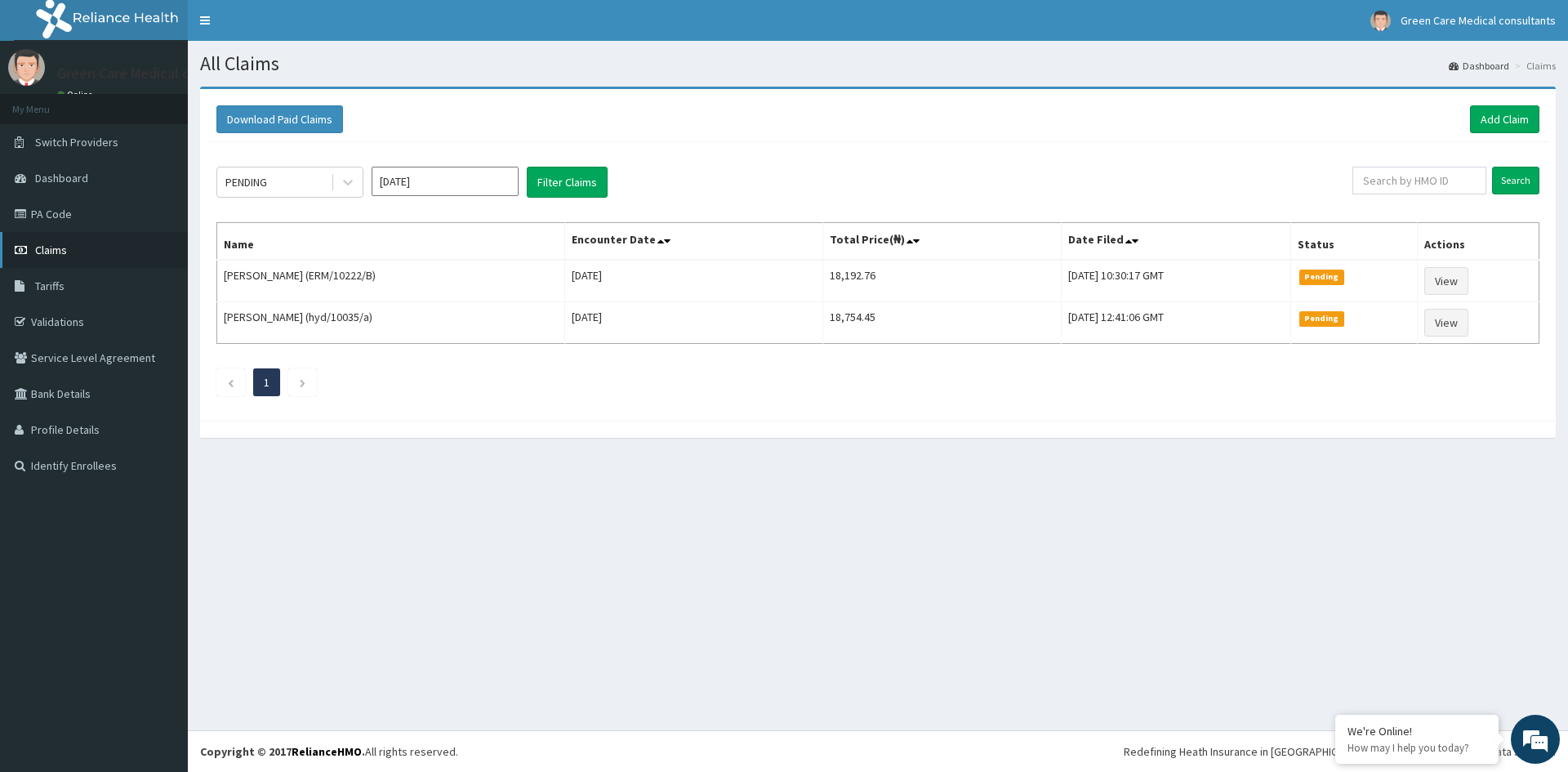
click at [54, 246] on span "Claims" at bounding box center [50, 249] width 32 height 15
click at [1412, 185] on input "text" at bounding box center [1420, 180] width 134 height 28
type input "PLI/10045/A"
click at [1514, 181] on input "Search" at bounding box center [1516, 180] width 48 height 28
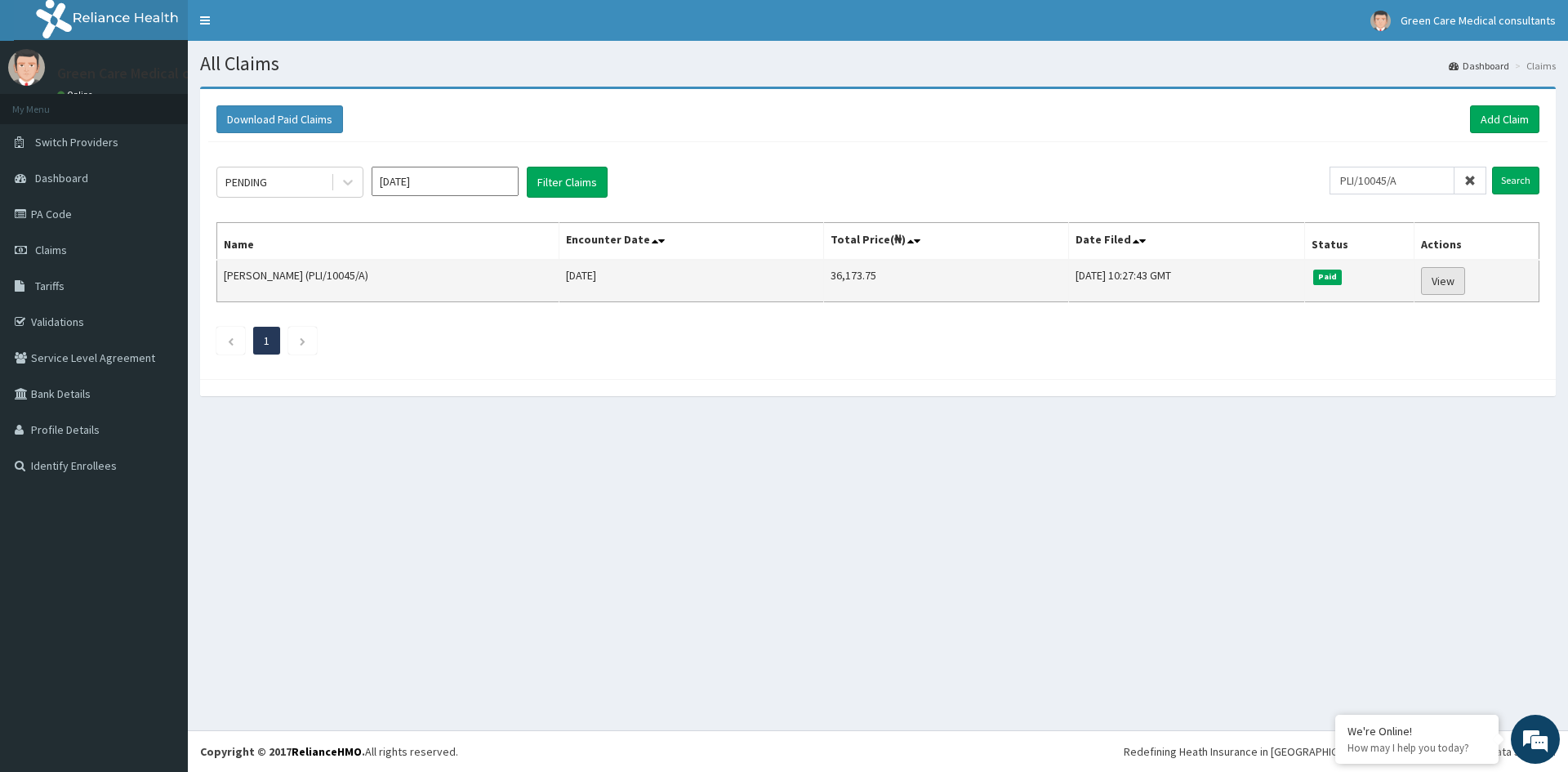
click at [1457, 284] on link "View" at bounding box center [1442, 280] width 44 height 28
